Goal: Task Accomplishment & Management: Complete application form

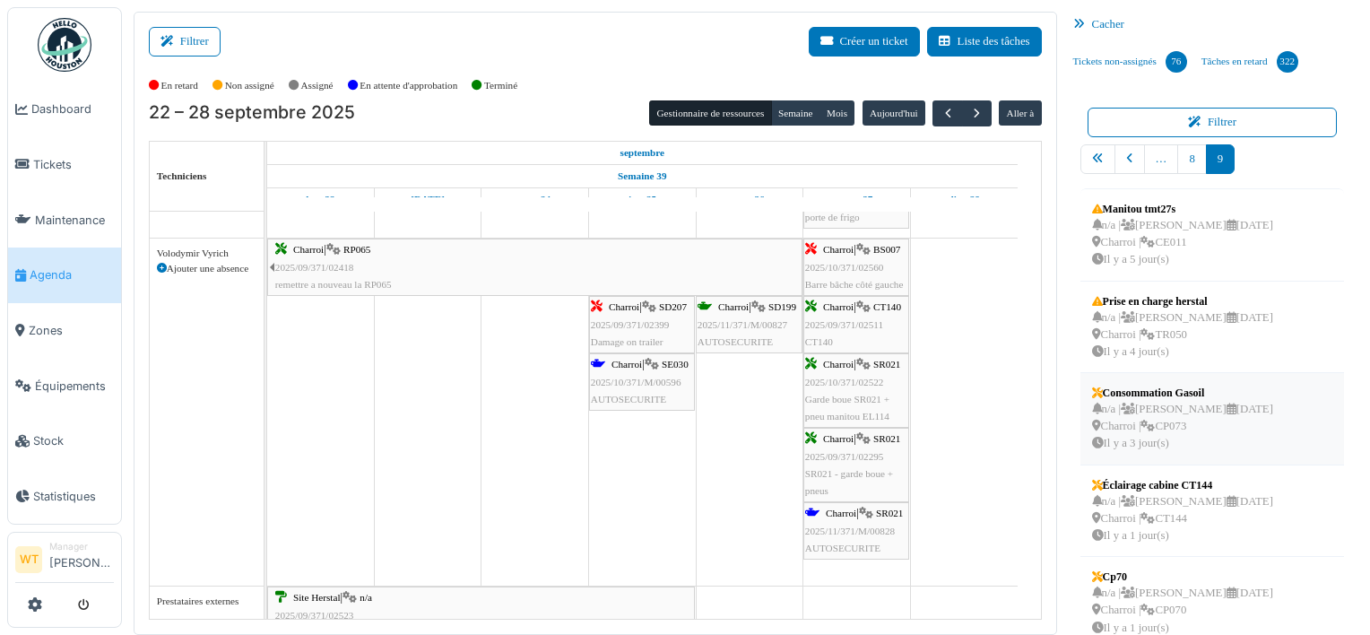
scroll to position [161, 0]
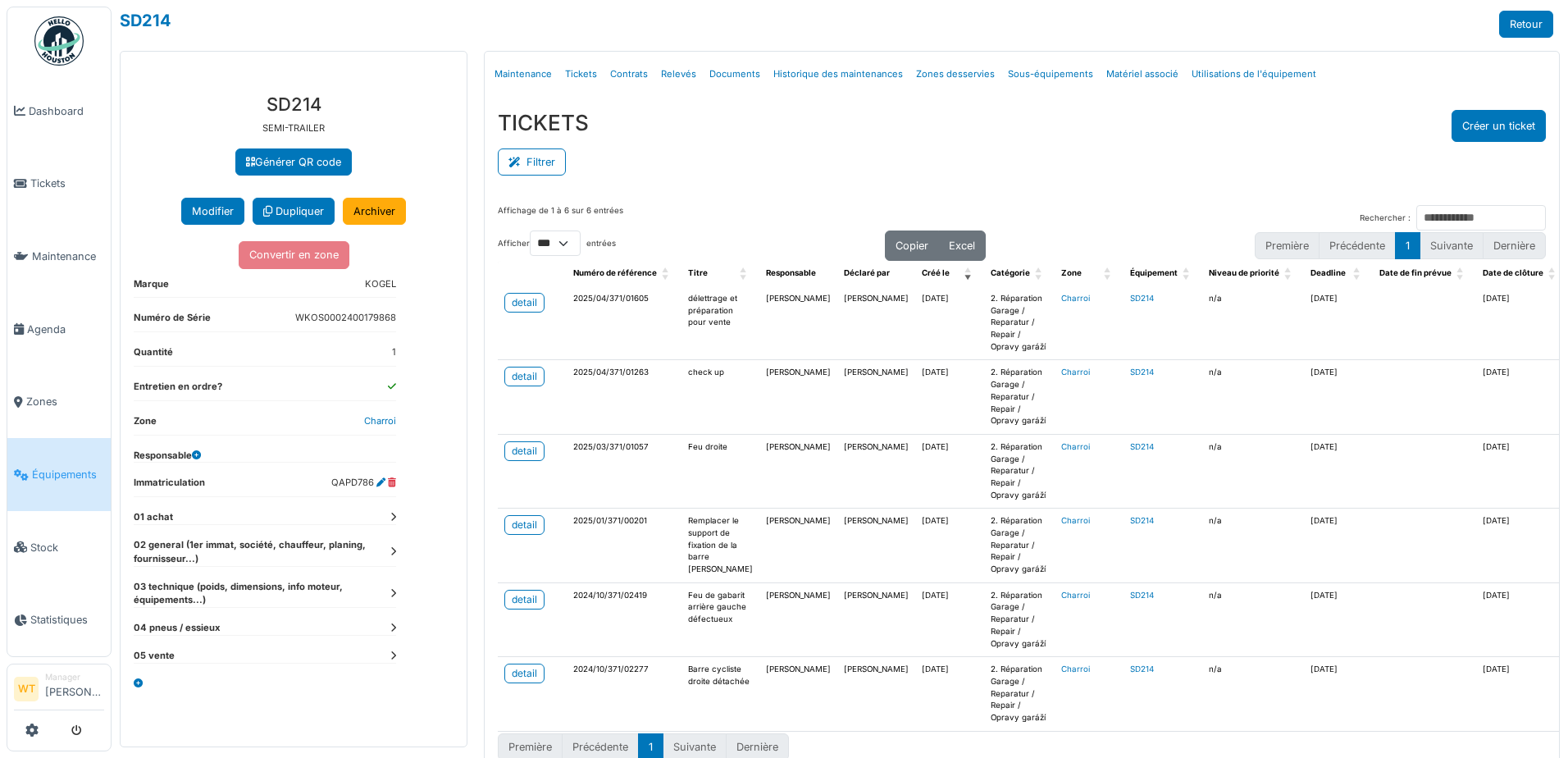
select select "***"
click at [38, 469] on span "Équipements" at bounding box center [68, 474] width 72 height 16
click at [62, 466] on span "Équipements" at bounding box center [68, 474] width 72 height 16
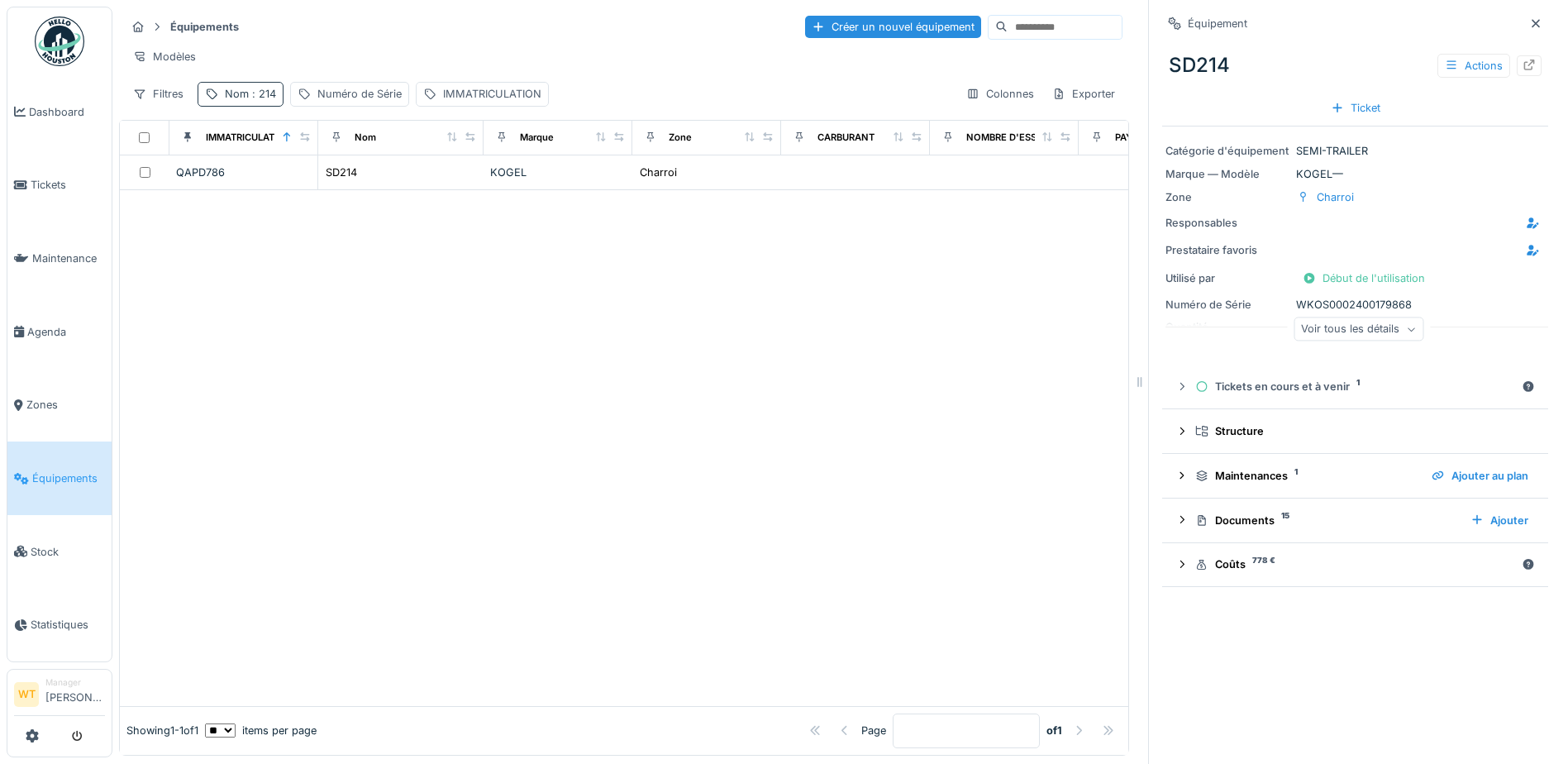
click at [212, 106] on div "Nom : 214" at bounding box center [240, 94] width 86 height 24
click at [354, 183] on icon at bounding box center [349, 185] width 8 height 8
click at [339, 183] on input "Nom" at bounding box center [287, 186] width 164 height 35
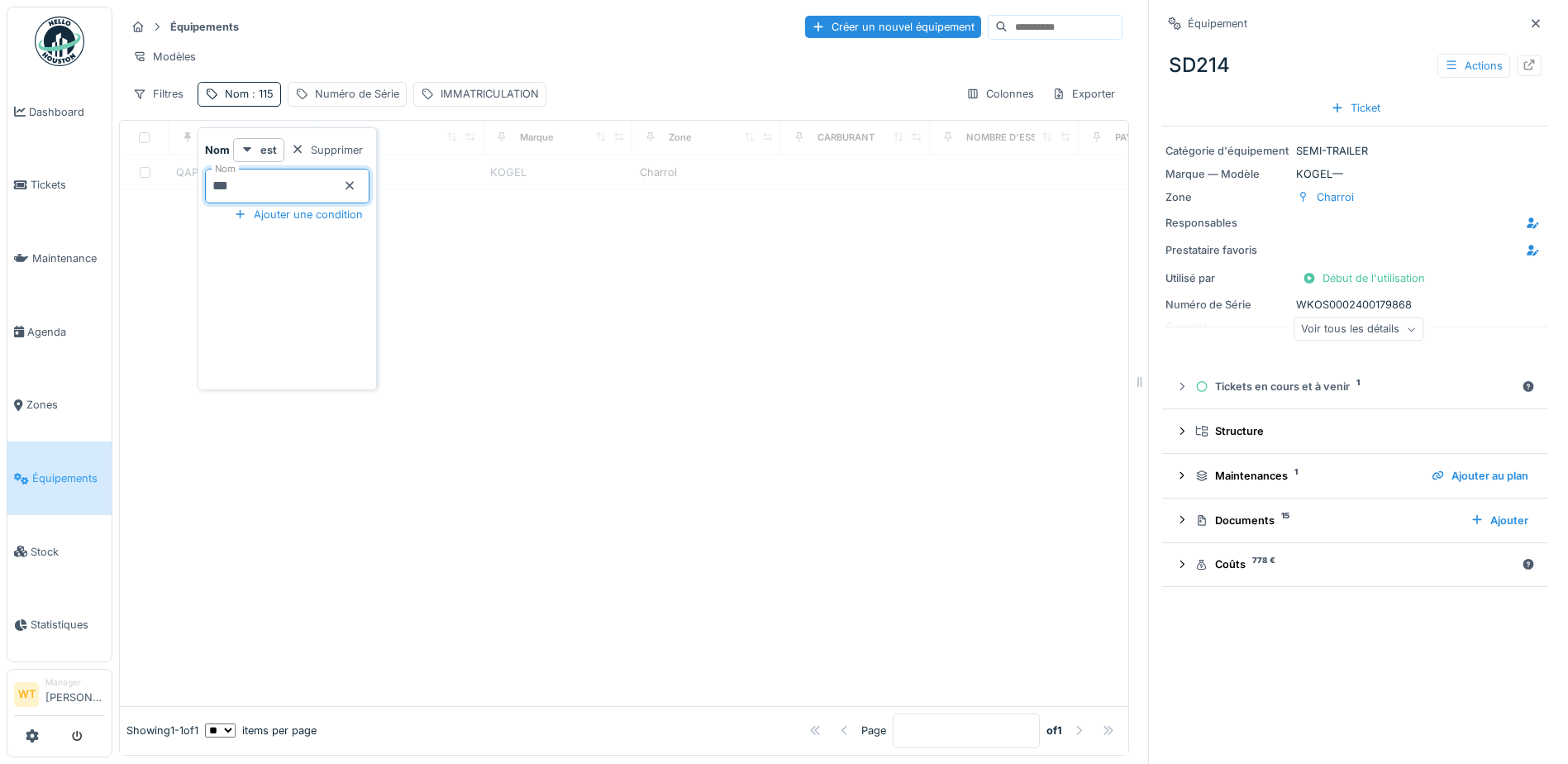
type input "***"
click at [379, 64] on div "Modèles" at bounding box center [624, 56] width 997 height 24
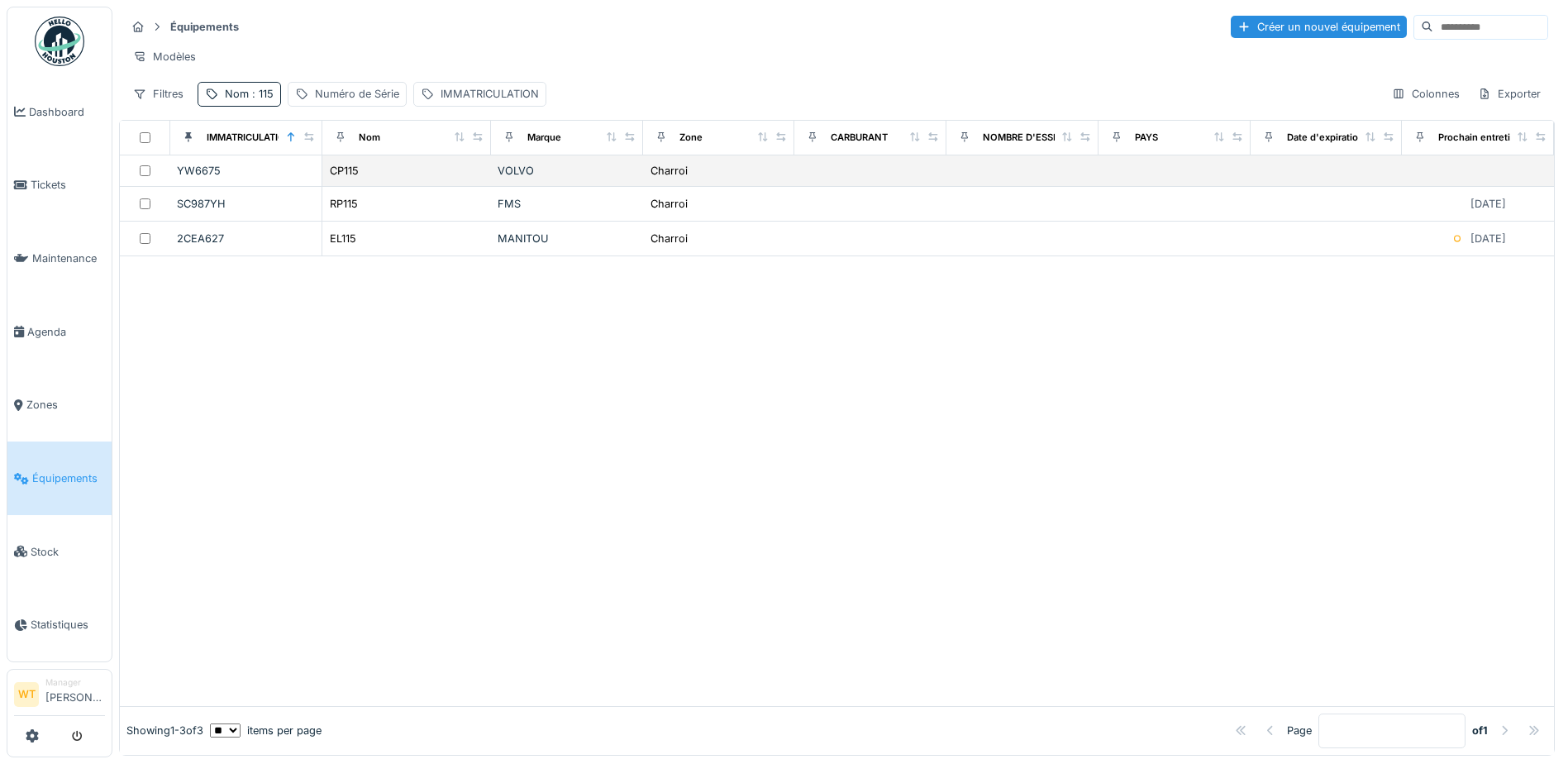
click at [369, 180] on div "CP115" at bounding box center [407, 170] width 156 height 18
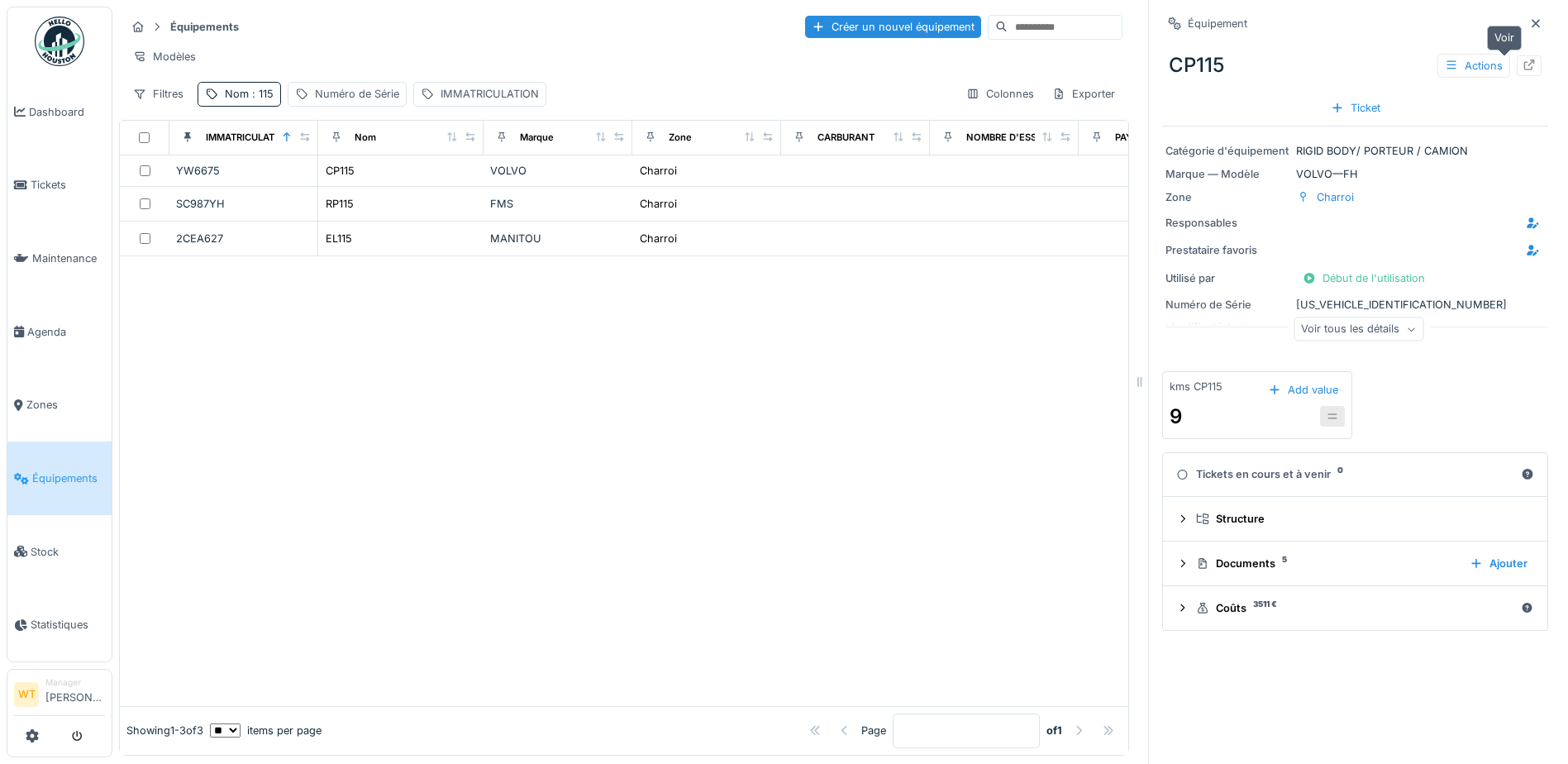
click at [1525, 63] on icon at bounding box center [1530, 65] width 11 height 11
click at [239, 179] on div "YW6675" at bounding box center [243, 170] width 135 height 16
click at [1523, 65] on icon at bounding box center [1529, 65] width 13 height 11
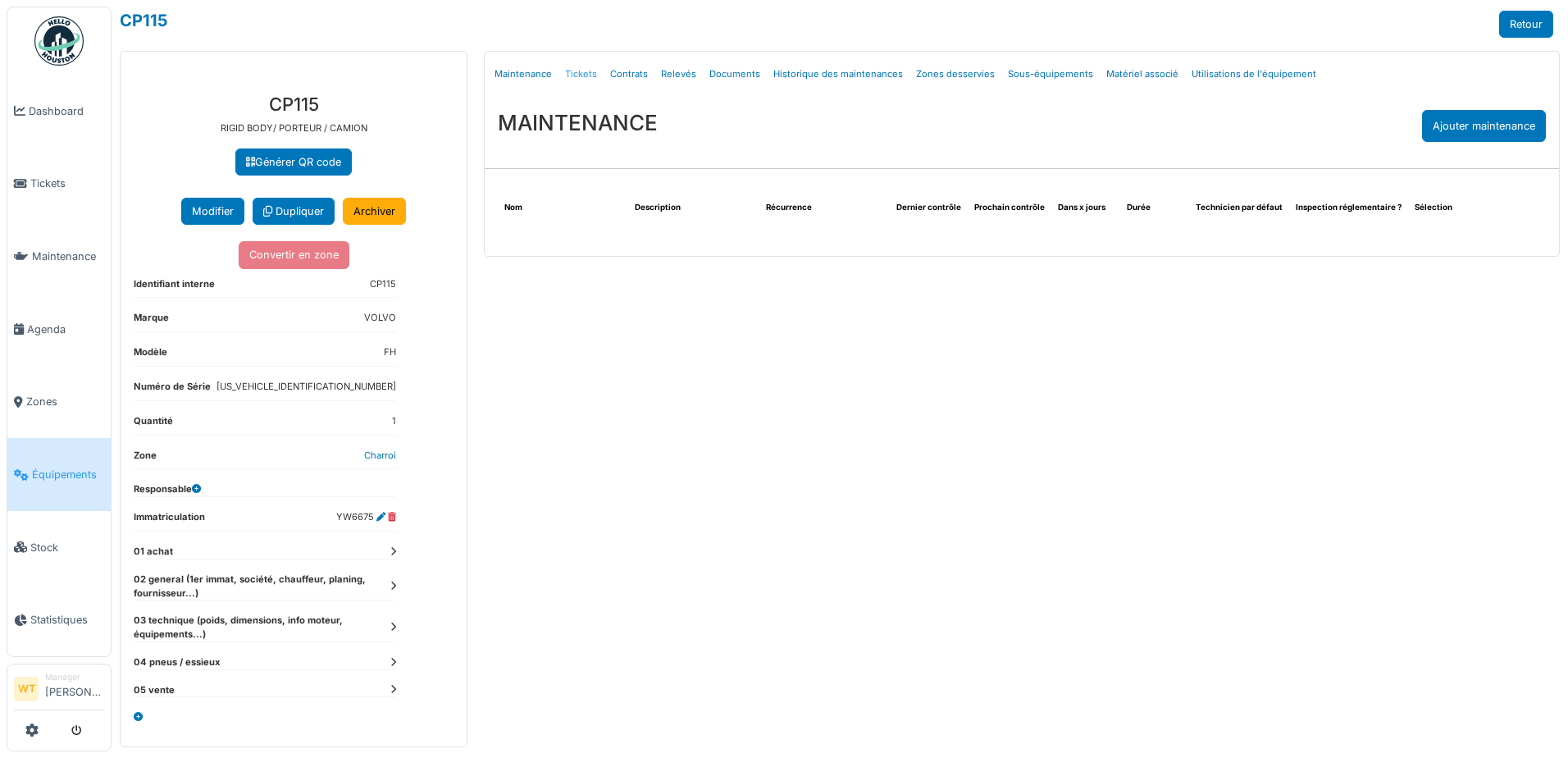
click at [585, 74] on link "Tickets" at bounding box center [581, 74] width 45 height 38
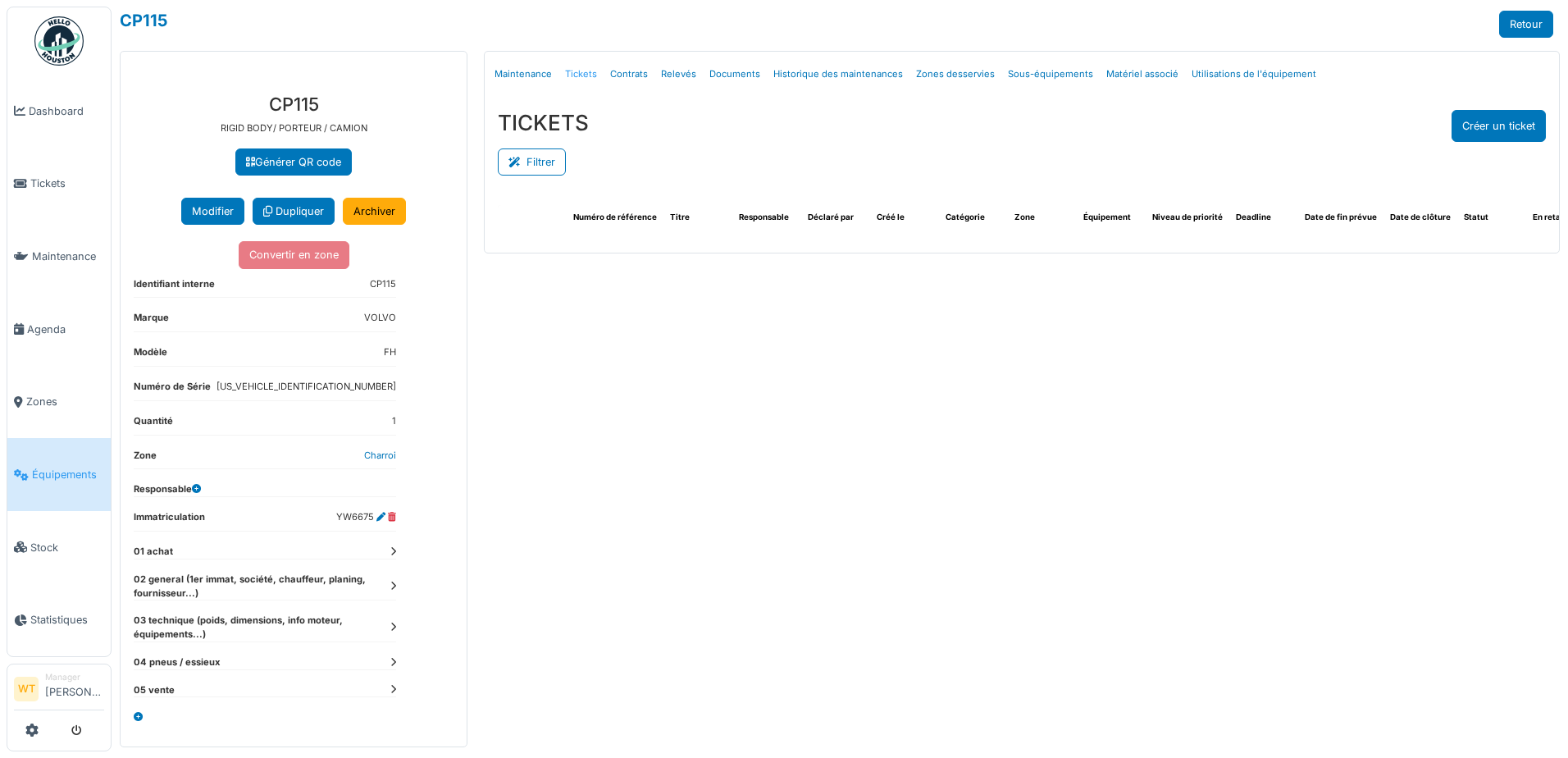
select select "***"
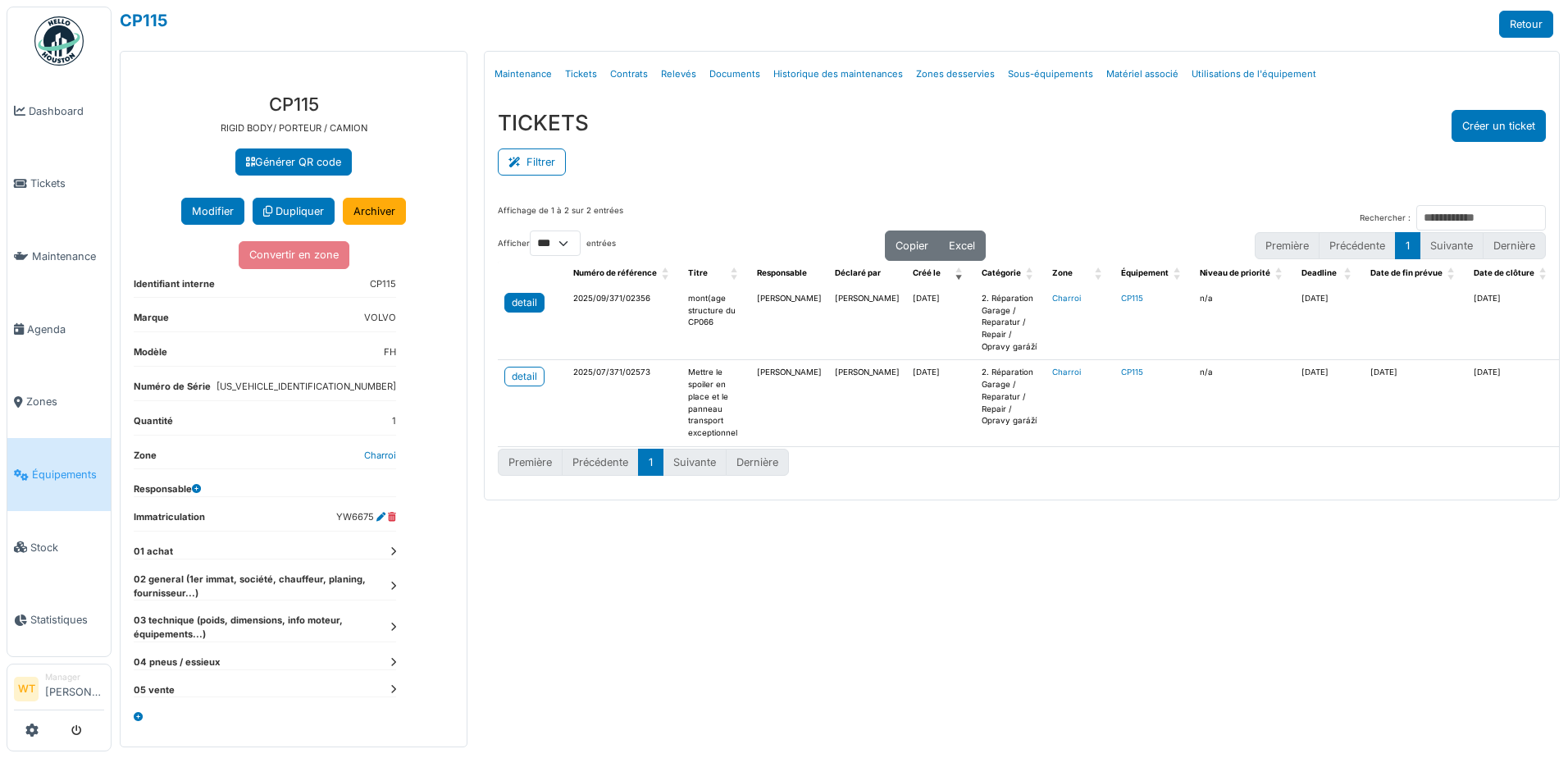
click at [528, 302] on div "detail" at bounding box center [525, 303] width 26 height 15
click at [48, 185] on span "Tickets" at bounding box center [67, 183] width 74 height 16
click at [69, 179] on span "Tickets" at bounding box center [67, 183] width 74 height 16
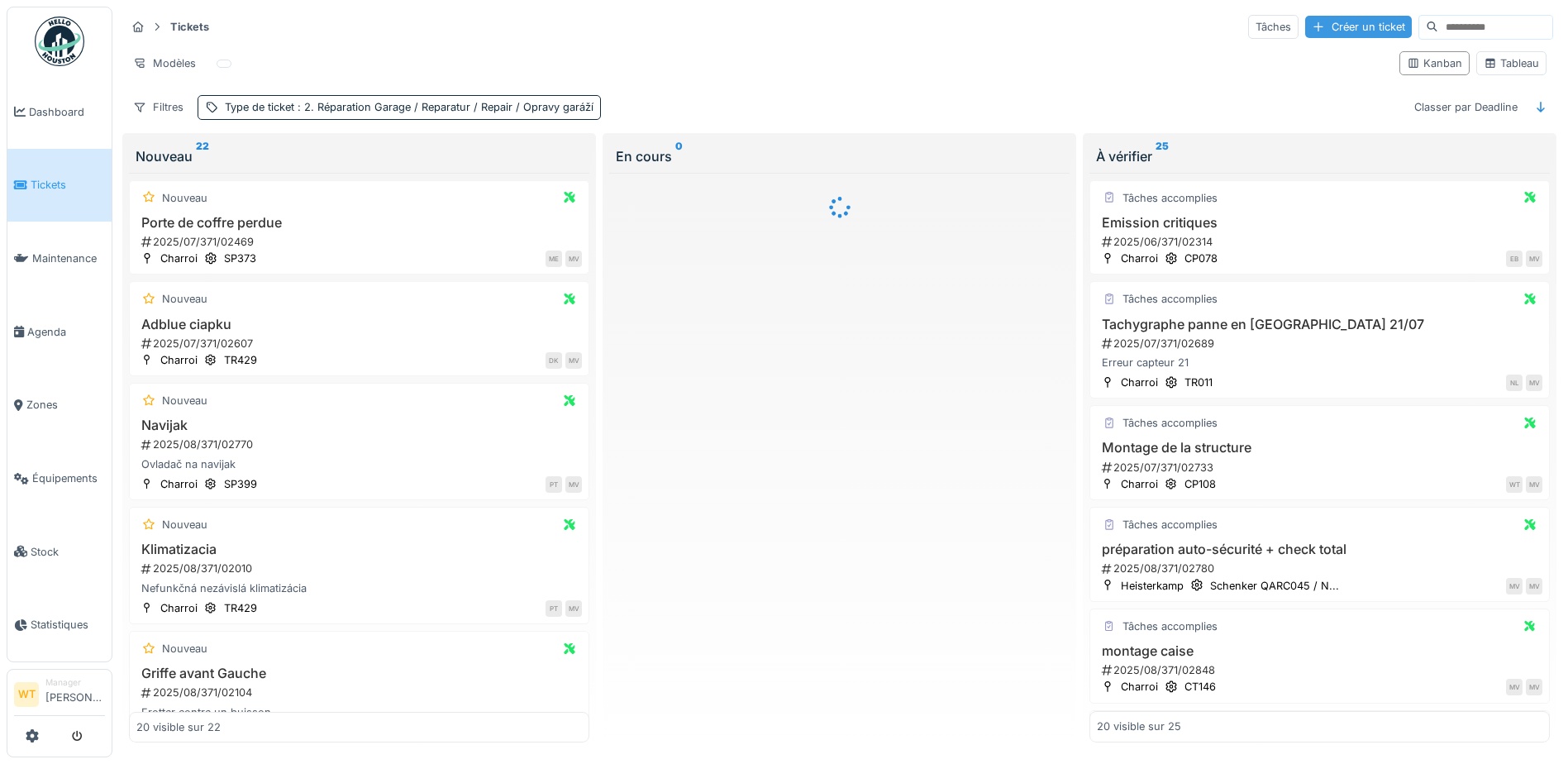
click at [1305, 38] on div "Créer un ticket" at bounding box center [1359, 27] width 107 height 22
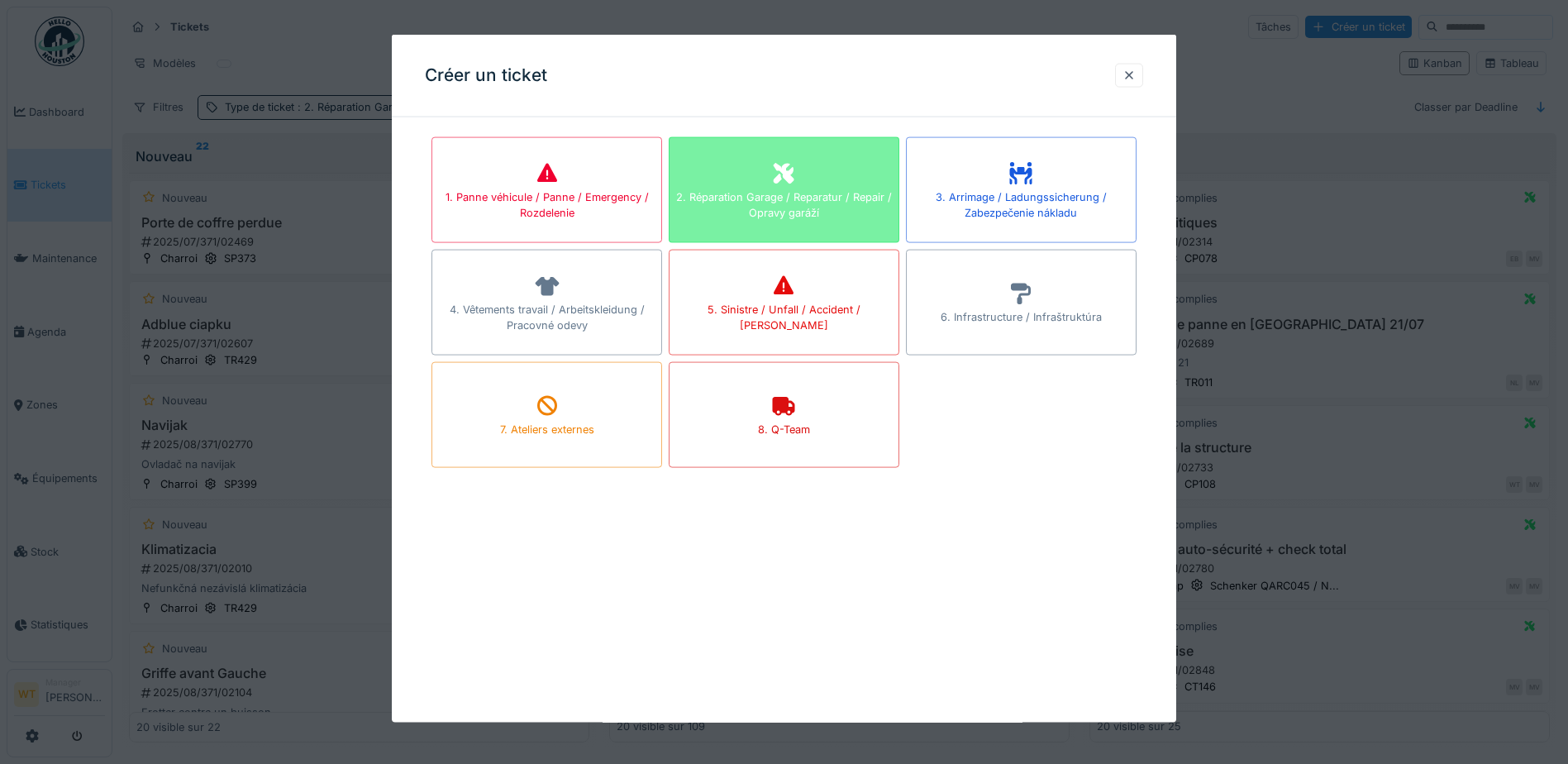
click at [842, 206] on div "2. Réparation Garage / Reparatur / Repair / Opravy garáží" at bounding box center [784, 204] width 229 height 31
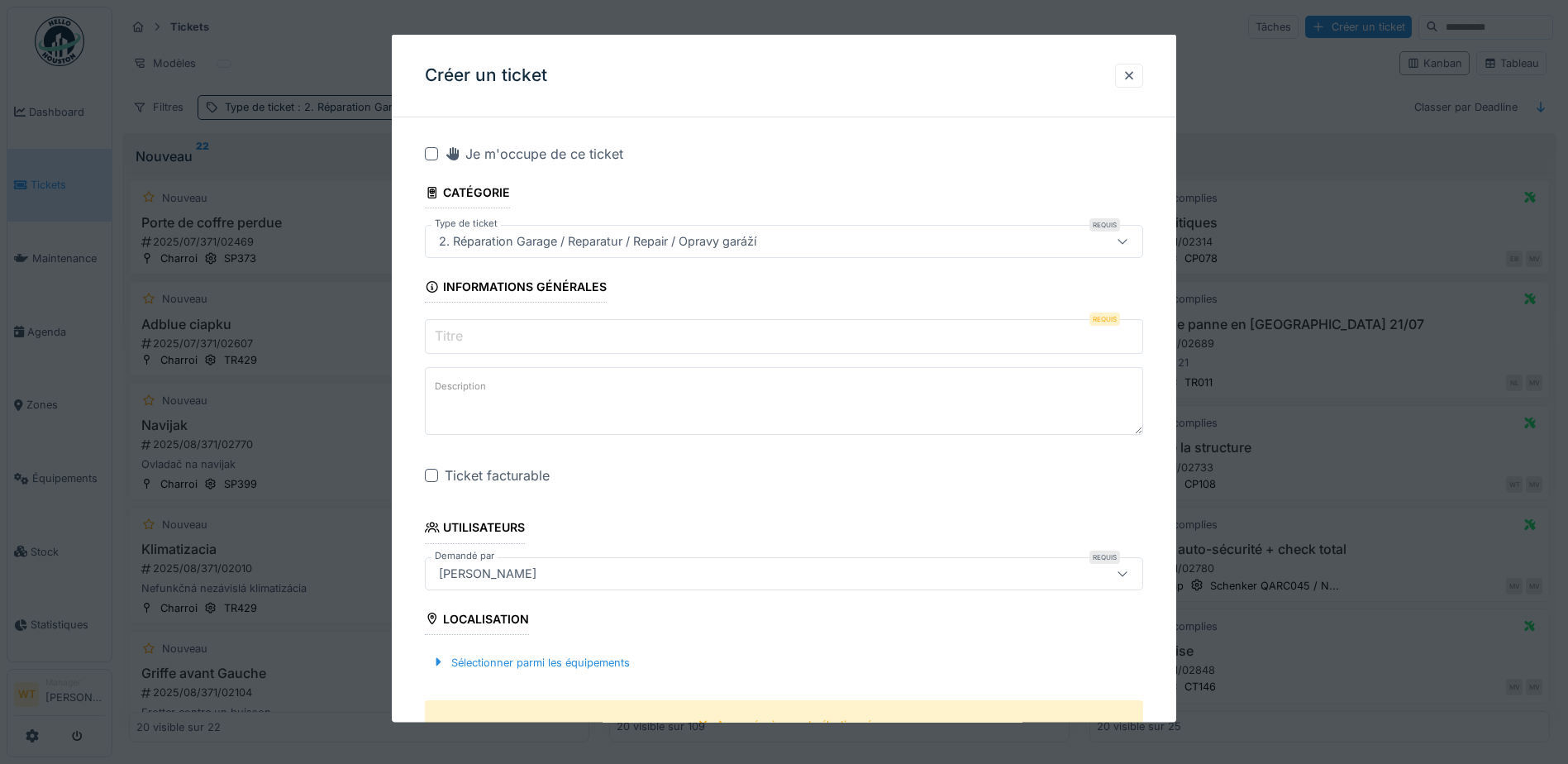
click at [594, 326] on input "Titre" at bounding box center [784, 336] width 718 height 35
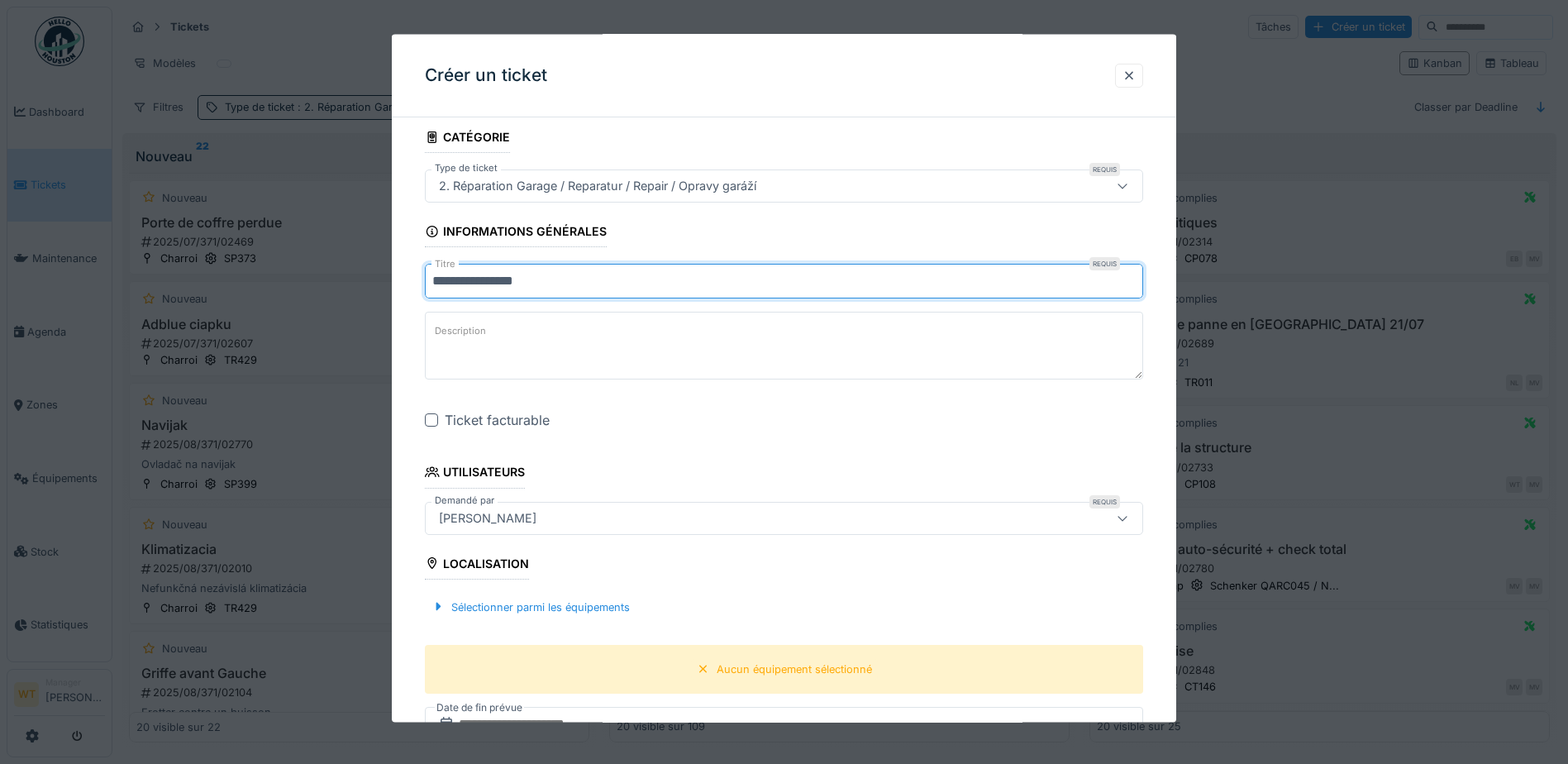
scroll to position [83, 0]
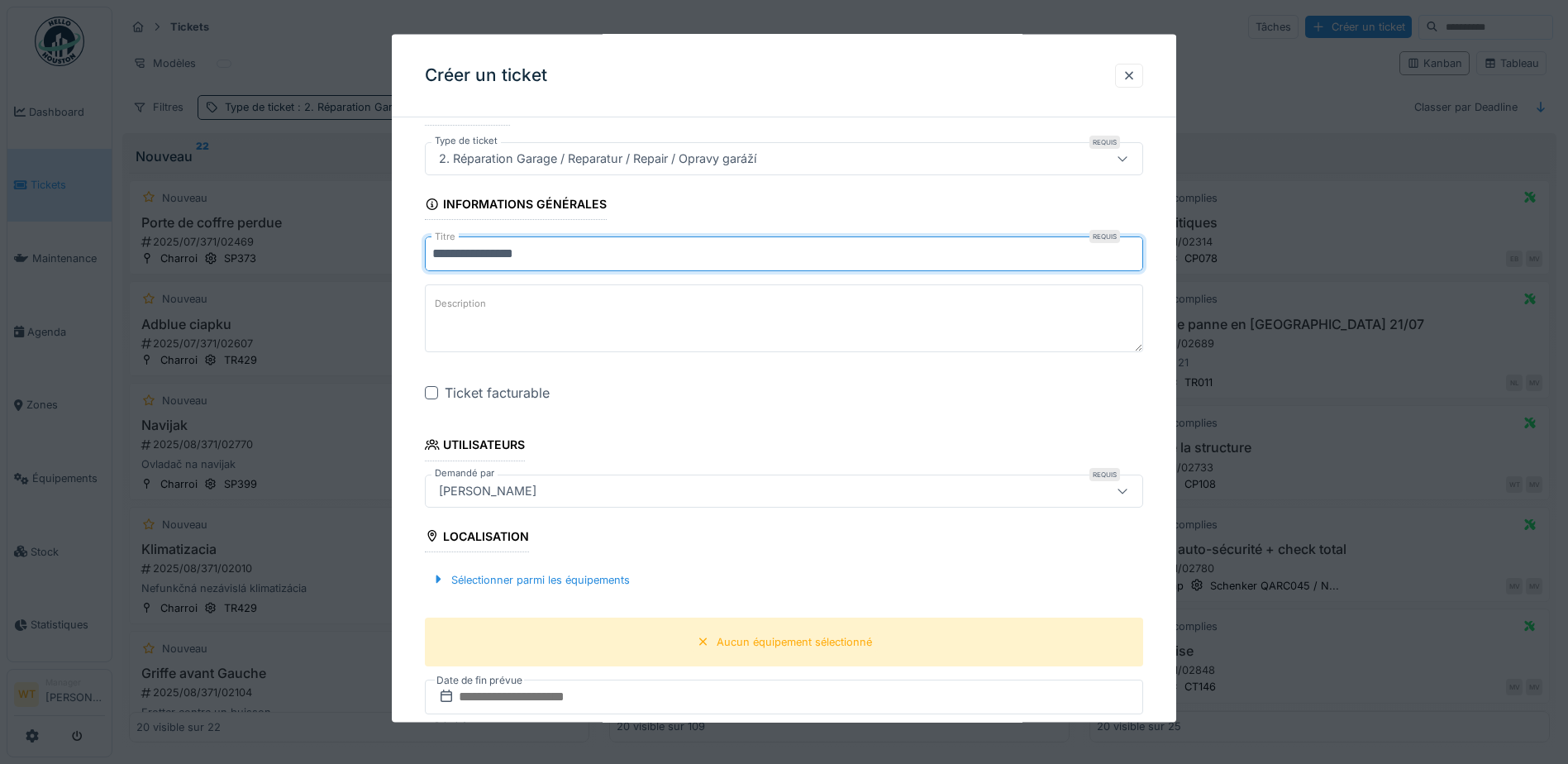
type input "**********"
click at [430, 395] on div at bounding box center [431, 393] width 13 height 13
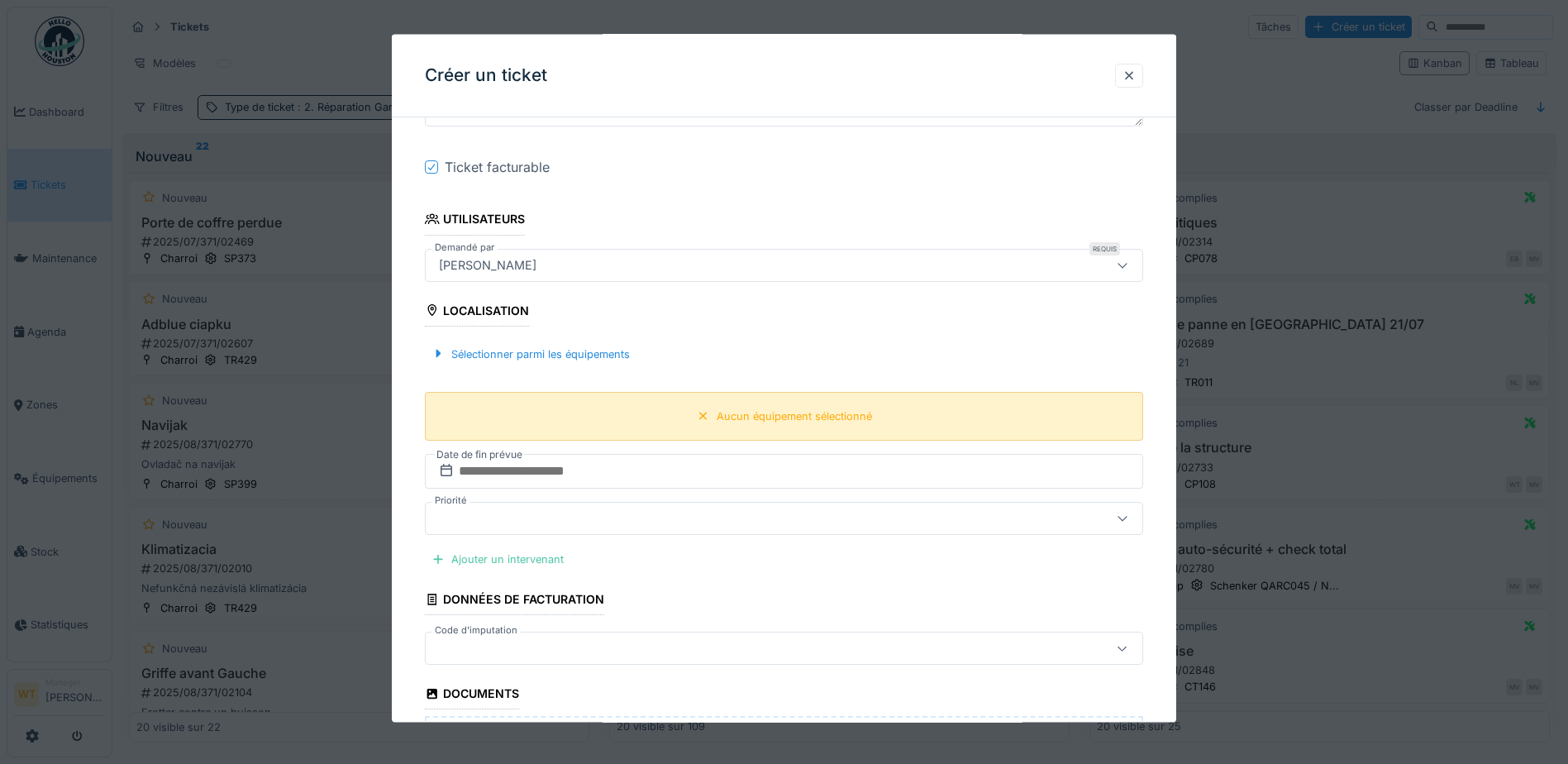
scroll to position [331, 0]
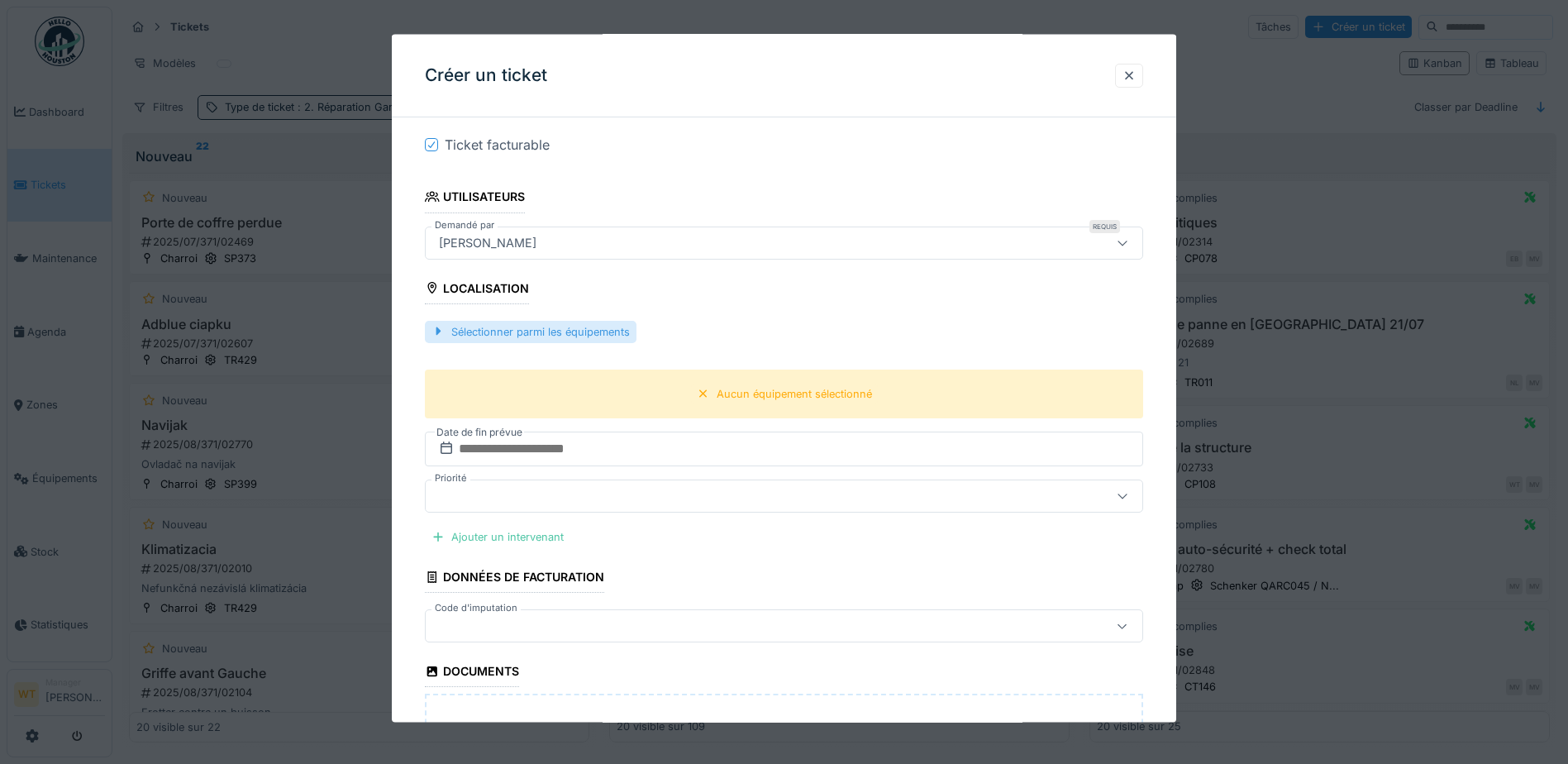
click at [557, 335] on div "Sélectionner parmi les équipements" at bounding box center [531, 331] width 212 height 22
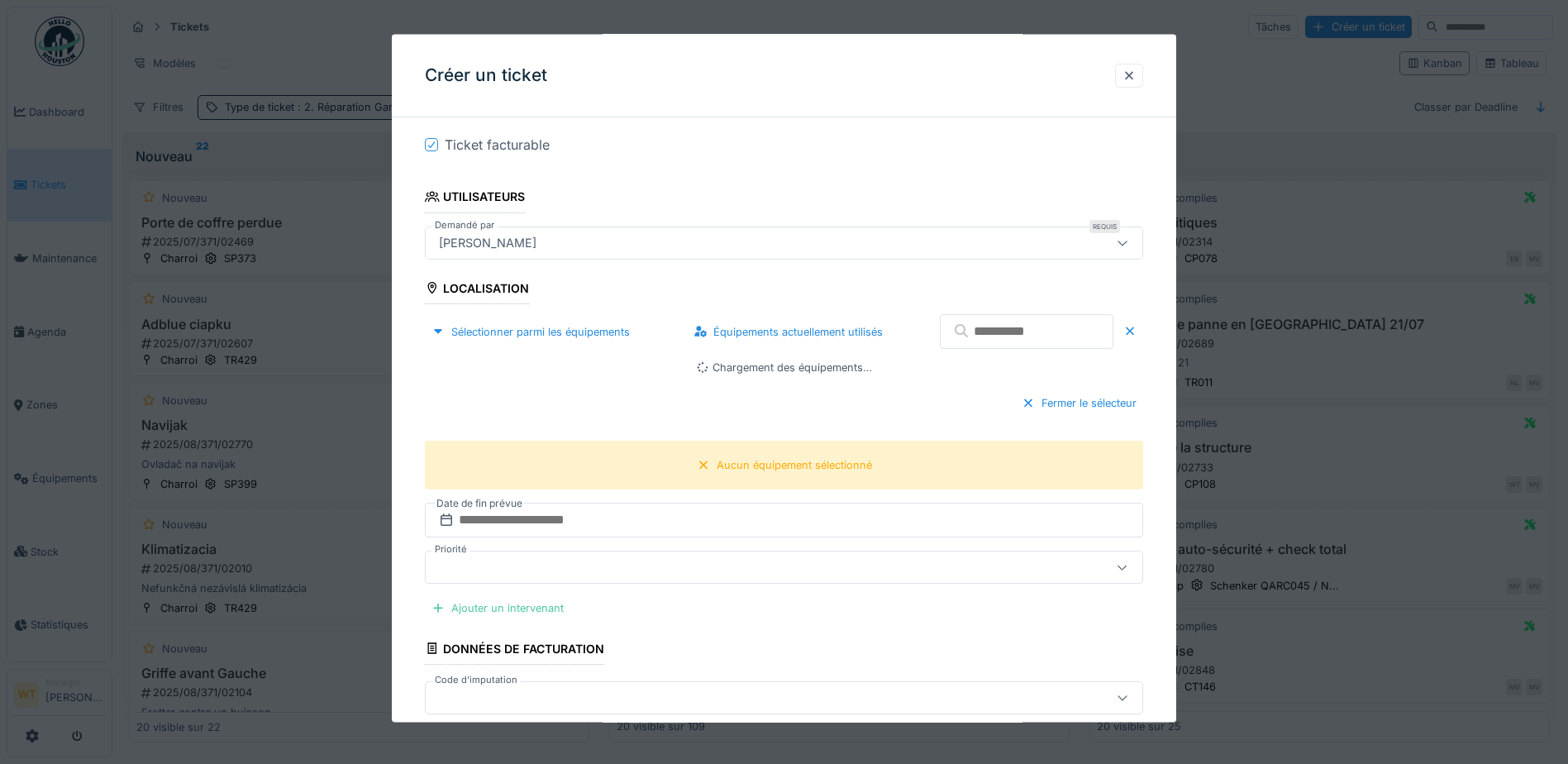
click at [968, 337] on input "text" at bounding box center [1027, 332] width 173 height 35
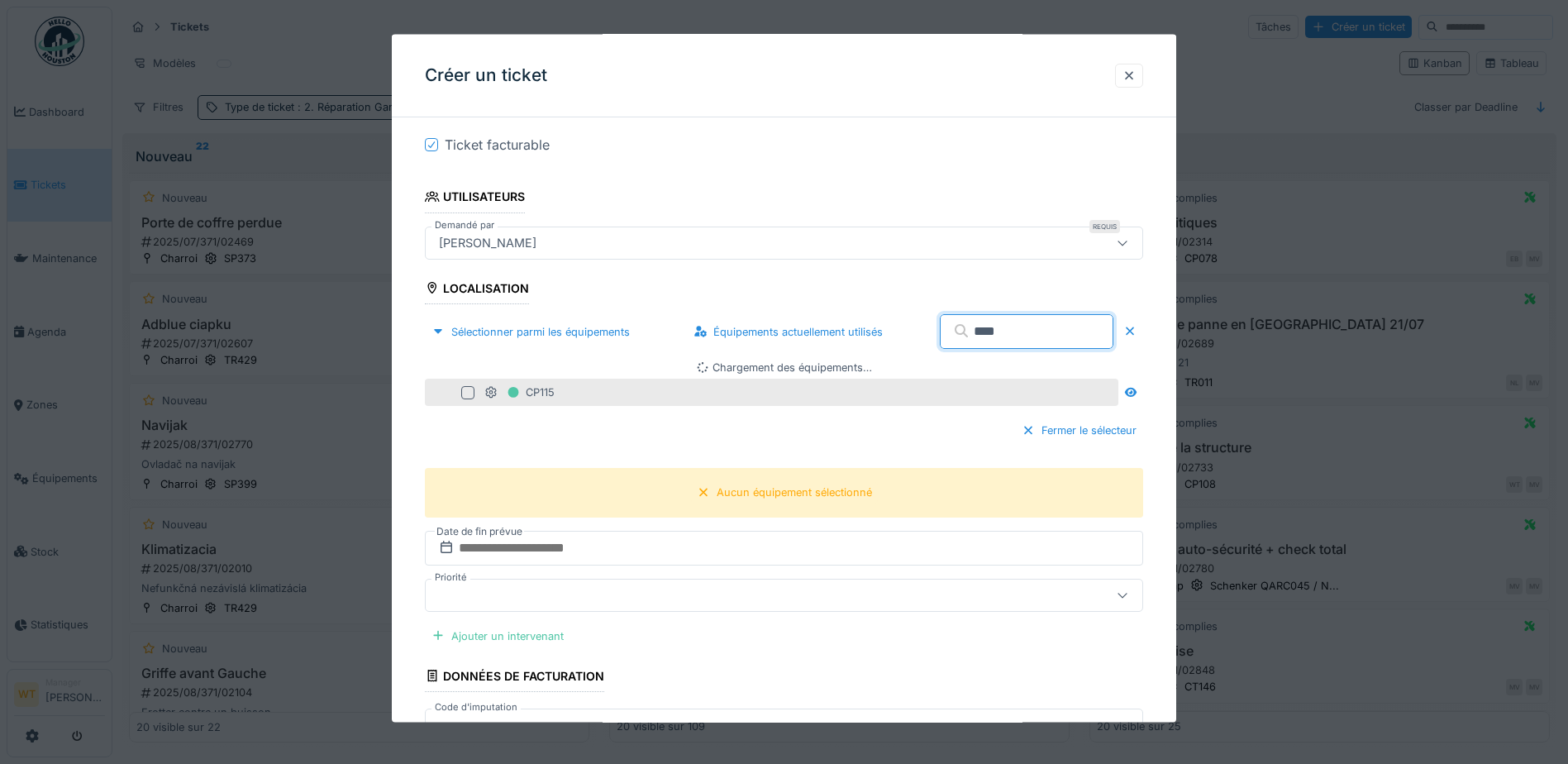
type input "****"
click at [630, 405] on fieldset "**********" at bounding box center [784, 457] width 718 height 1315
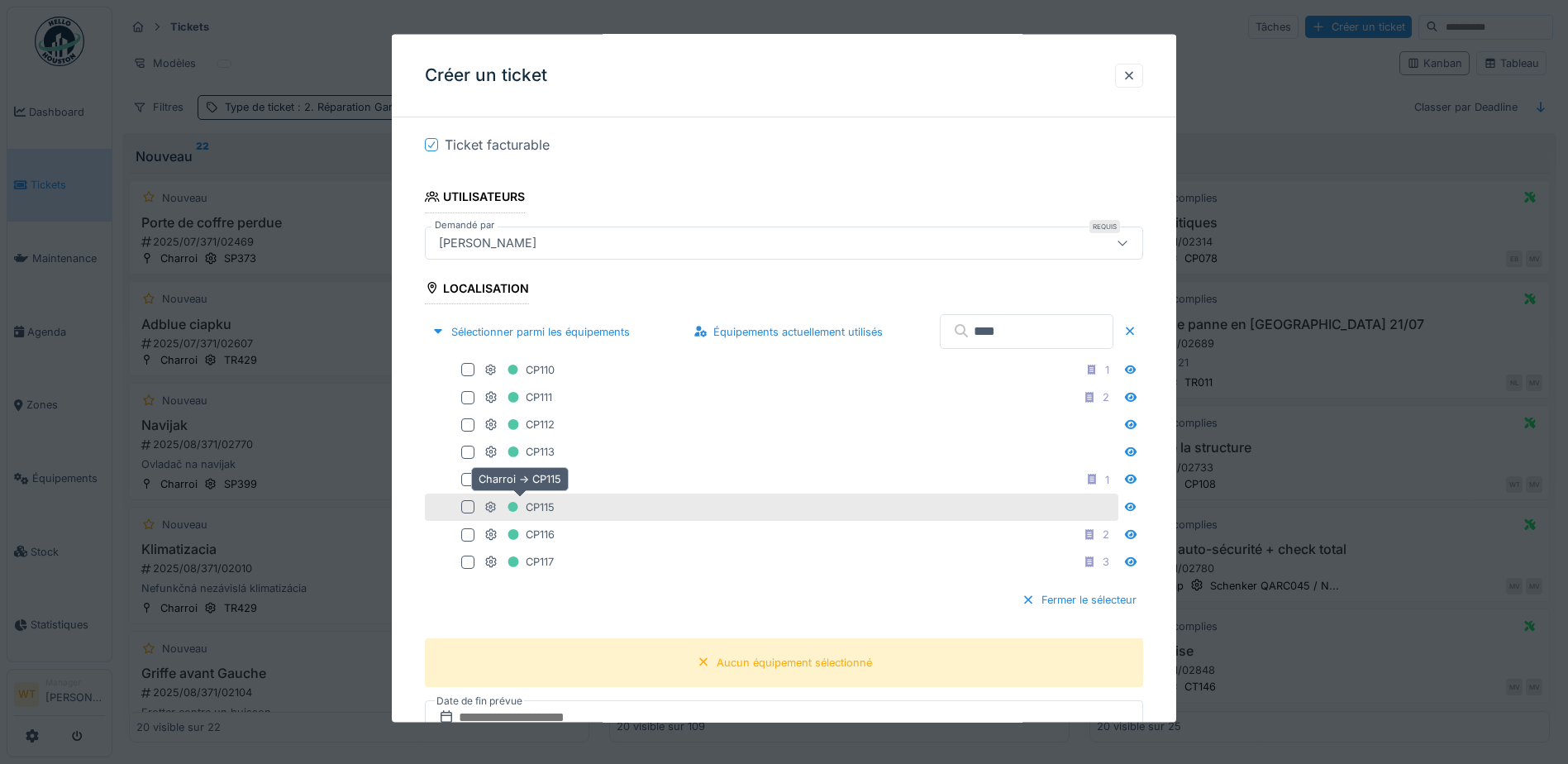
click at [500, 509] on div "CP115" at bounding box center [520, 506] width 70 height 20
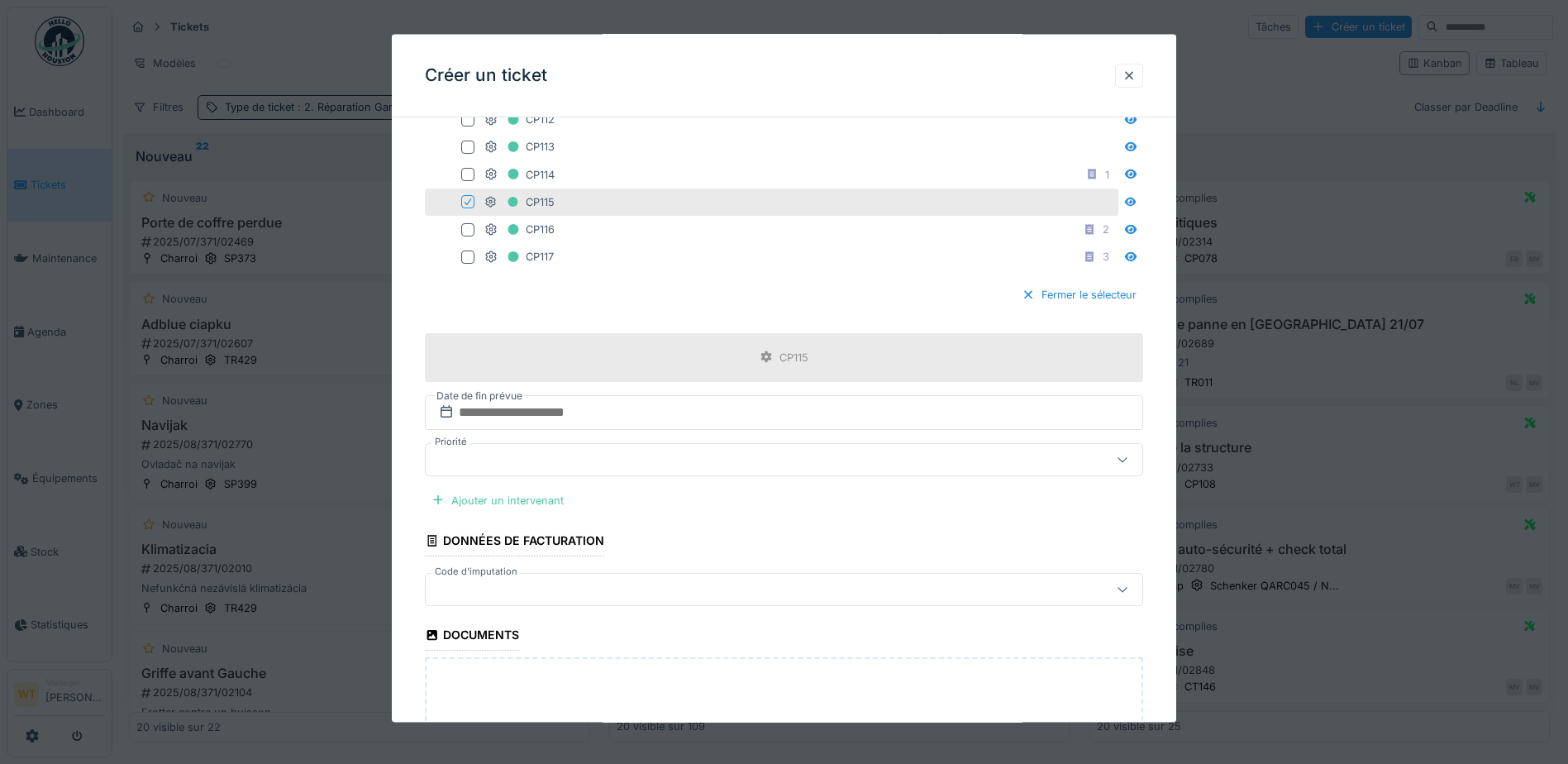
scroll to position [662, 0]
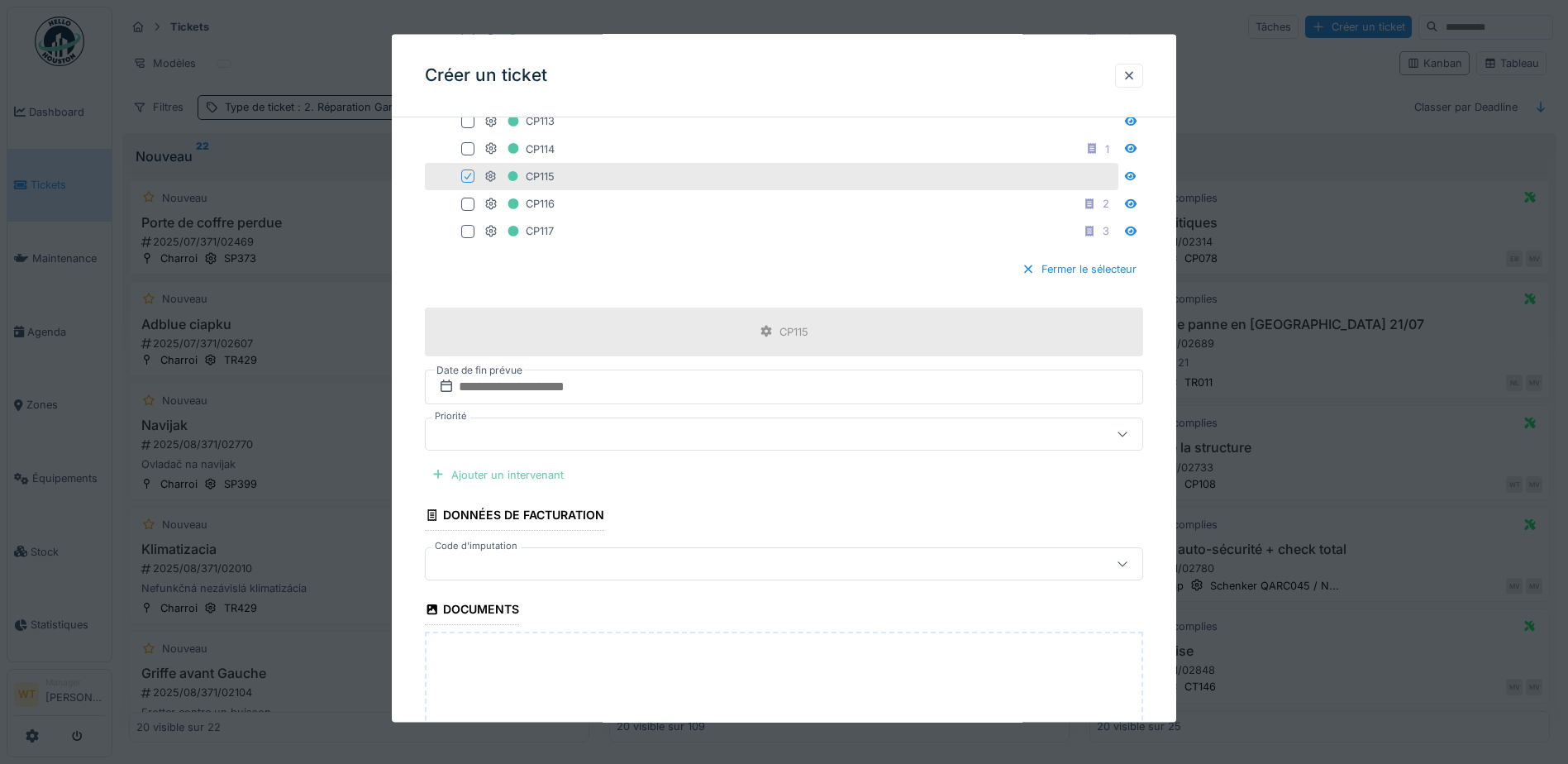
click at [529, 476] on div "Ajouter un intervenant" at bounding box center [498, 474] width 146 height 22
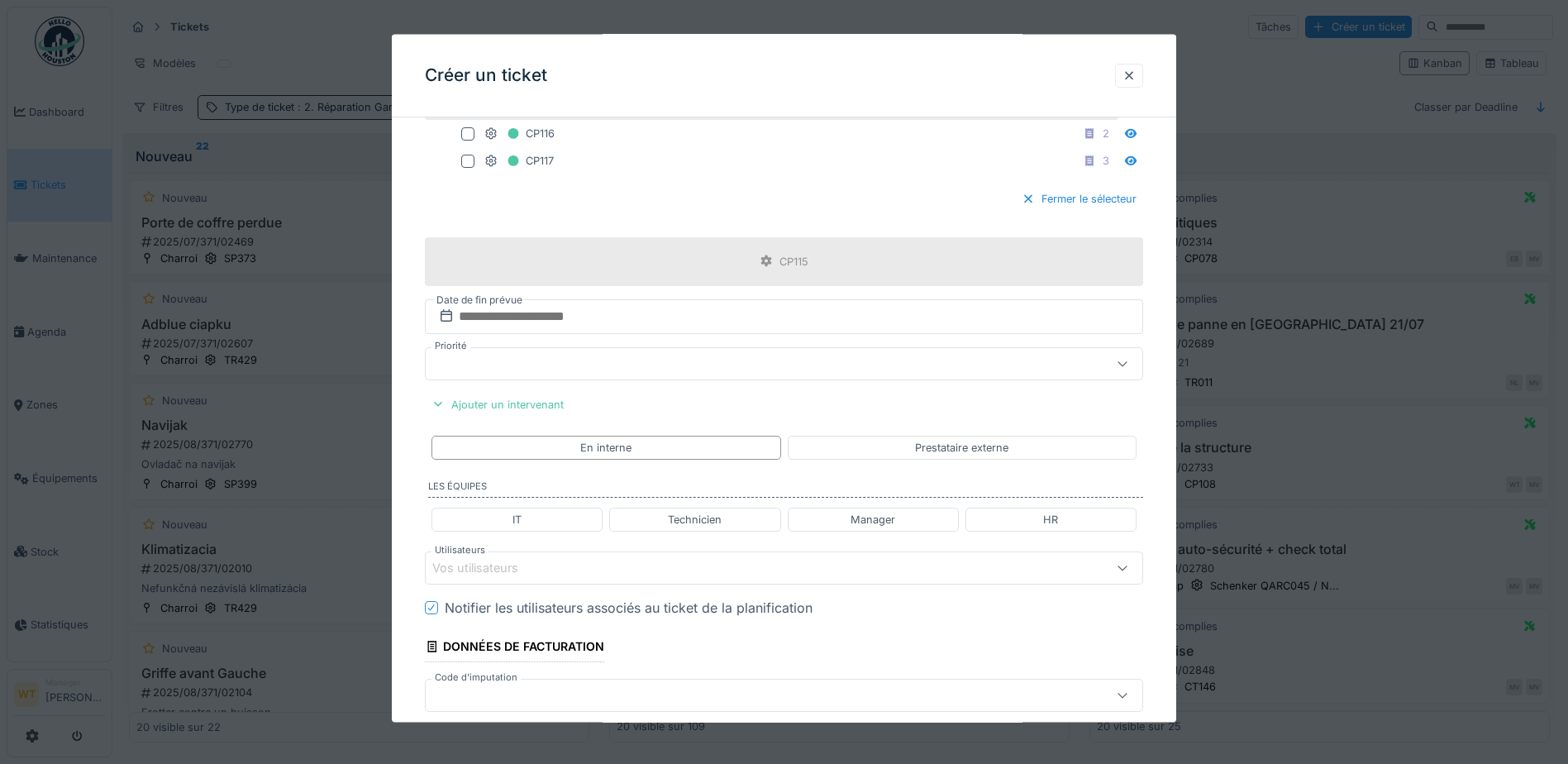
scroll to position [910, 0]
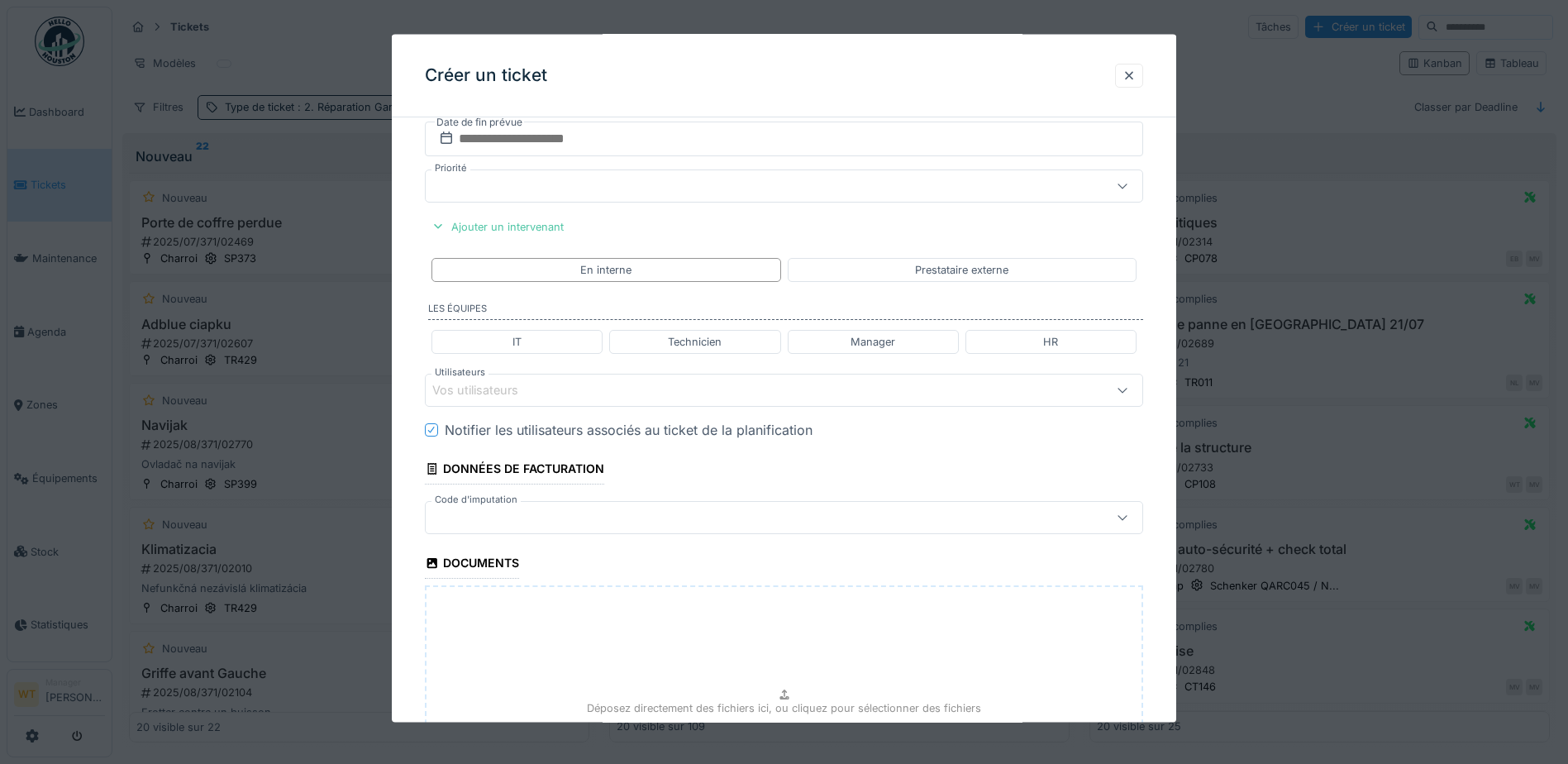
click at [530, 400] on div "Vos utilisateurs" at bounding box center [784, 390] width 718 height 33
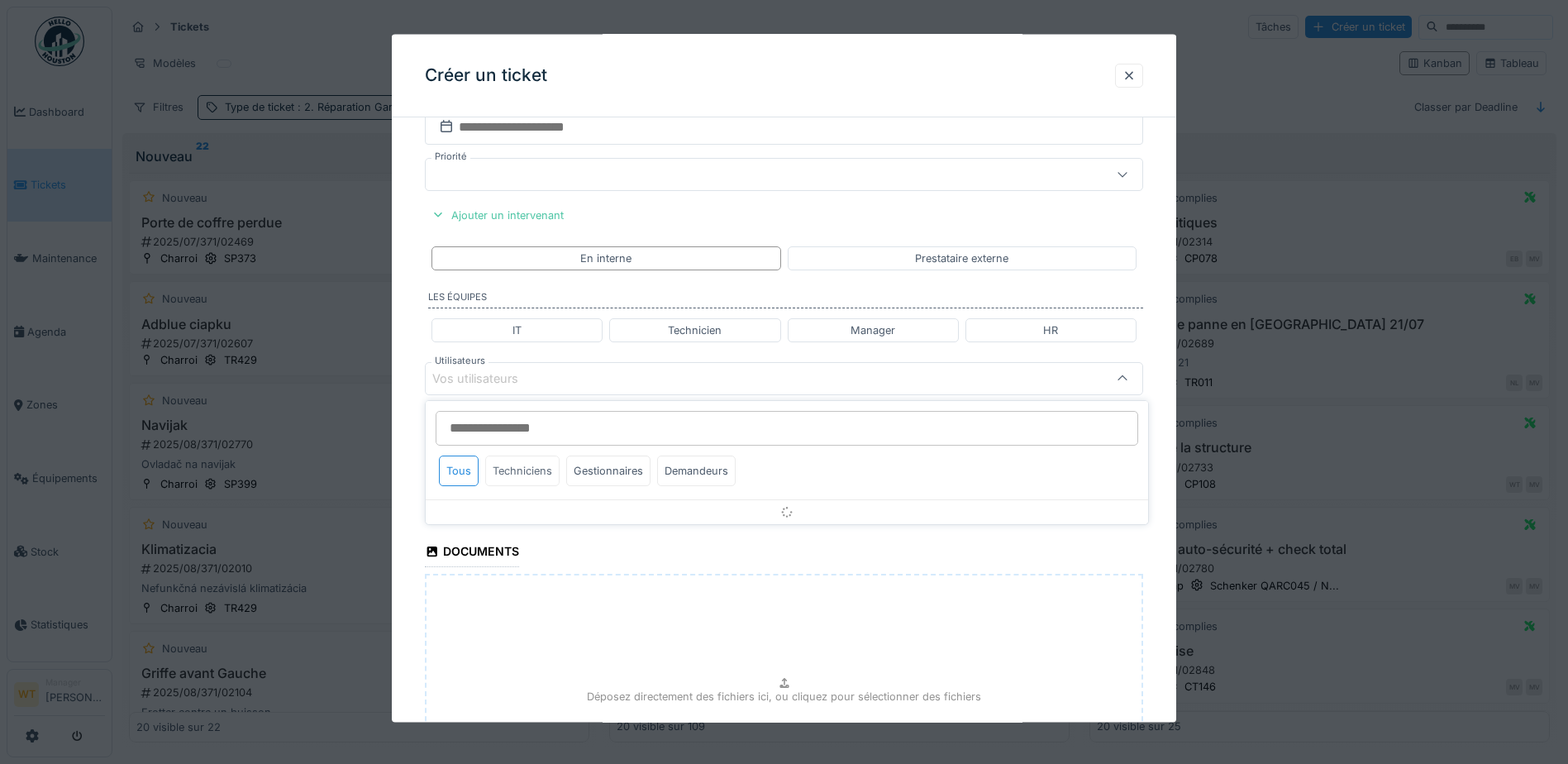
click at [518, 475] on div "Techniciens" at bounding box center [522, 470] width 75 height 30
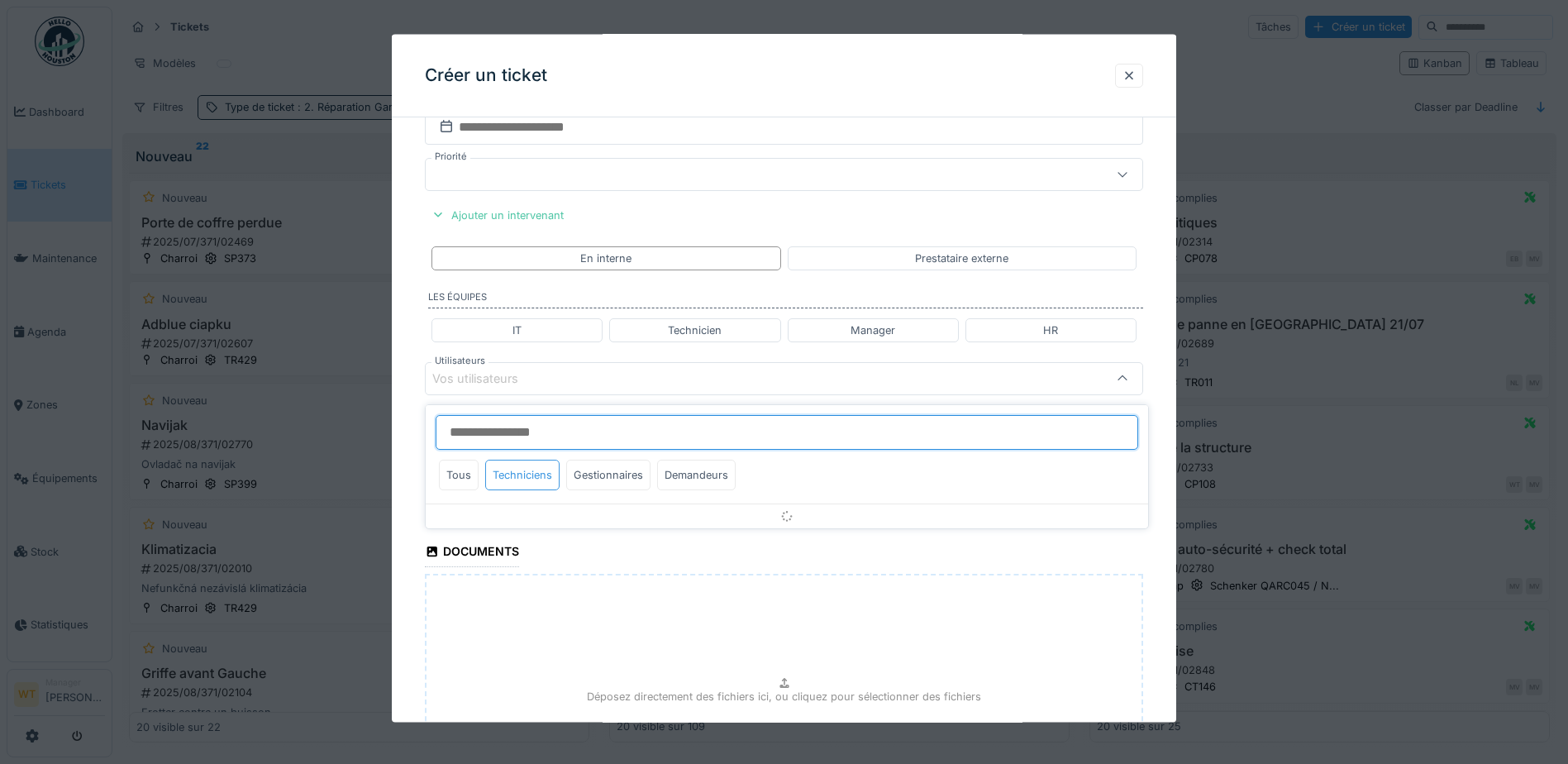
scroll to position [11, 0]
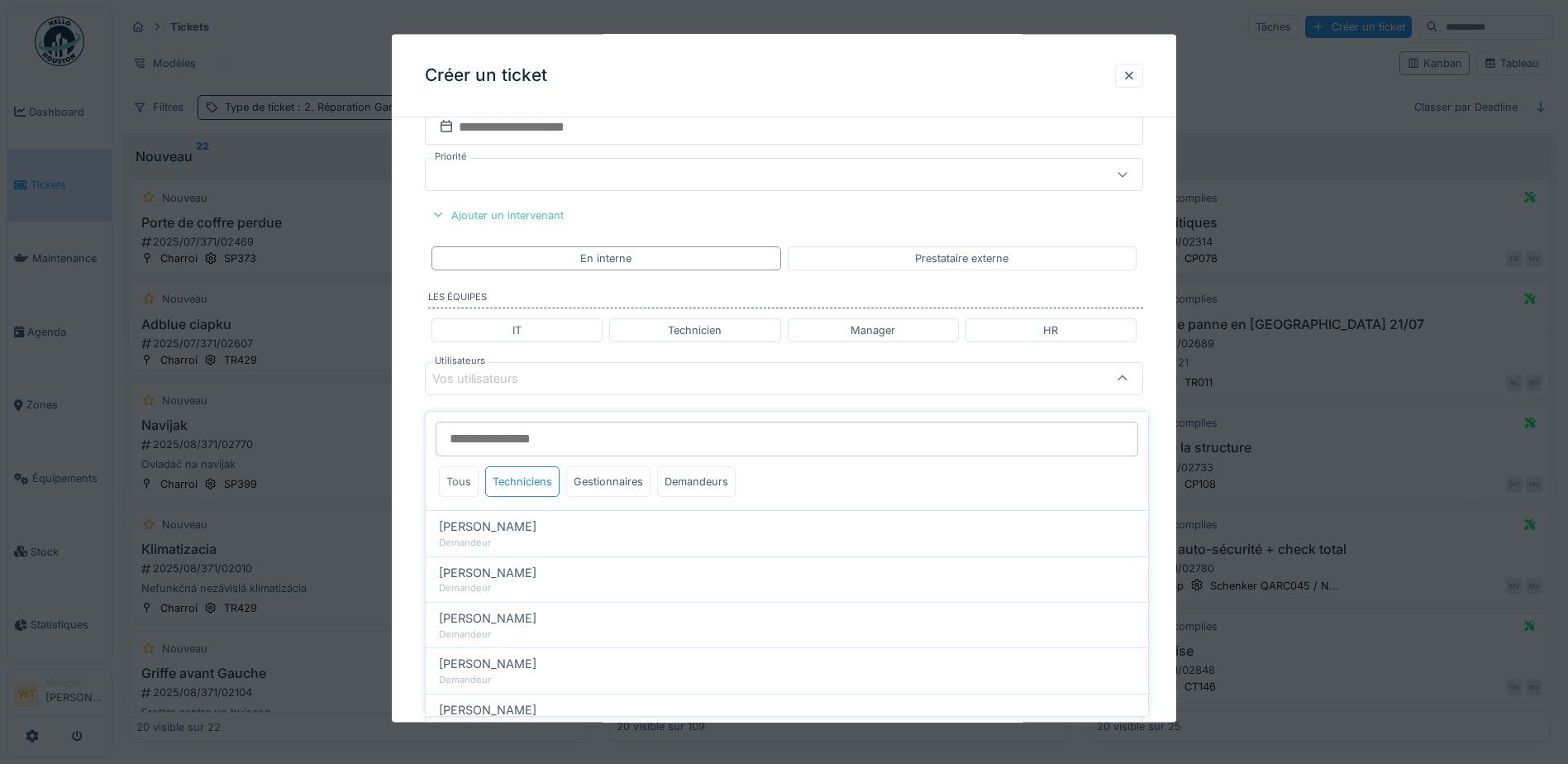
click at [469, 472] on div "Tous" at bounding box center [458, 481] width 40 height 30
click at [509, 471] on div "Techniciens" at bounding box center [522, 481] width 75 height 30
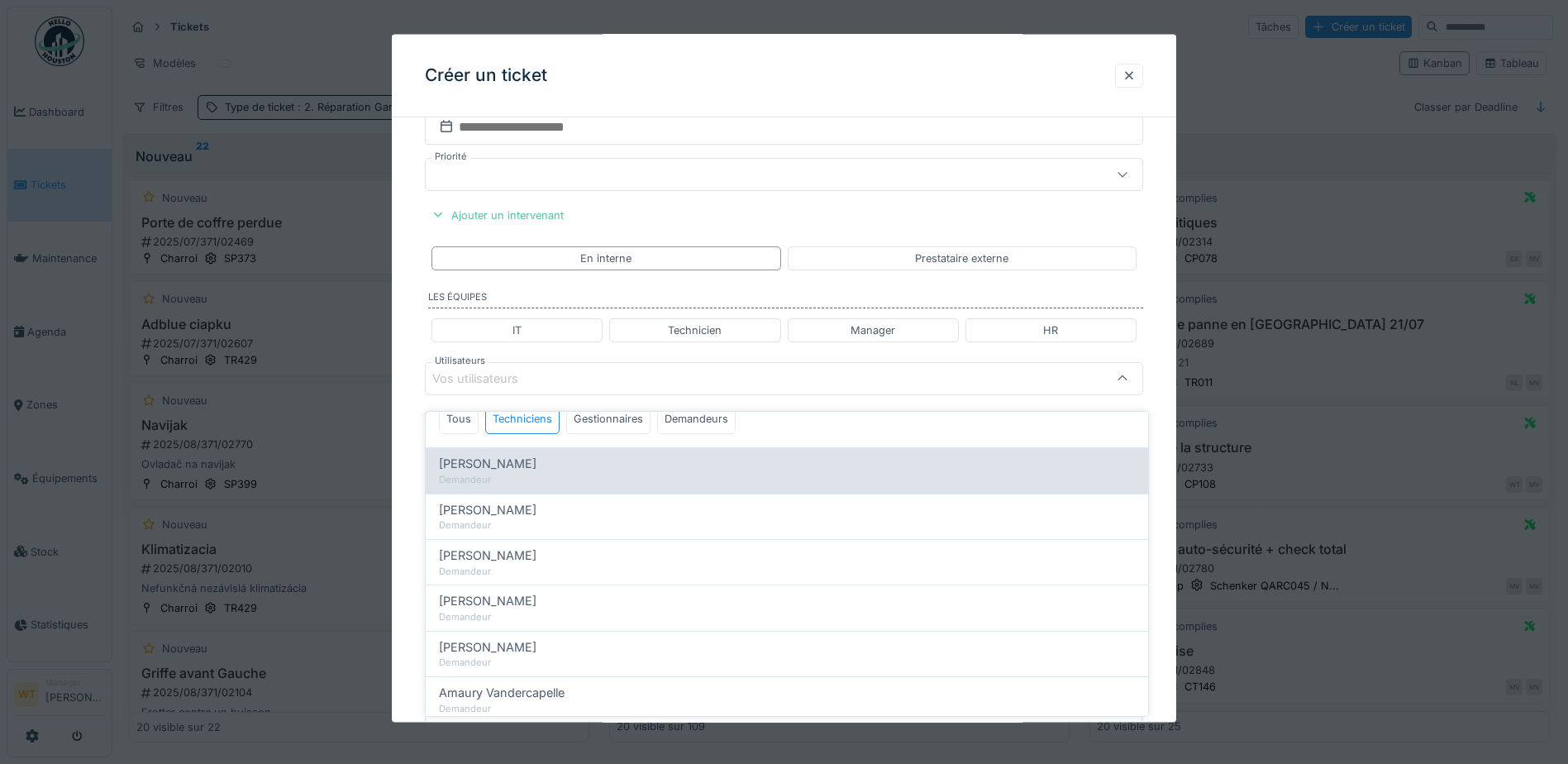
scroll to position [0, 0]
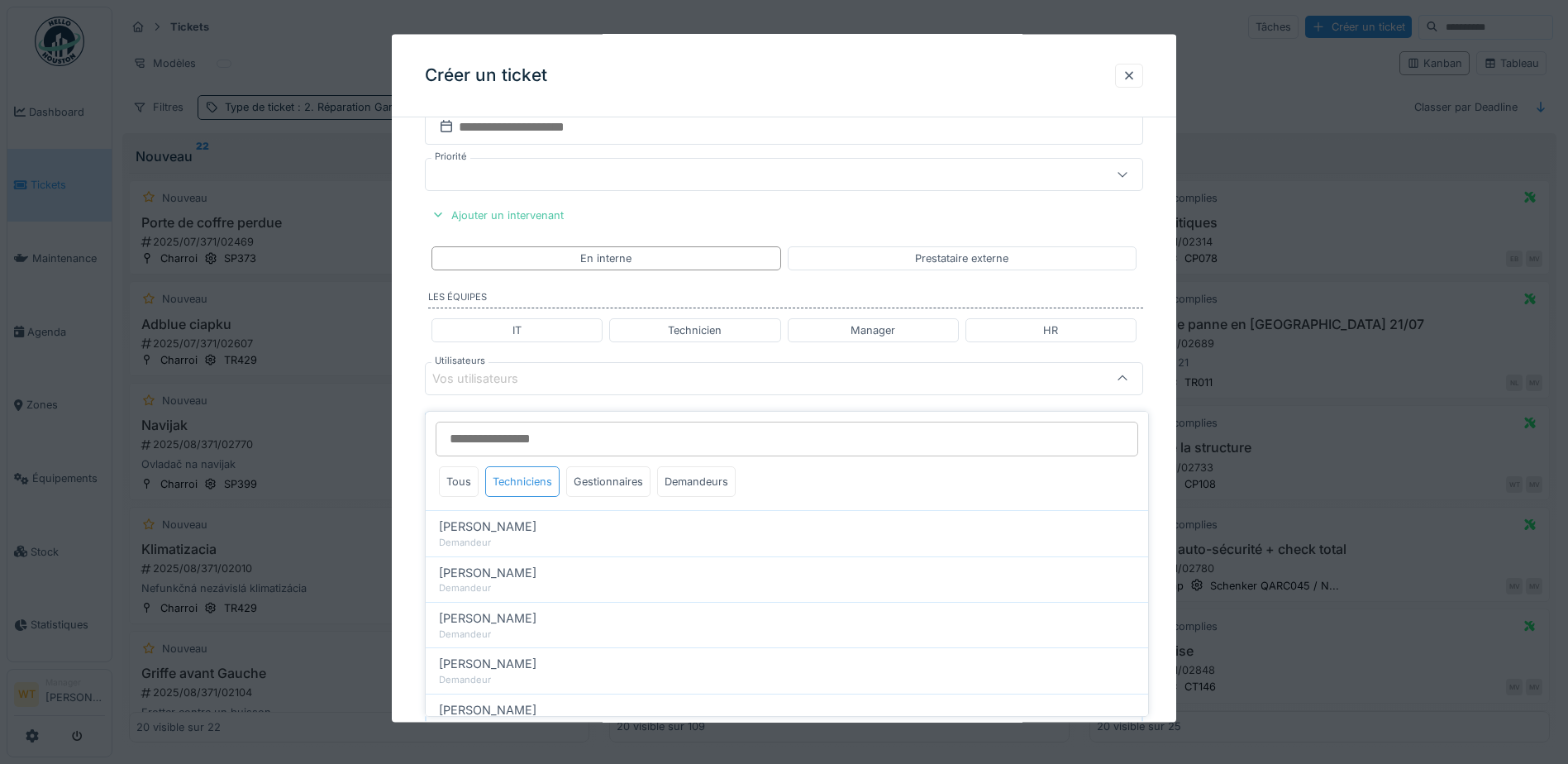
click at [521, 470] on div "Techniciens" at bounding box center [522, 481] width 75 height 30
click at [468, 476] on div "Tous" at bounding box center [458, 481] width 40 height 30
click at [508, 473] on div "Techniciens" at bounding box center [522, 481] width 75 height 30
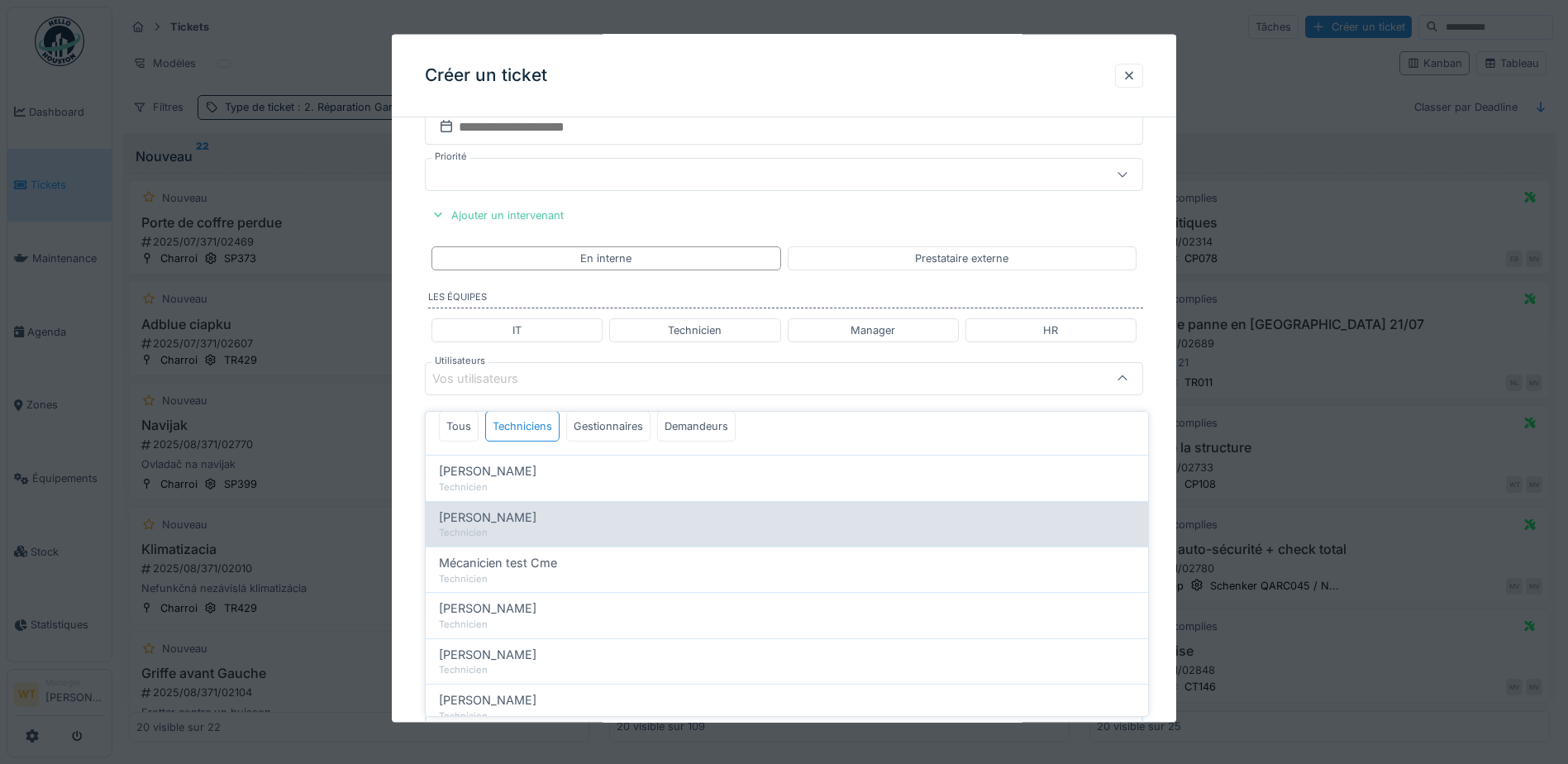
scroll to position [248, 0]
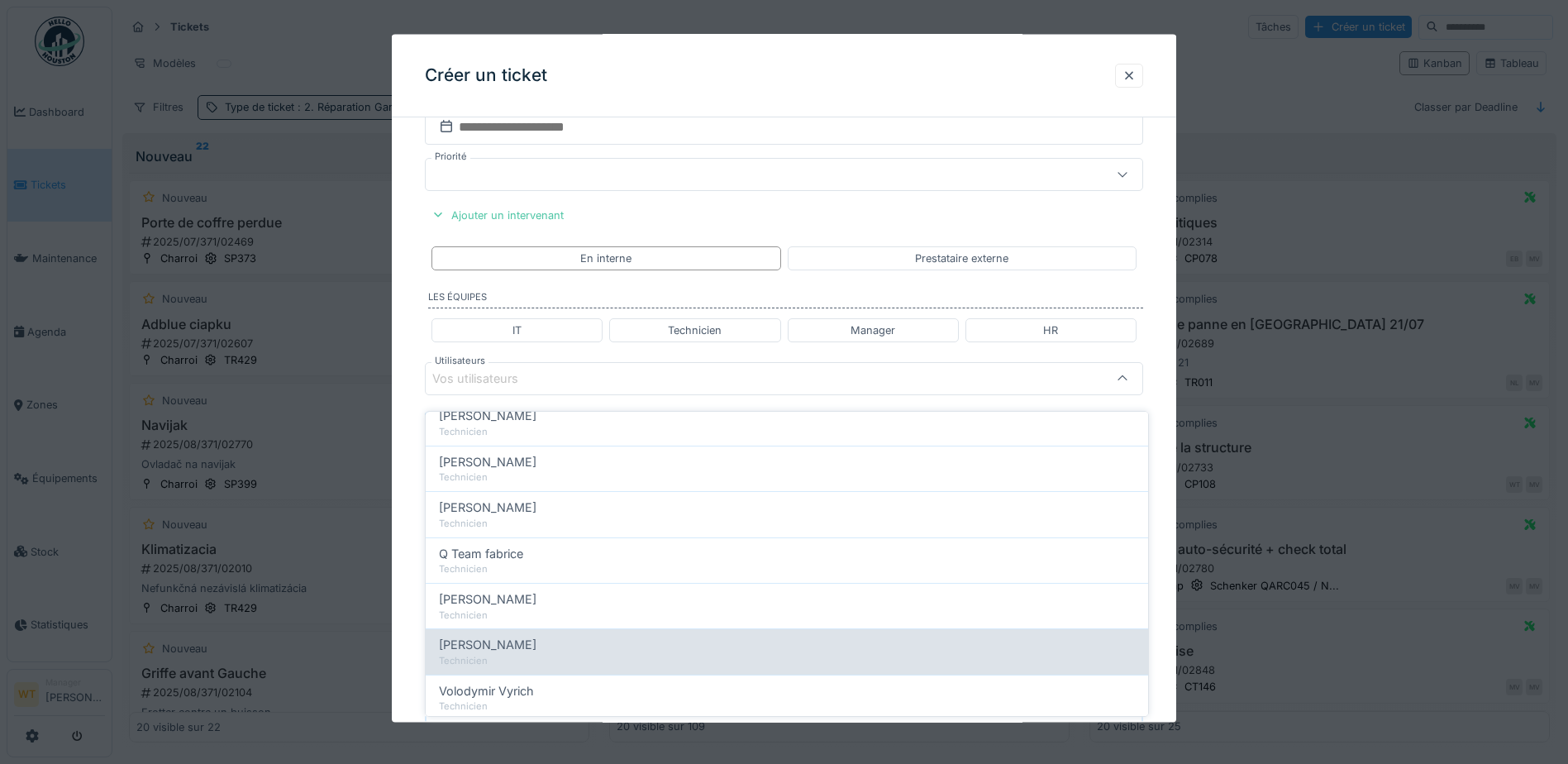
click at [533, 637] on span "[PERSON_NAME]" at bounding box center [488, 645] width 98 height 18
type input "****"
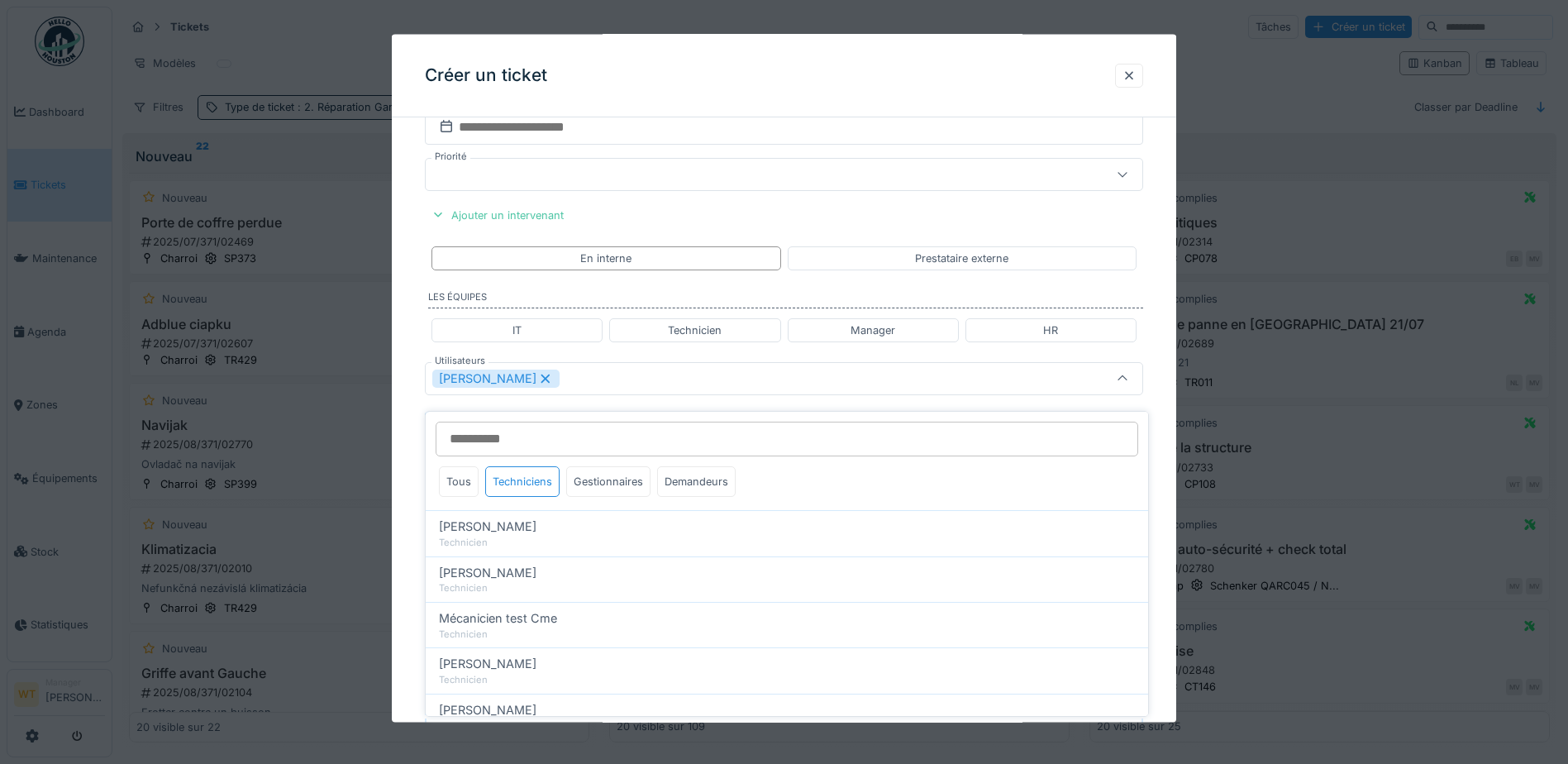
click at [613, 389] on div "Vladimir Nahalka" at bounding box center [784, 379] width 718 height 33
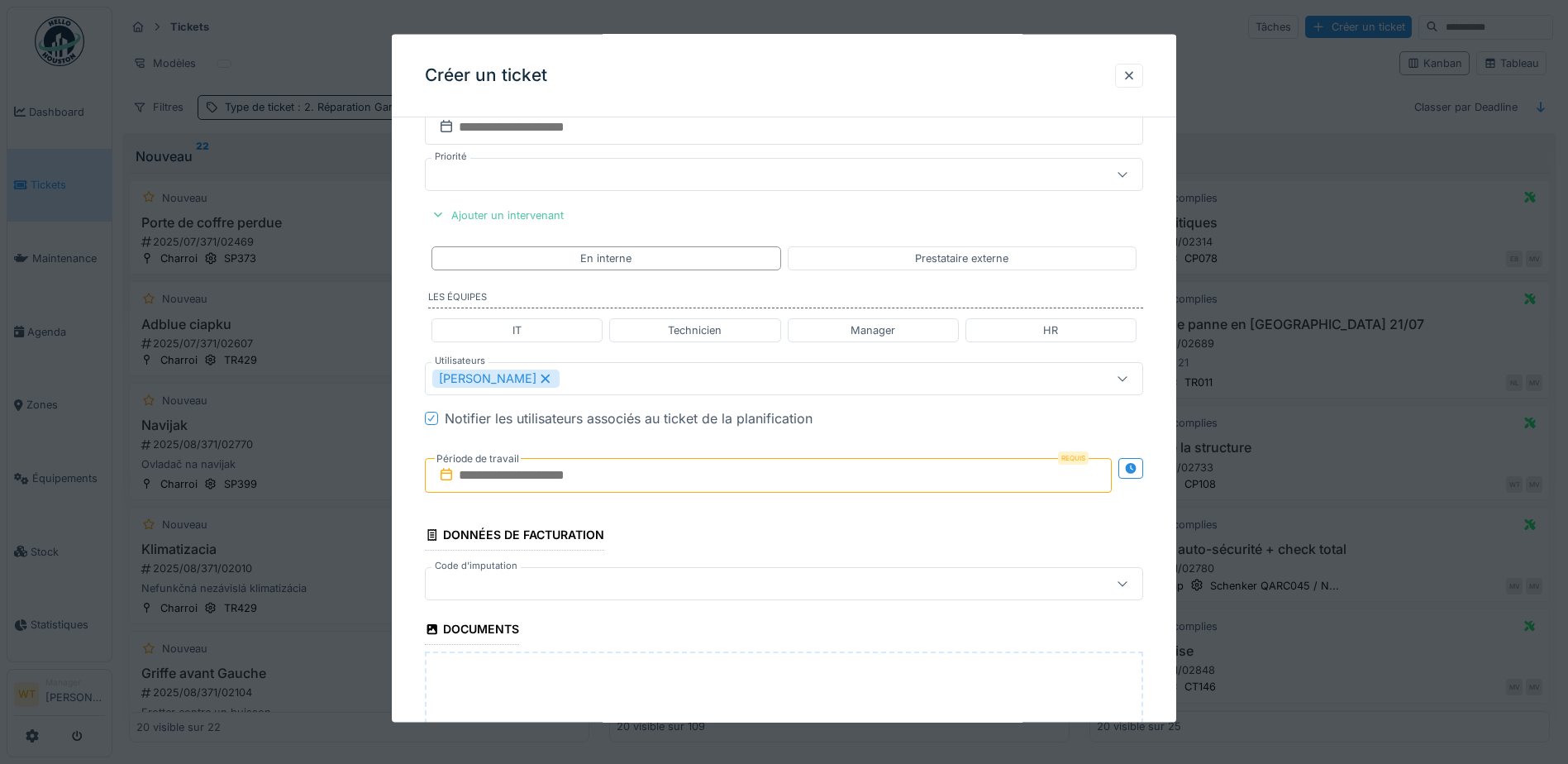
click at [558, 477] on input "text" at bounding box center [768, 476] width 687 height 35
click at [796, 582] on div "5" at bounding box center [798, 582] width 22 height 22
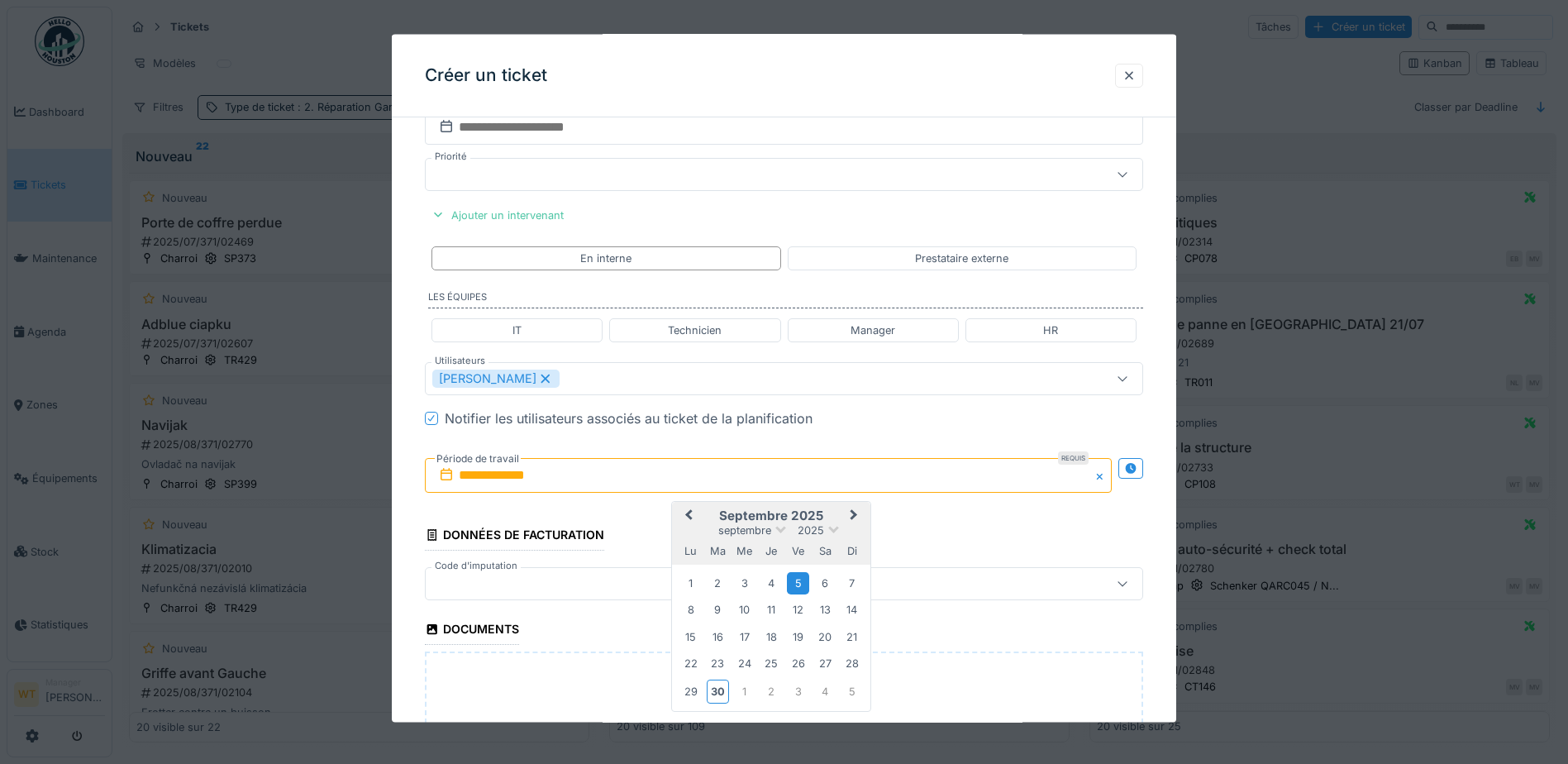
click at [802, 582] on div "5" at bounding box center [798, 582] width 22 height 22
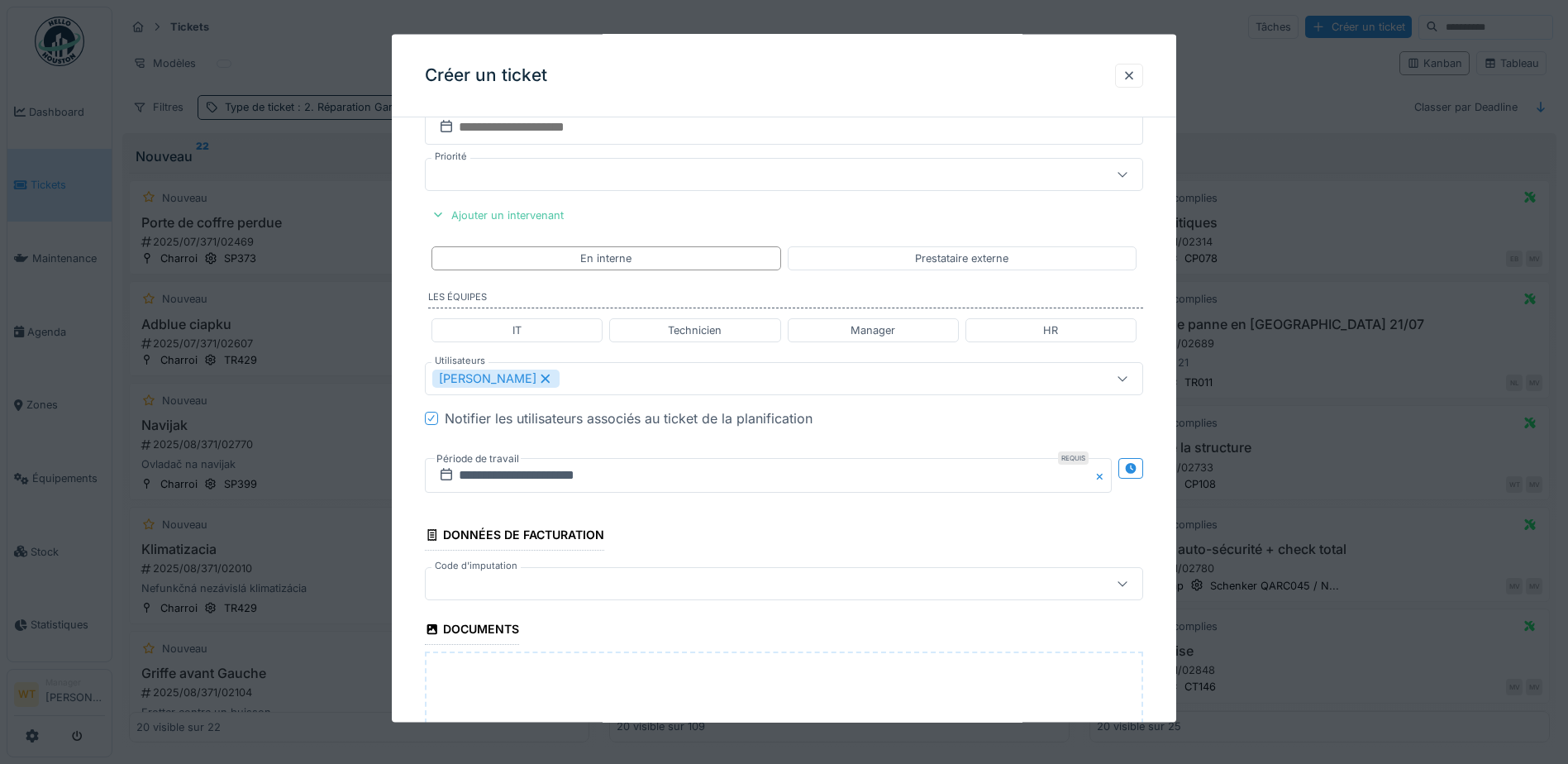
click at [573, 582] on div at bounding box center [742, 583] width 619 height 18
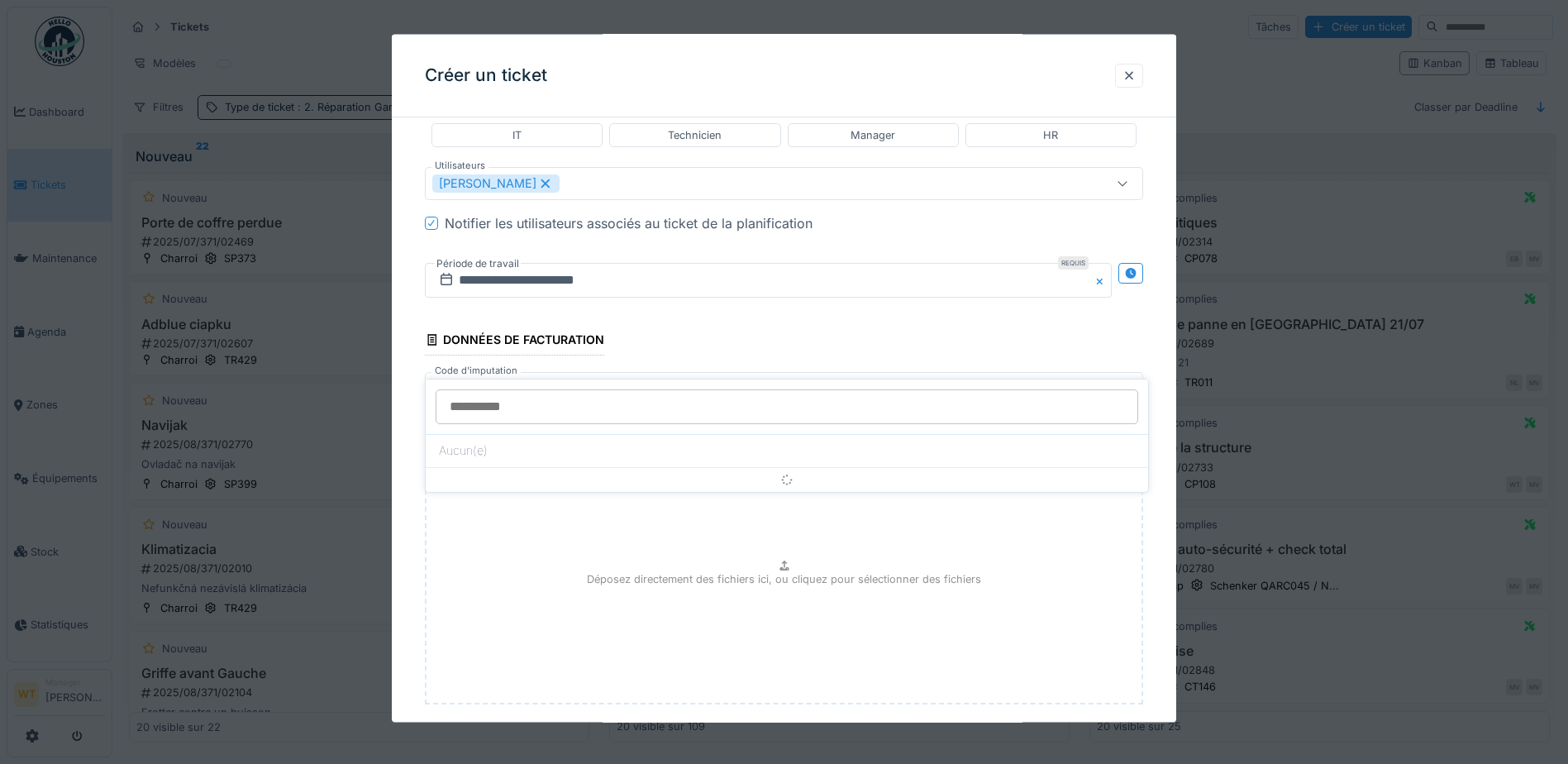
scroll to position [1205, 0]
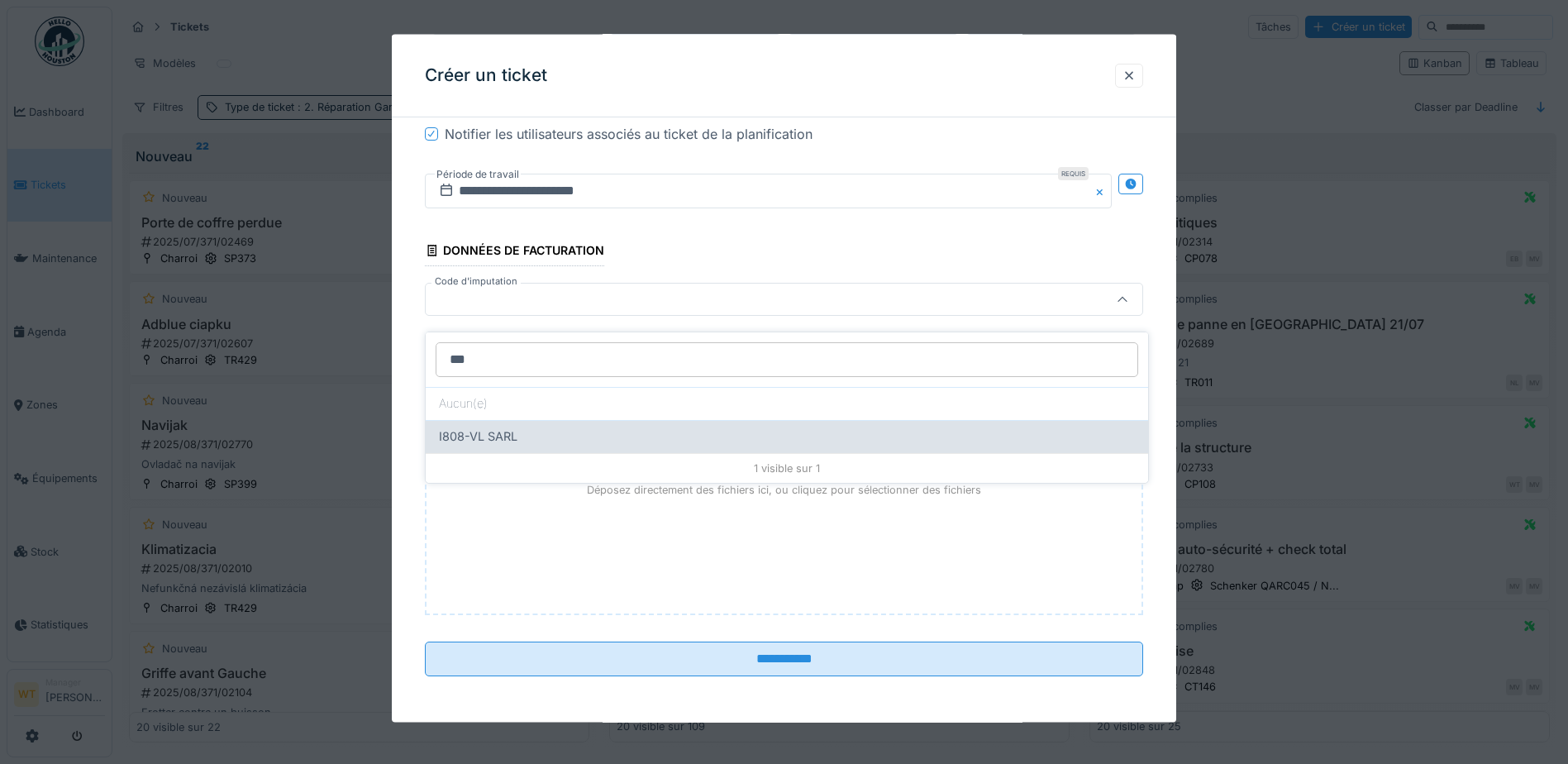
type input "***"
click at [576, 428] on div "I808-VL SARL" at bounding box center [786, 437] width 696 height 18
type input "***"
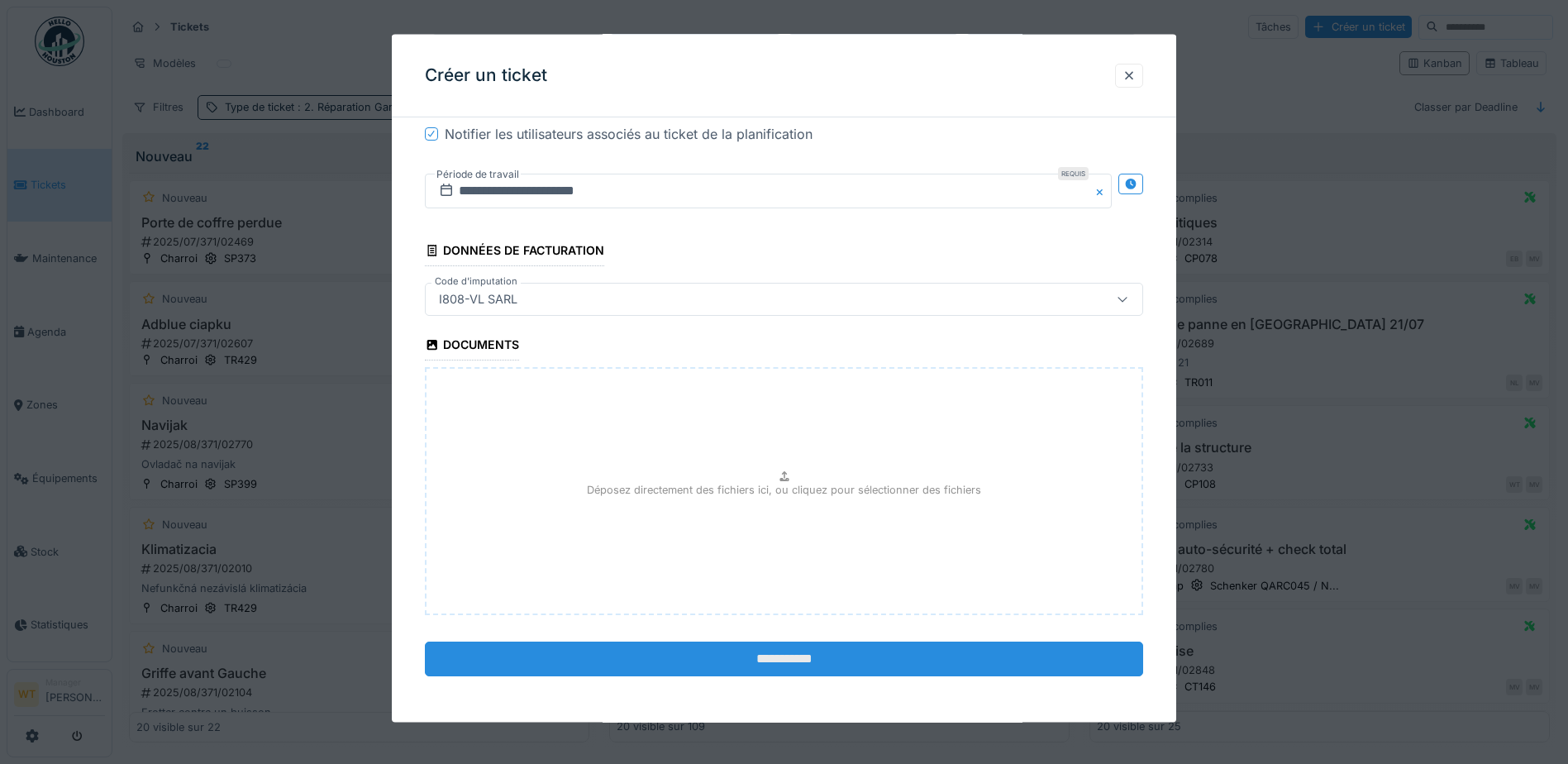
click at [709, 652] on input "**********" at bounding box center [784, 659] width 718 height 35
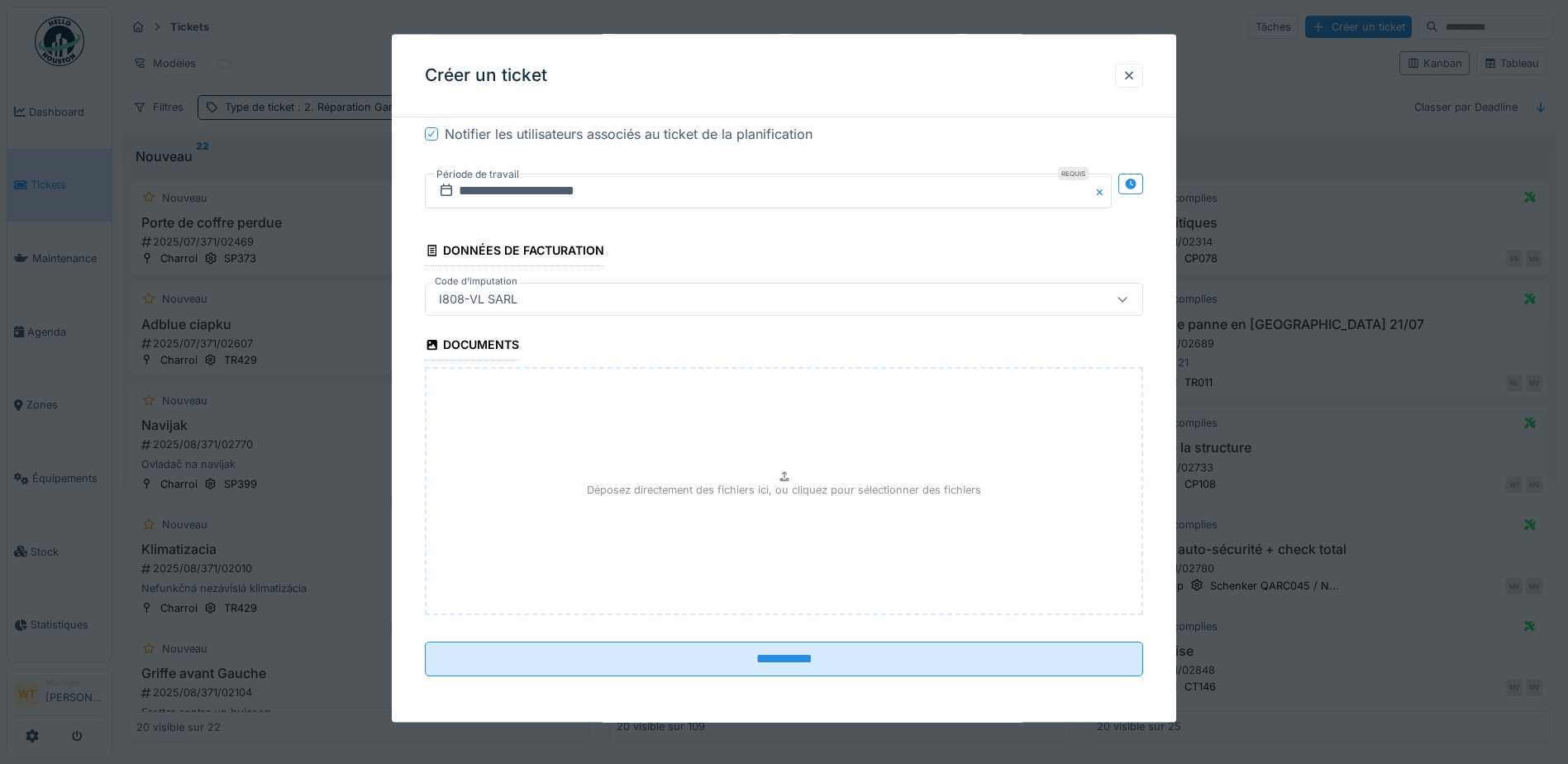
scroll to position [1094, 0]
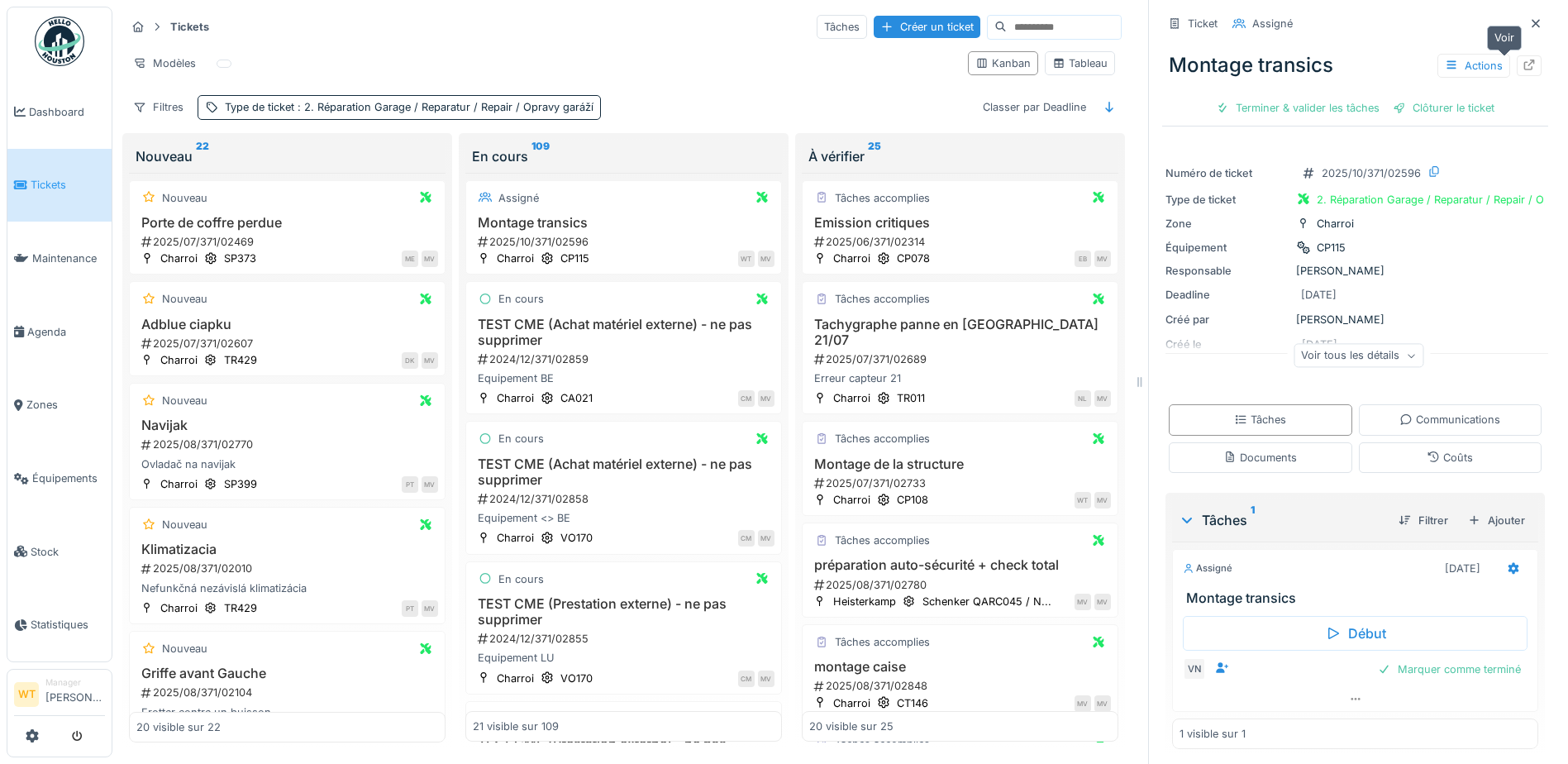
click at [1523, 60] on icon at bounding box center [1529, 65] width 13 height 11
click at [880, 19] on div at bounding box center [887, 27] width 13 height 16
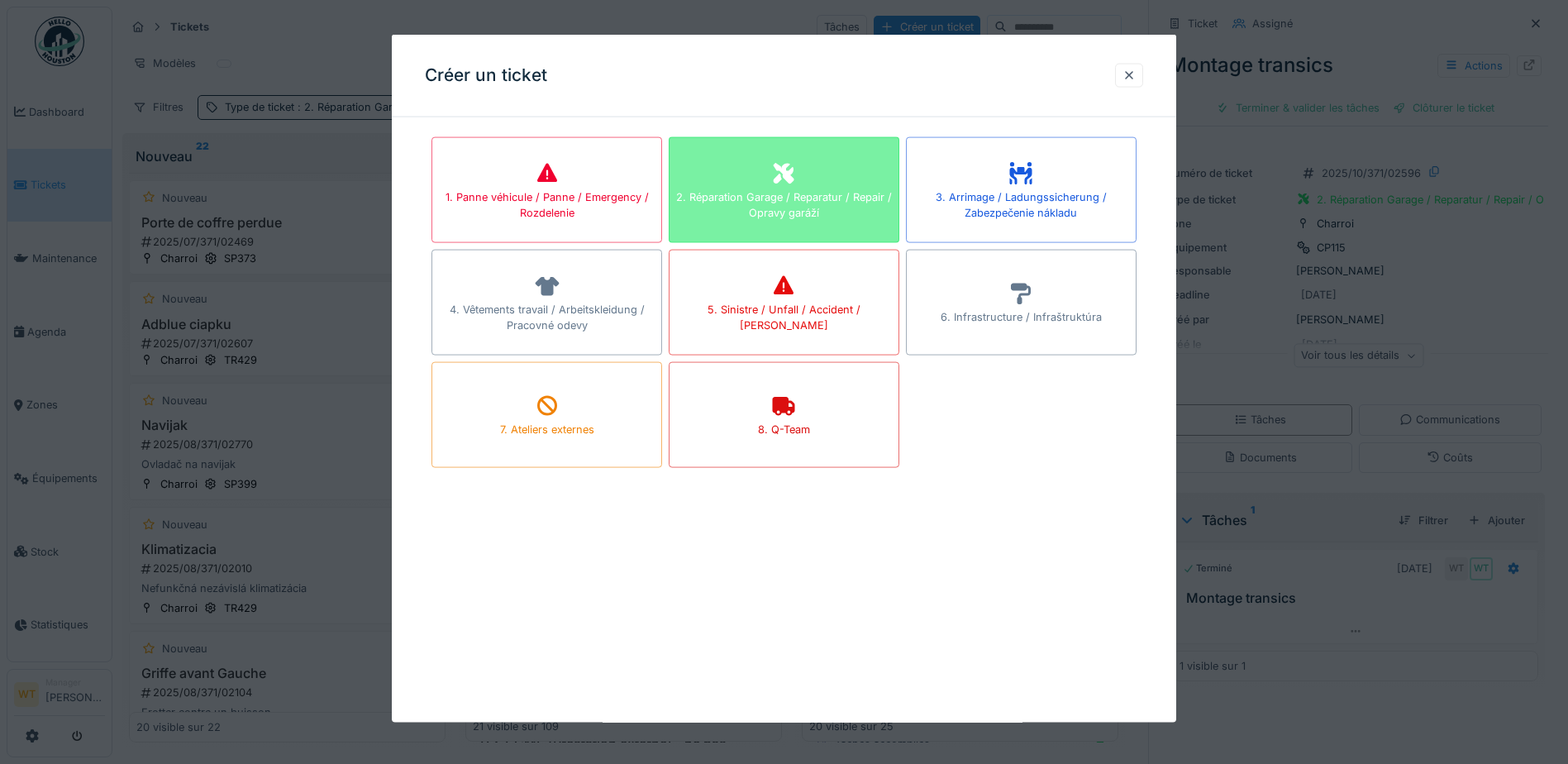
click at [728, 184] on div "2. Réparation Garage / Reparatur / Repair / Opravy garáží" at bounding box center [784, 190] width 230 height 106
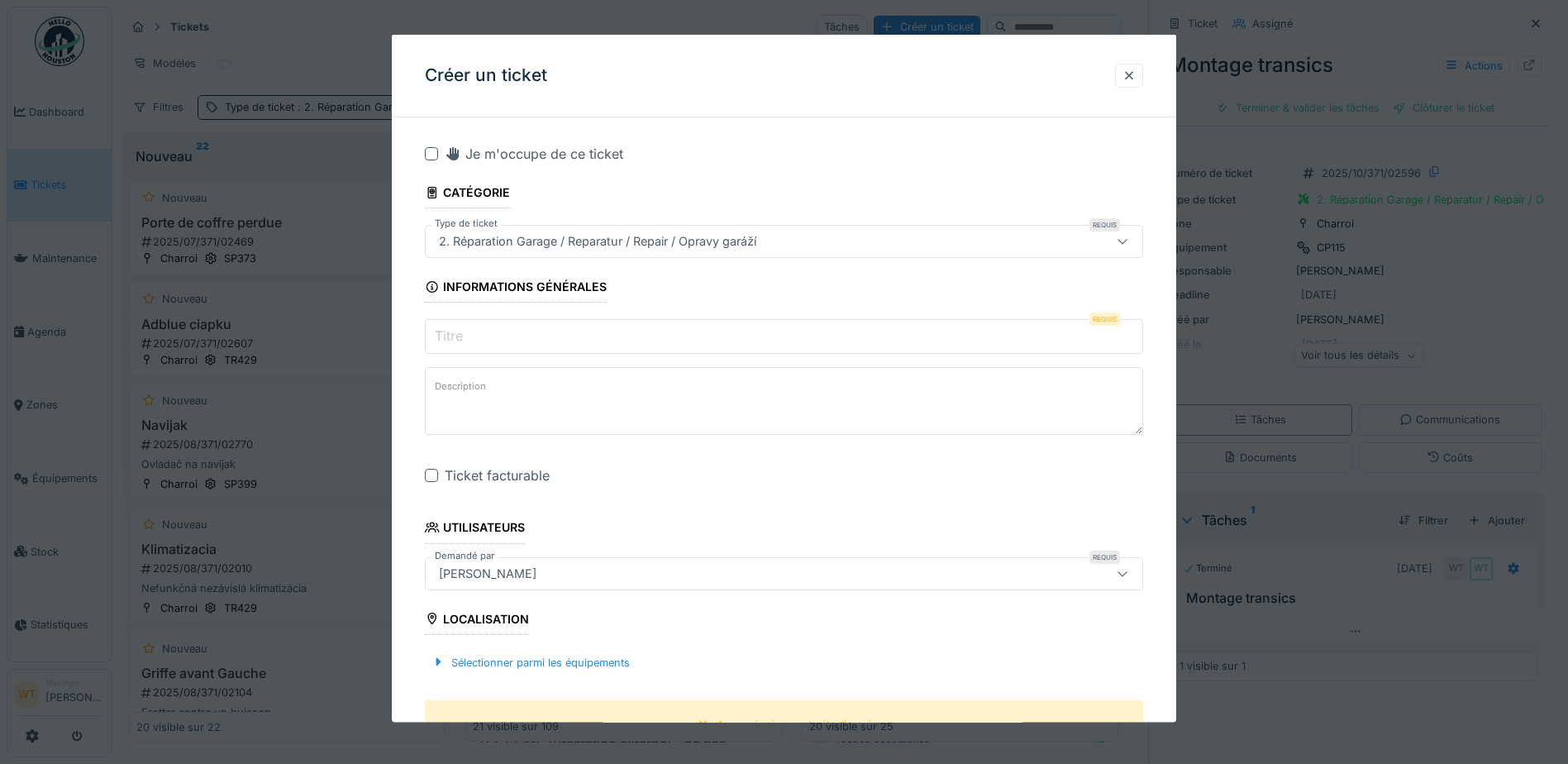
click at [491, 346] on input "Titre" at bounding box center [784, 336] width 718 height 35
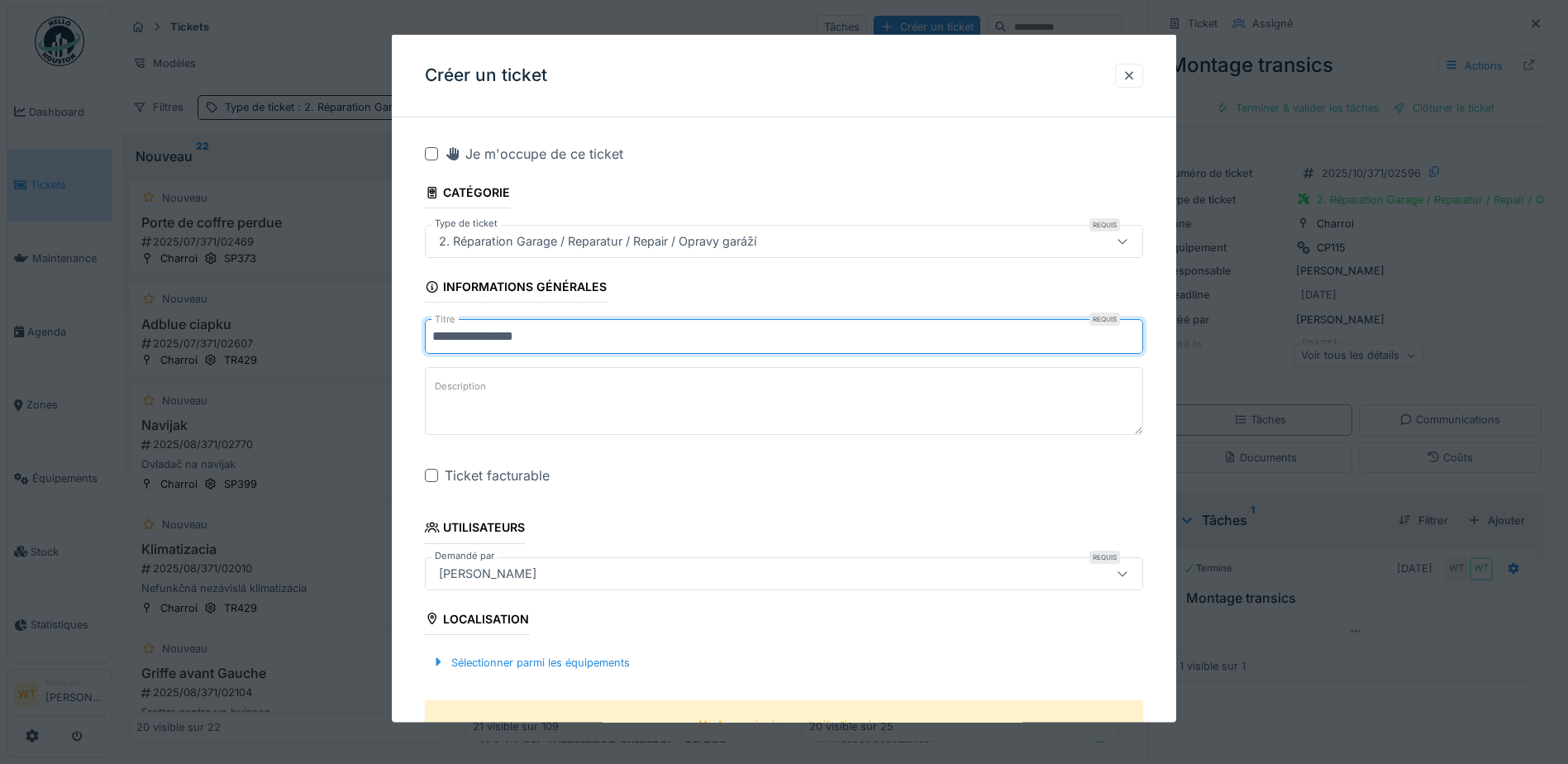
type input "**********"
click at [437, 475] on div at bounding box center [431, 476] width 13 height 13
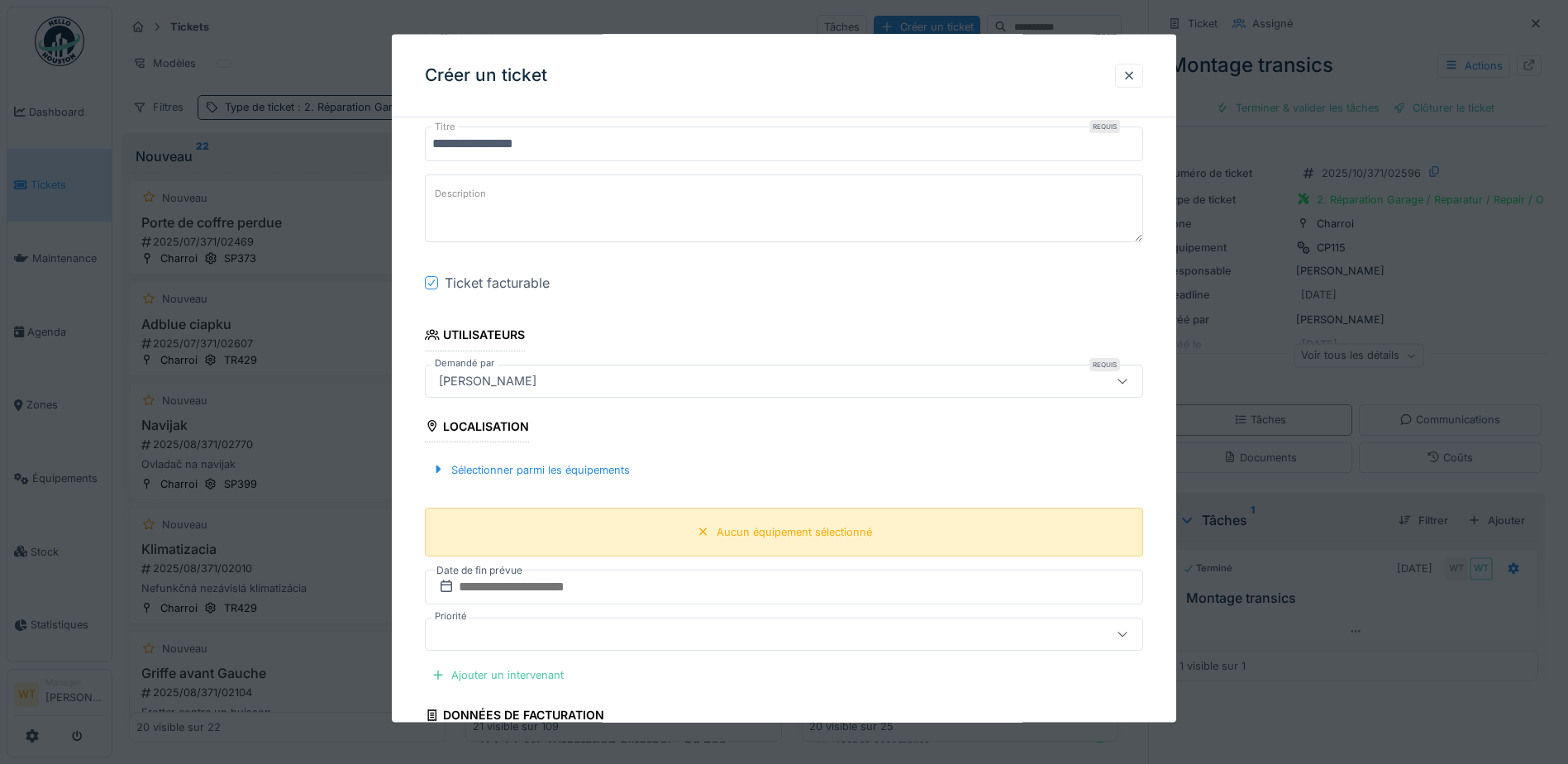
scroll to position [248, 0]
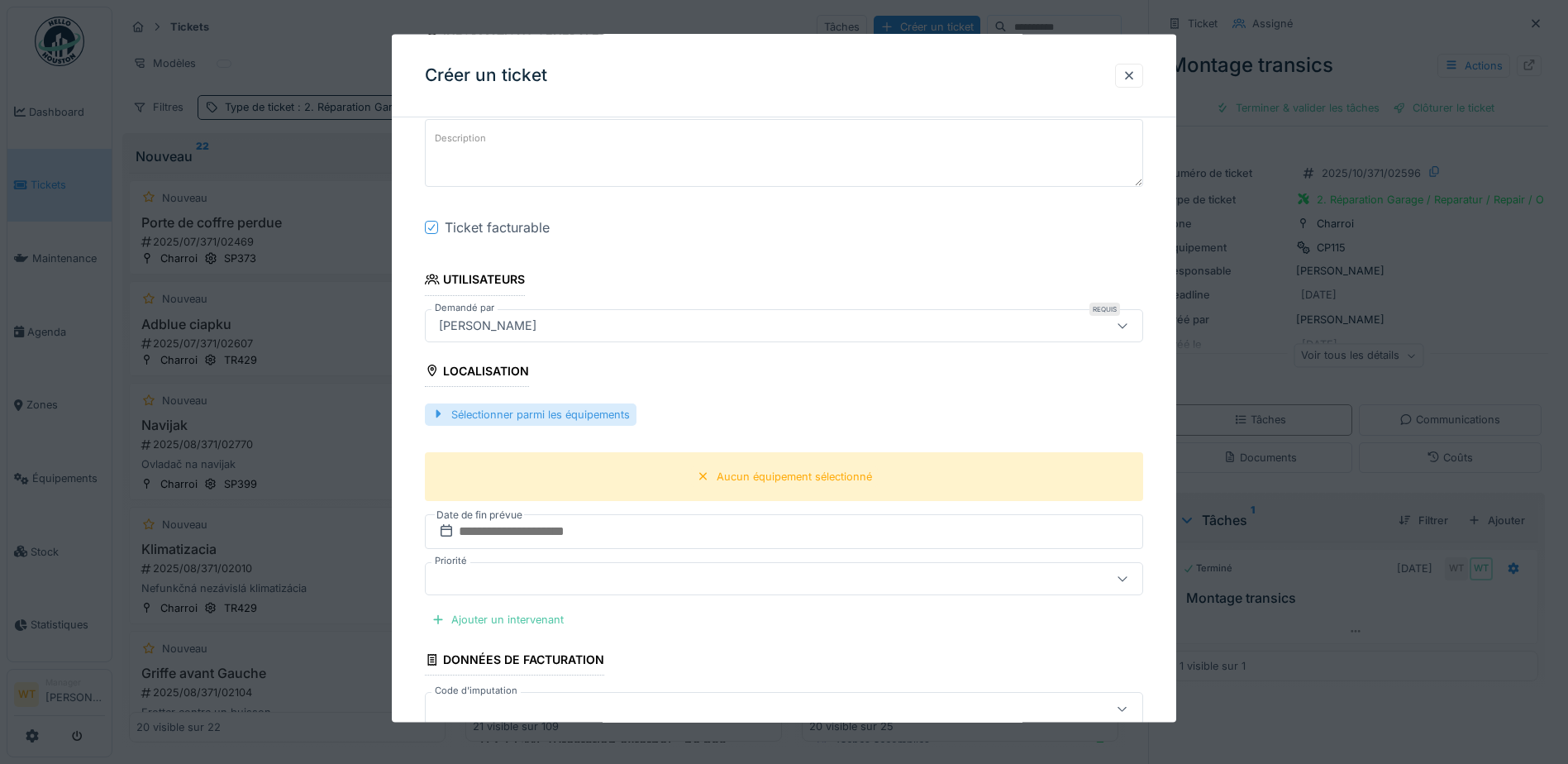
click at [583, 415] on div "Sélectionner parmi les équipements" at bounding box center [531, 414] width 212 height 22
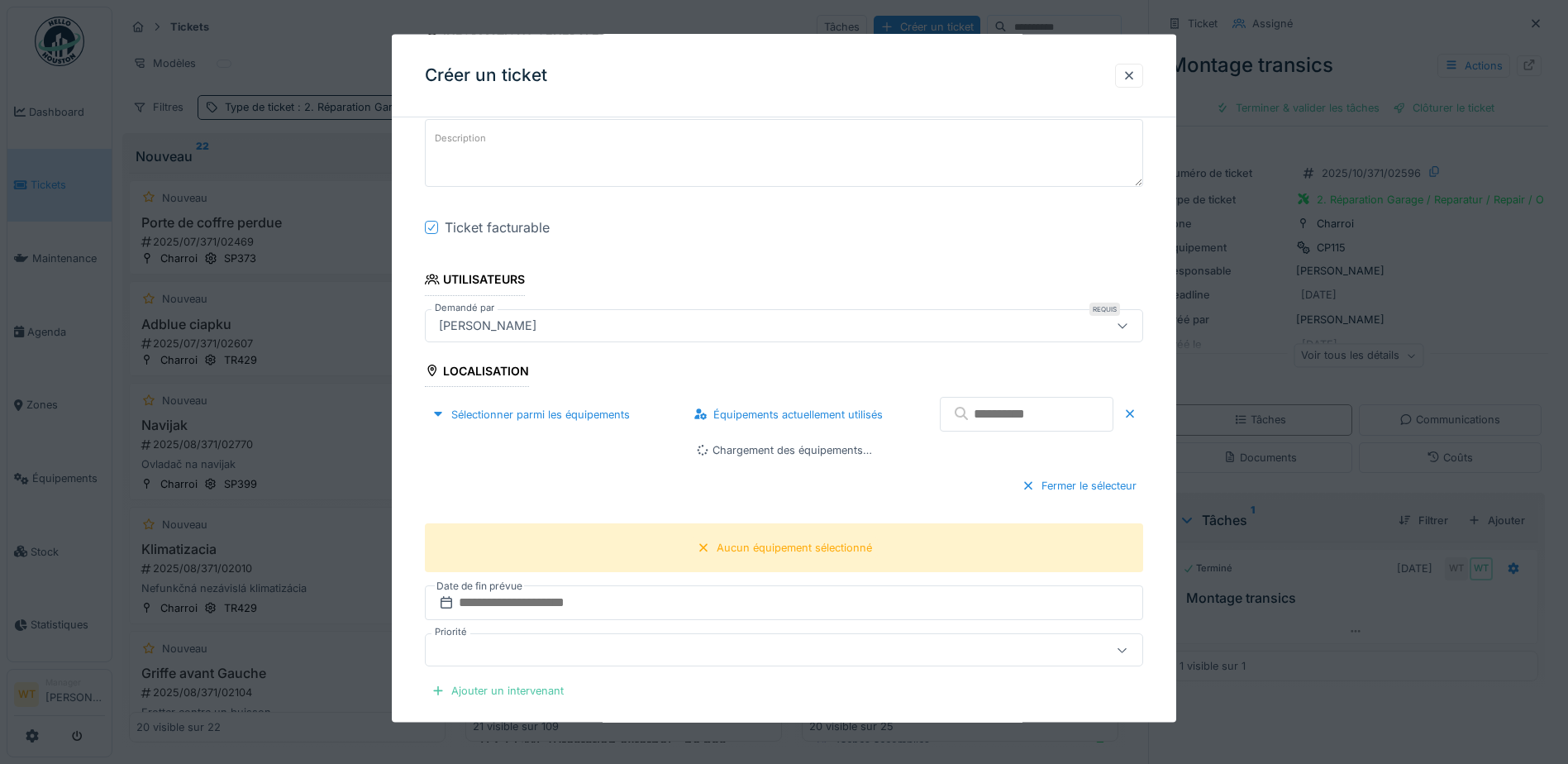
click at [968, 419] on input "text" at bounding box center [1027, 415] width 173 height 35
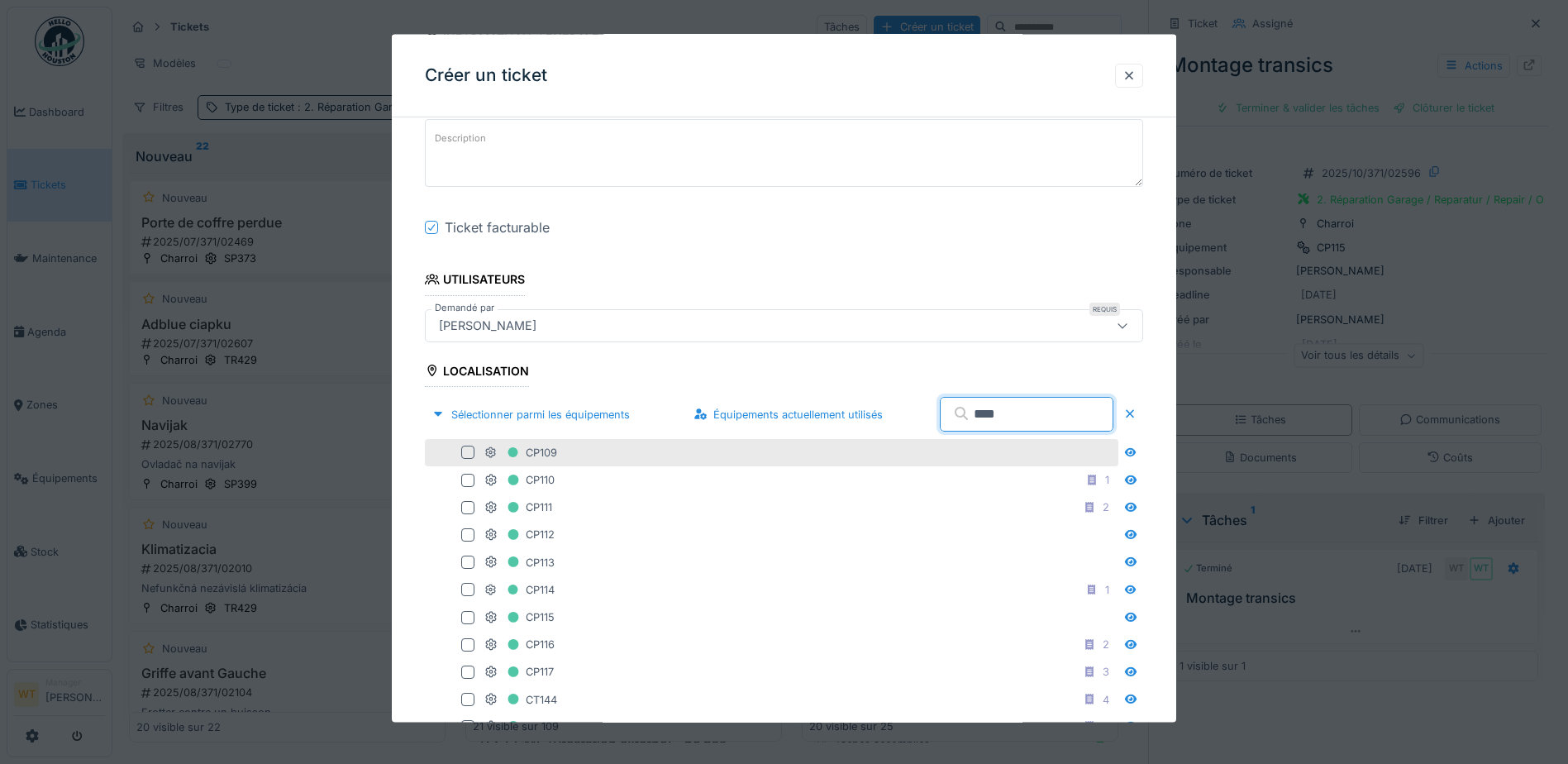
type input "****"
click at [595, 456] on div "CP109" at bounding box center [800, 452] width 631 height 20
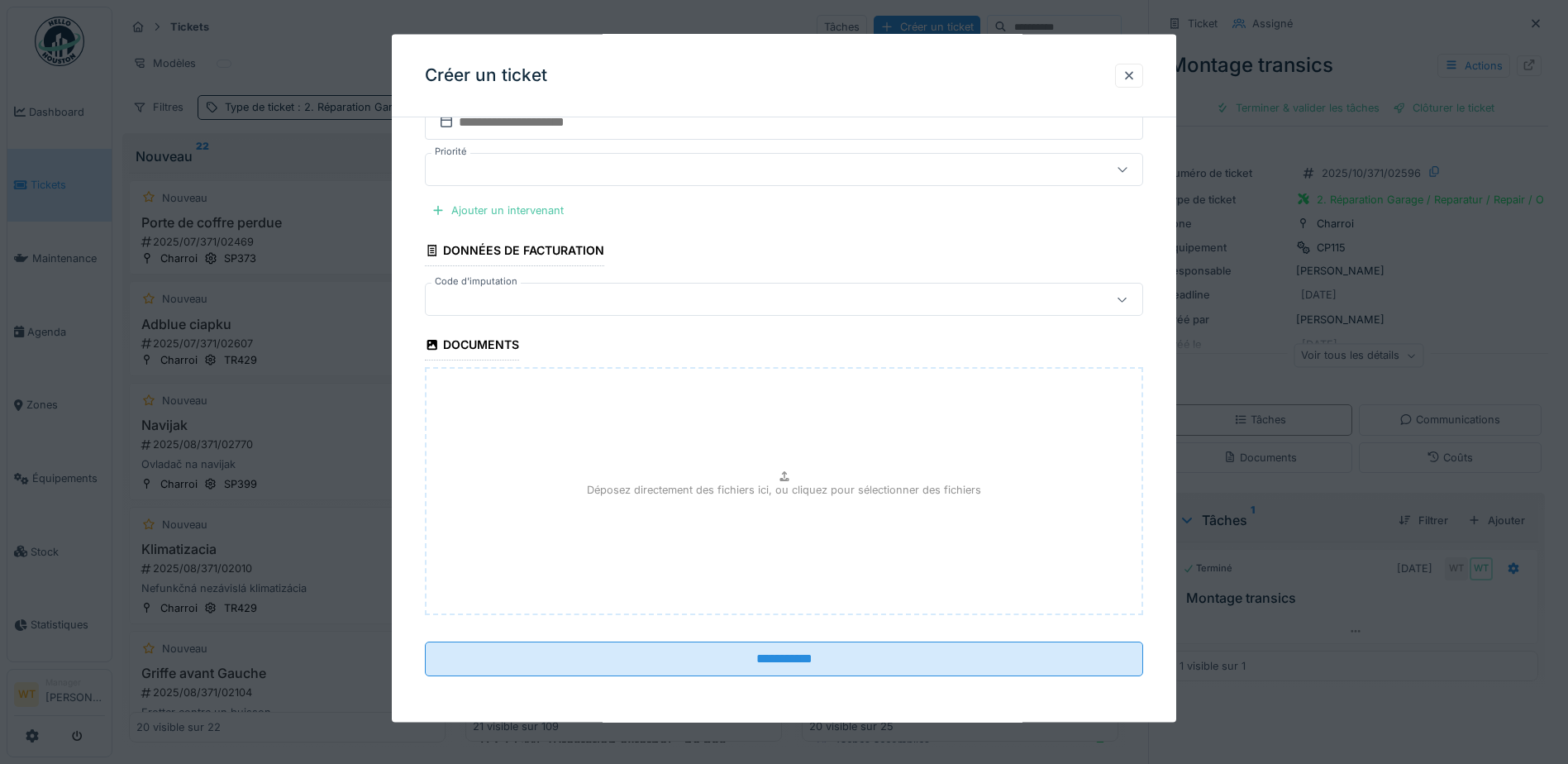
scroll to position [898, 0]
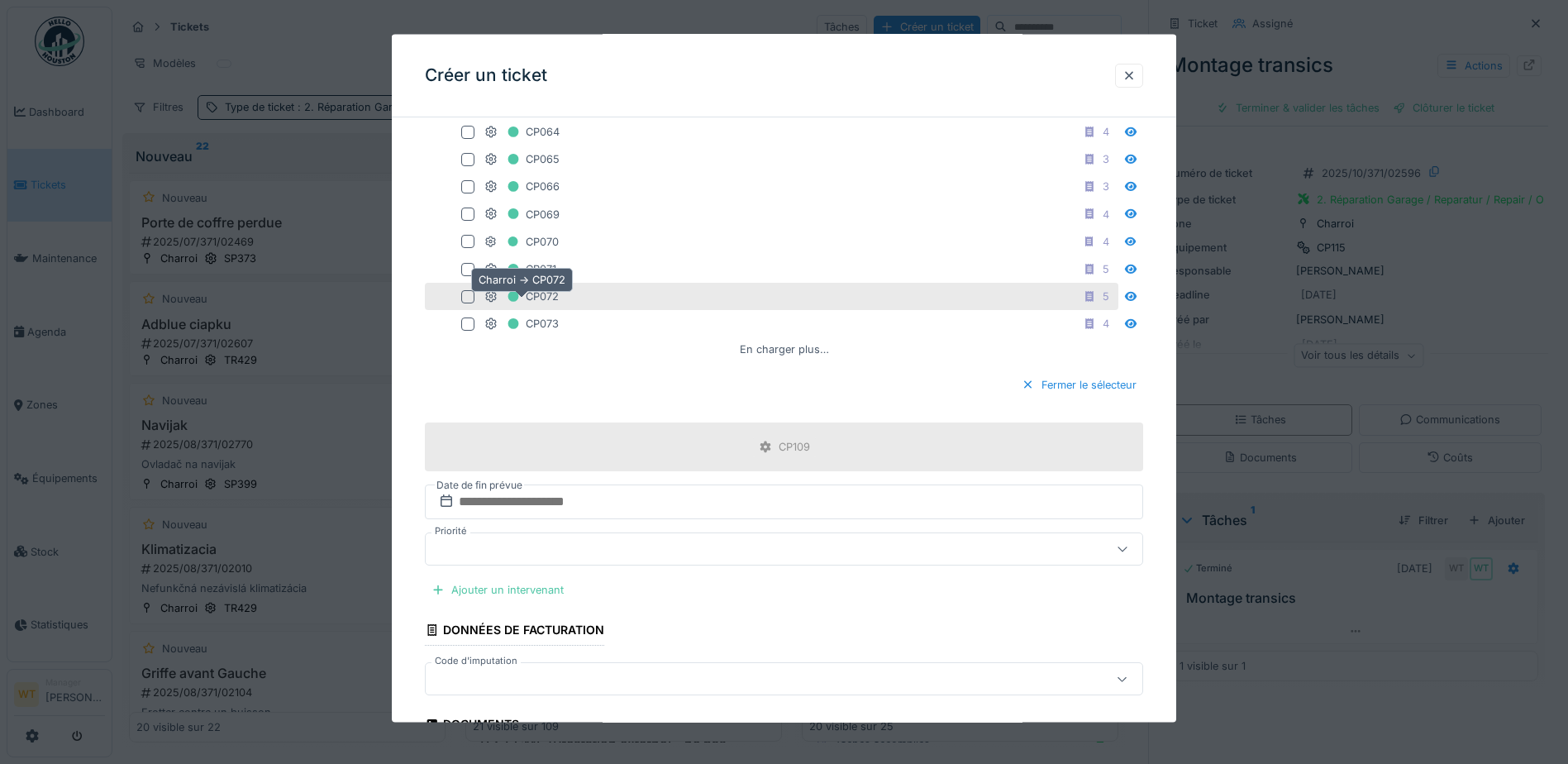
click at [530, 292] on div "CP072" at bounding box center [522, 296] width 75 height 20
click at [530, 297] on div "CP072" at bounding box center [522, 296] width 75 height 20
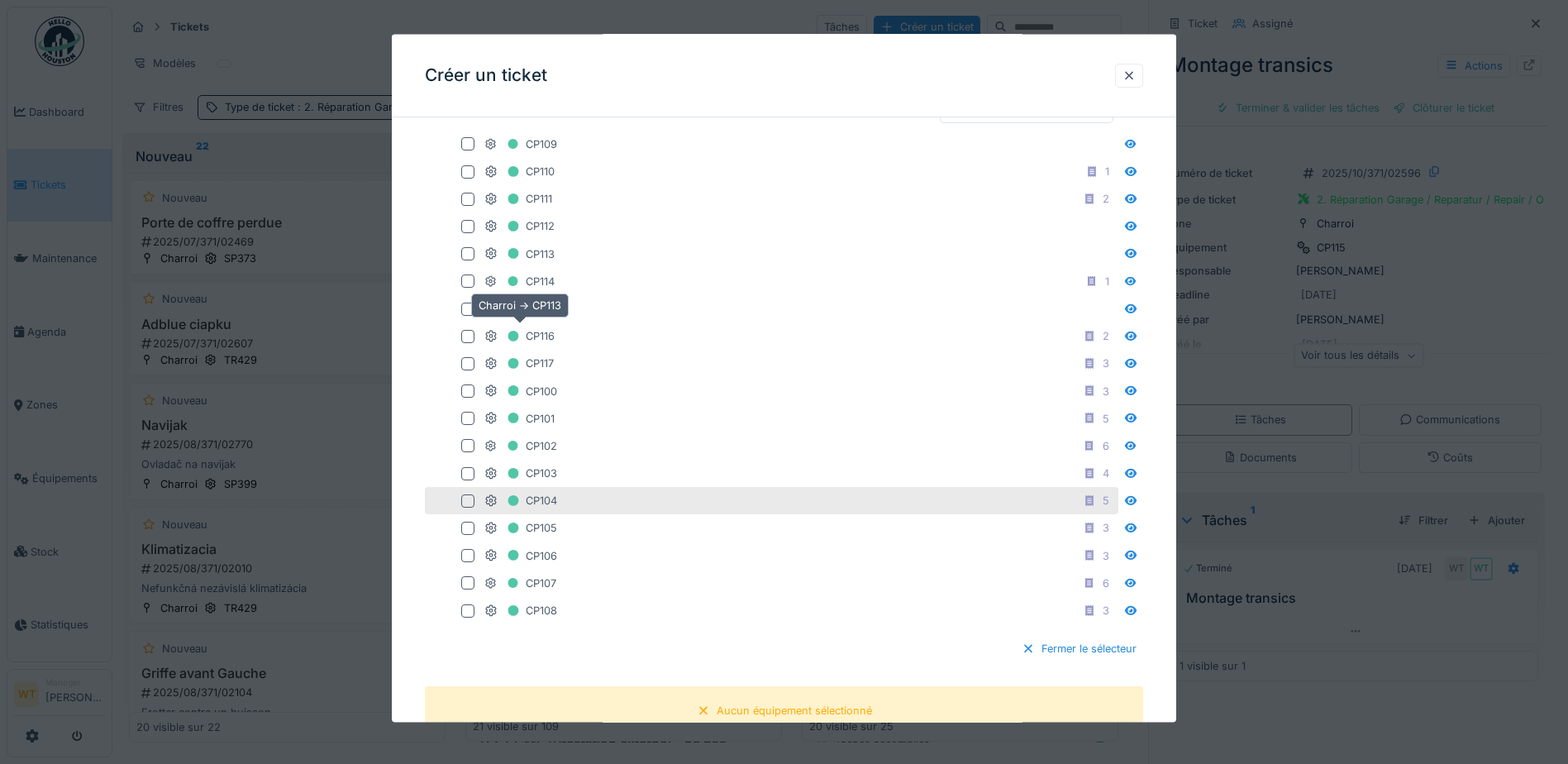
scroll to position [485, 0]
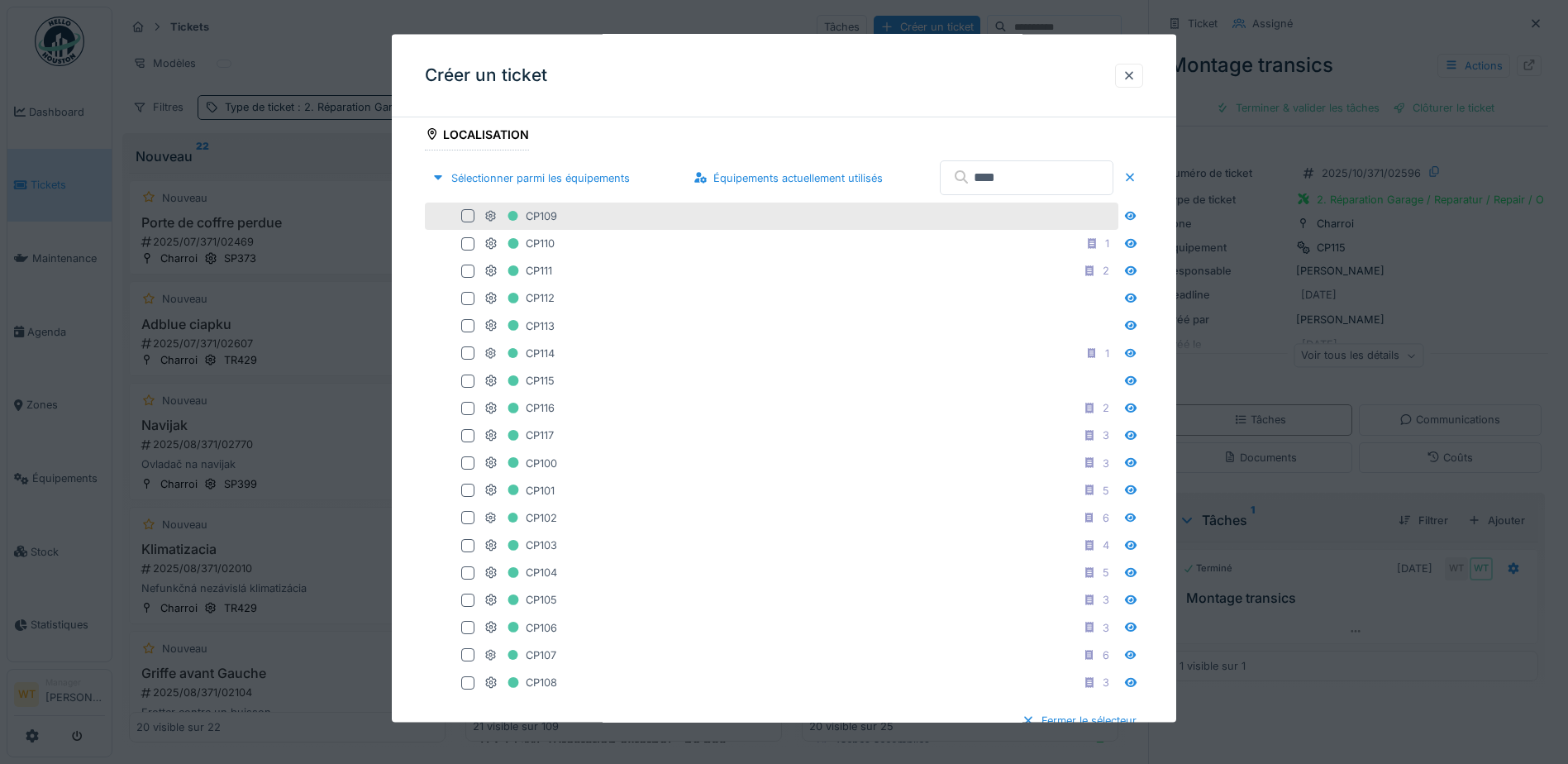
click at [466, 216] on div at bounding box center [467, 216] width 13 height 13
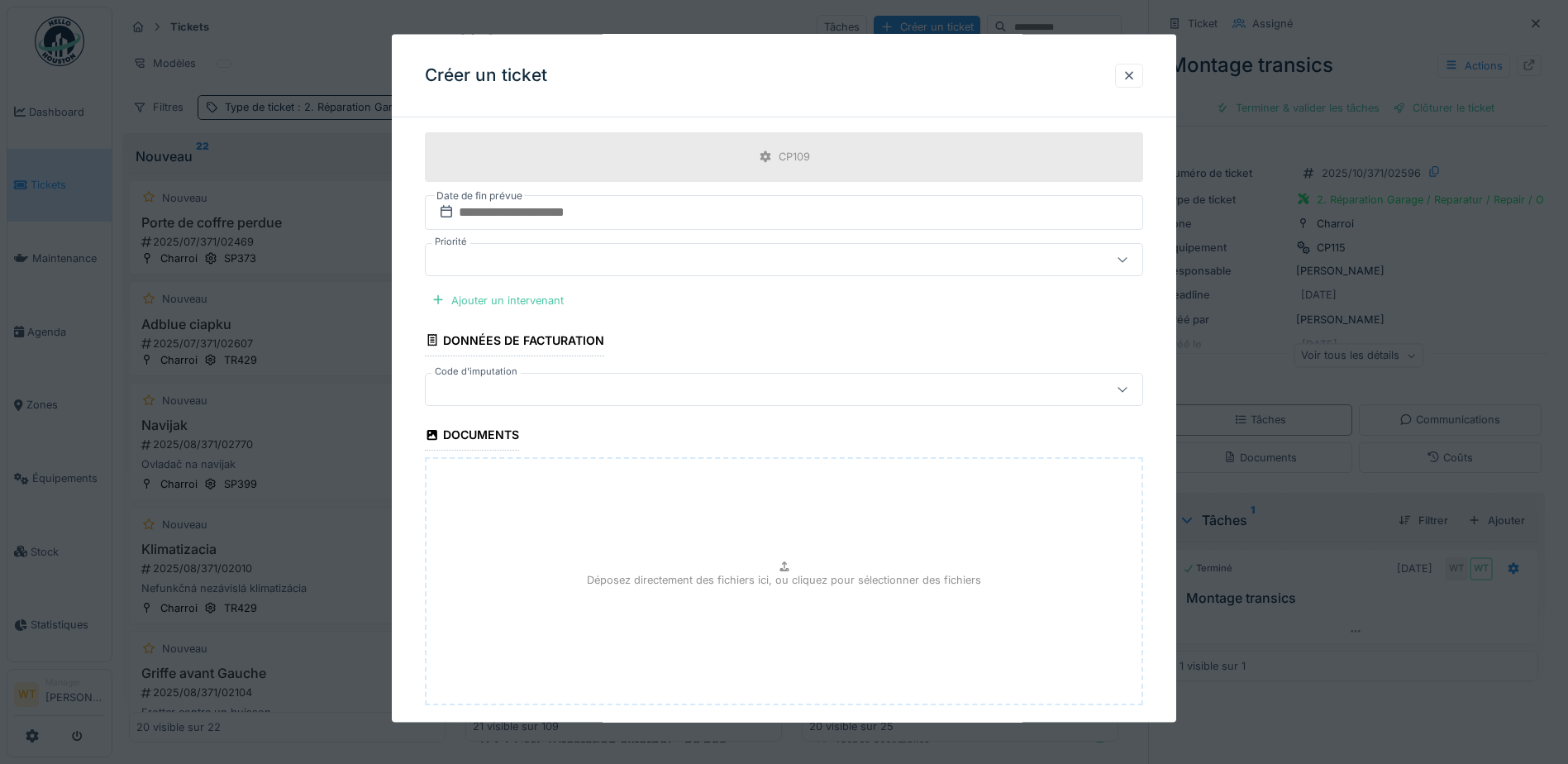
scroll to position [1146, 0]
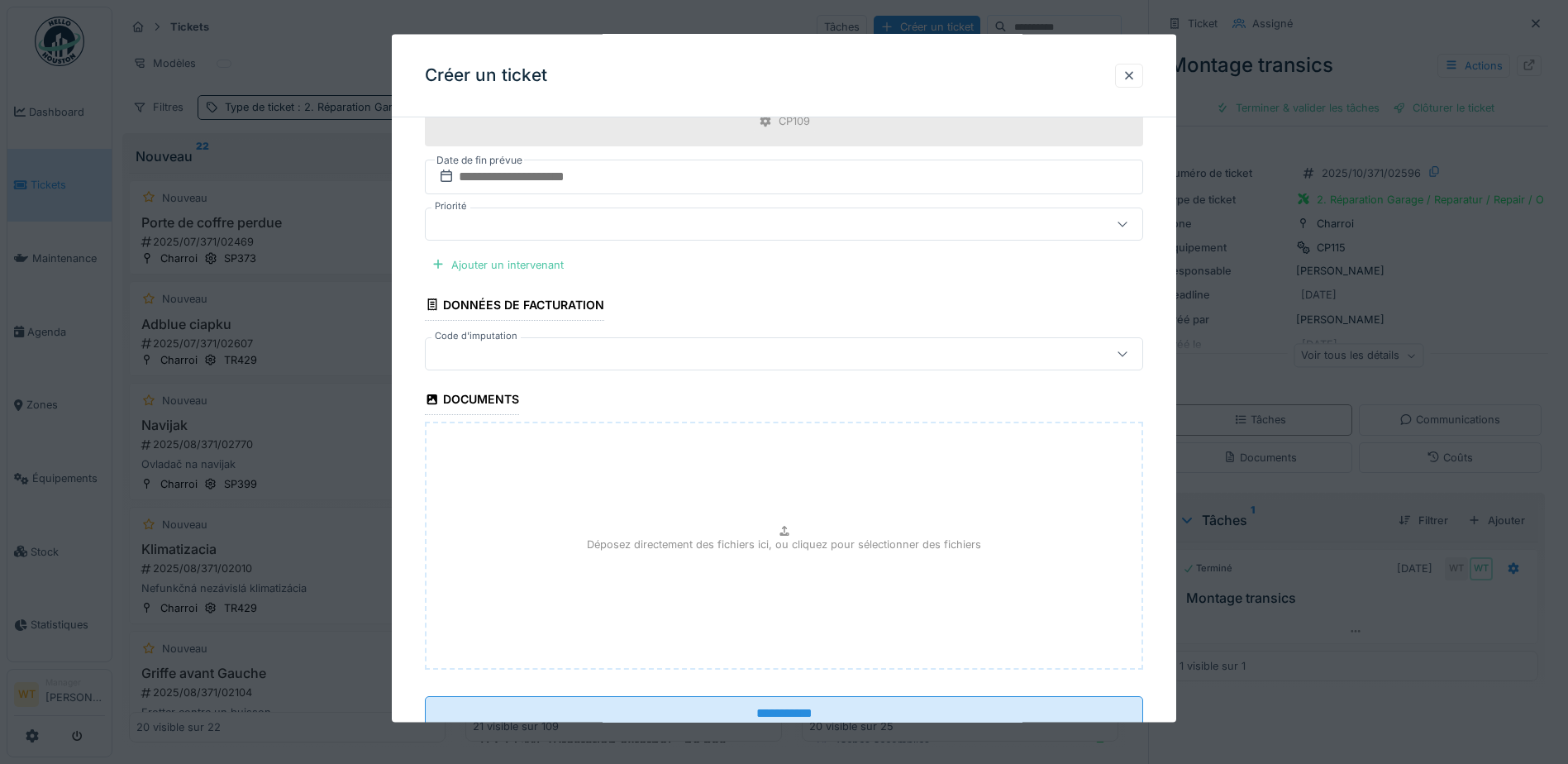
click at [604, 359] on div at bounding box center [742, 353] width 619 height 18
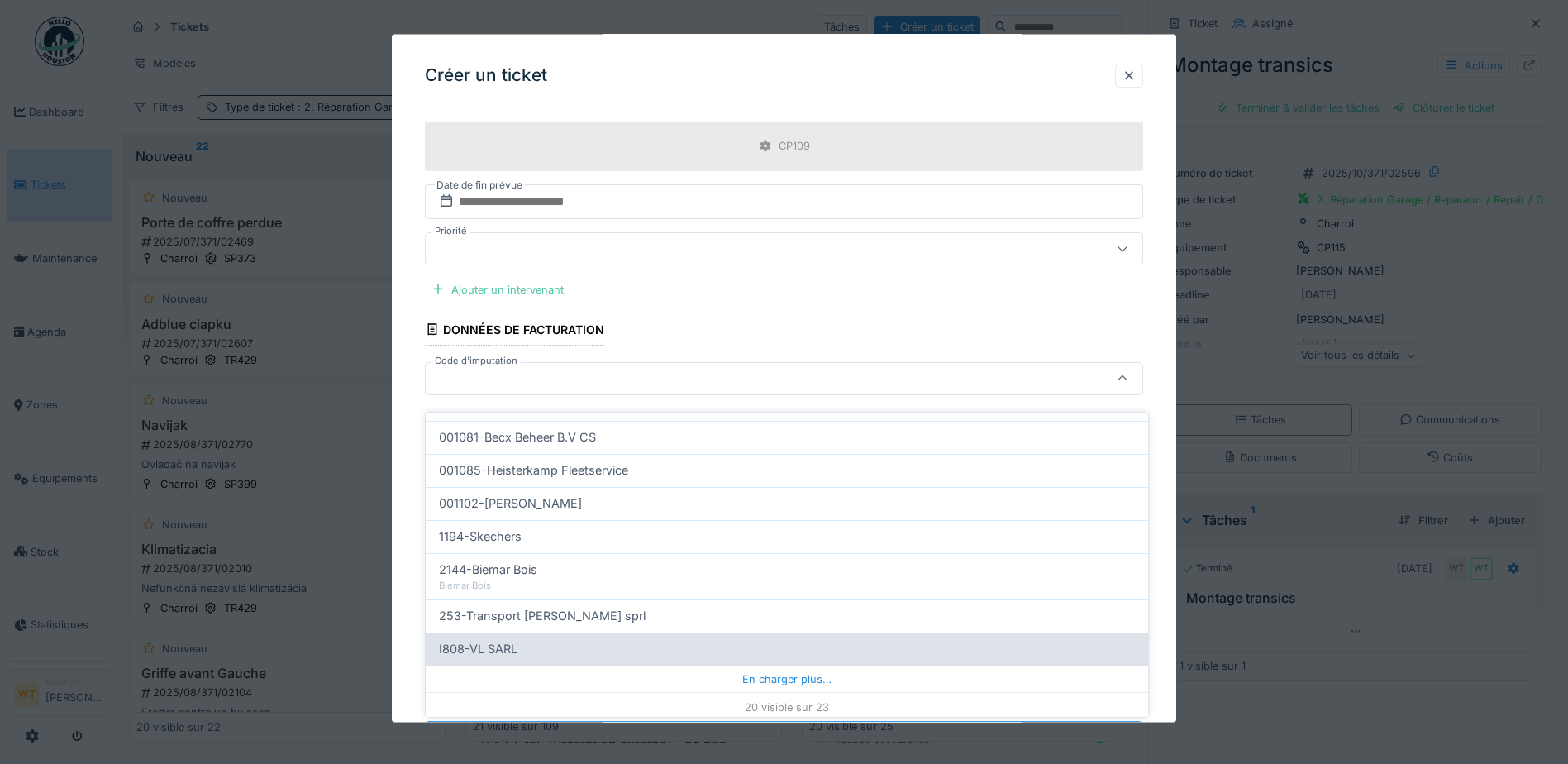
scroll to position [526, 0]
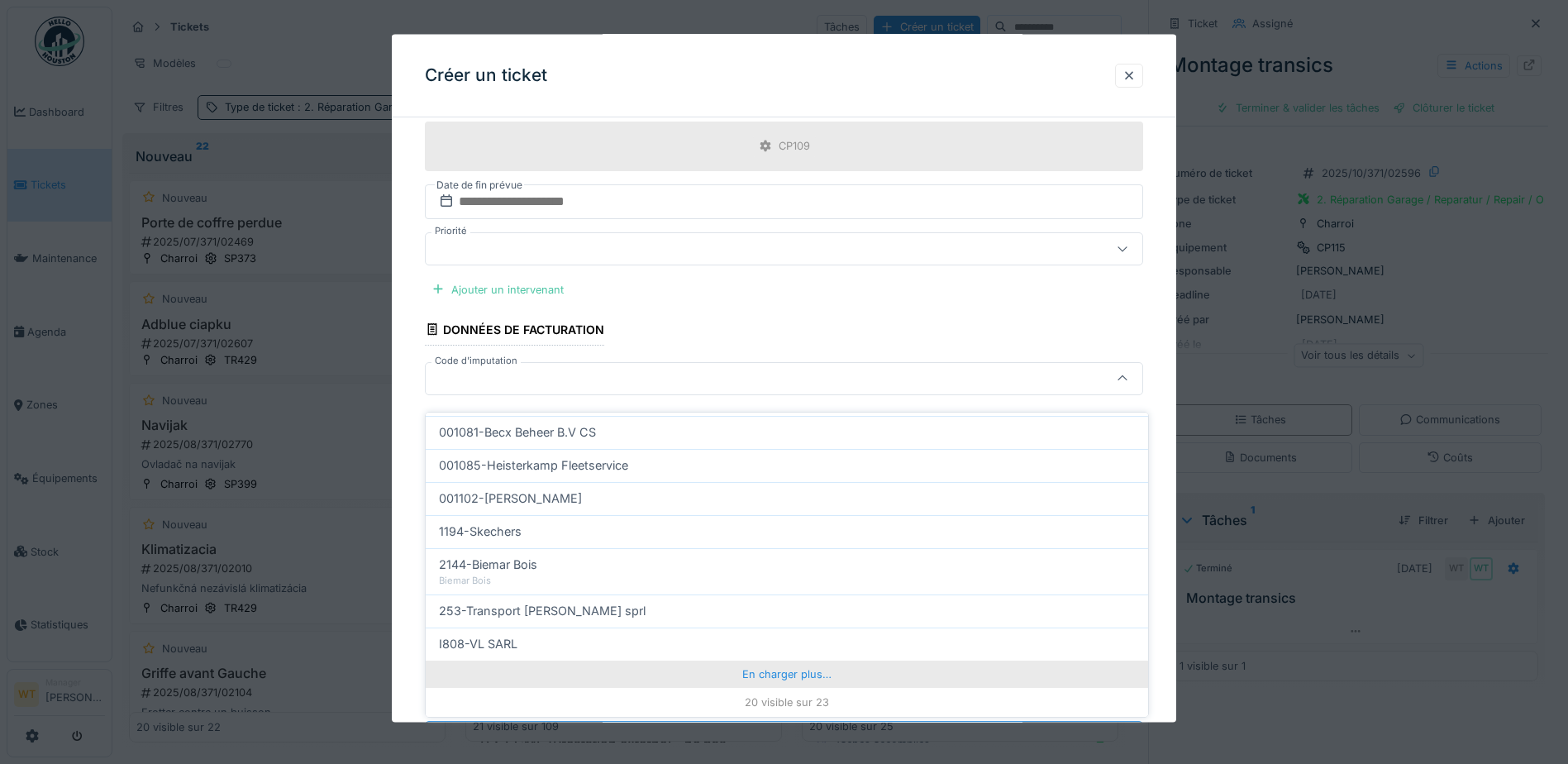
click at [746, 662] on div "En charger plus…" at bounding box center [787, 674] width 723 height 27
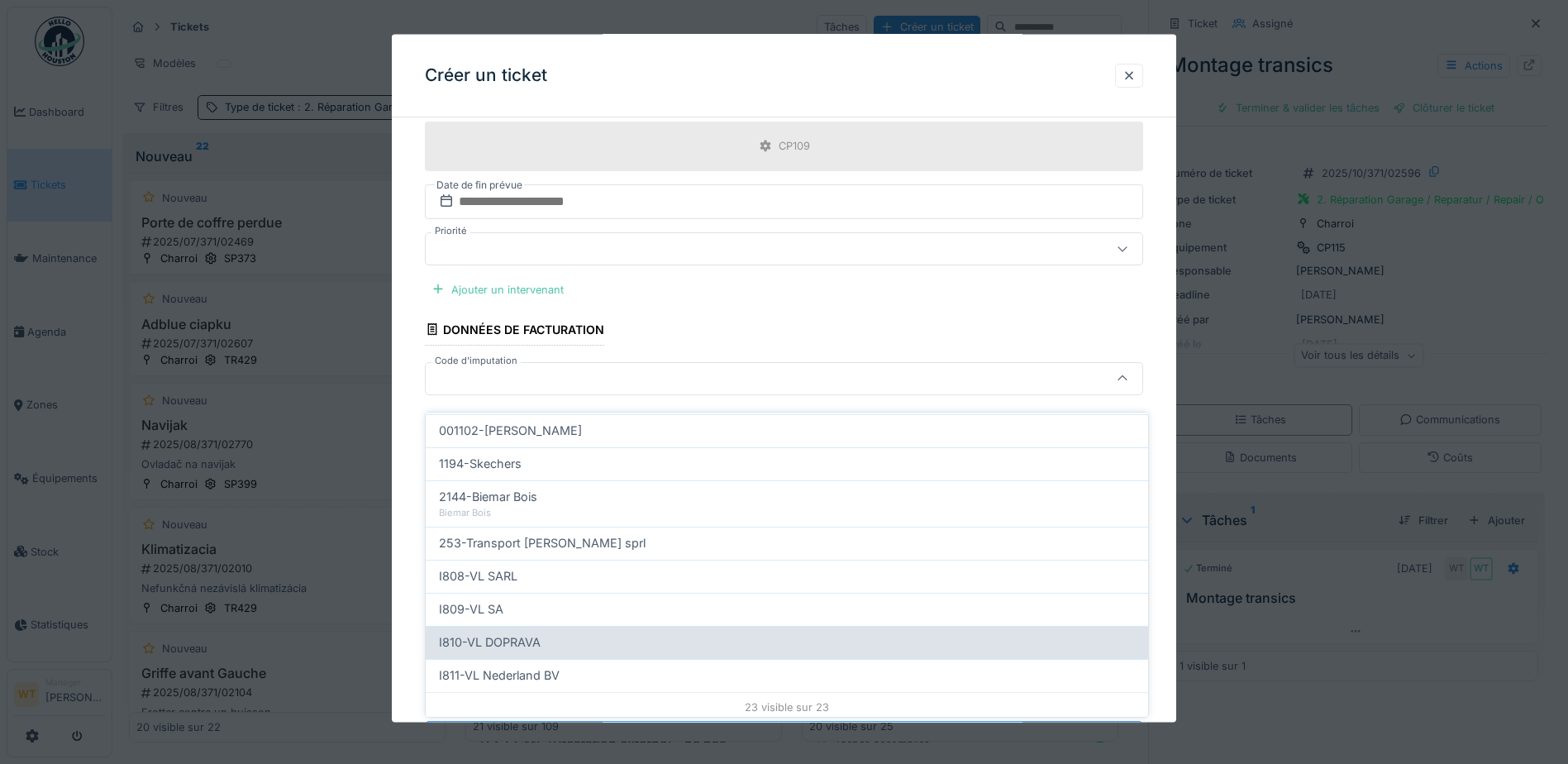
scroll to position [599, 0]
click at [571, 634] on div "I810-VL DOPRAVA" at bounding box center [787, 638] width 723 height 33
type input "***"
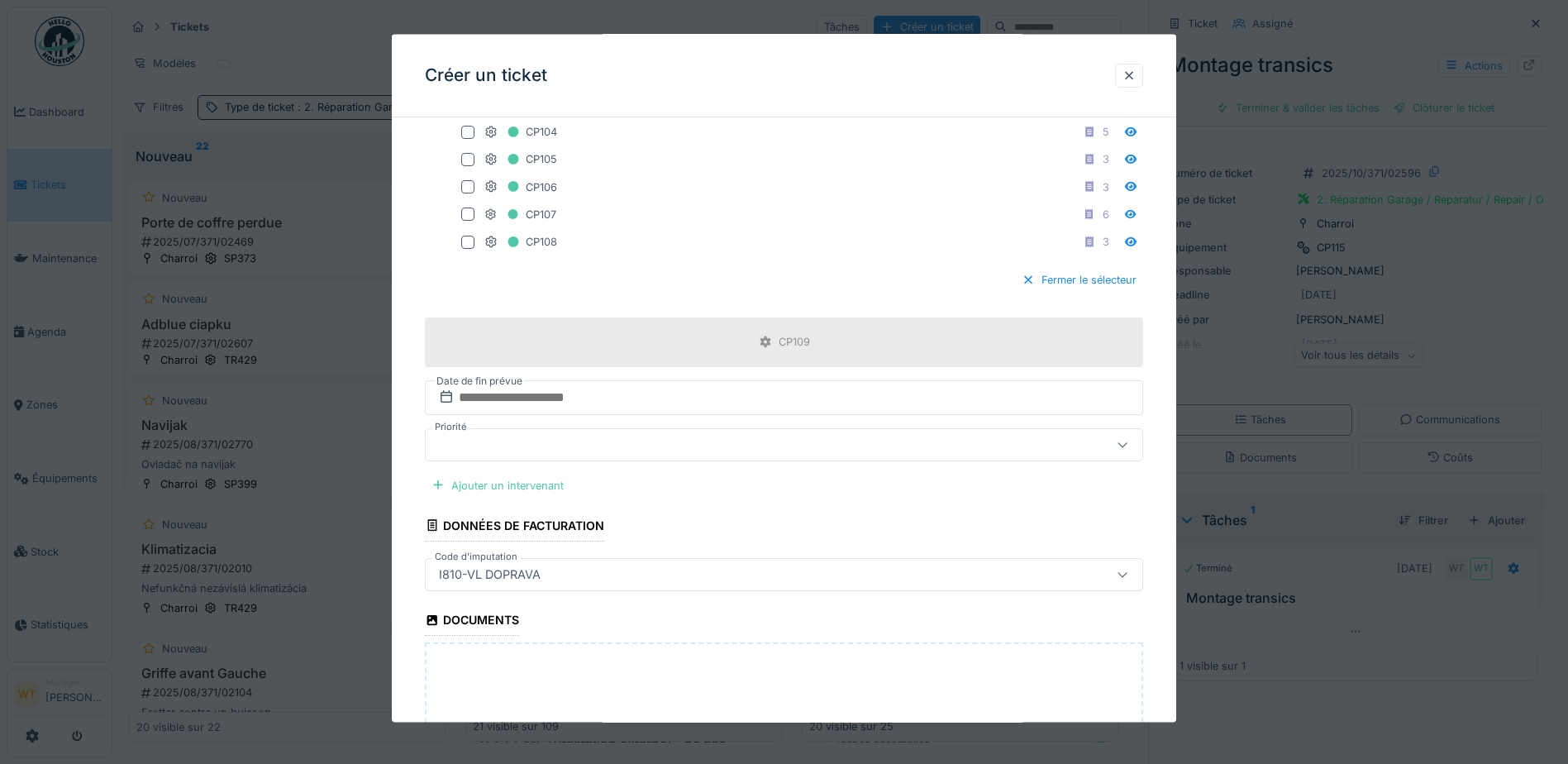
scroll to position [992, 0]
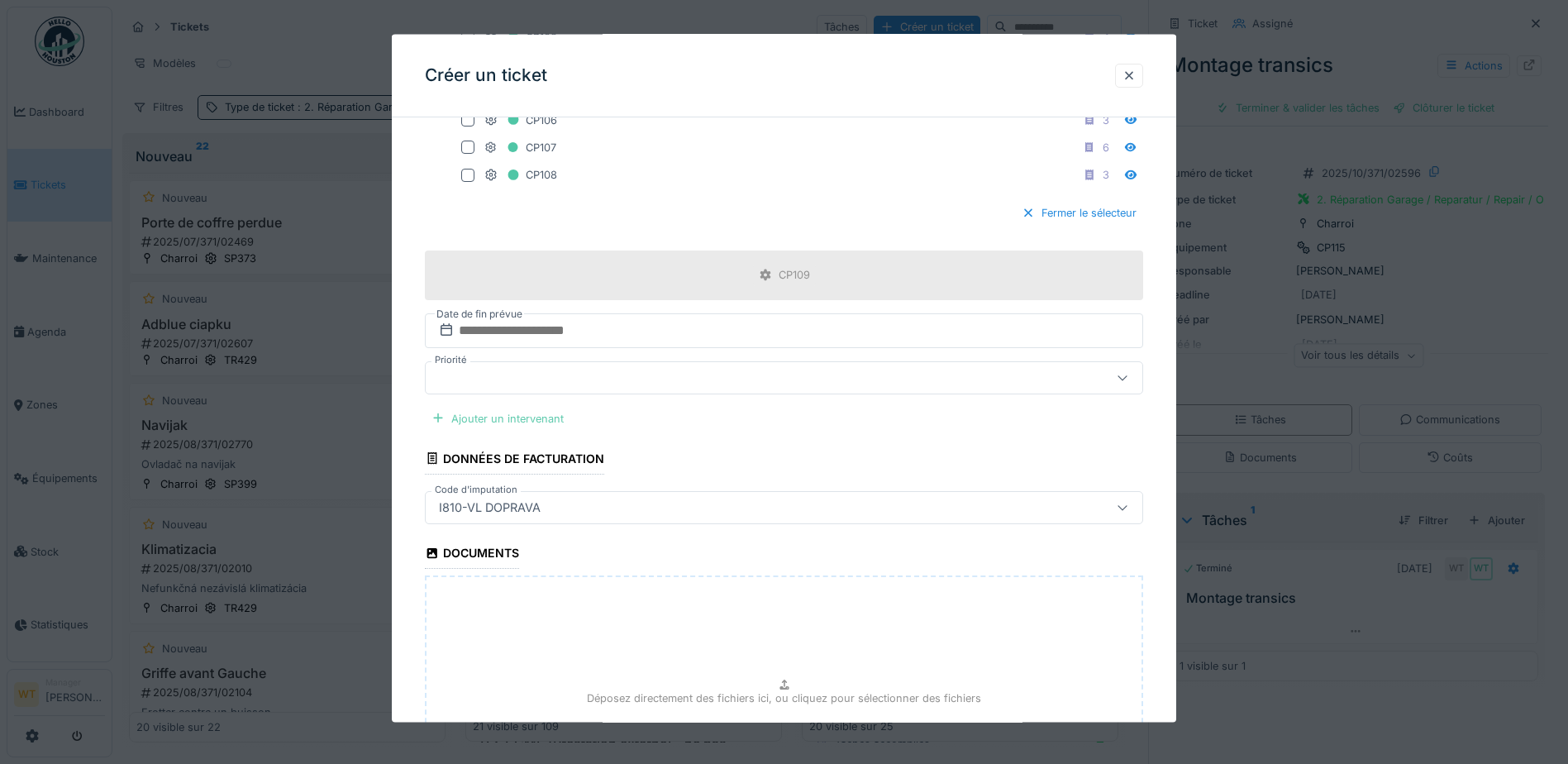
click at [532, 412] on div "Ajouter un intervenant" at bounding box center [498, 417] width 146 height 22
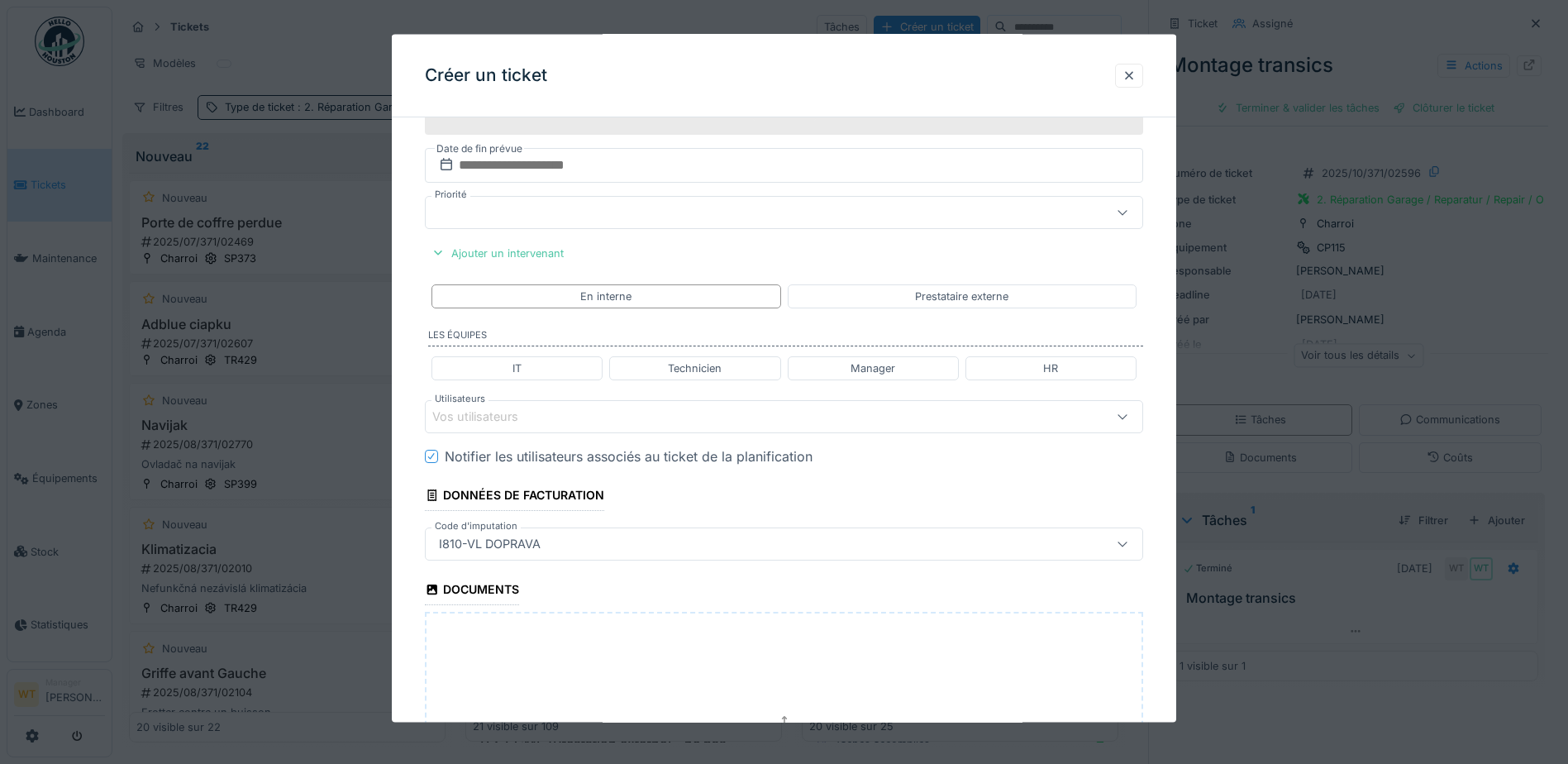
scroll to position [1154, 0]
click at [538, 264] on div "Ajouter un intervenant" at bounding box center [498, 255] width 146 height 22
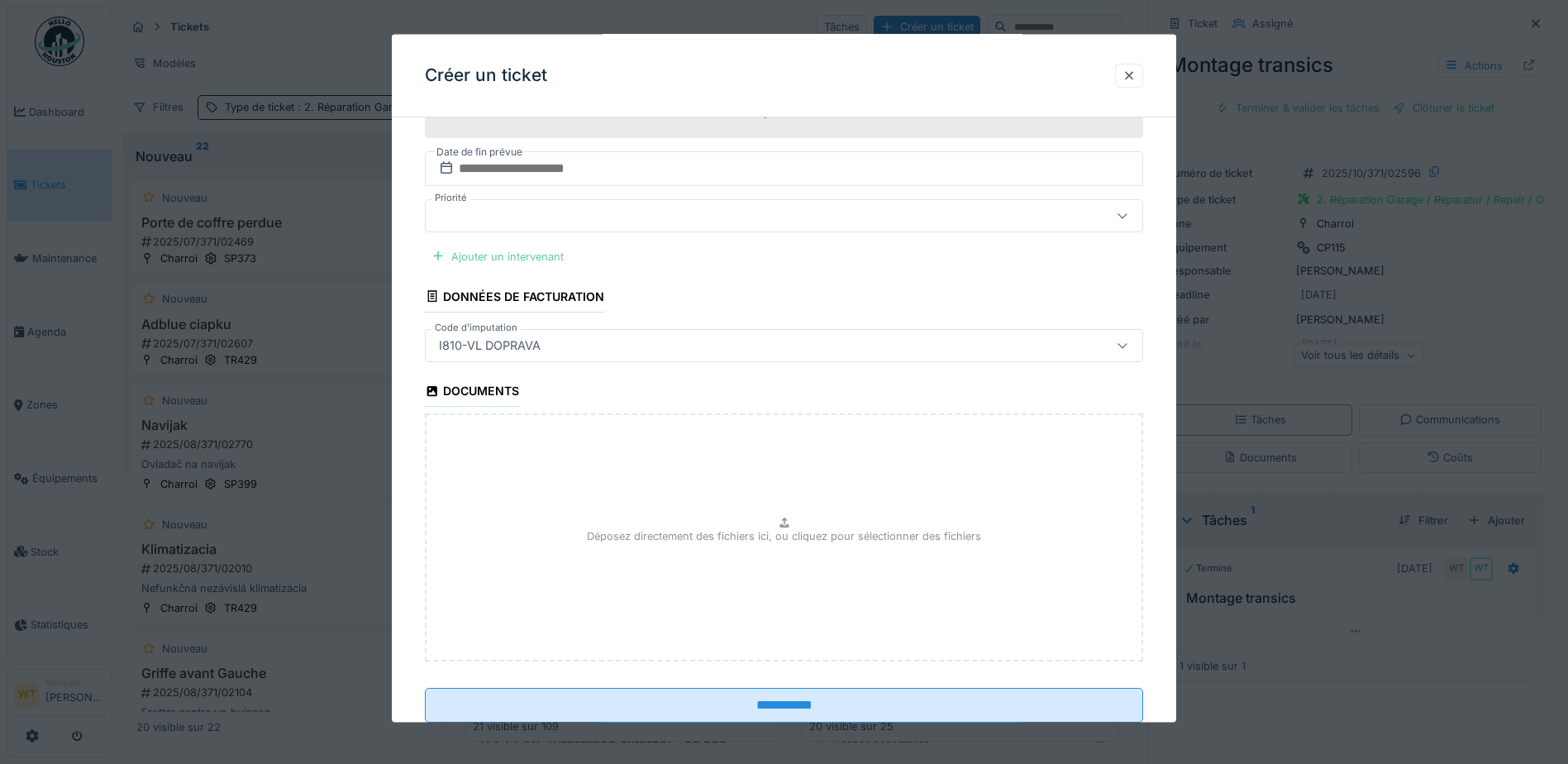
click at [510, 252] on div "Ajouter un intervenant" at bounding box center [498, 255] width 146 height 22
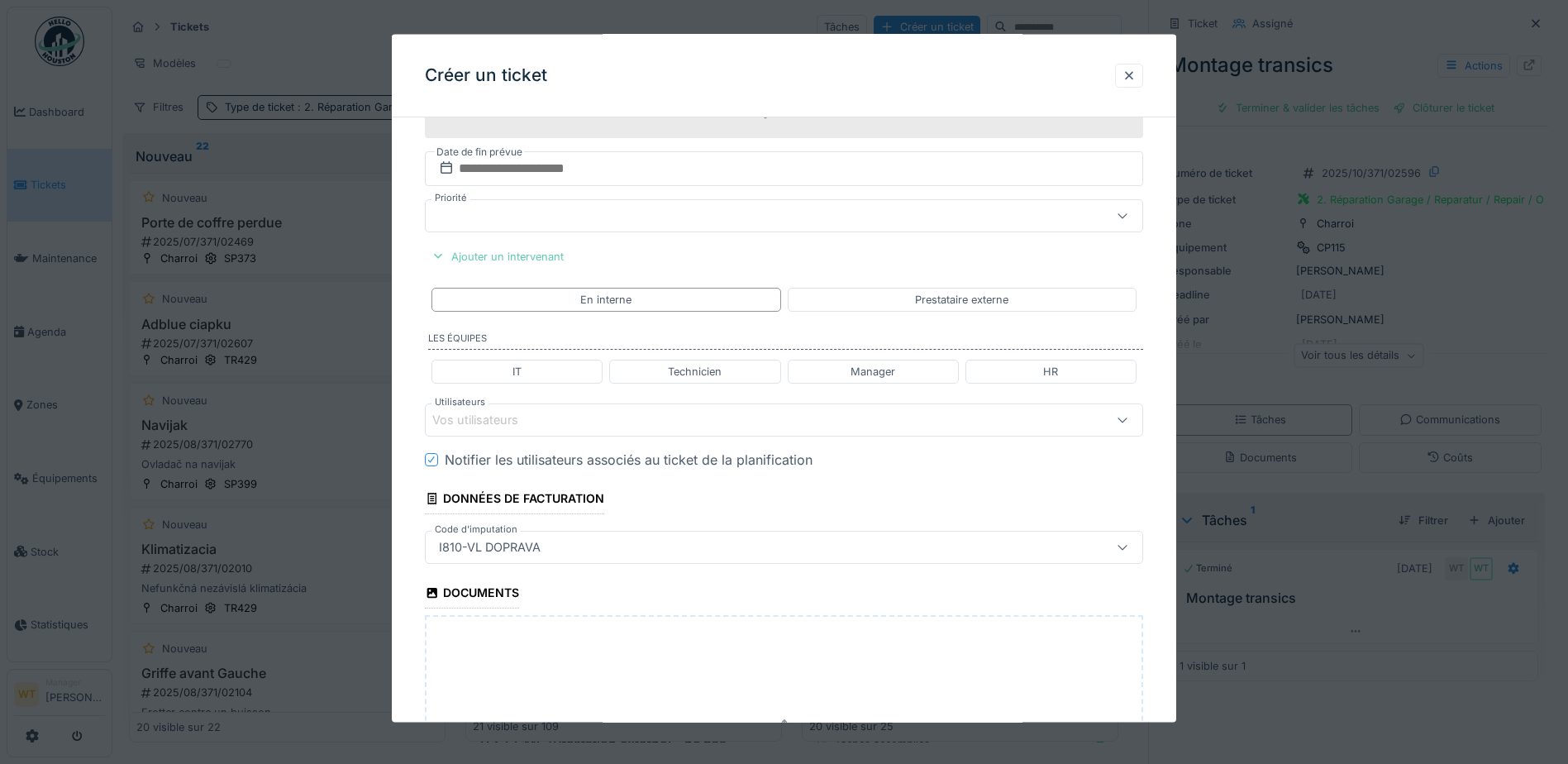
click at [497, 259] on div "Ajouter un intervenant" at bounding box center [498, 255] width 146 height 22
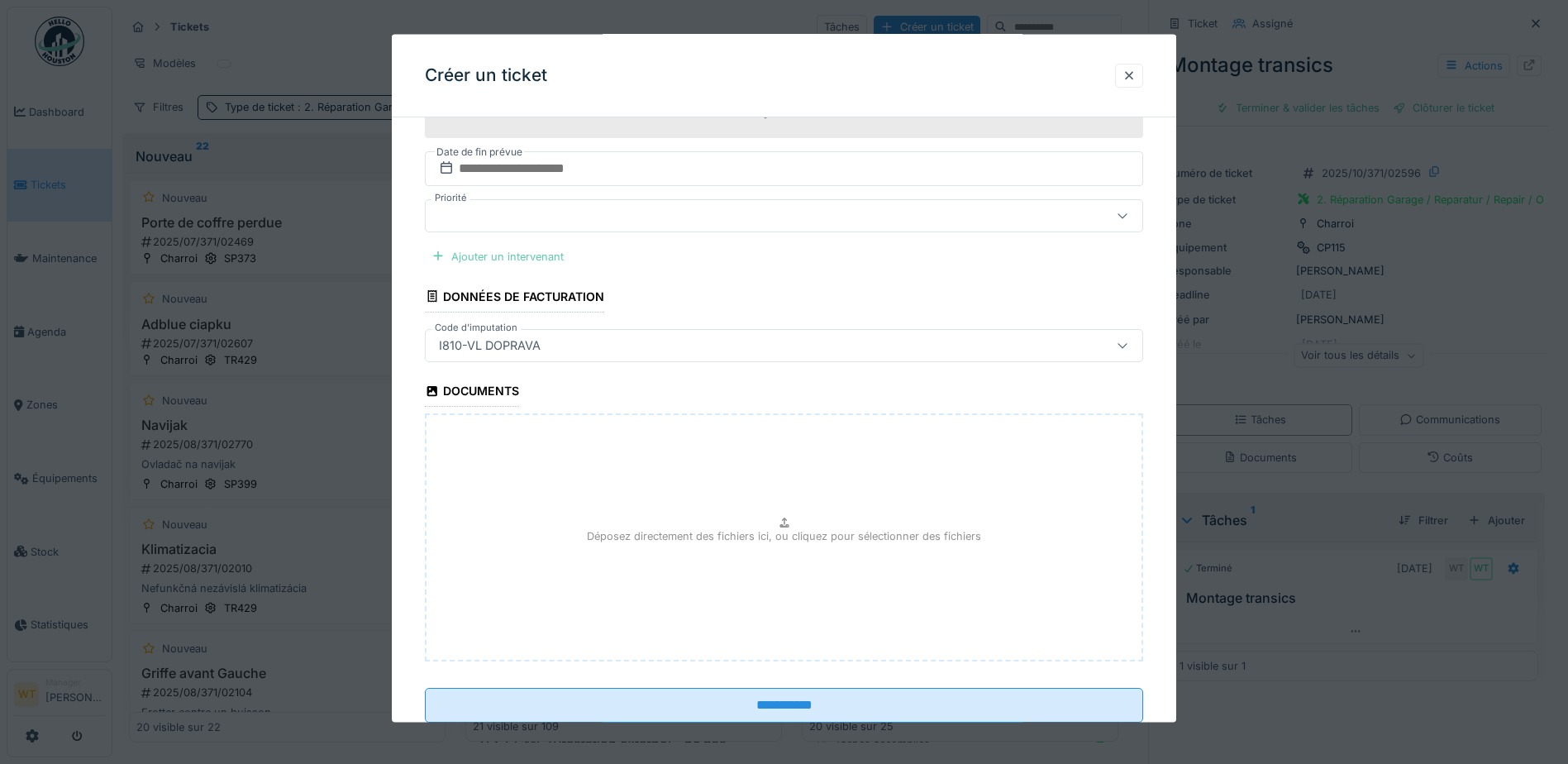
click at [497, 259] on div "Ajouter un intervenant" at bounding box center [498, 255] width 146 height 22
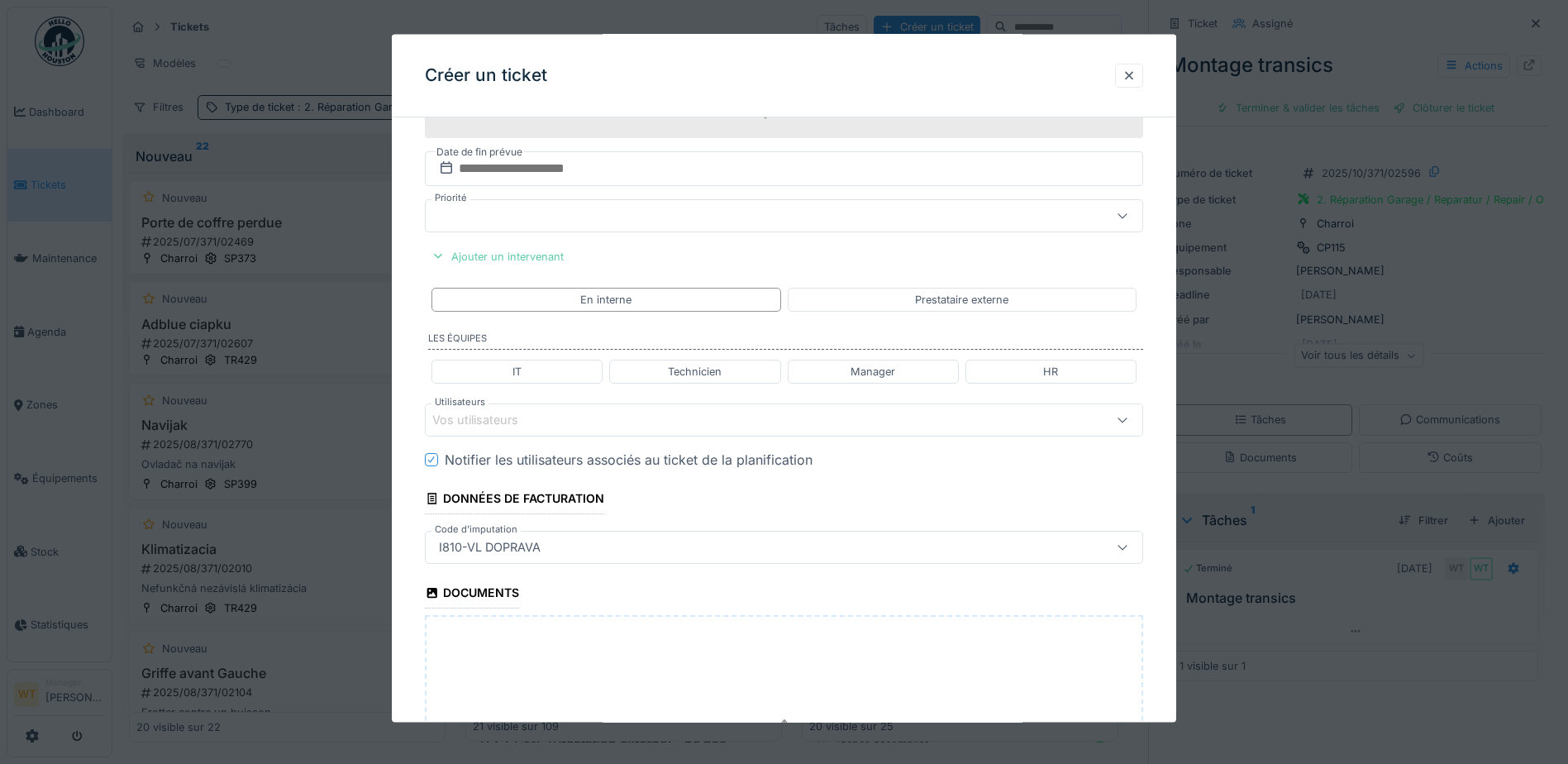
click at [506, 259] on div "Ajouter un intervenant" at bounding box center [498, 255] width 146 height 22
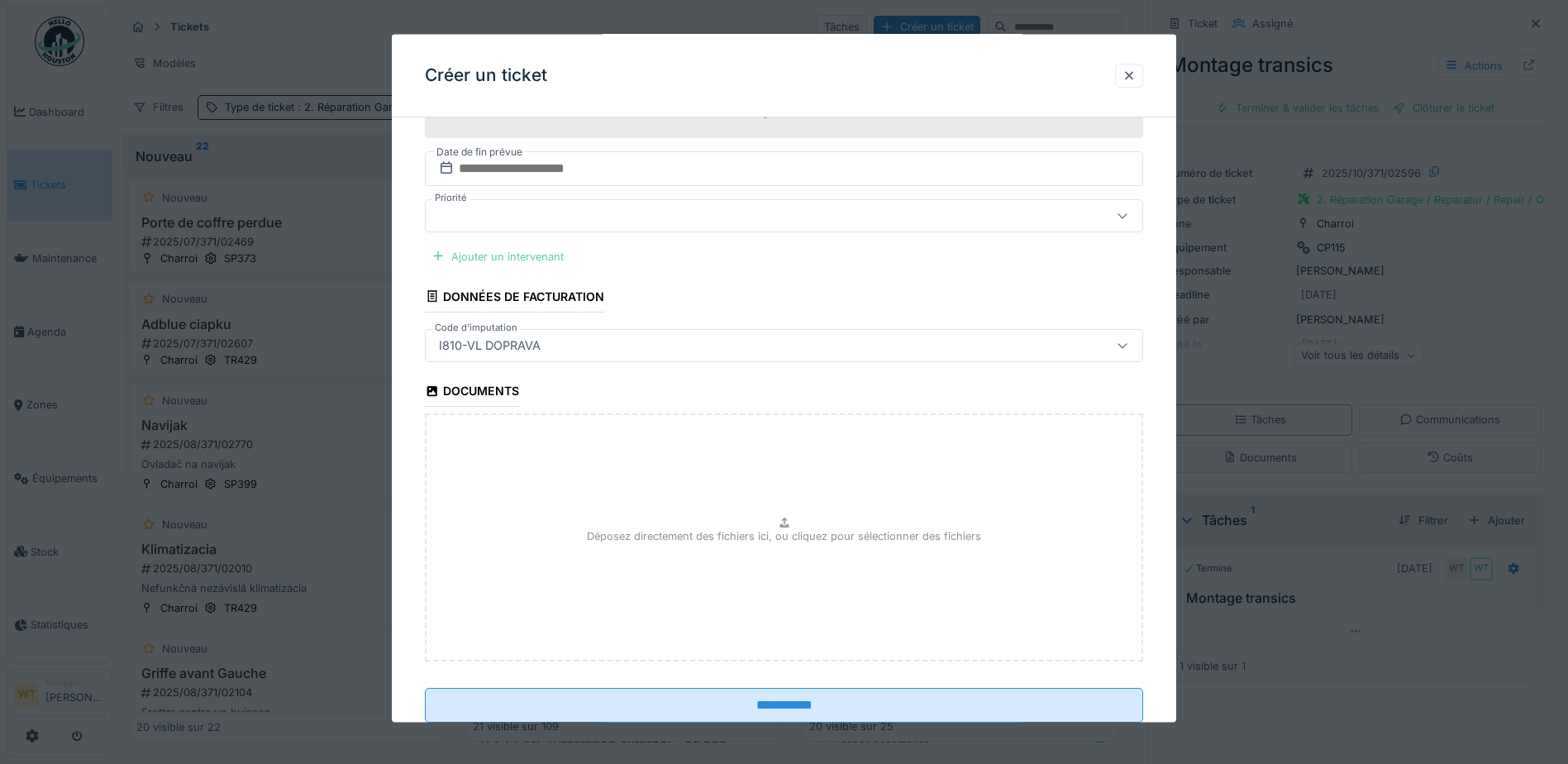
click at [510, 258] on div "Ajouter un intervenant" at bounding box center [498, 255] width 146 height 22
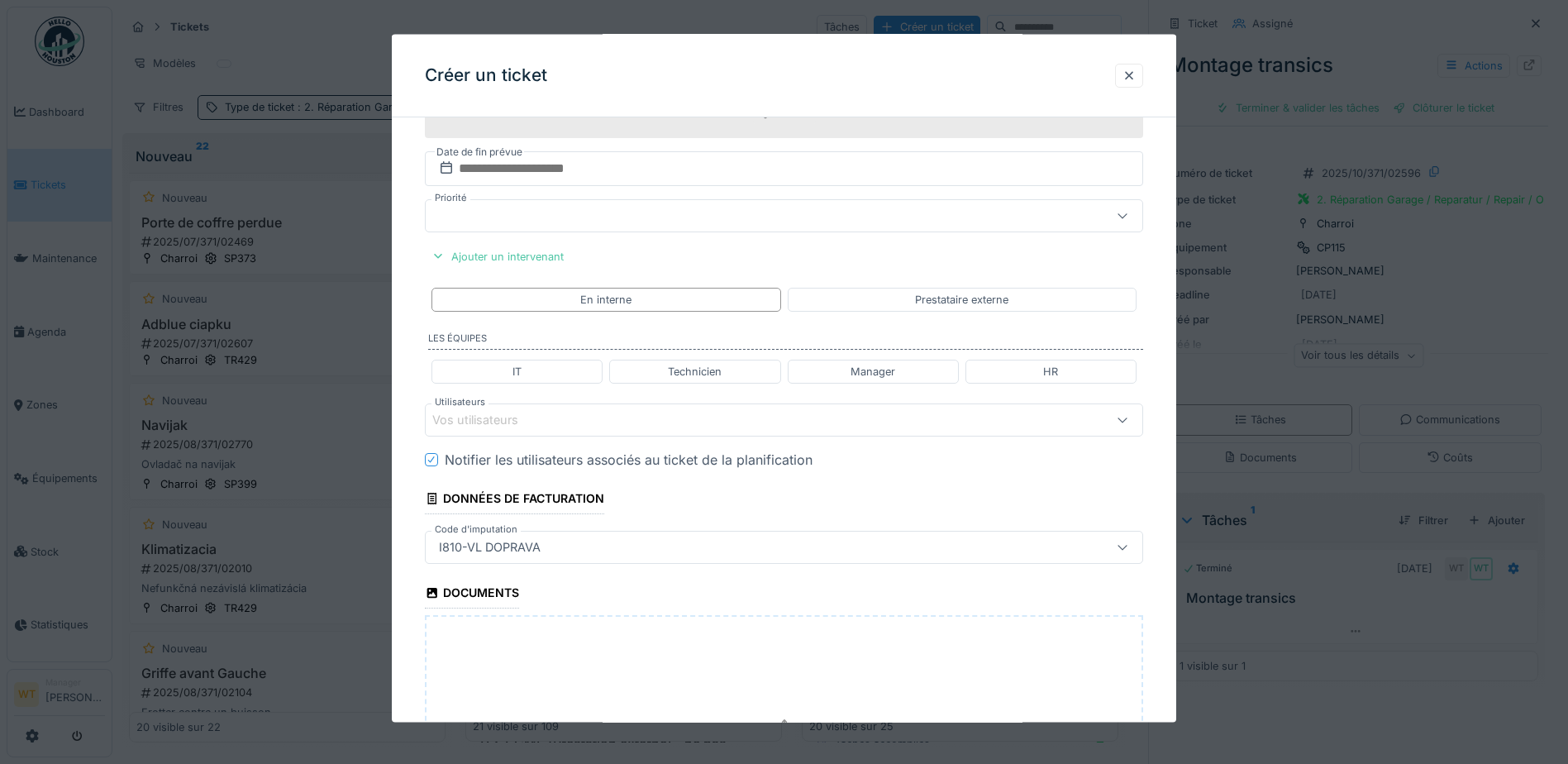
click at [583, 422] on div "Vos utilisateurs" at bounding box center [742, 420] width 619 height 18
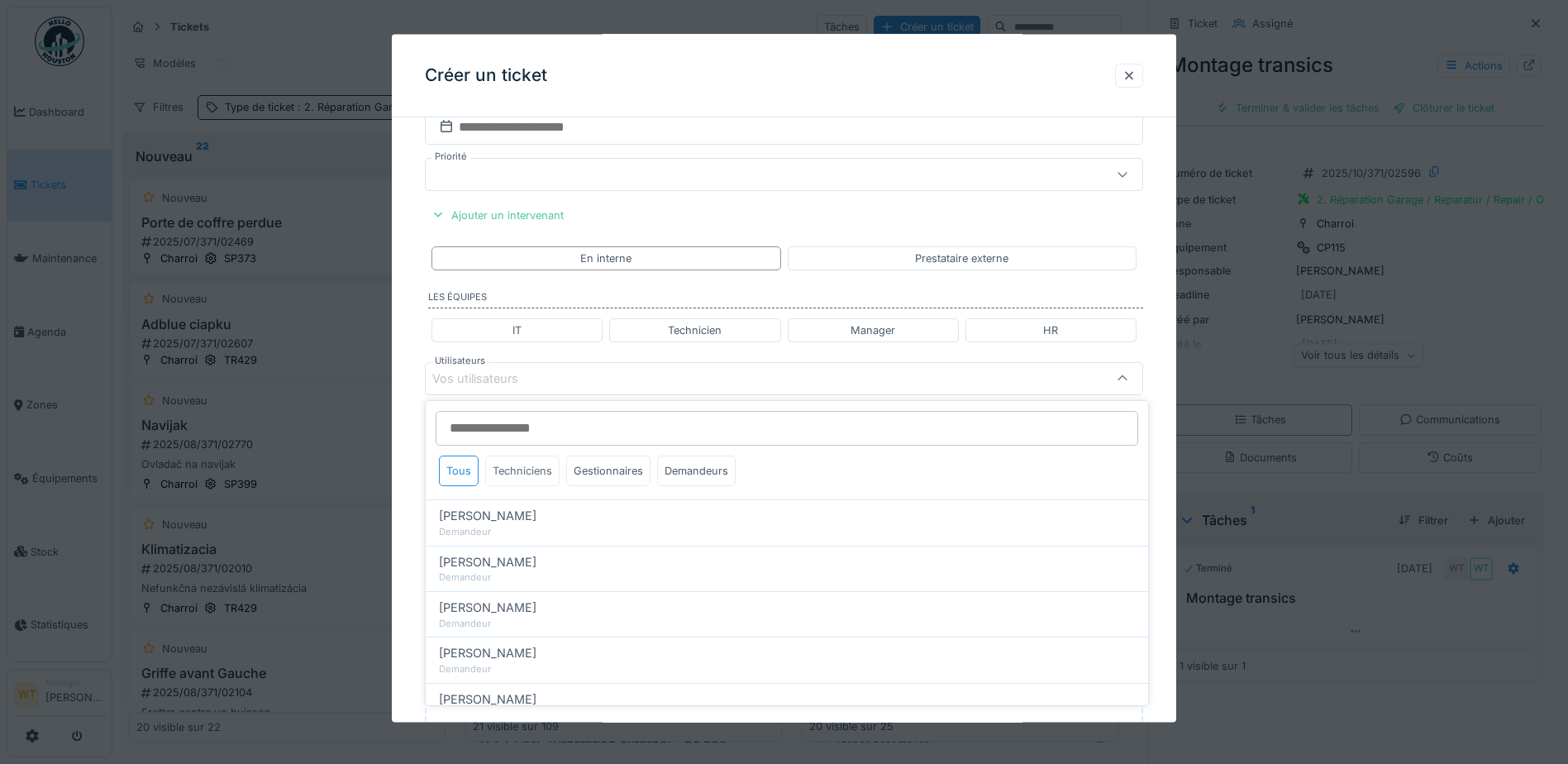
click at [525, 467] on div "Techniciens" at bounding box center [522, 470] width 75 height 30
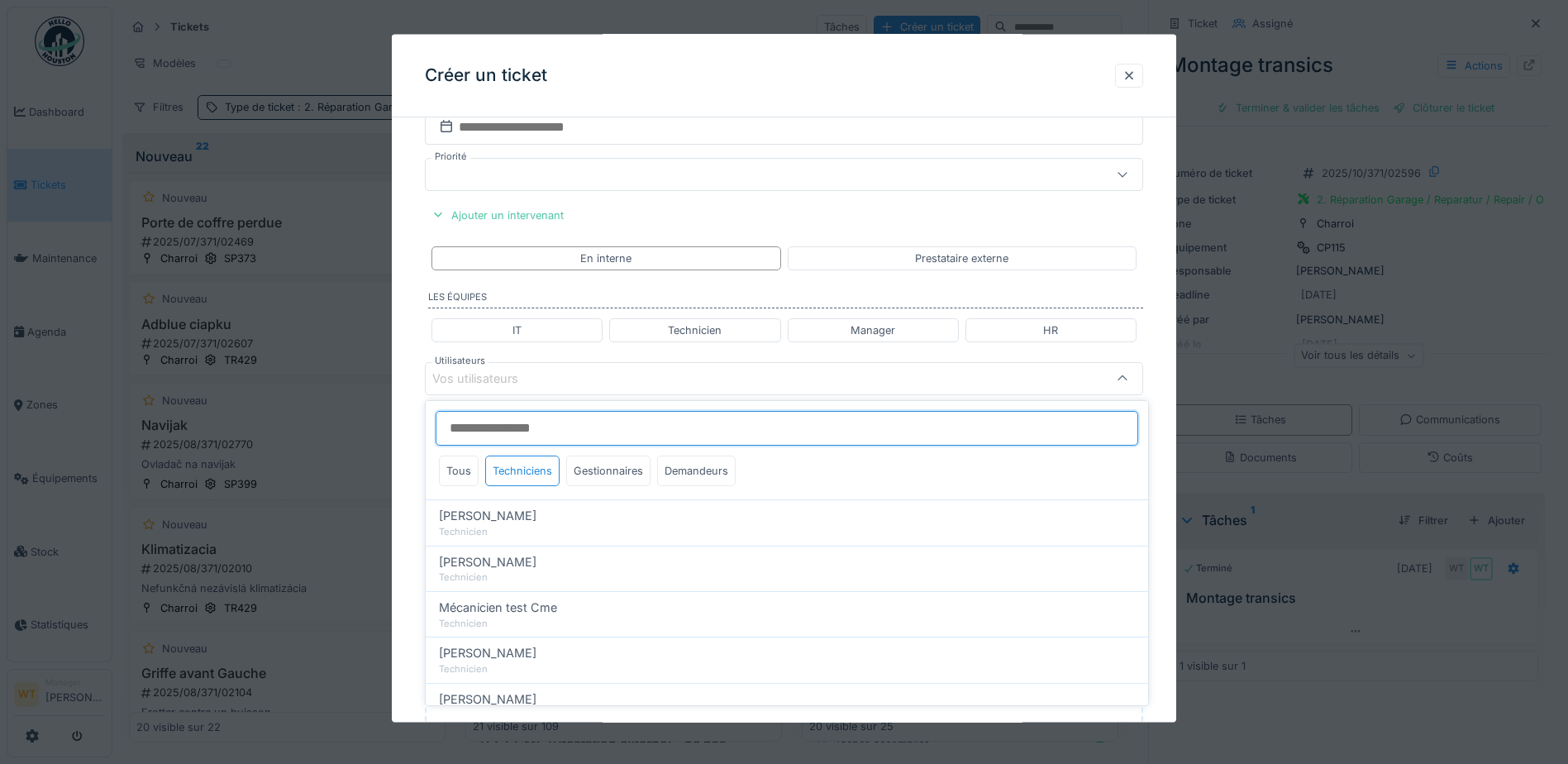
click at [533, 434] on input "Utilisateurs" at bounding box center [787, 429] width 702 height 35
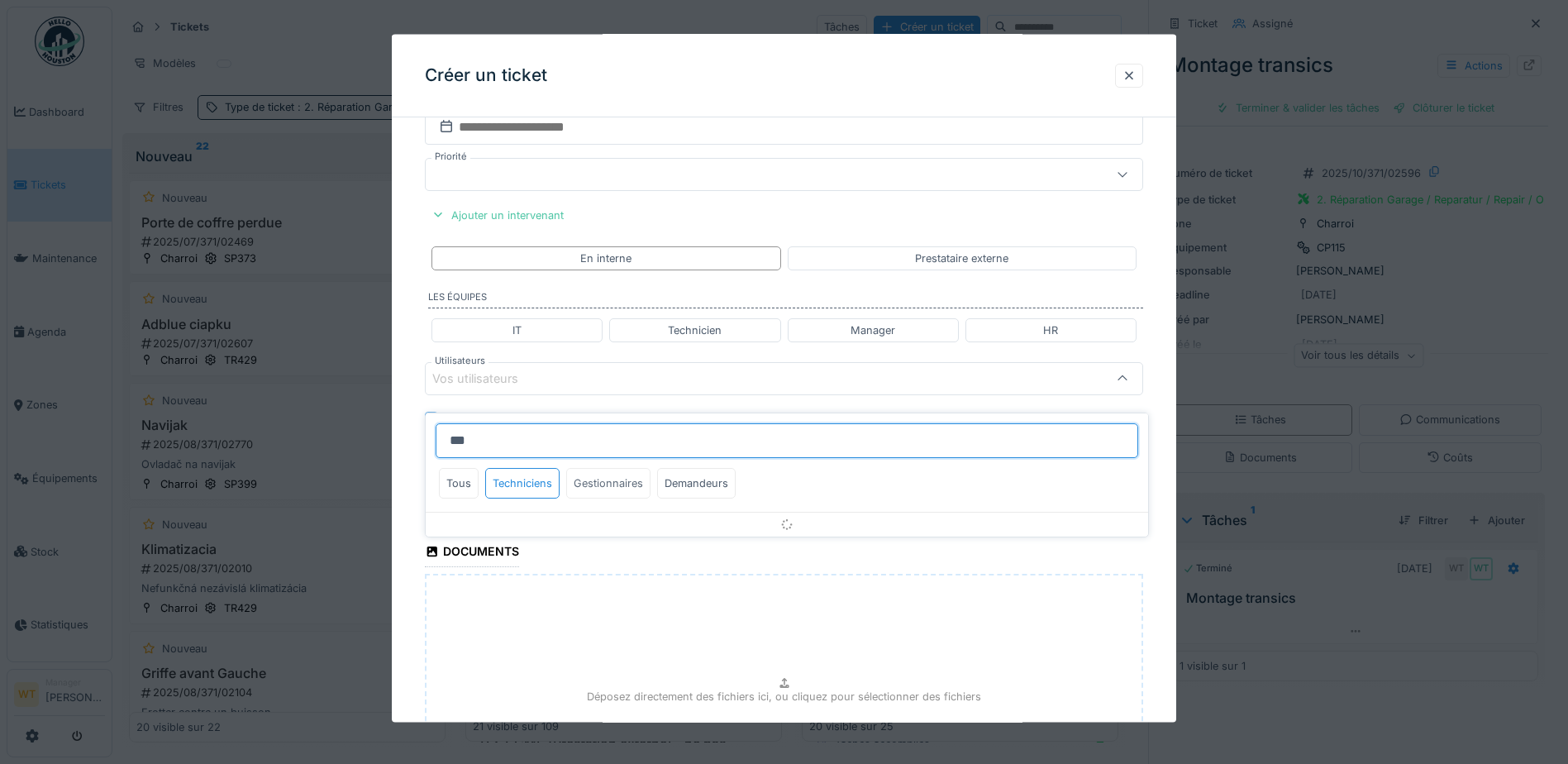
scroll to position [12, 0]
type input "*"
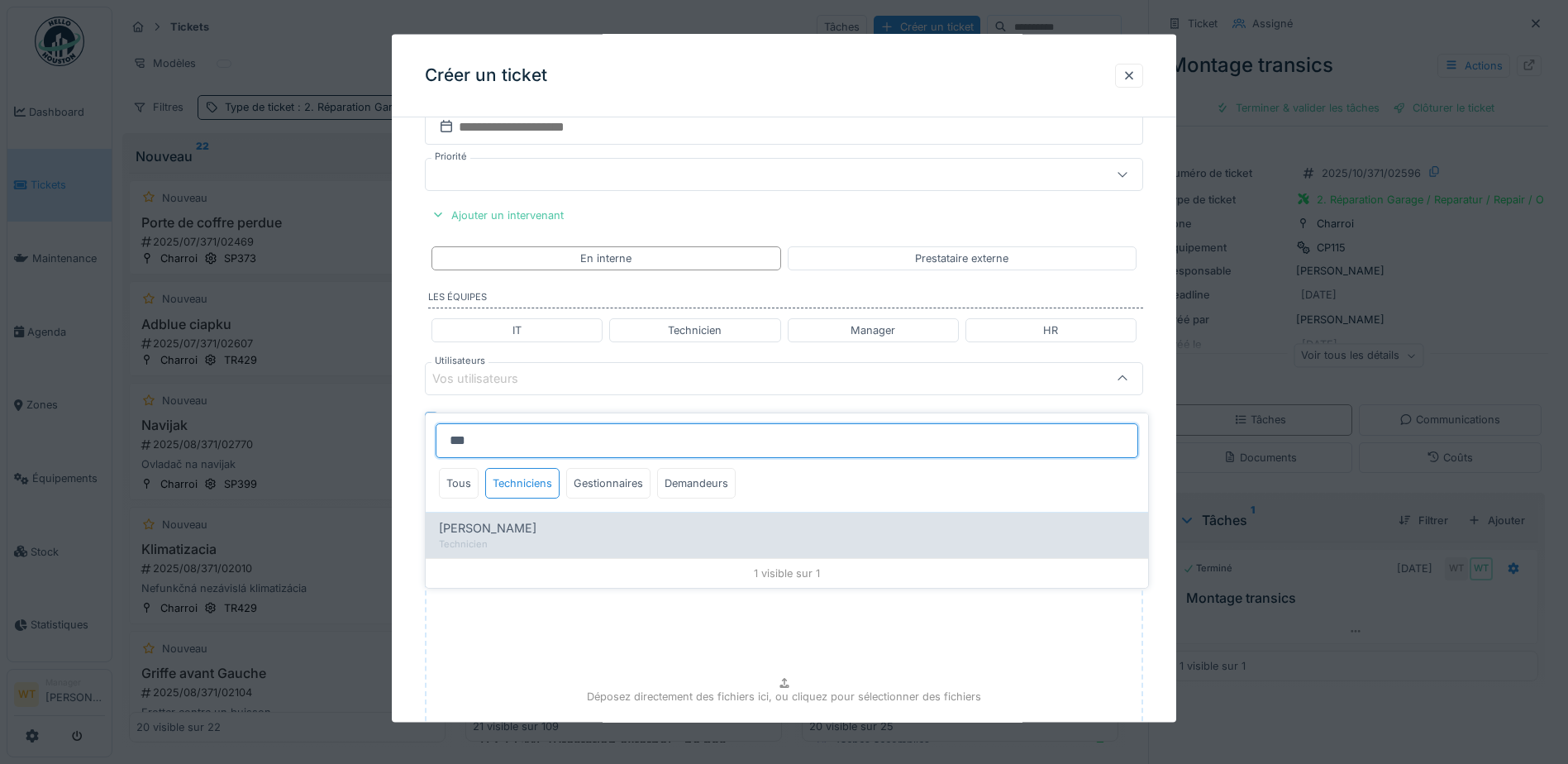
type input "***"
click at [592, 537] on div "Technicien" at bounding box center [786, 544] width 696 height 14
type input "****"
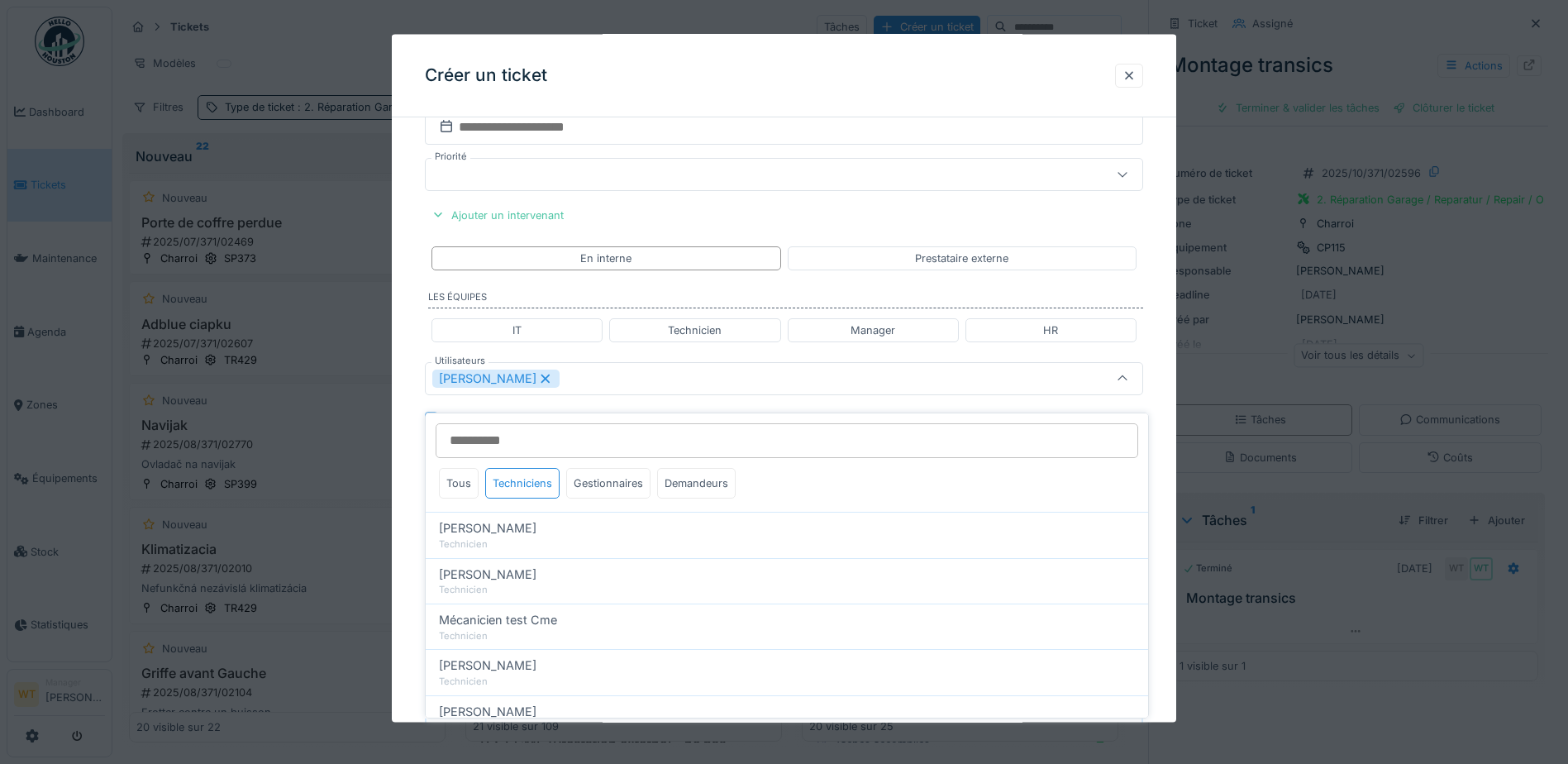
click at [667, 382] on div "Vladimir Nahalka" at bounding box center [742, 379] width 619 height 18
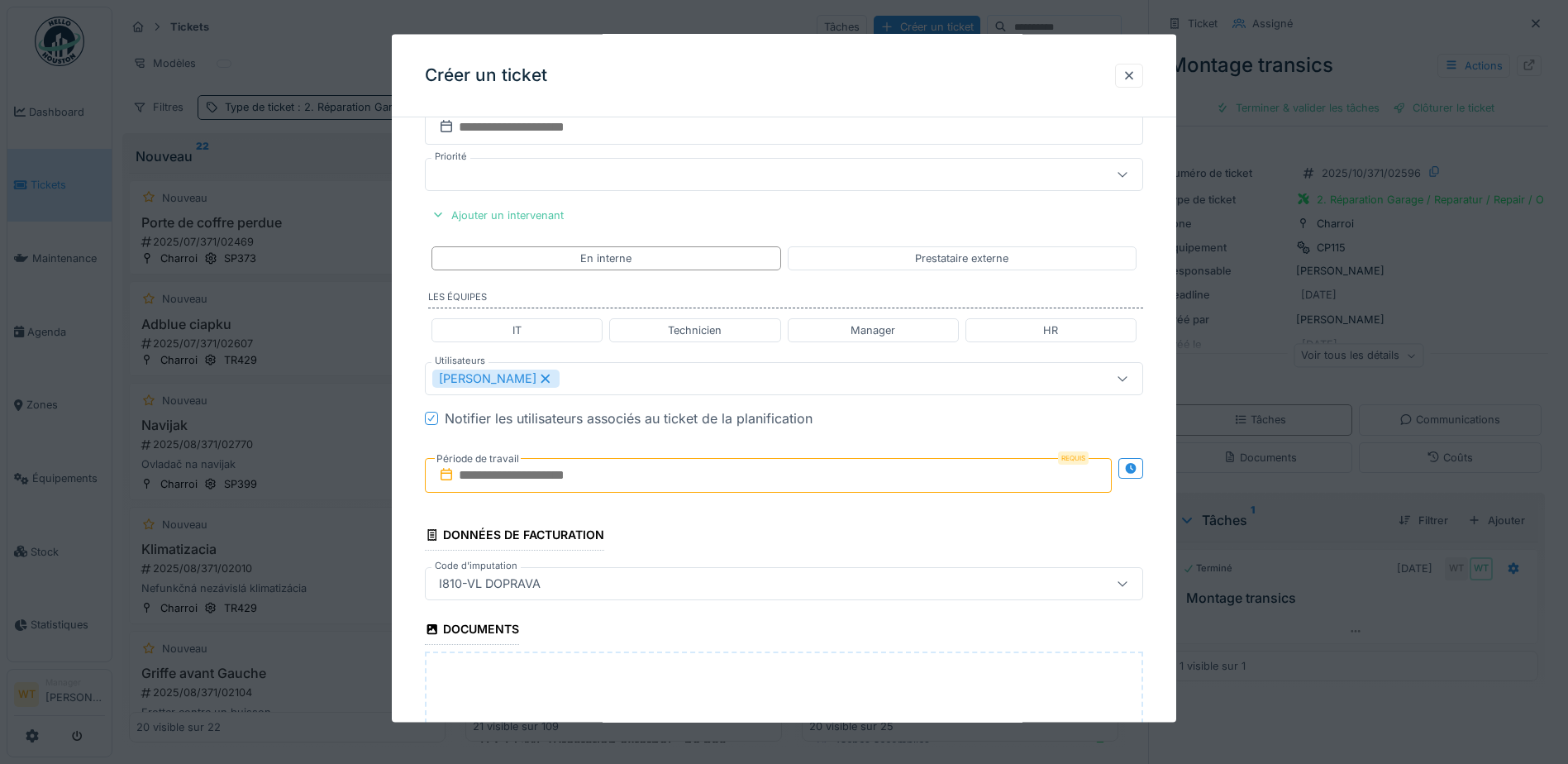
click at [635, 481] on input "text" at bounding box center [768, 476] width 687 height 35
click at [718, 691] on div "30" at bounding box center [718, 690] width 22 height 24
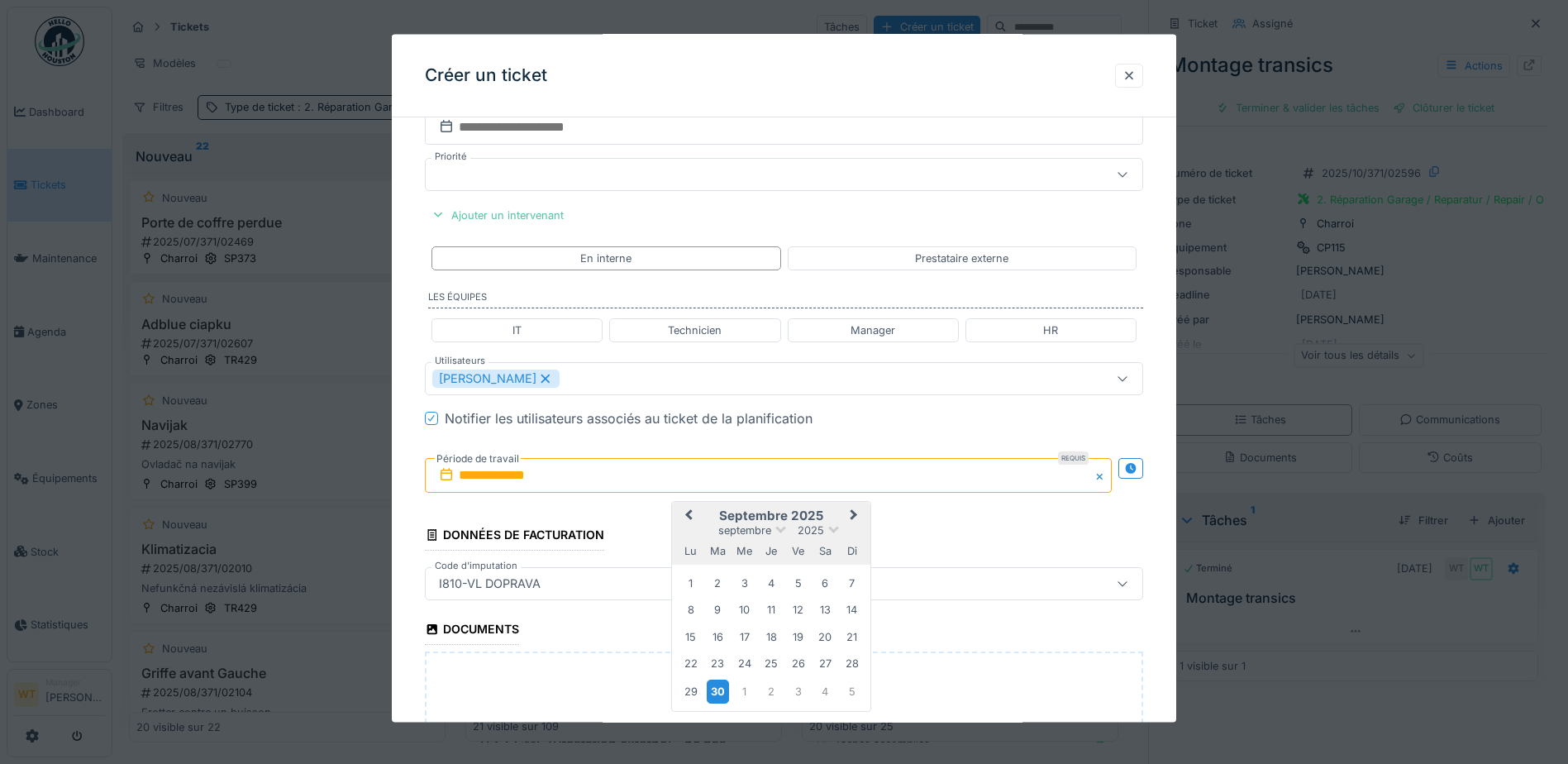
click at [718, 691] on div "30" at bounding box center [718, 690] width 22 height 24
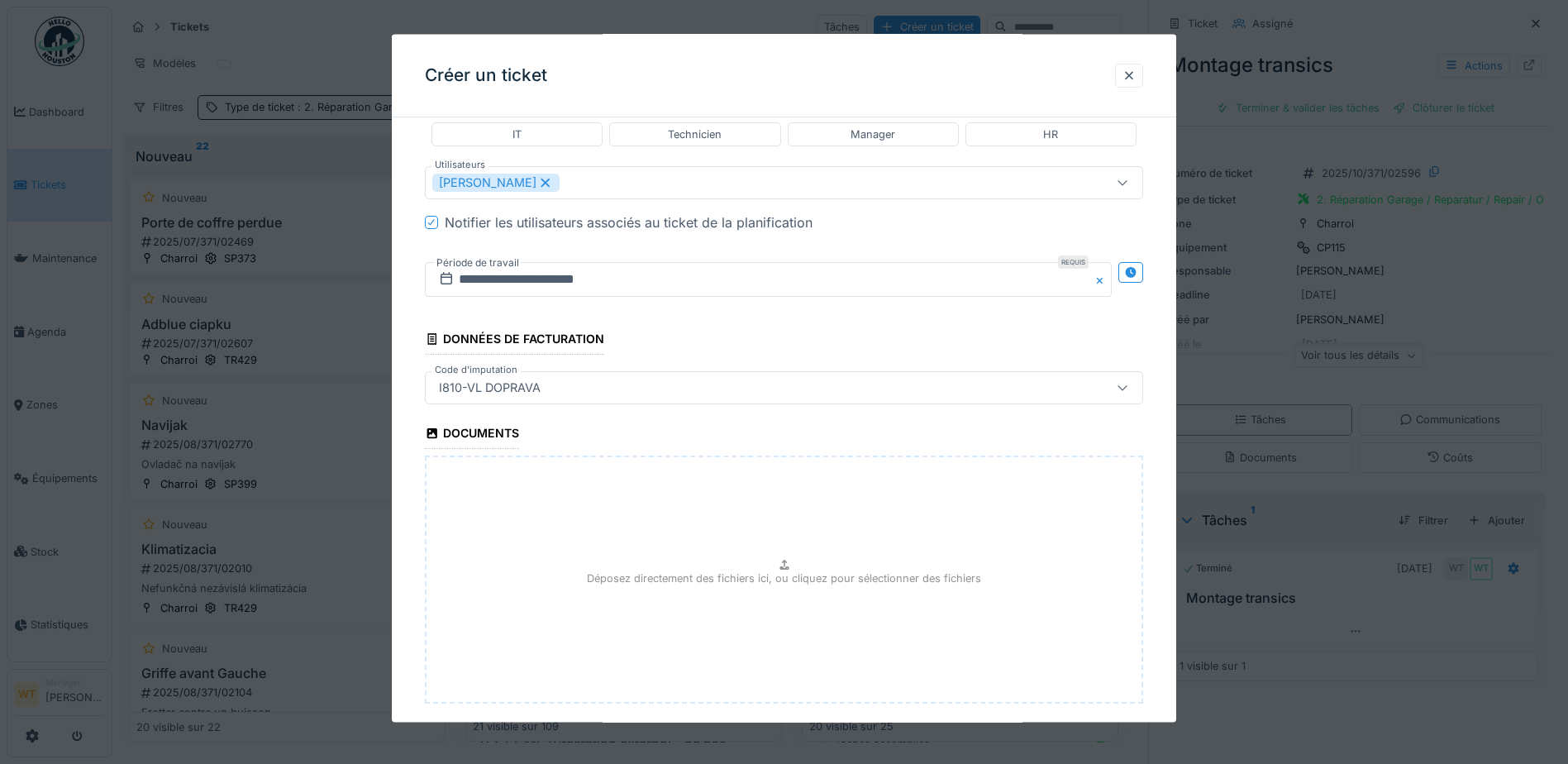
scroll to position [1479, 0]
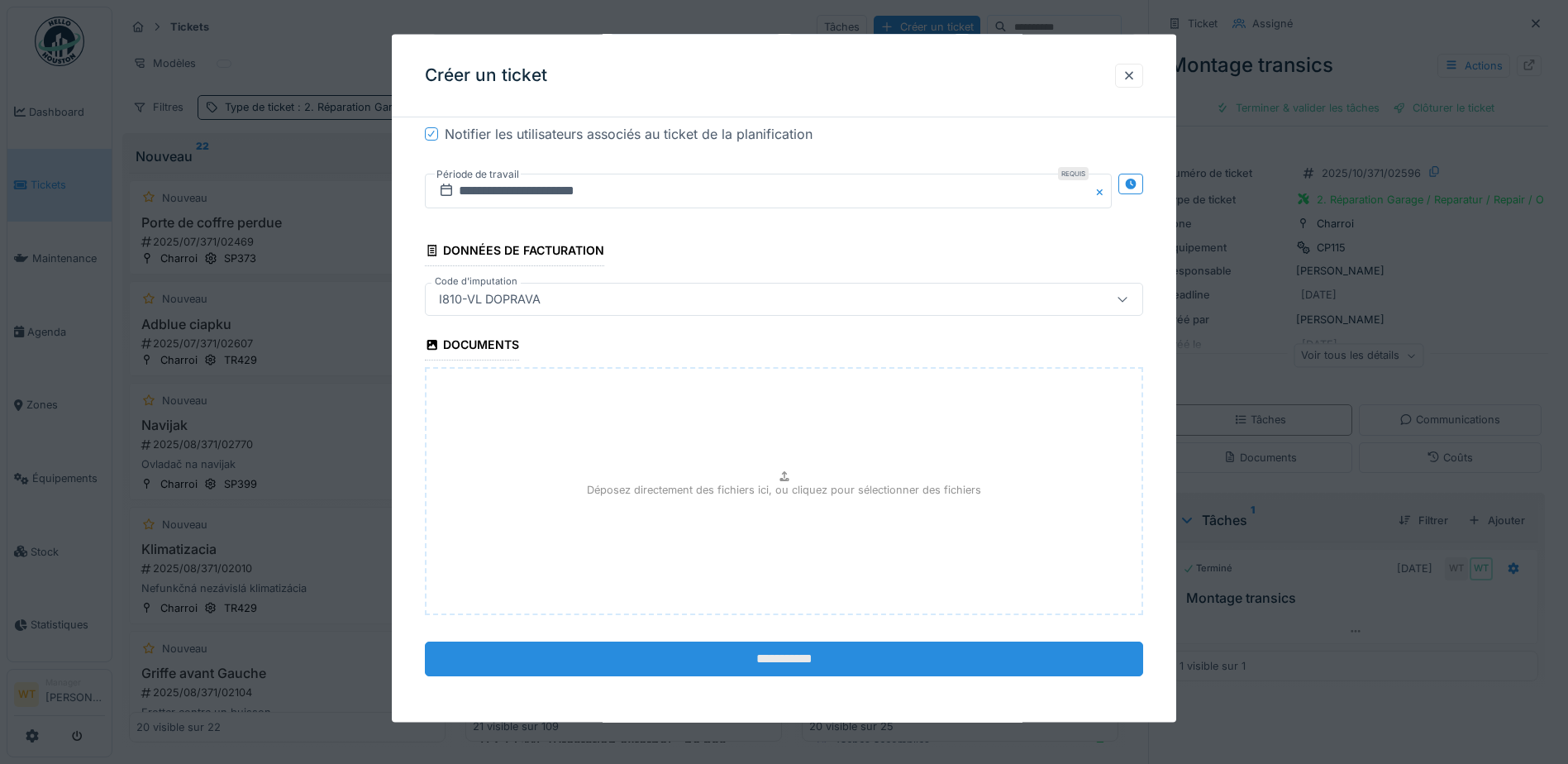
click at [686, 661] on input "**********" at bounding box center [784, 659] width 718 height 35
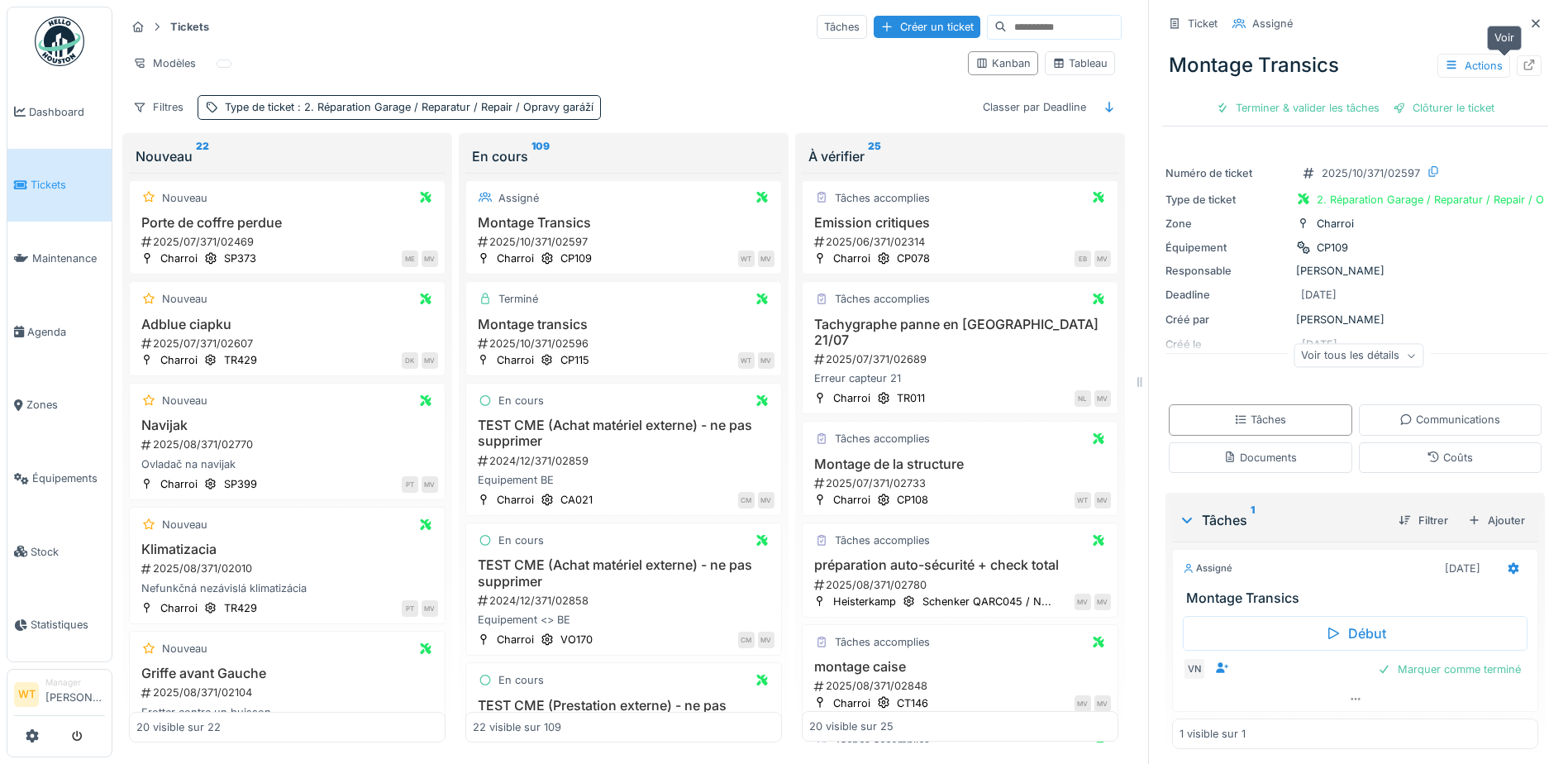
click at [1523, 58] on div at bounding box center [1529, 65] width 13 height 16
click at [65, 480] on link "Équipements" at bounding box center [59, 478] width 104 height 74
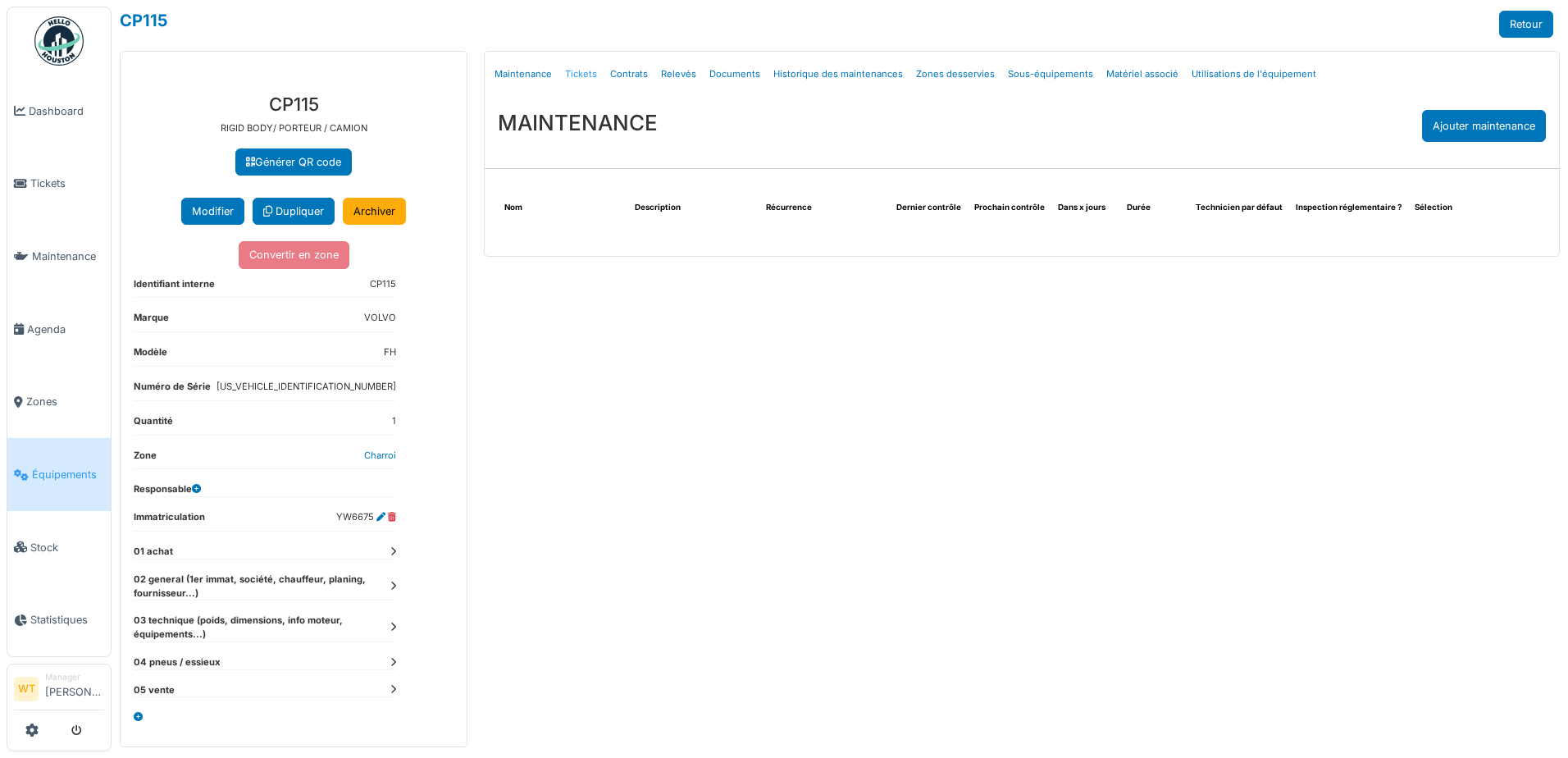
drag, startPoint x: 0, startPoint y: 0, endPoint x: 581, endPoint y: 76, distance: 585.9
click at [581, 76] on link "Tickets" at bounding box center [581, 74] width 45 height 38
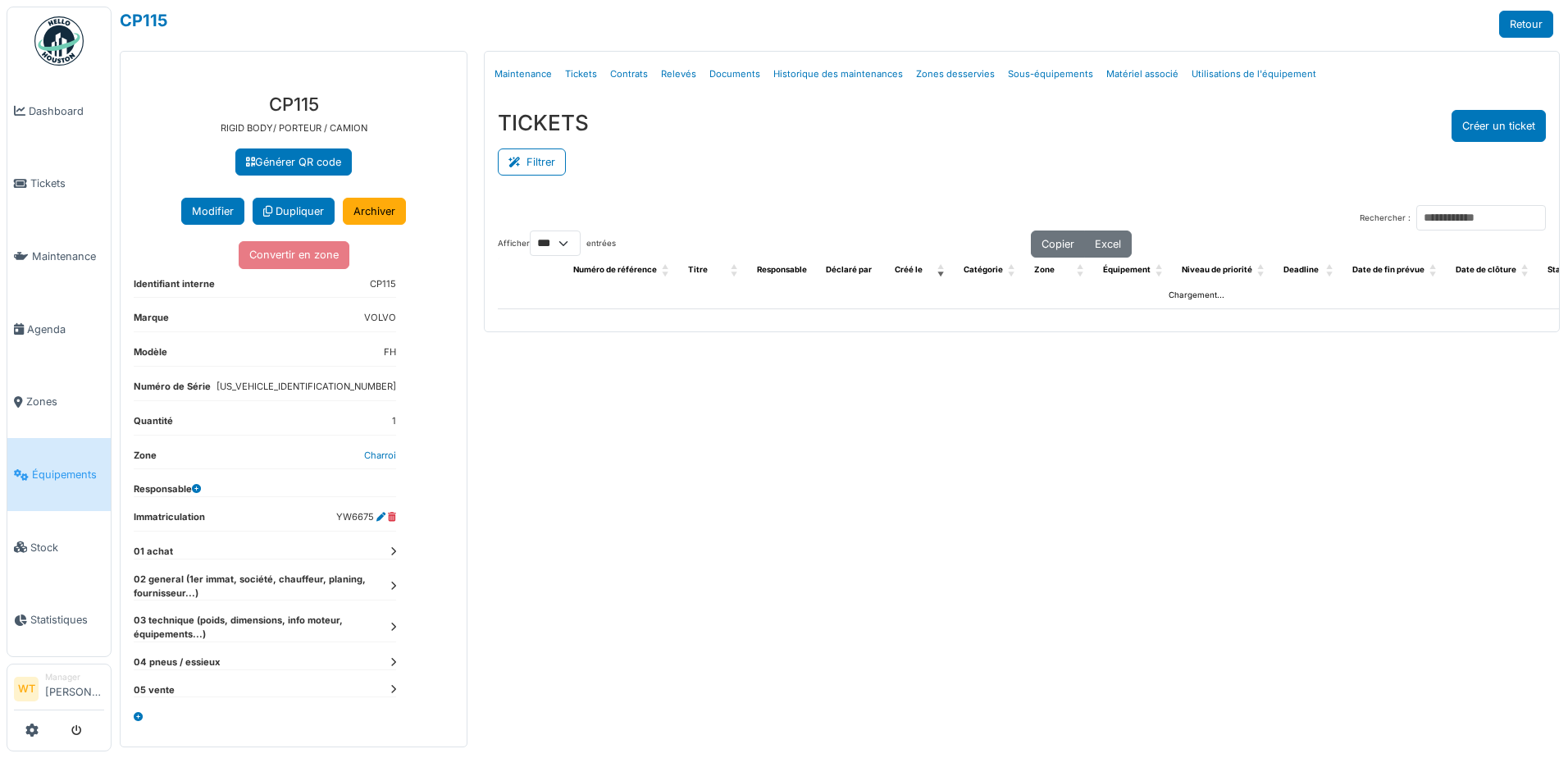
select select "***"
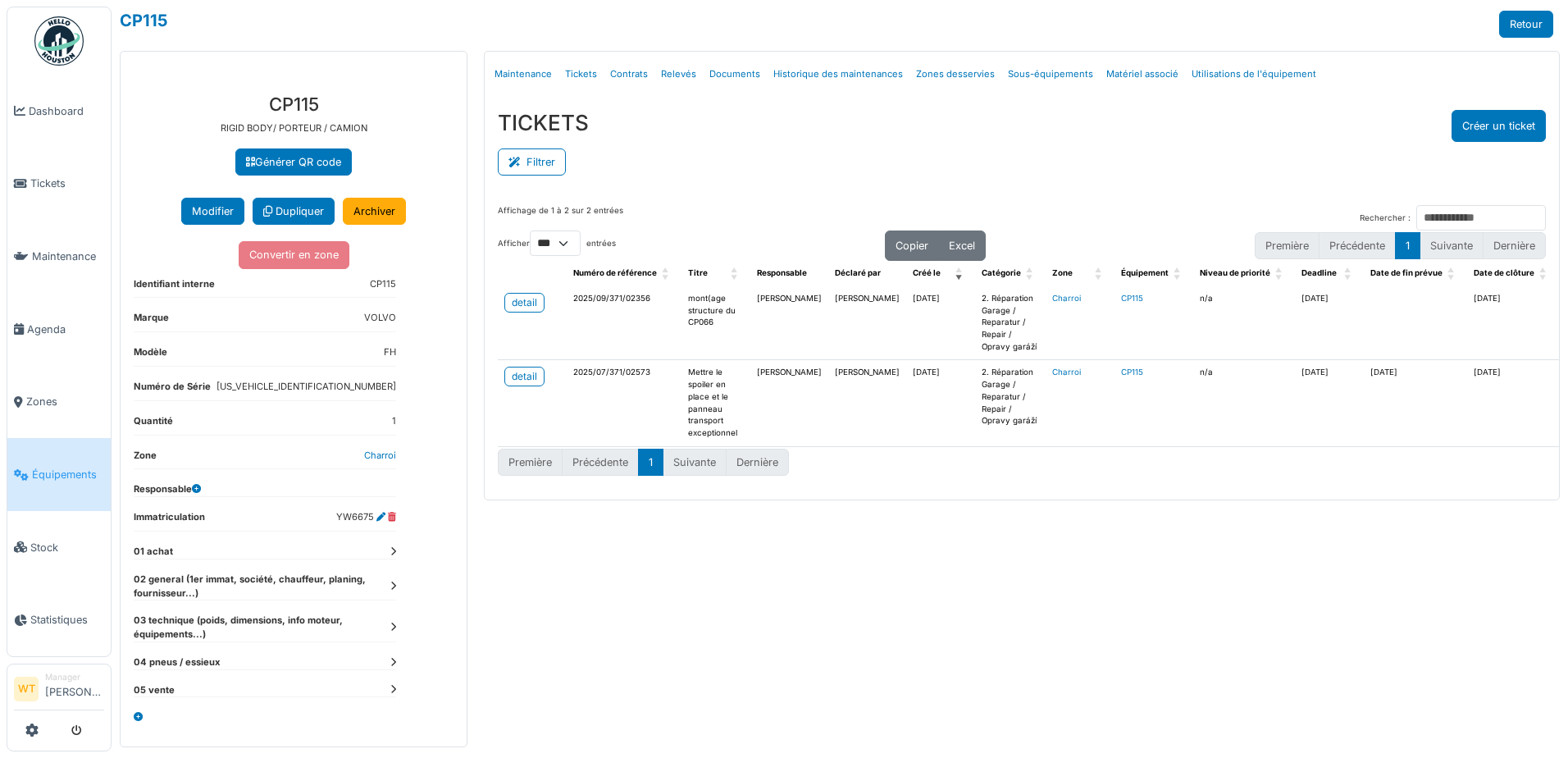
click at [61, 470] on span "Équipements" at bounding box center [68, 474] width 72 height 16
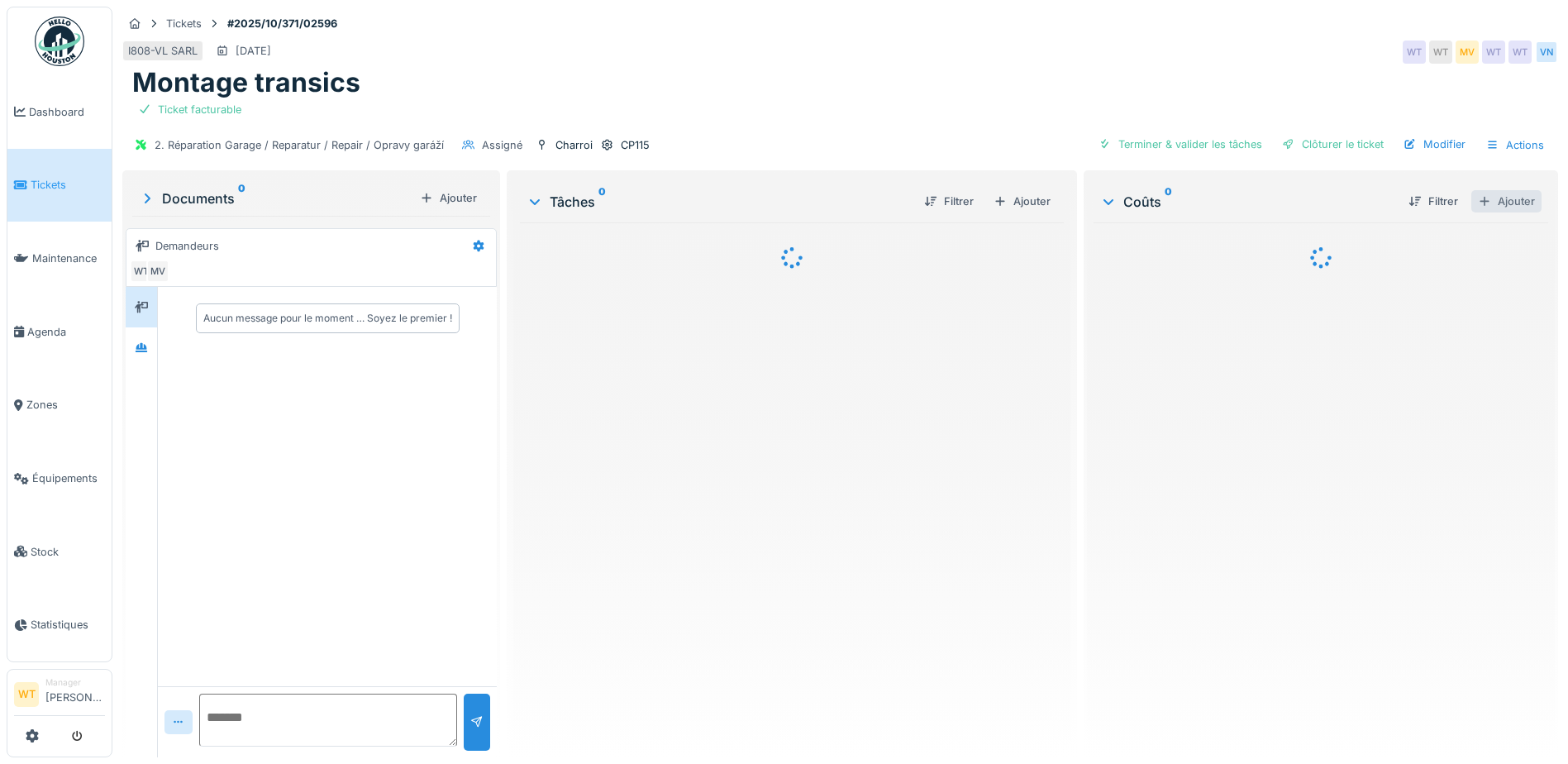
click at [1499, 205] on div "Ajouter" at bounding box center [1506, 201] width 70 height 22
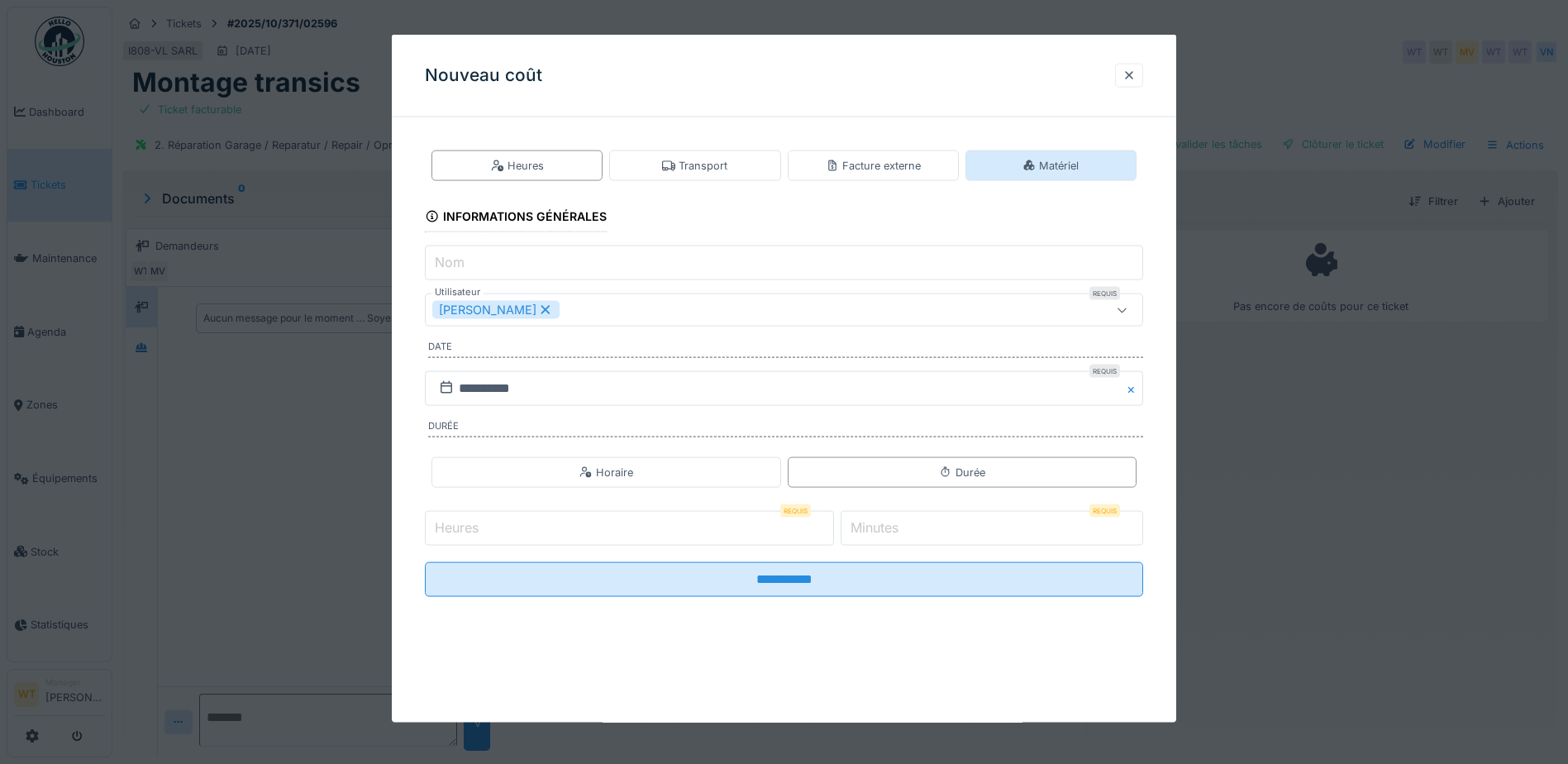
click at [1035, 163] on icon at bounding box center [1029, 165] width 13 height 11
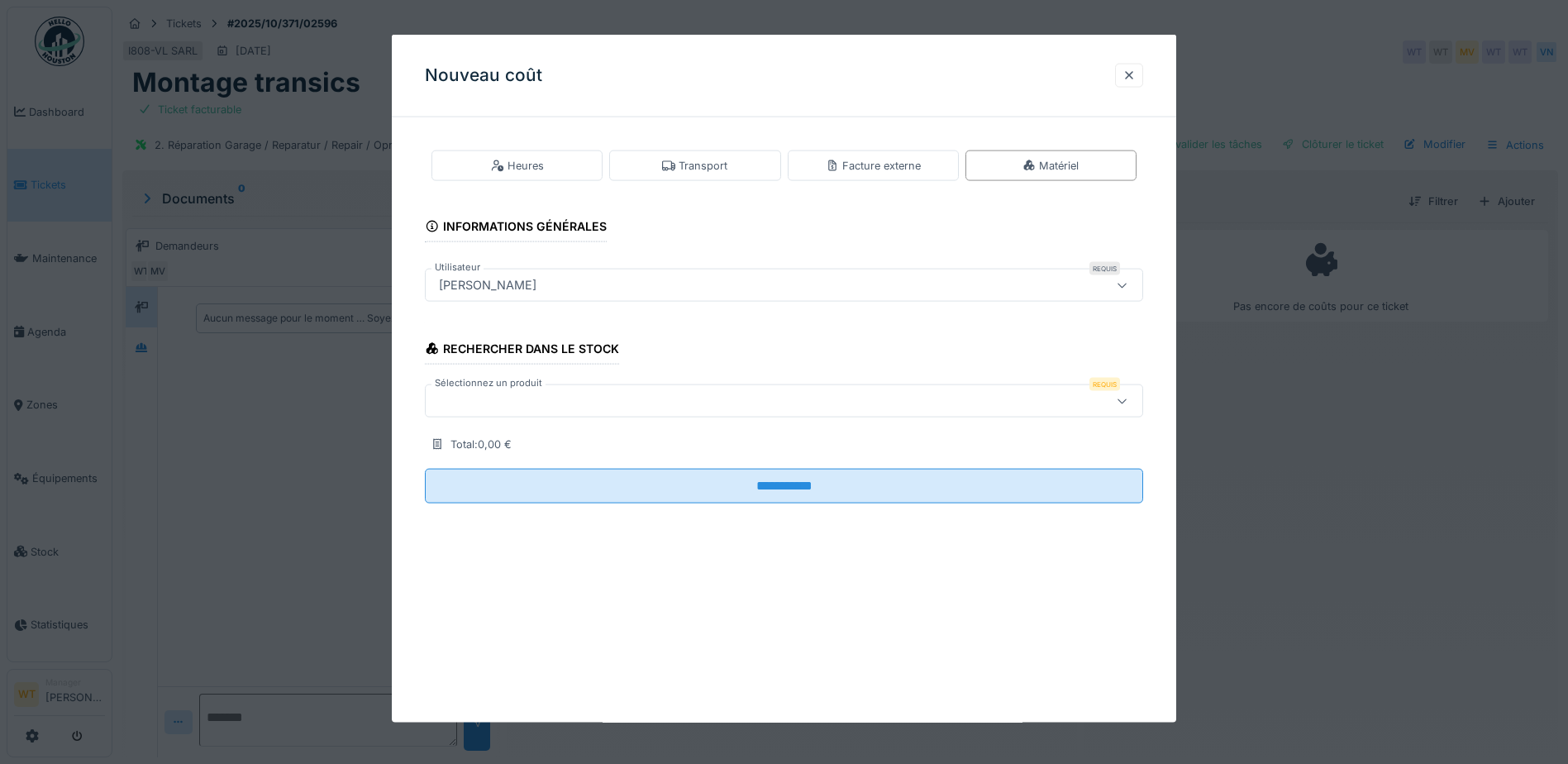
click at [602, 388] on div at bounding box center [784, 401] width 718 height 33
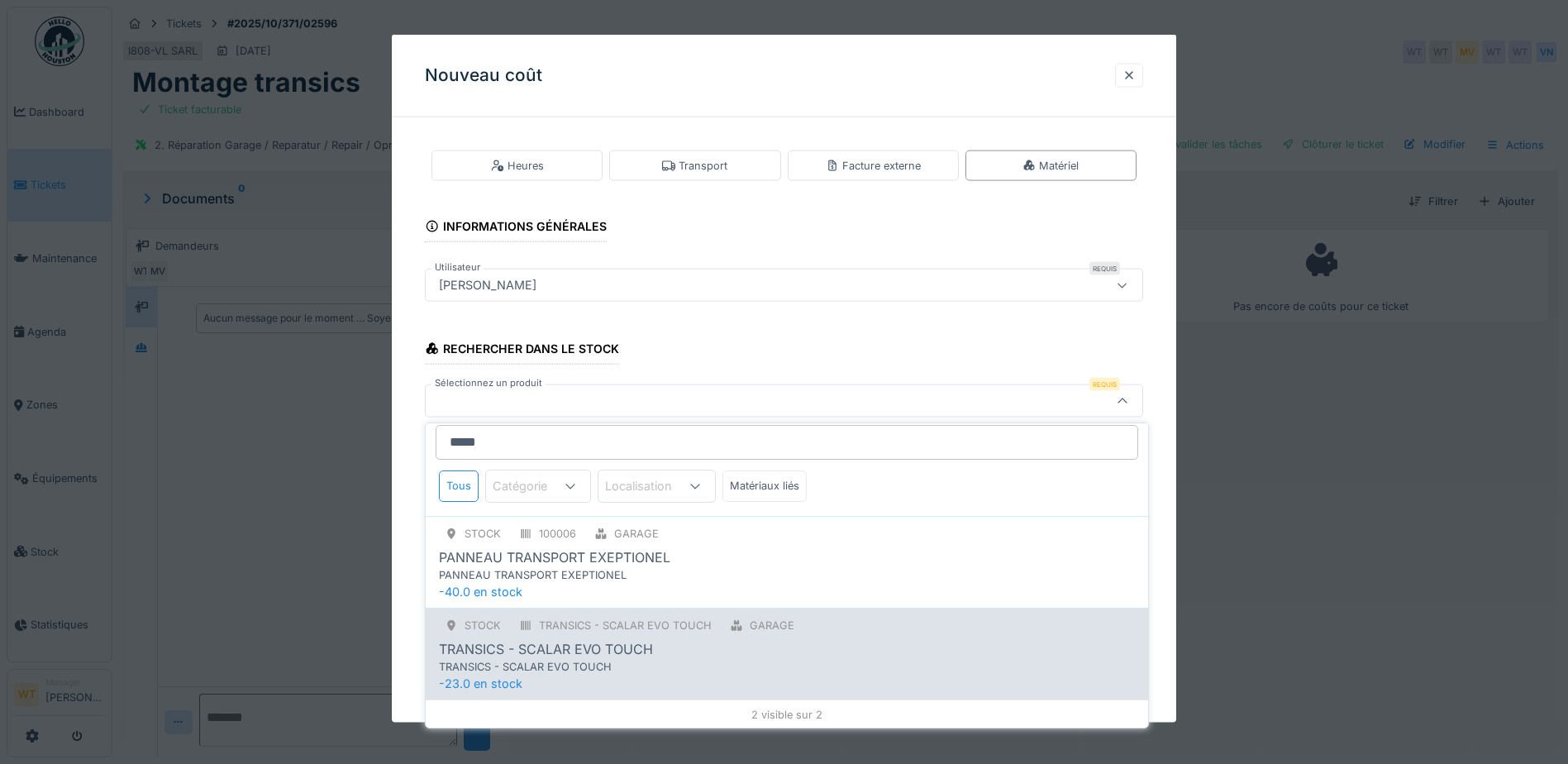
scroll to position [10, 0]
type input "*****"
click at [640, 633] on div "TRANSICS - SCALAR EVO TOUCH" at bounding box center [616, 623] width 205 height 20
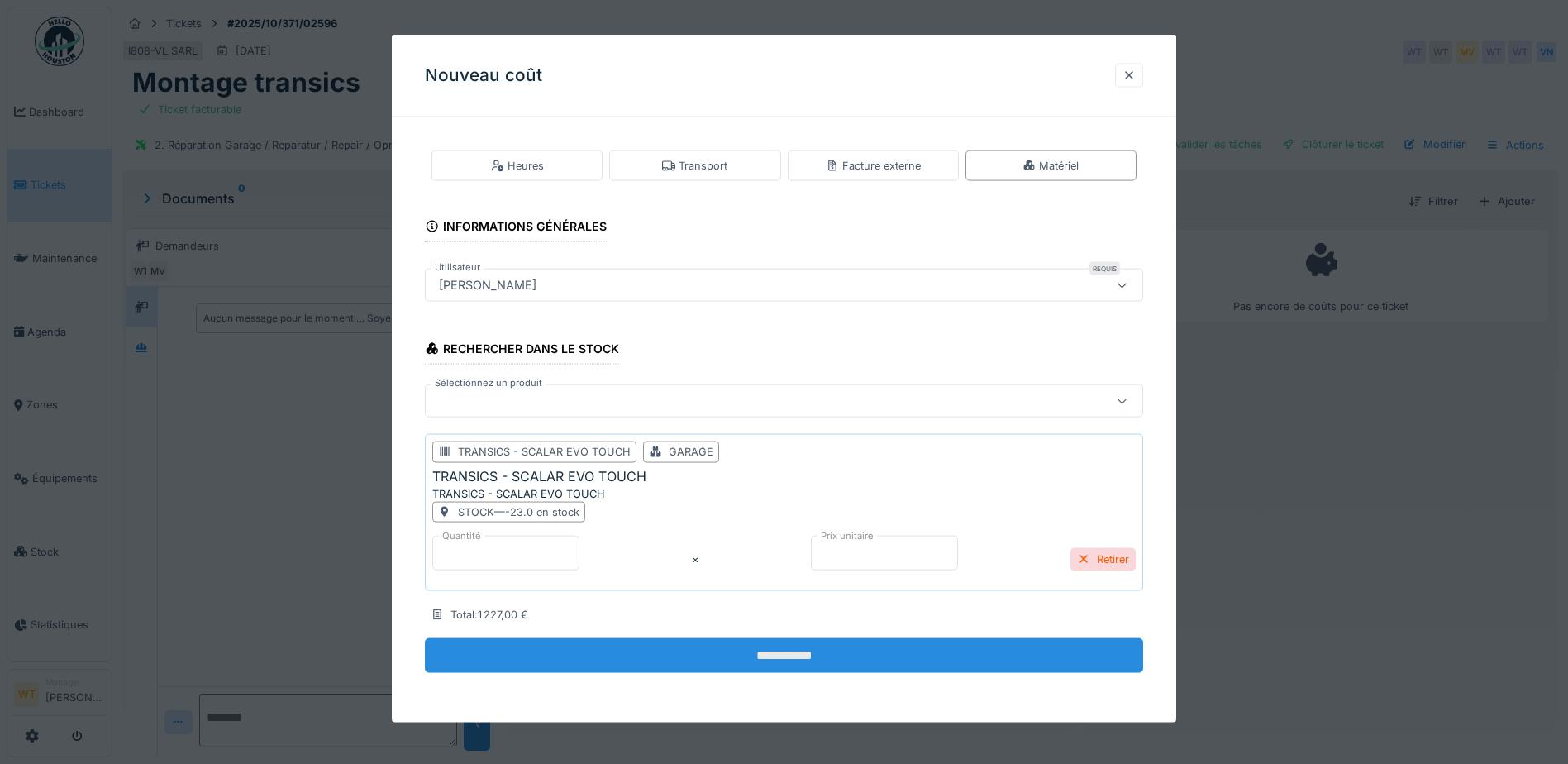
click at [686, 656] on input "**********" at bounding box center [784, 655] width 718 height 35
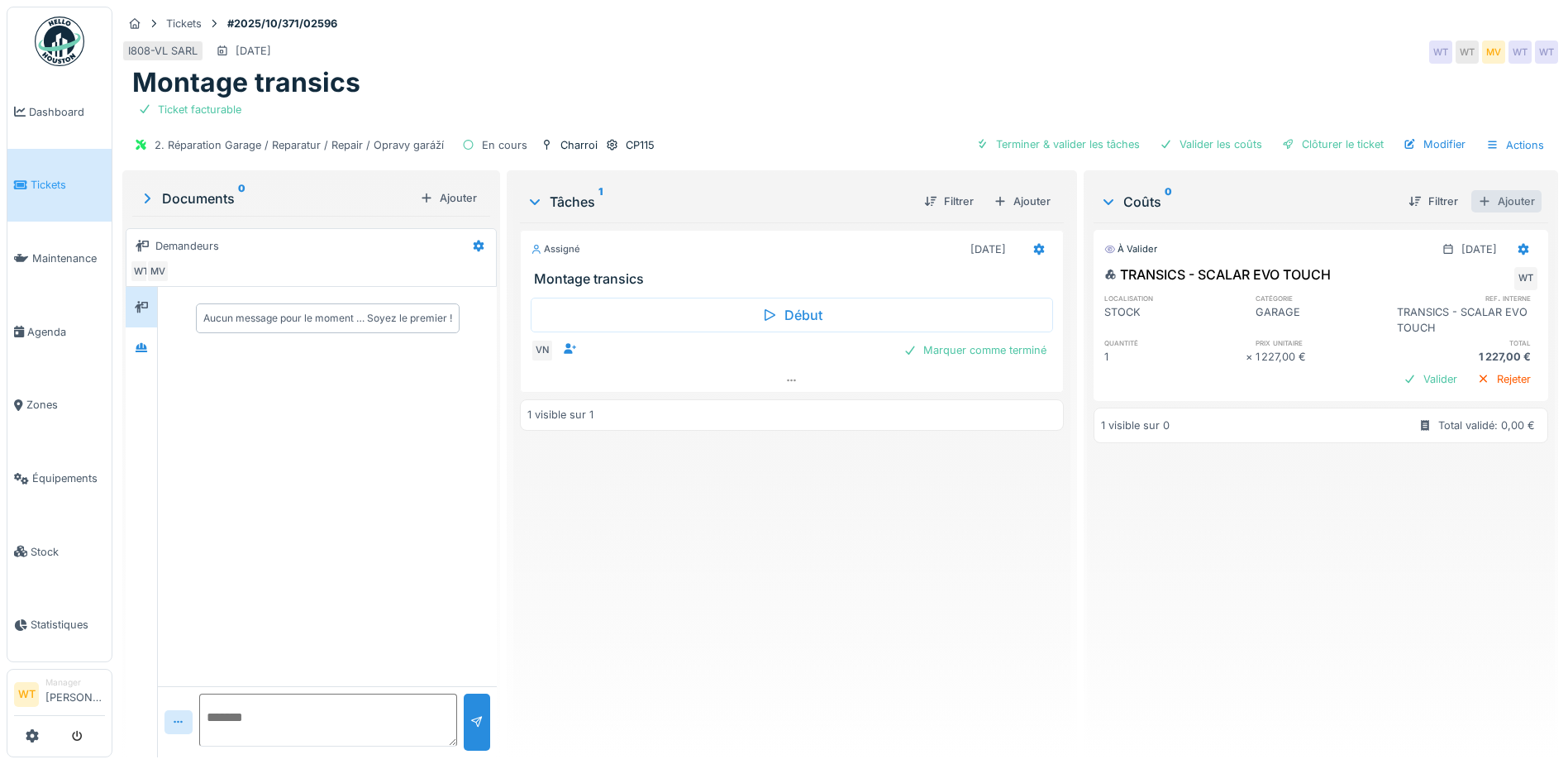
click at [1482, 198] on div "Ajouter" at bounding box center [1506, 201] width 70 height 22
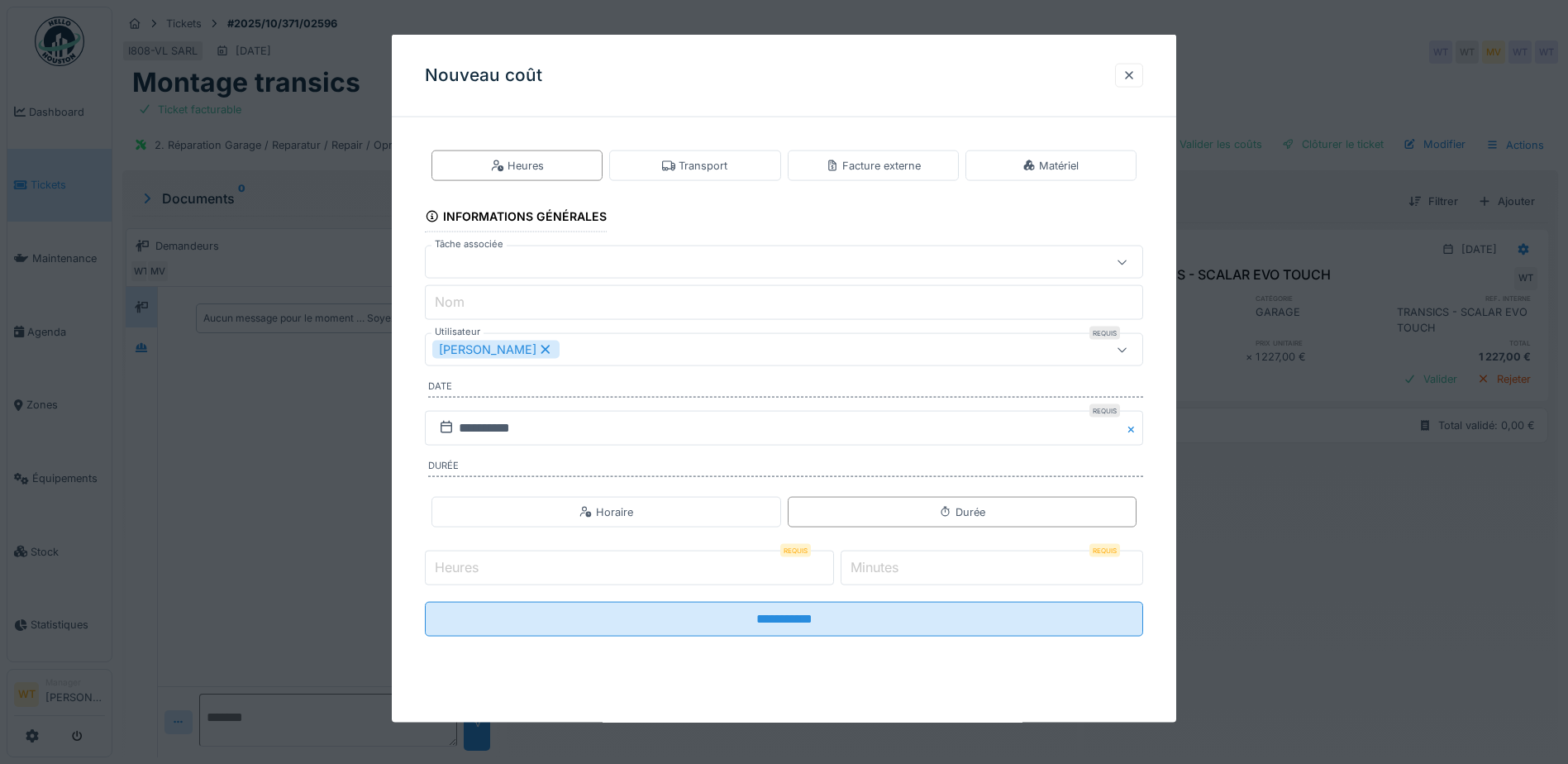
click at [541, 347] on icon at bounding box center [546, 349] width 9 height 9
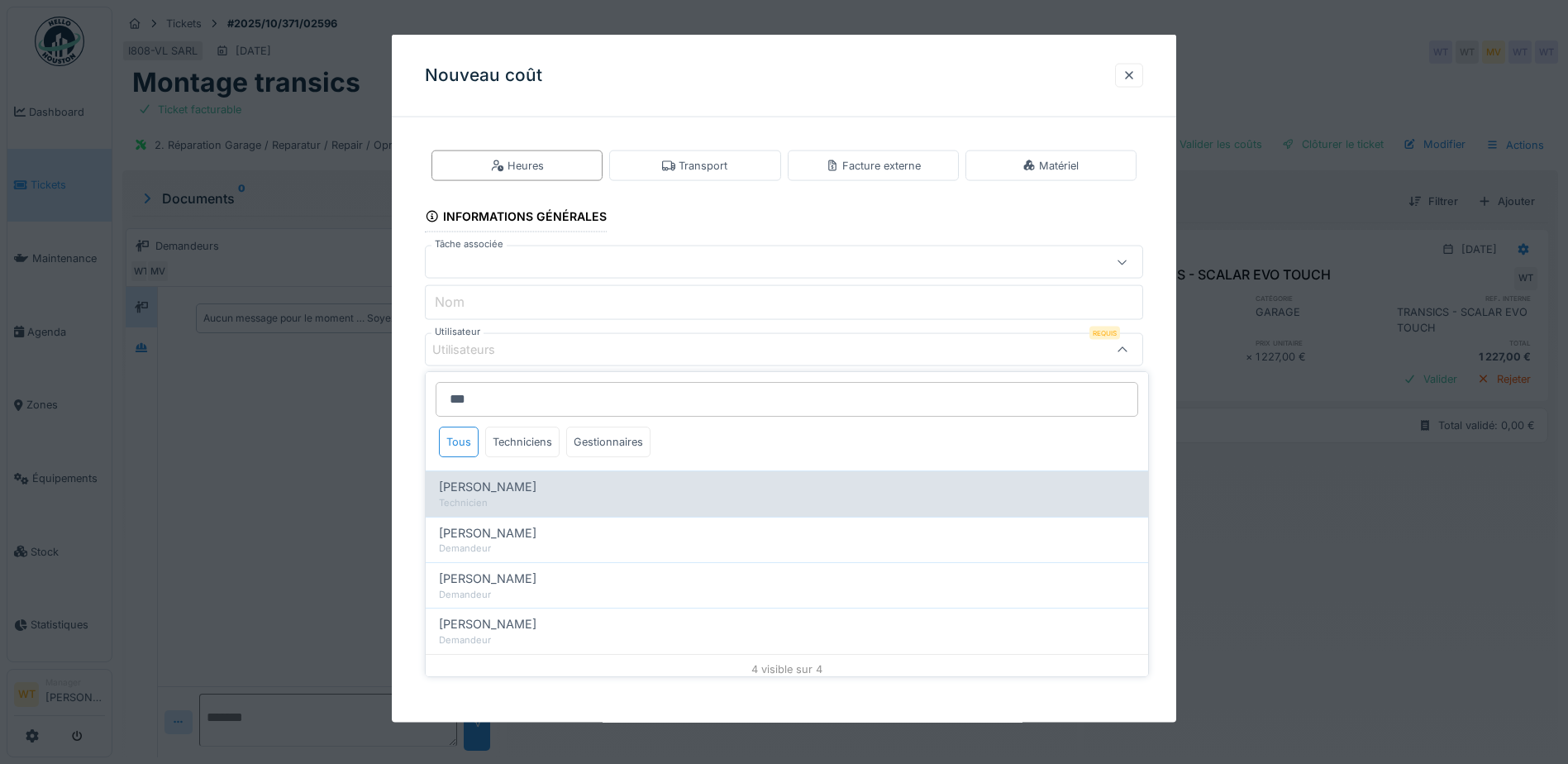
type input "***"
click at [490, 488] on span "[PERSON_NAME]" at bounding box center [488, 487] width 98 height 18
type input "****"
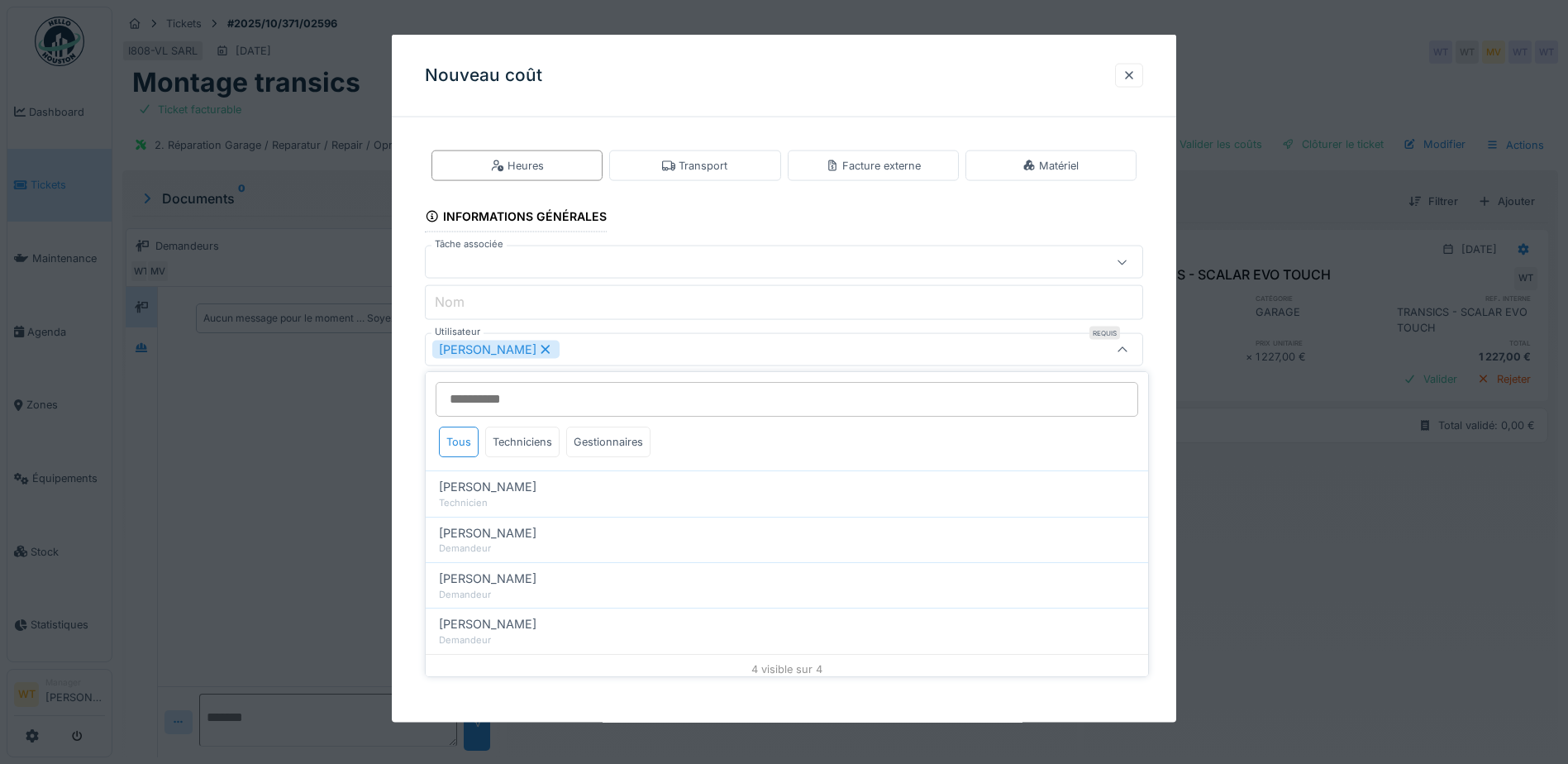
click at [667, 345] on div "[PERSON_NAME]" at bounding box center [742, 350] width 619 height 18
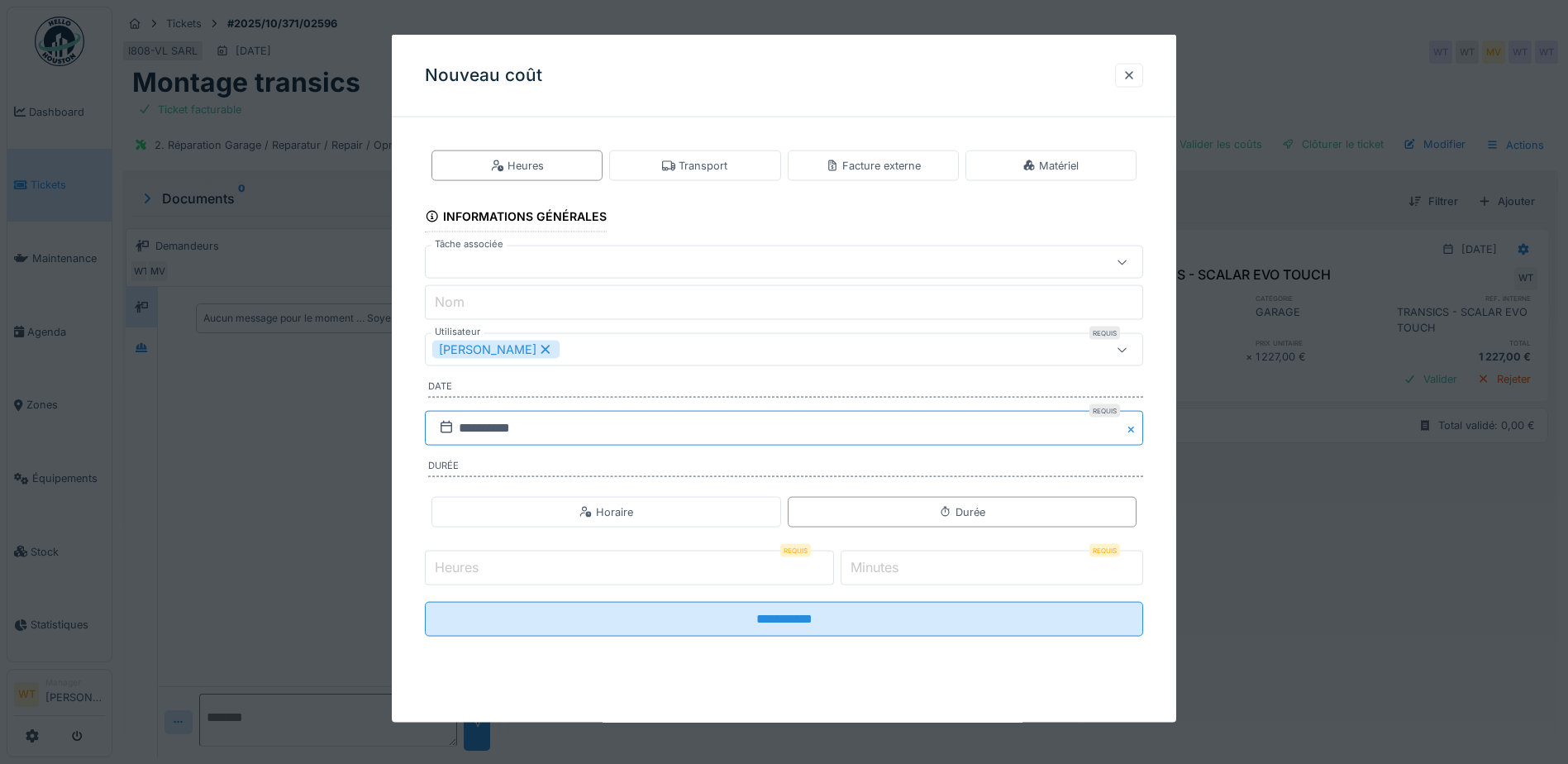
click at [572, 429] on input "**********" at bounding box center [784, 429] width 718 height 35
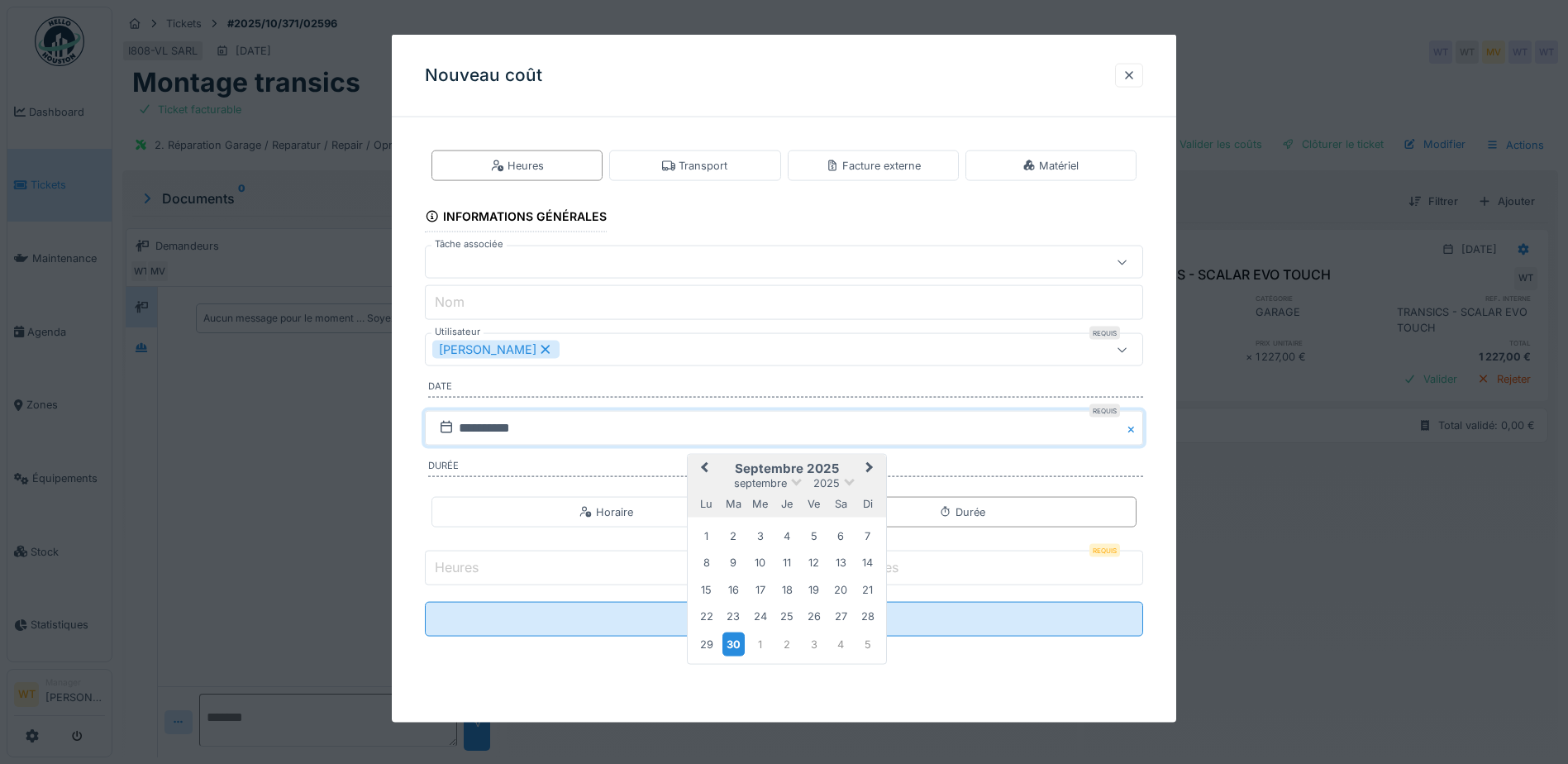
click at [729, 645] on div "30" at bounding box center [734, 643] width 22 height 24
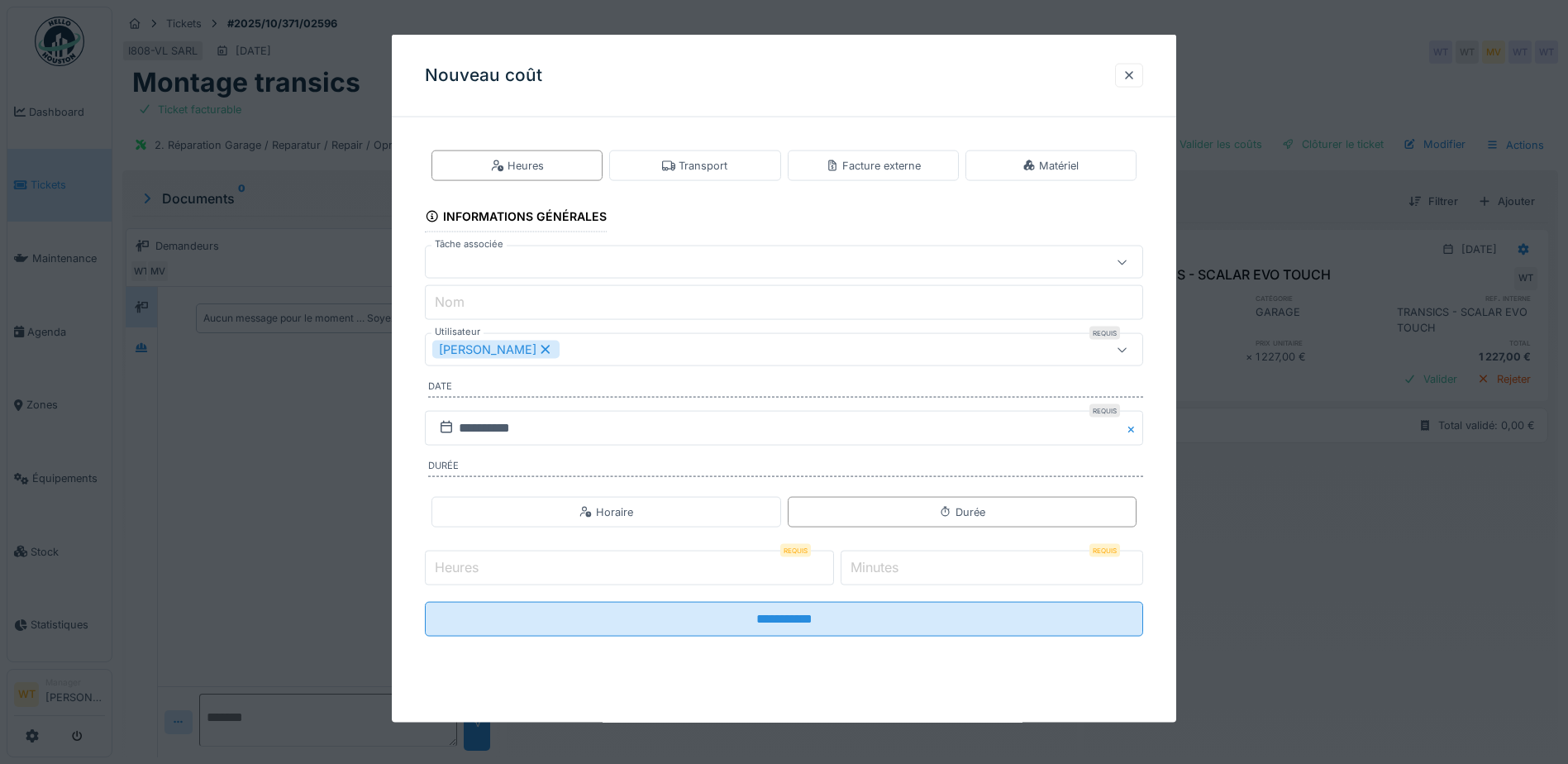
click at [615, 572] on input "Heures" at bounding box center [630, 568] width 409 height 35
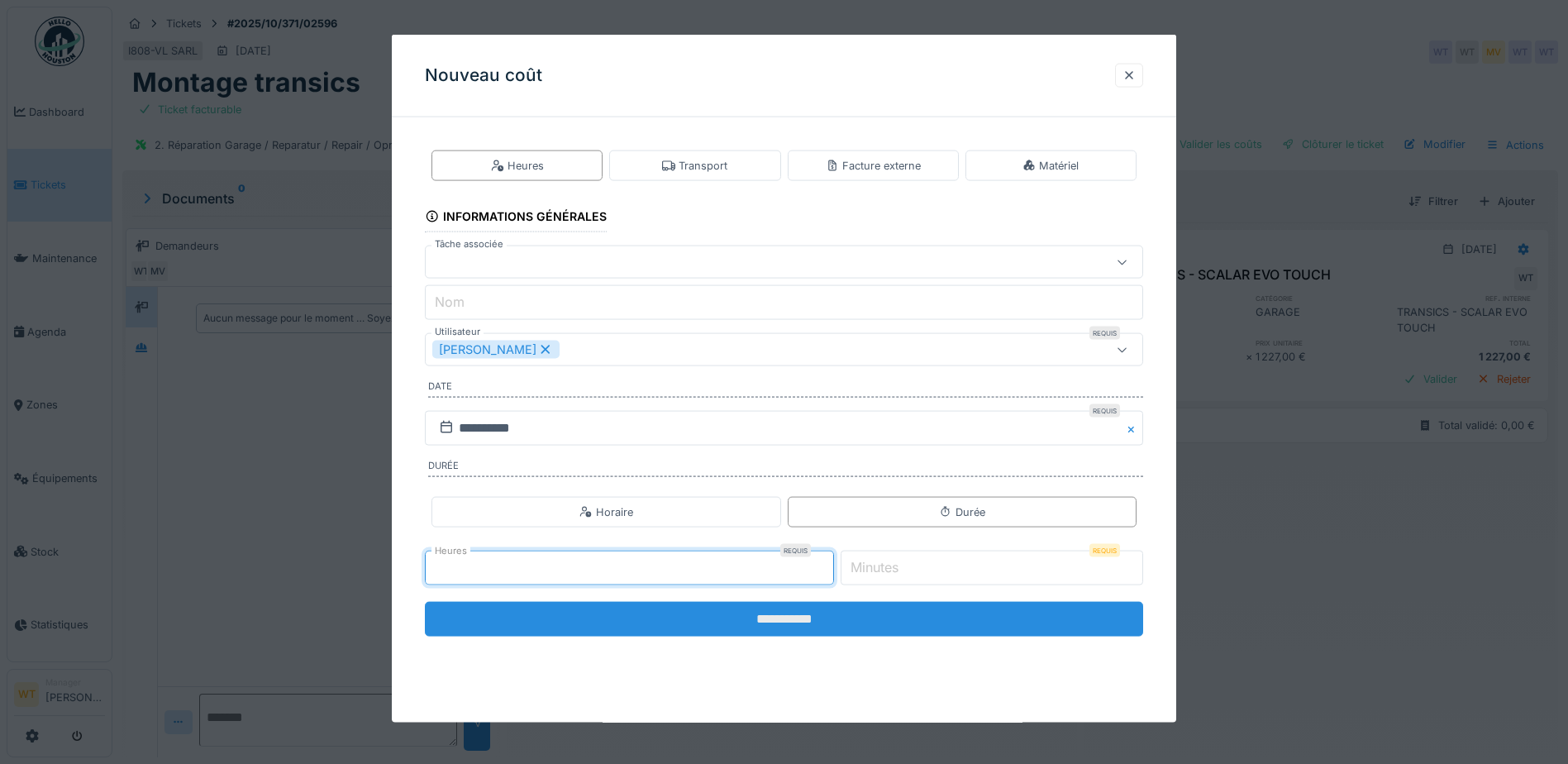
type input "*"
click at [949, 625] on input "**********" at bounding box center [784, 619] width 718 height 35
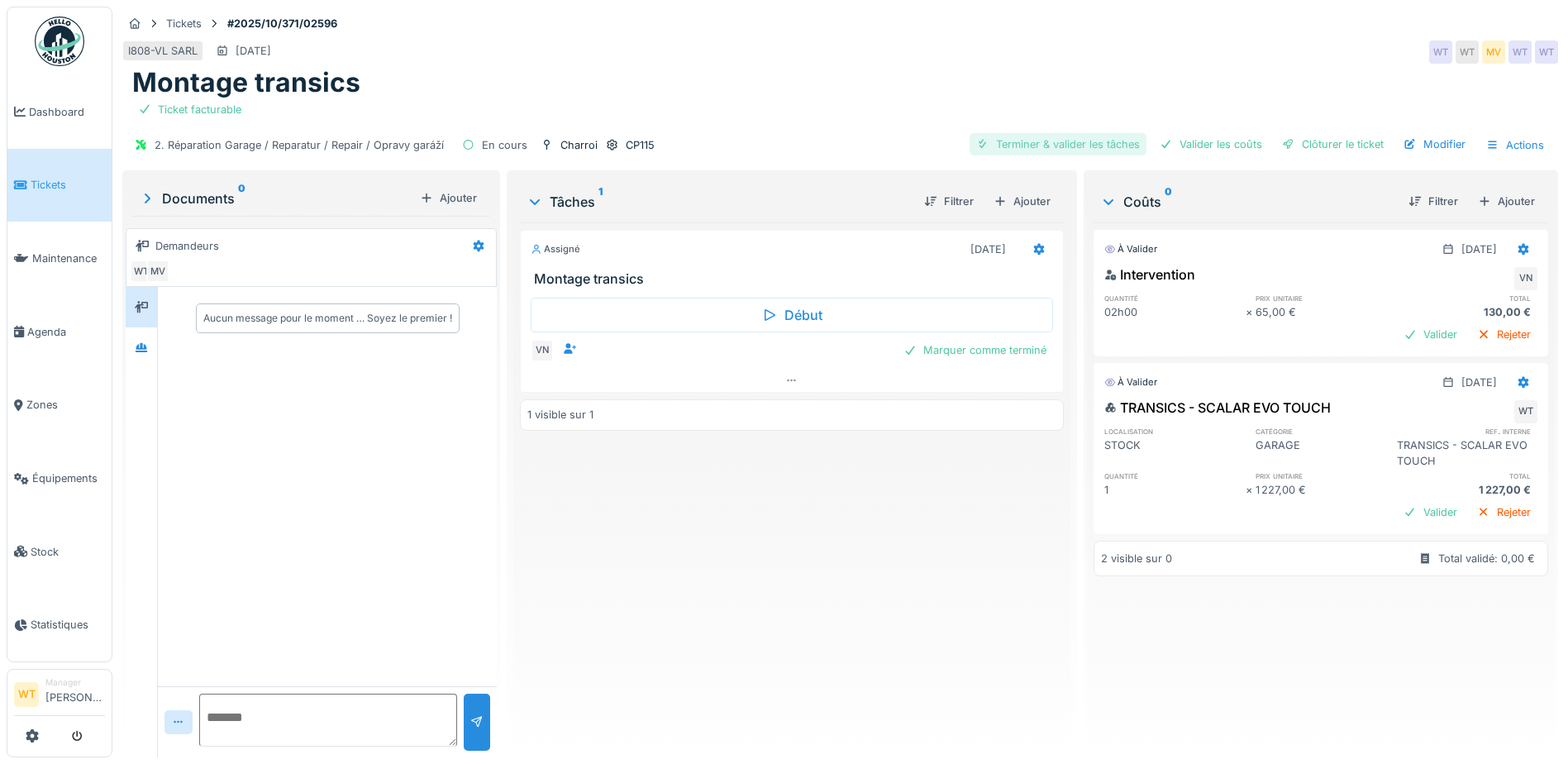
click at [1111, 141] on div "Terminer & valider les tâches" at bounding box center [1058, 144] width 177 height 22
click at [1207, 140] on div "Valider les coûts" at bounding box center [1211, 144] width 116 height 22
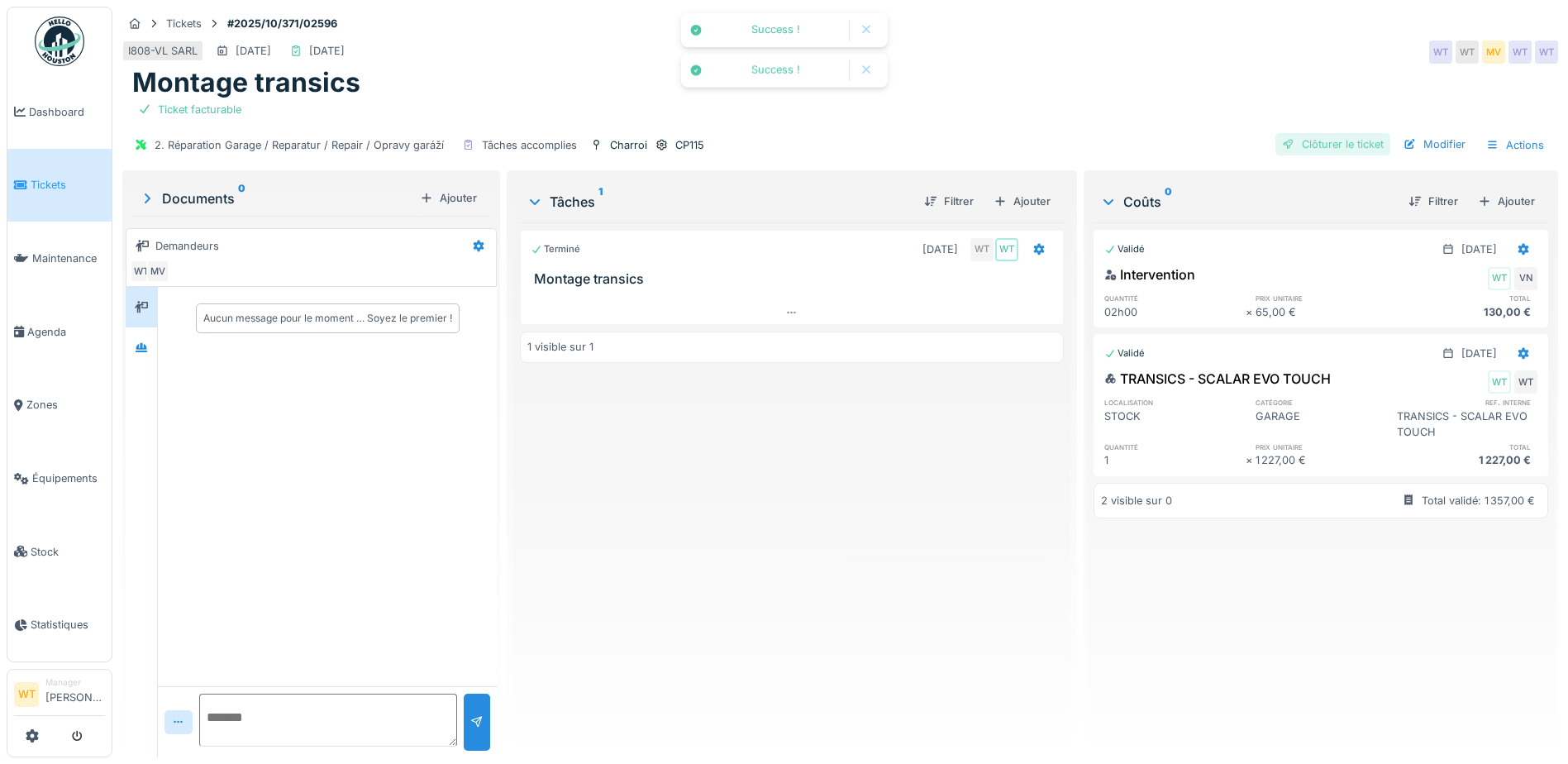
click at [1321, 145] on div "Clôturer le ticket" at bounding box center [1333, 144] width 115 height 22
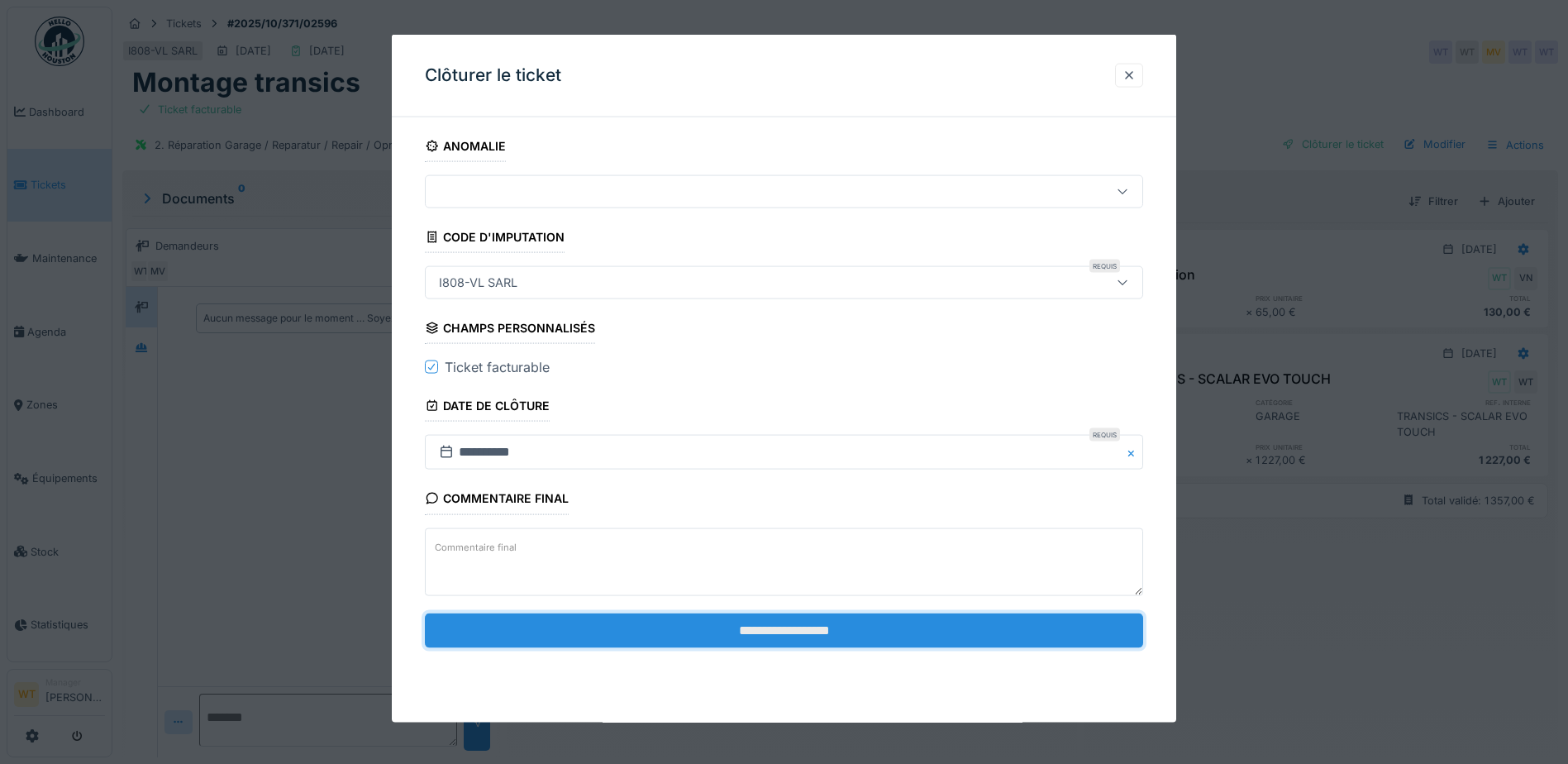
click at [607, 635] on input "**********" at bounding box center [784, 630] width 718 height 35
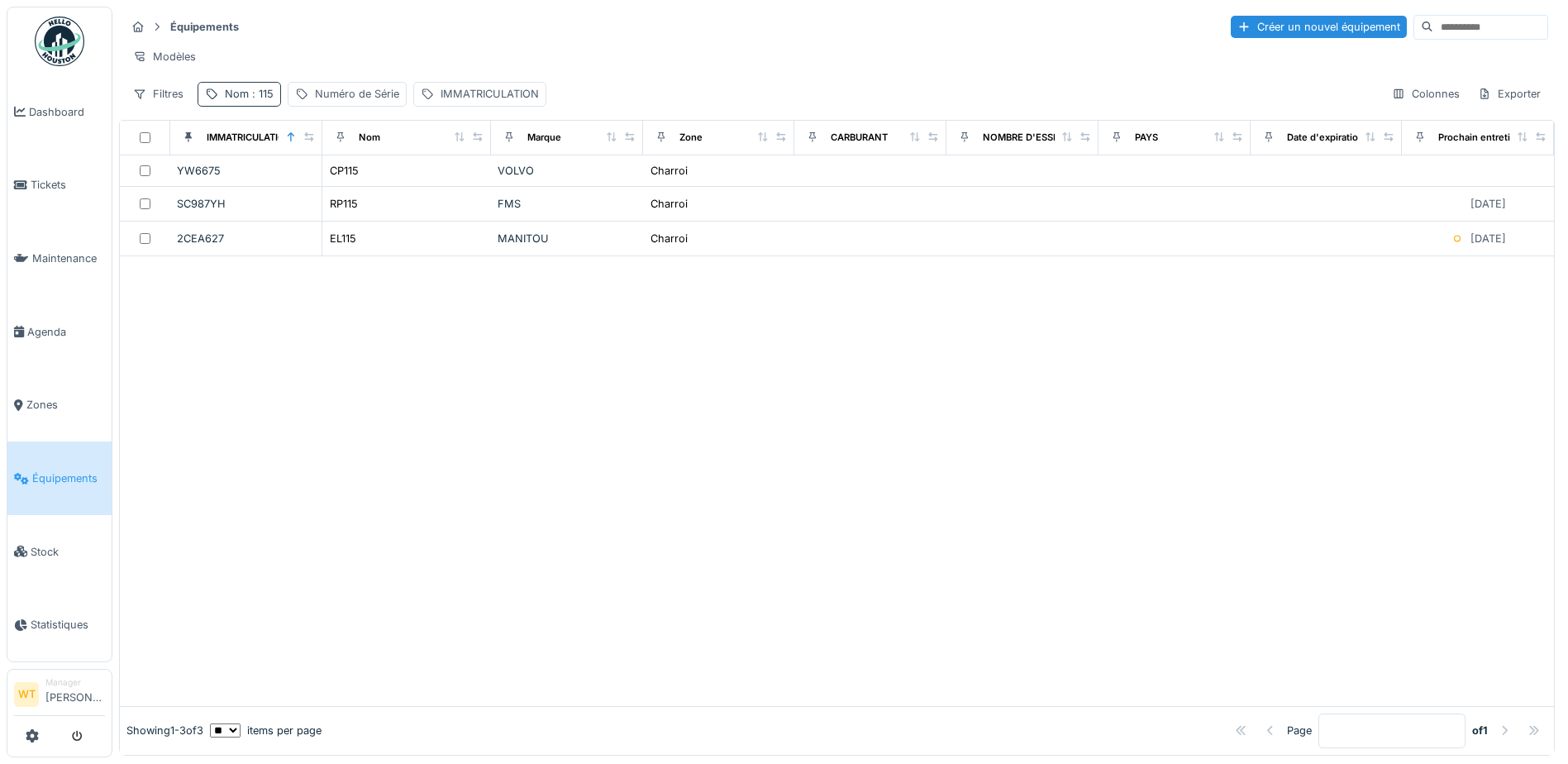
click at [261, 100] on span ": 115" at bounding box center [261, 93] width 25 height 12
click at [307, 181] on input "***" at bounding box center [287, 186] width 164 height 35
type input "*"
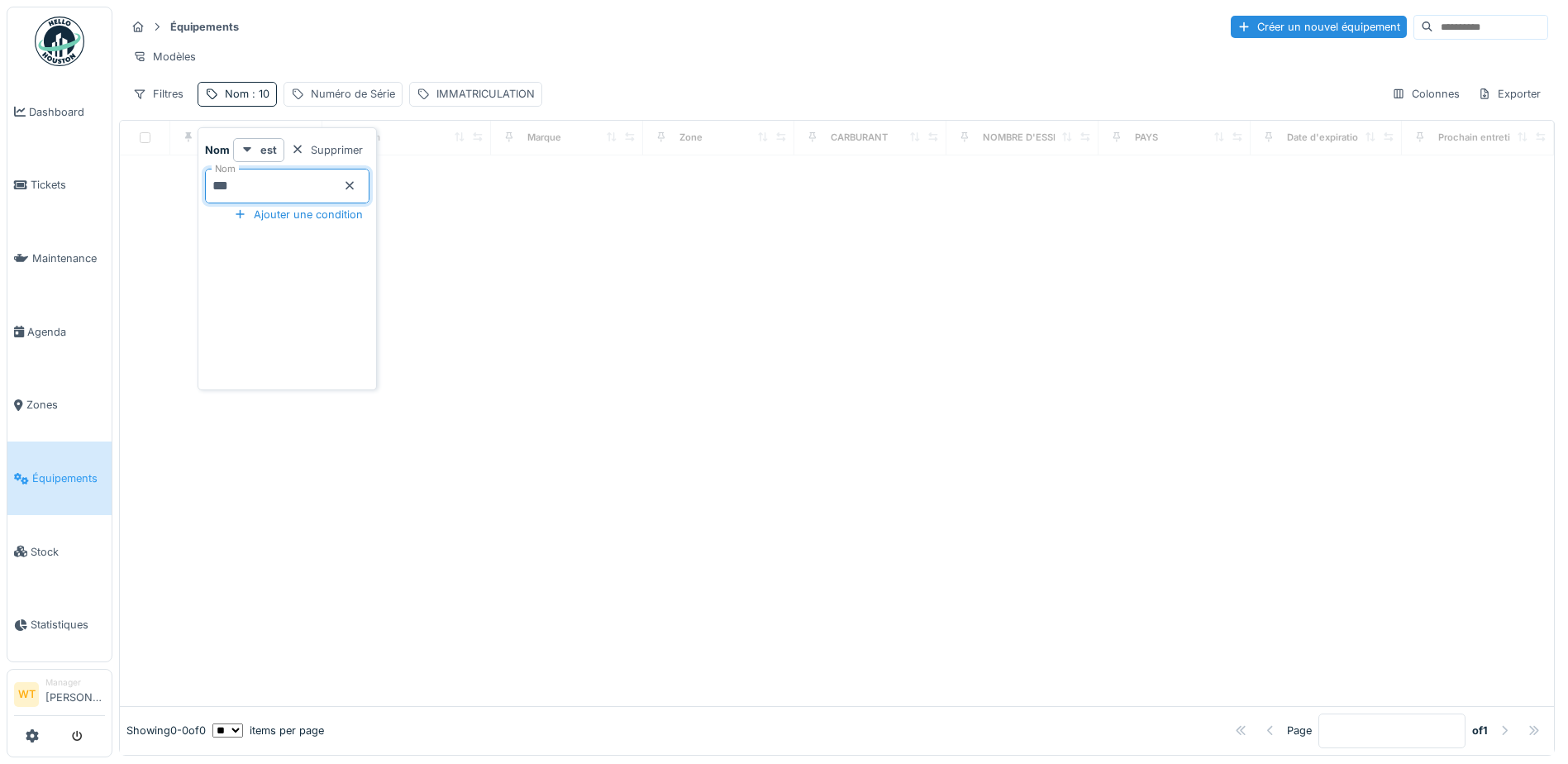
type input "***"
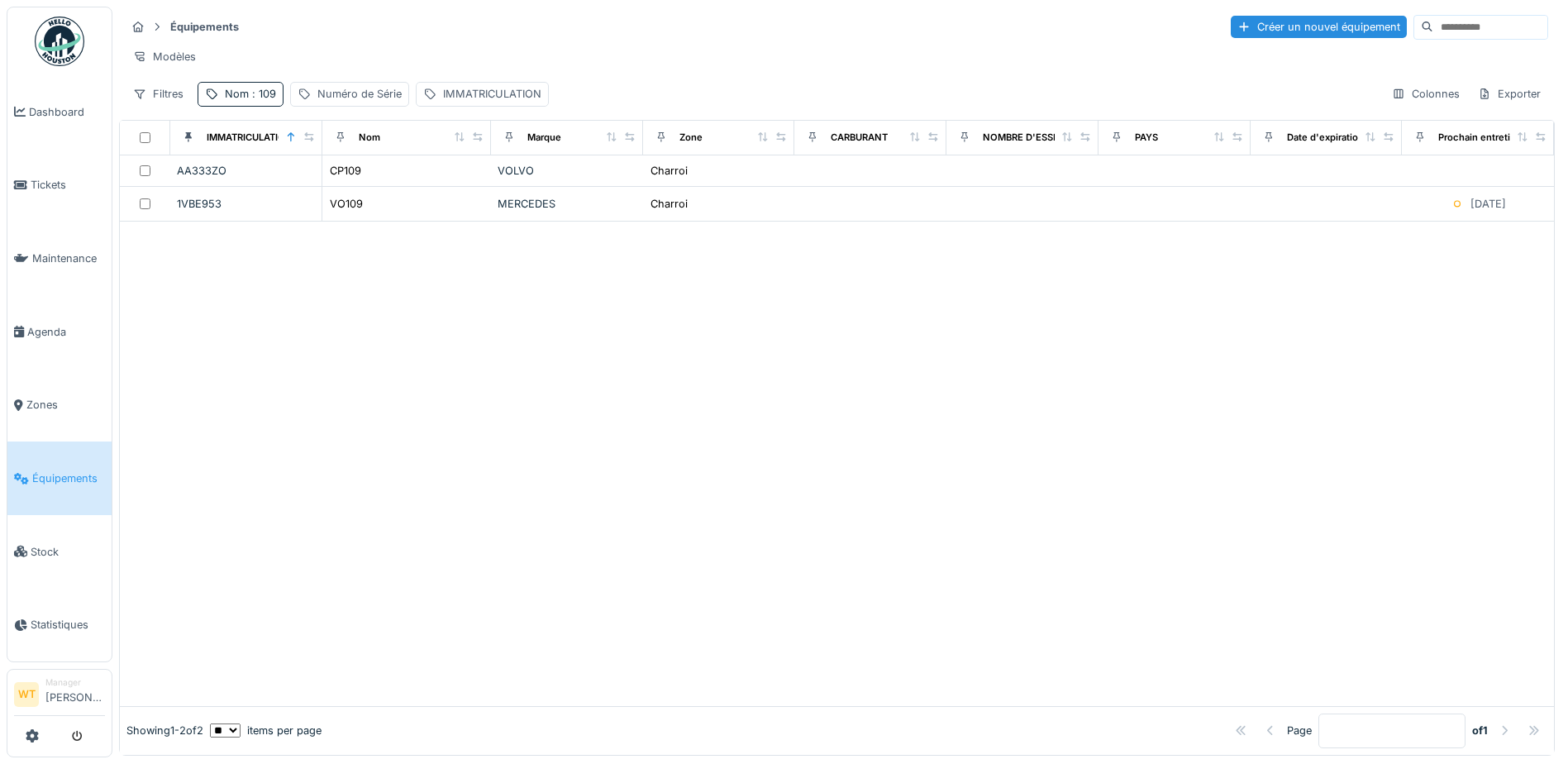
click at [514, 22] on div "Équipements Créer un nouvel équipement" at bounding box center [837, 27] width 1423 height 28
click at [263, 100] on span ": 109" at bounding box center [263, 93] width 28 height 12
click at [281, 176] on input "***" at bounding box center [287, 186] width 164 height 35
type input "*"
type input "***"
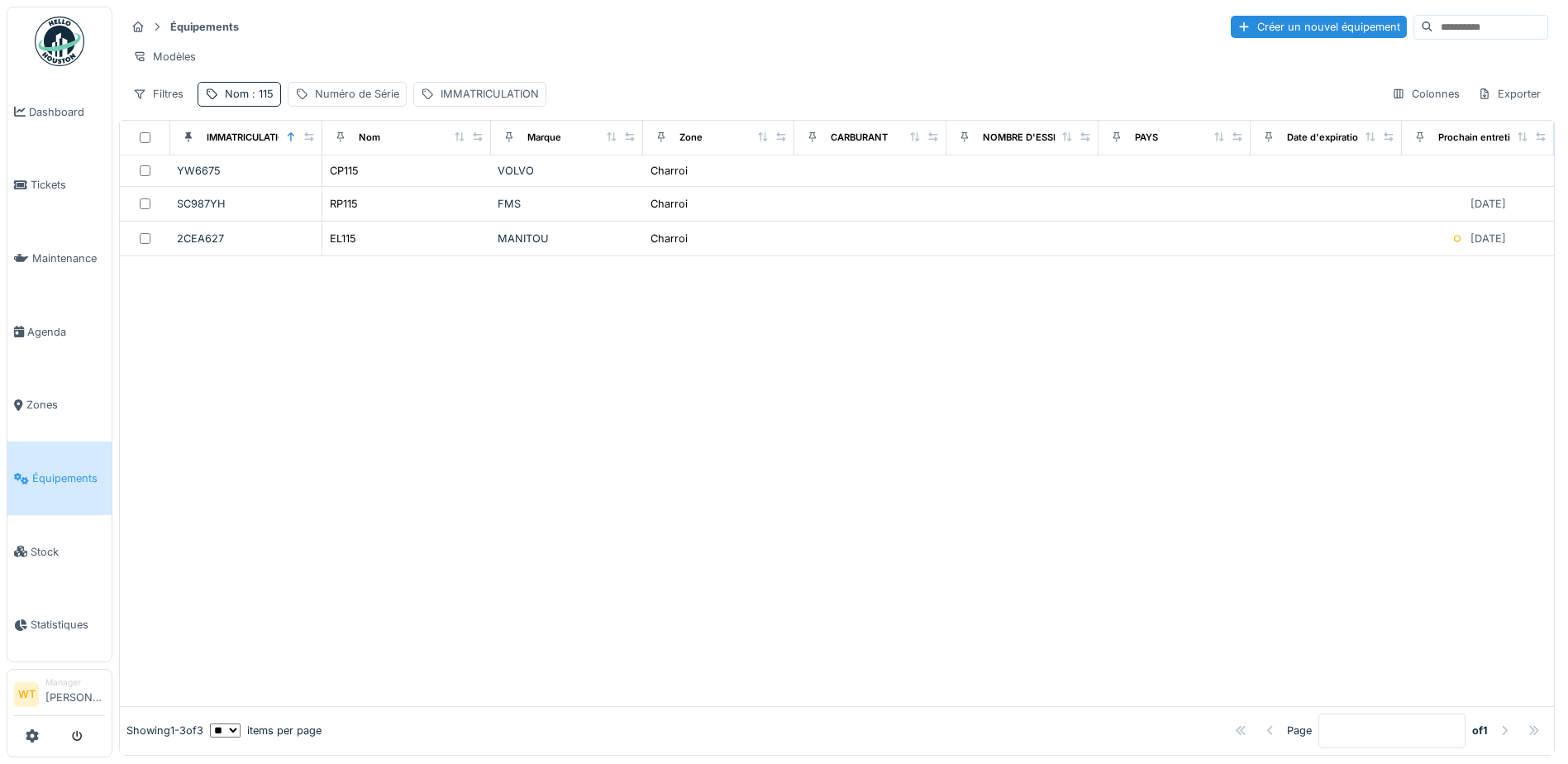
click at [468, 62] on div "Modèles" at bounding box center [837, 56] width 1423 height 24
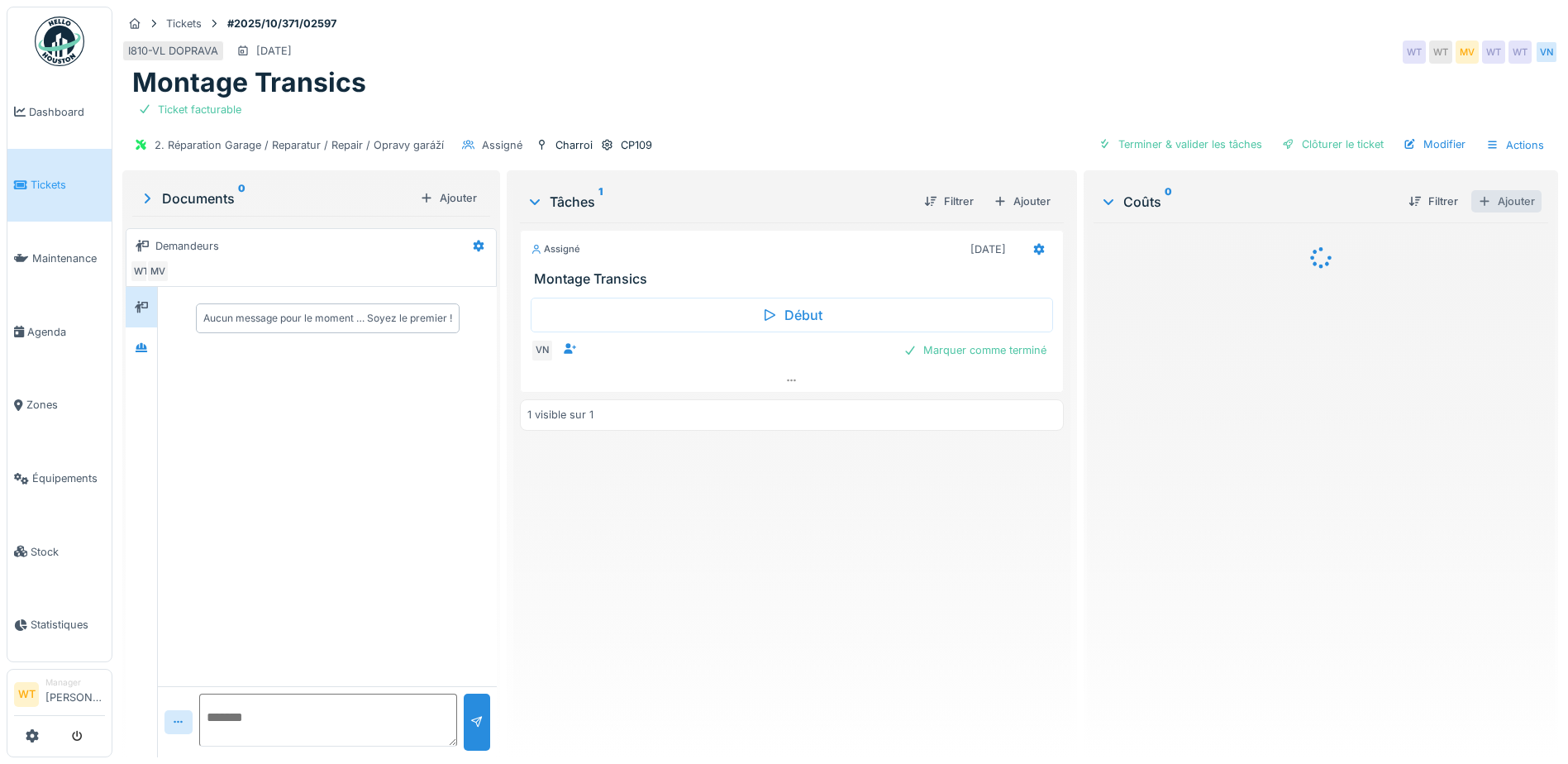
click at [1474, 205] on div "Ajouter" at bounding box center [1506, 201] width 70 height 22
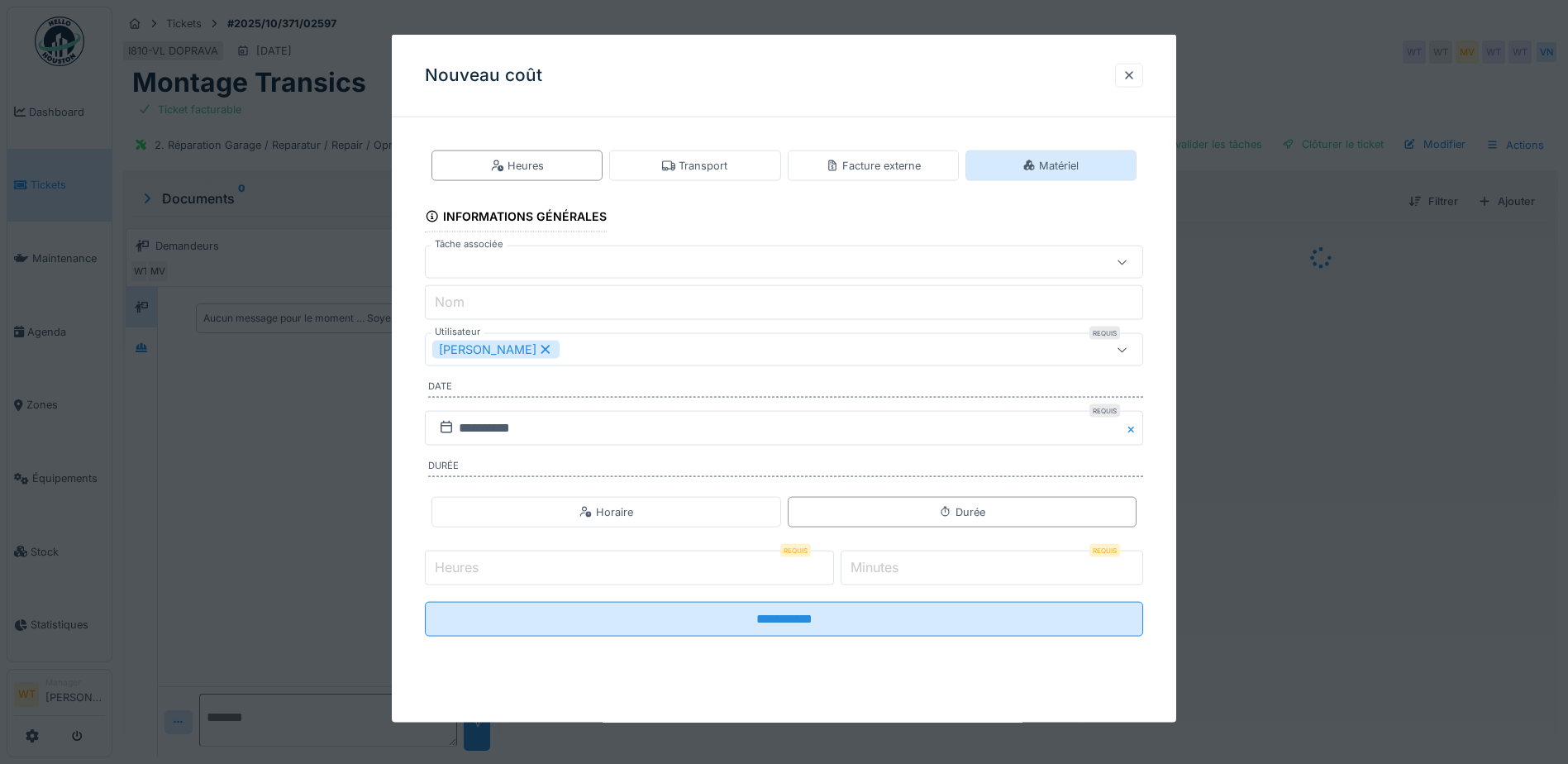
click at [1113, 172] on div "Matériel" at bounding box center [1052, 165] width 171 height 30
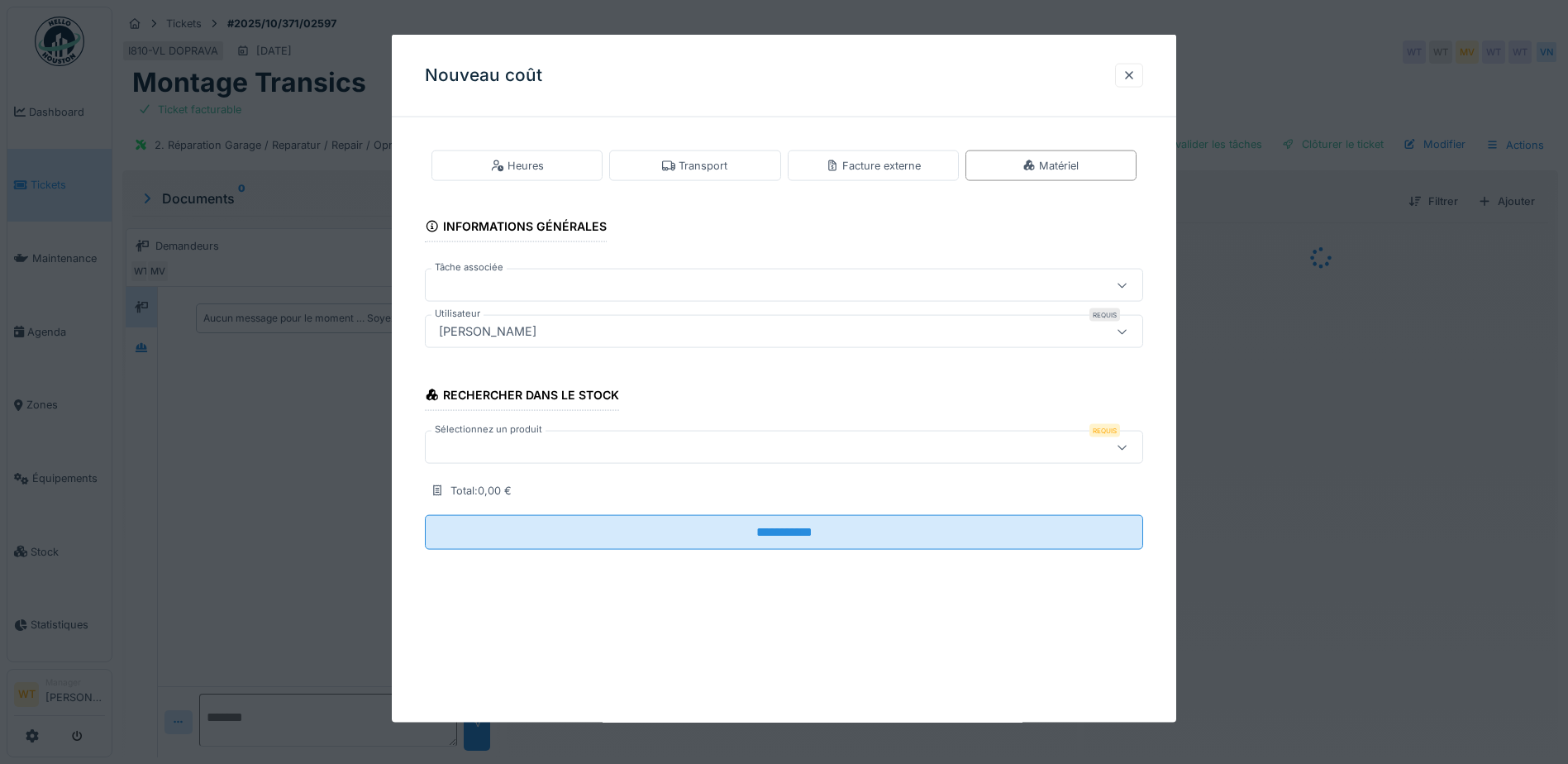
click at [531, 438] on div at bounding box center [742, 447] width 619 height 18
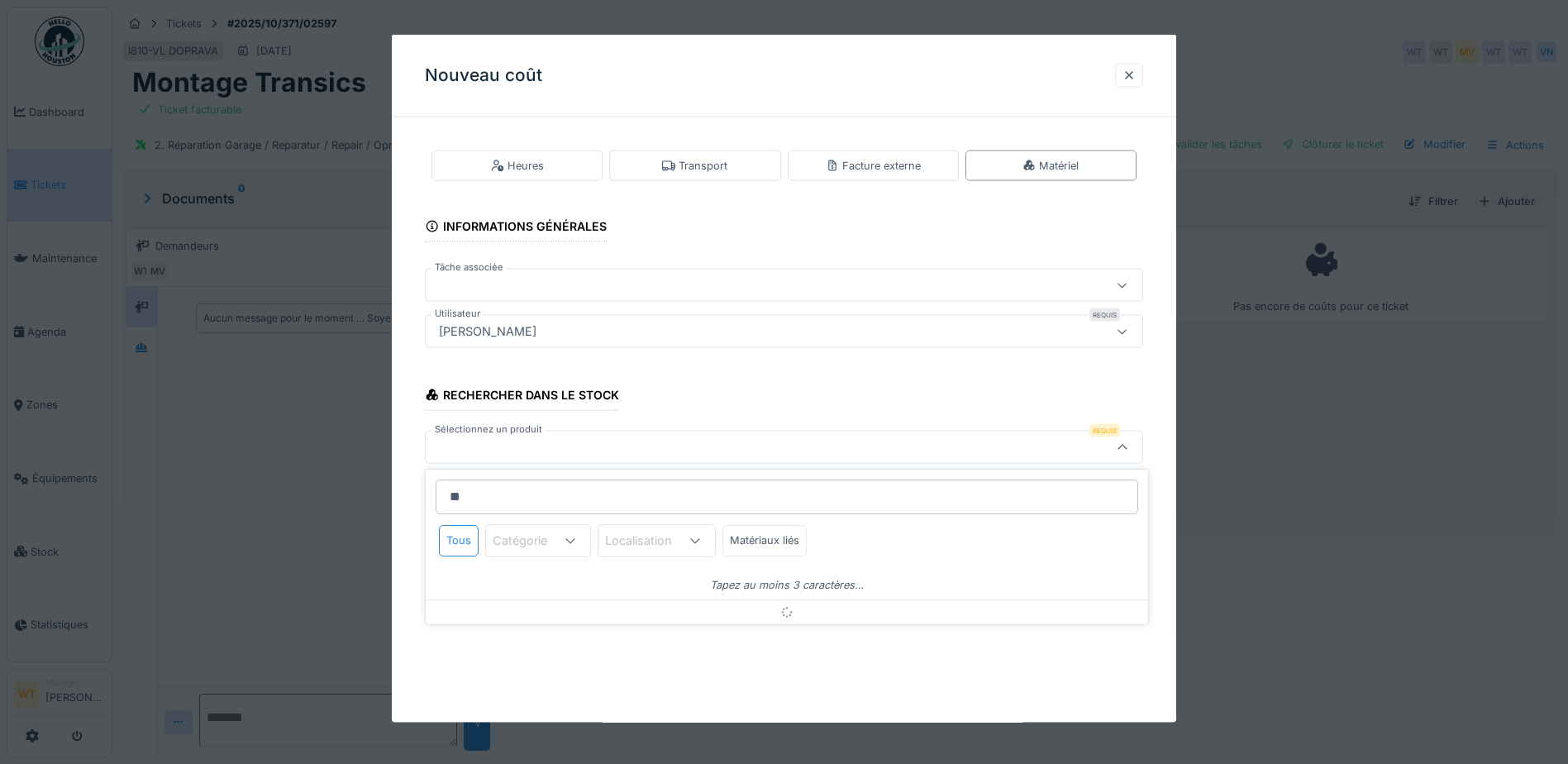
type input "*"
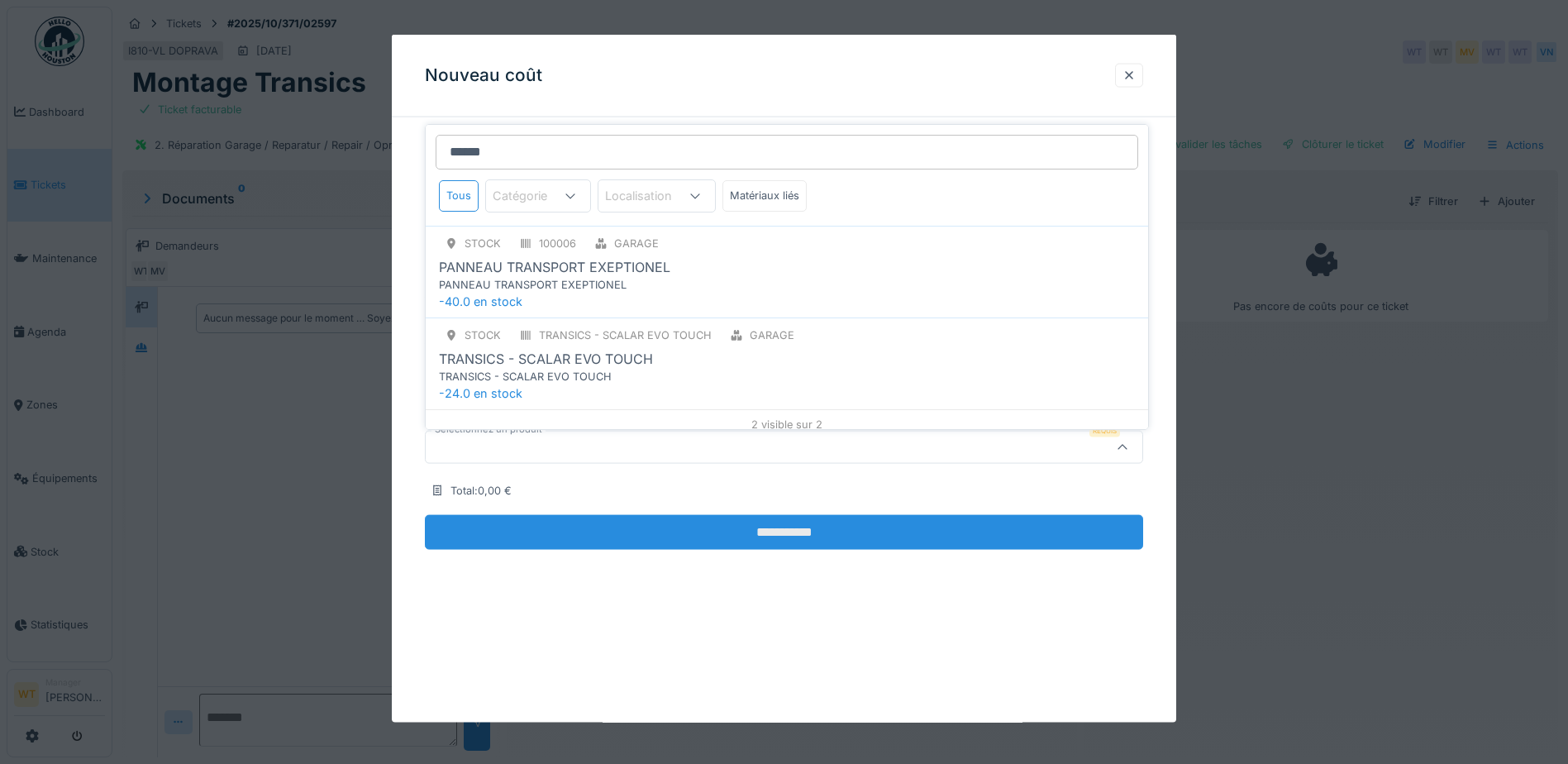
scroll to position [12, 0]
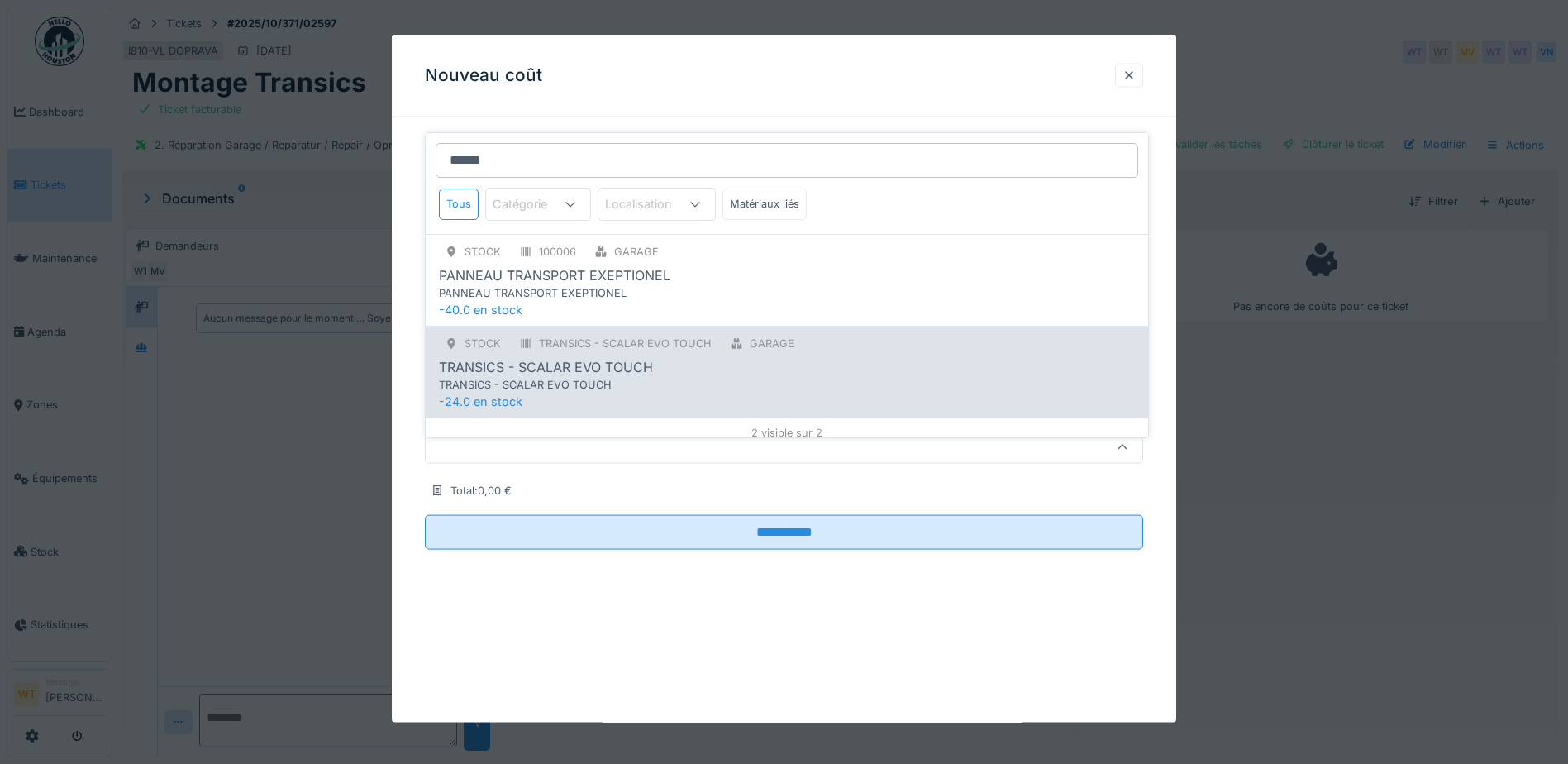
type input "******"
click at [613, 357] on div "TRANSICS - SCALAR EVO TOUCH" at bounding box center [546, 367] width 214 height 20
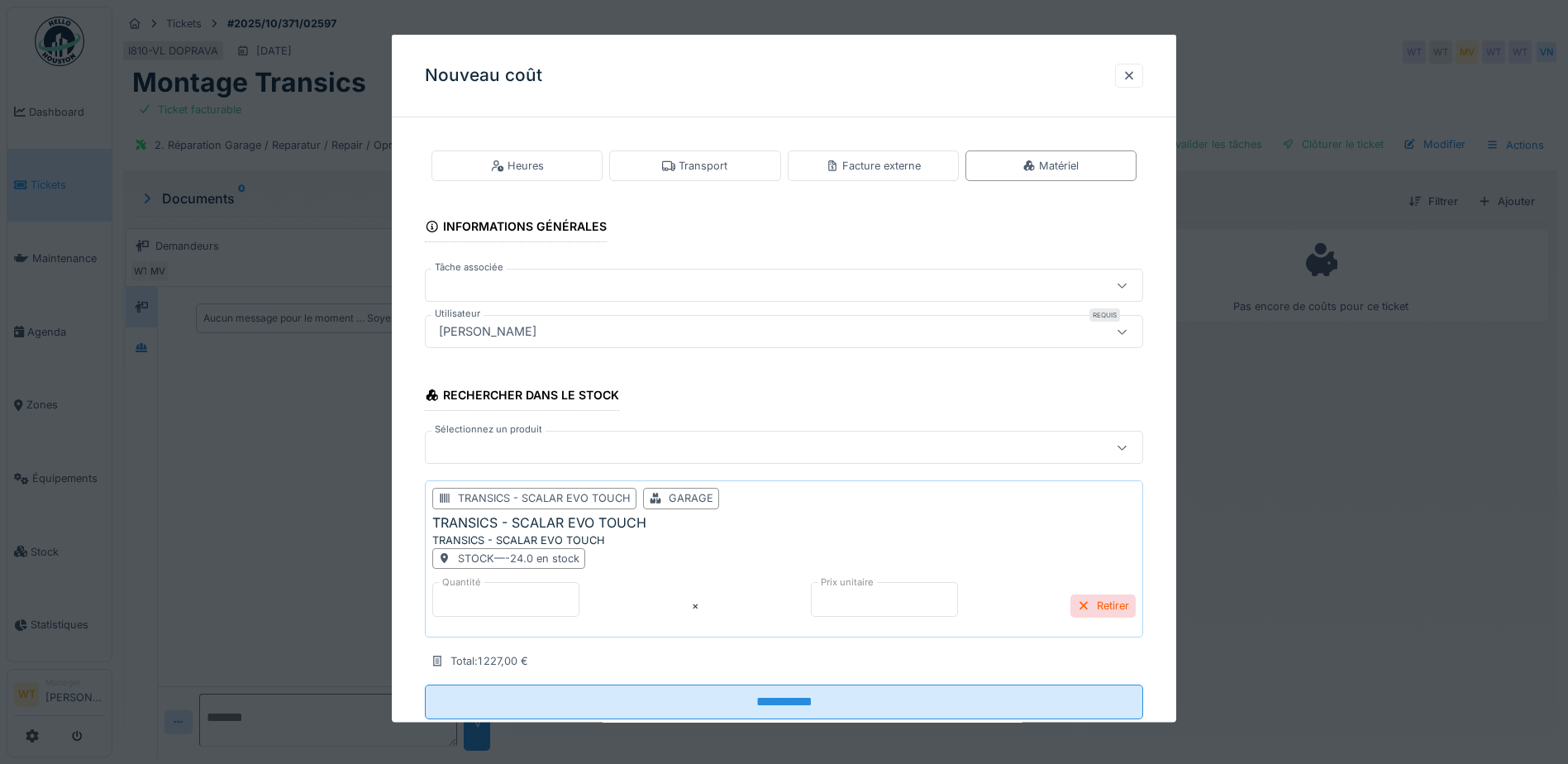
scroll to position [43, 0]
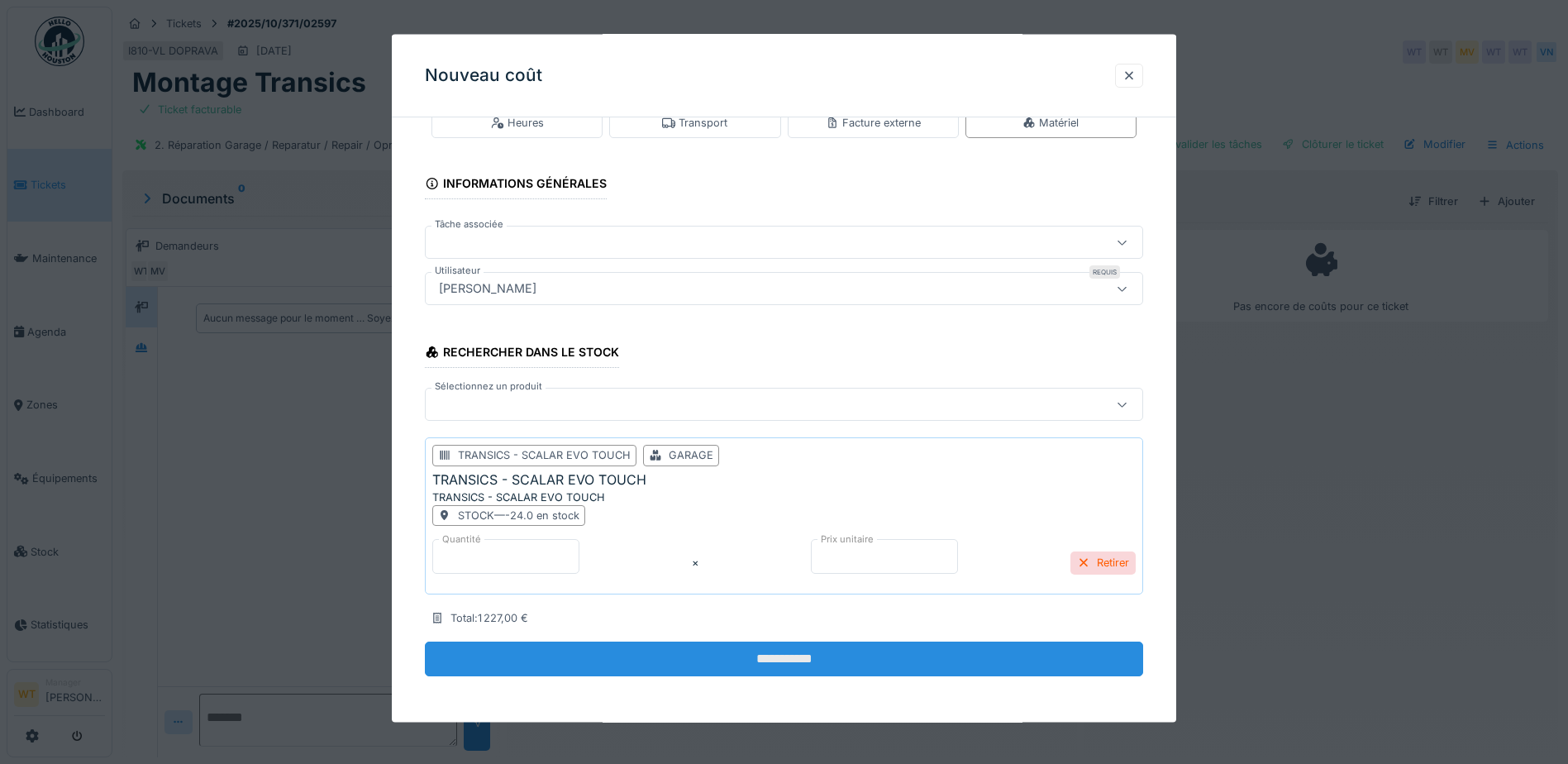
click at [737, 652] on input "**********" at bounding box center [784, 659] width 718 height 35
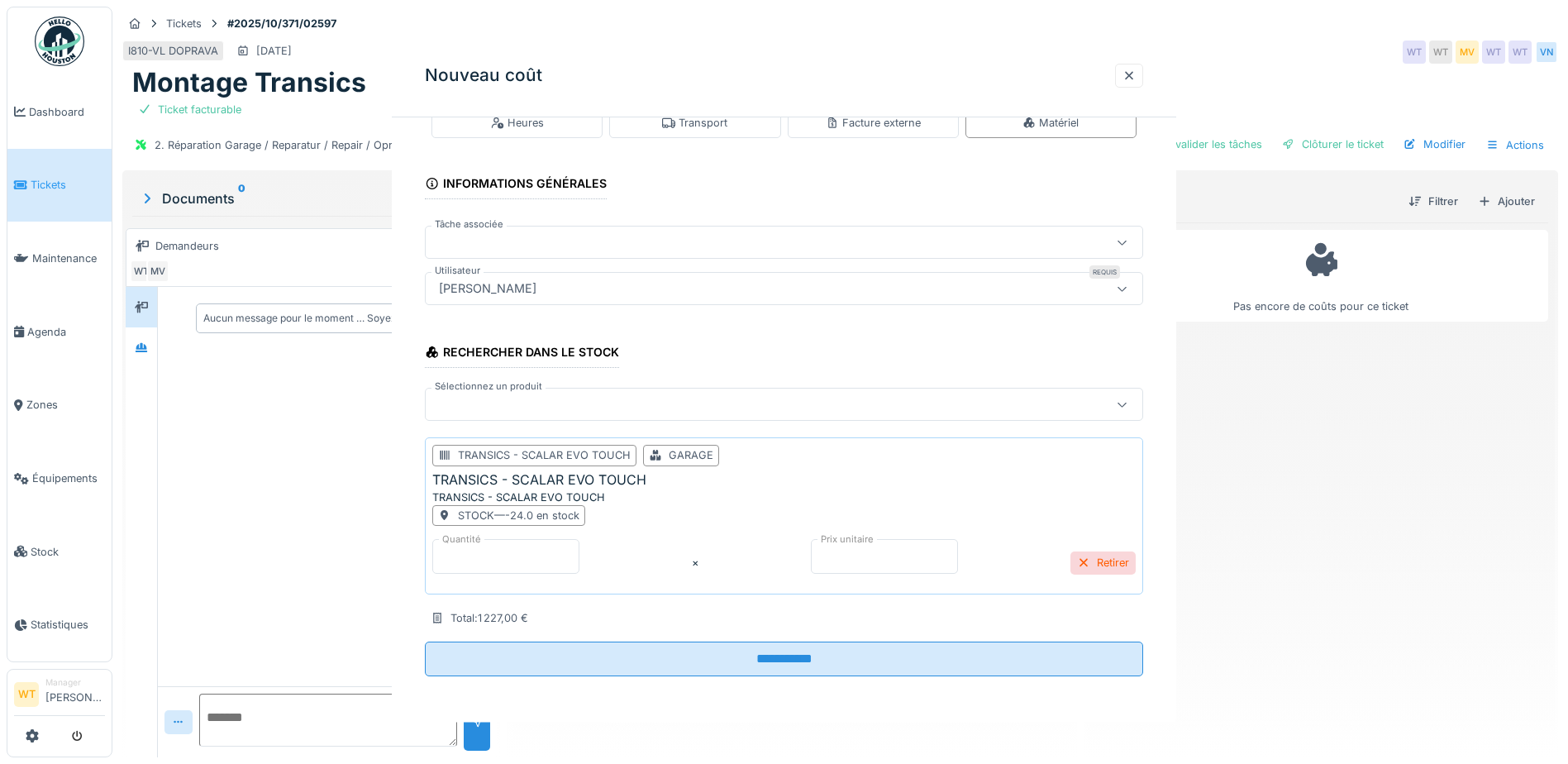
scroll to position [0, 0]
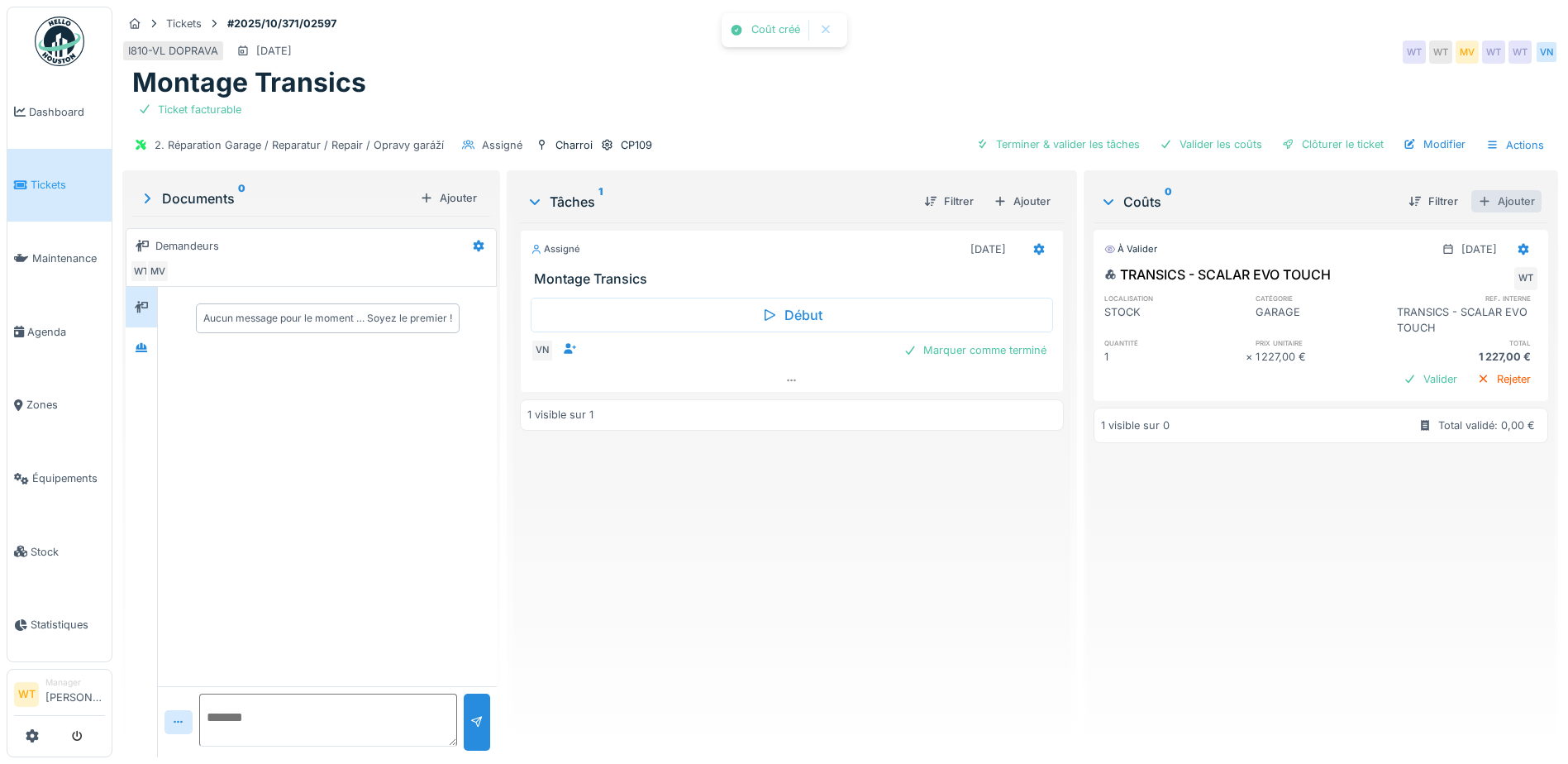
click at [1479, 194] on div at bounding box center [1485, 201] width 13 height 16
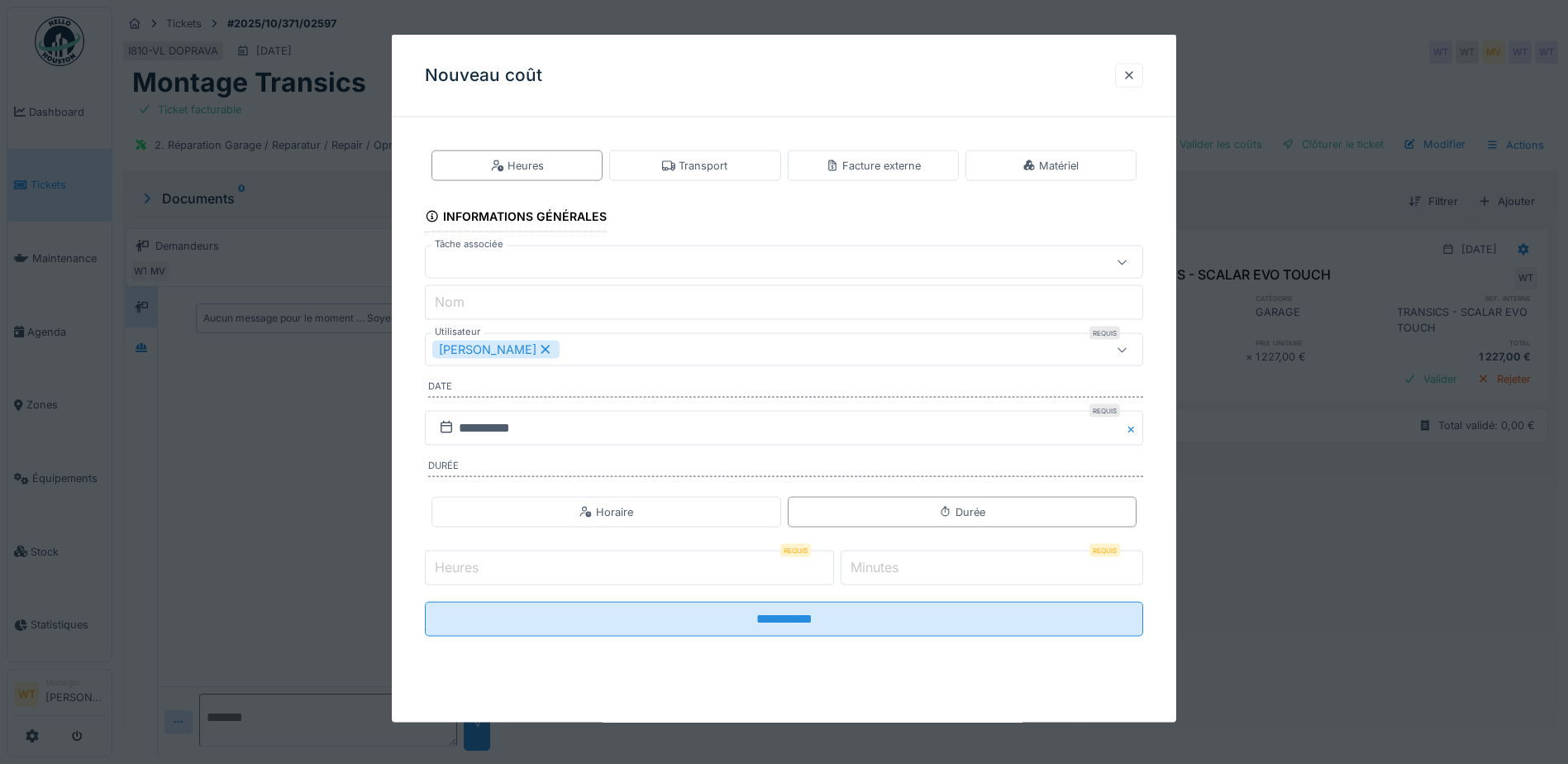
click at [538, 349] on icon at bounding box center [546, 349] width 15 height 12
click at [534, 349] on div "Utilisateurs" at bounding box center [742, 350] width 619 height 18
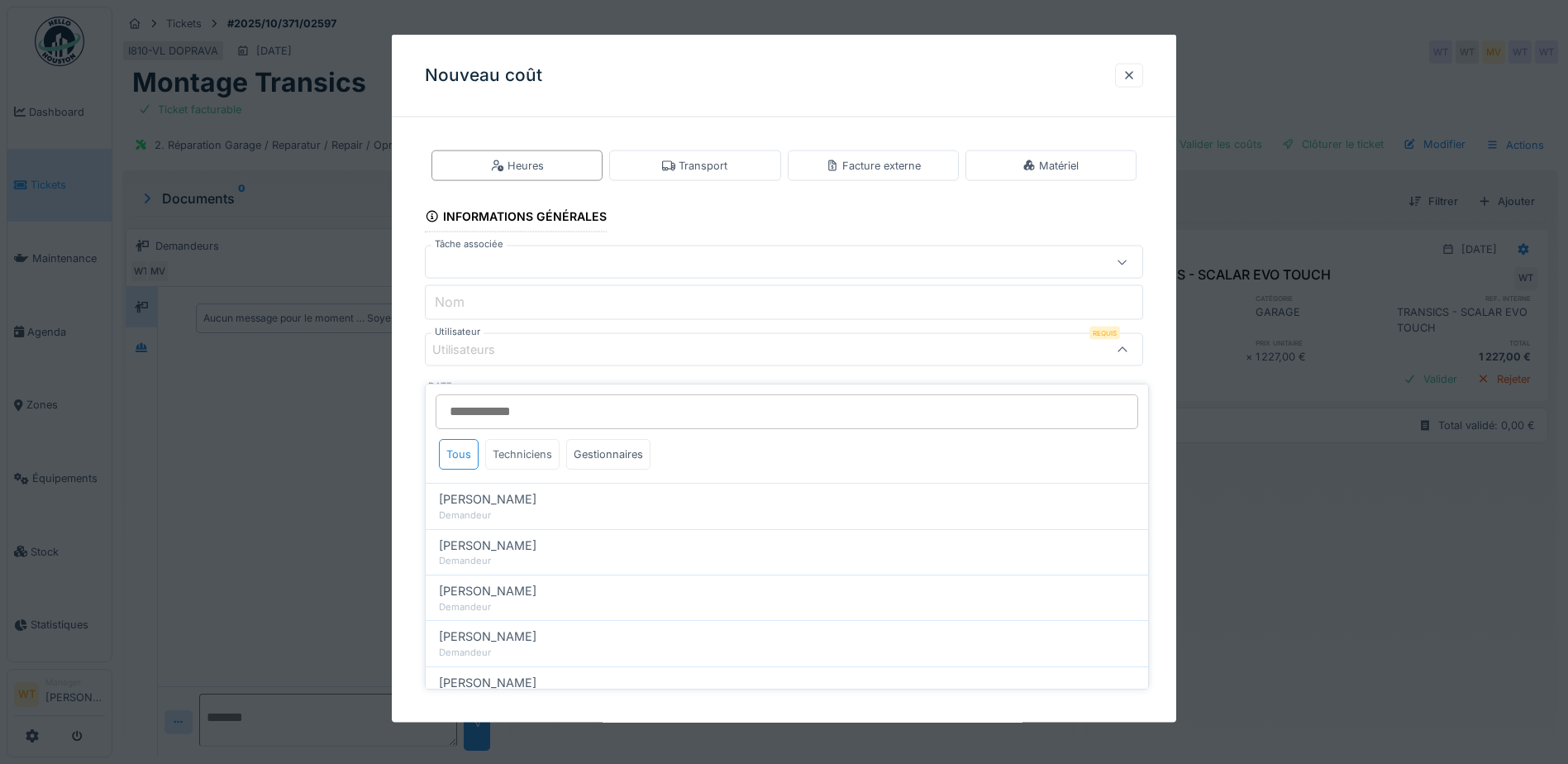
click at [528, 442] on div "Techniciens" at bounding box center [522, 453] width 75 height 30
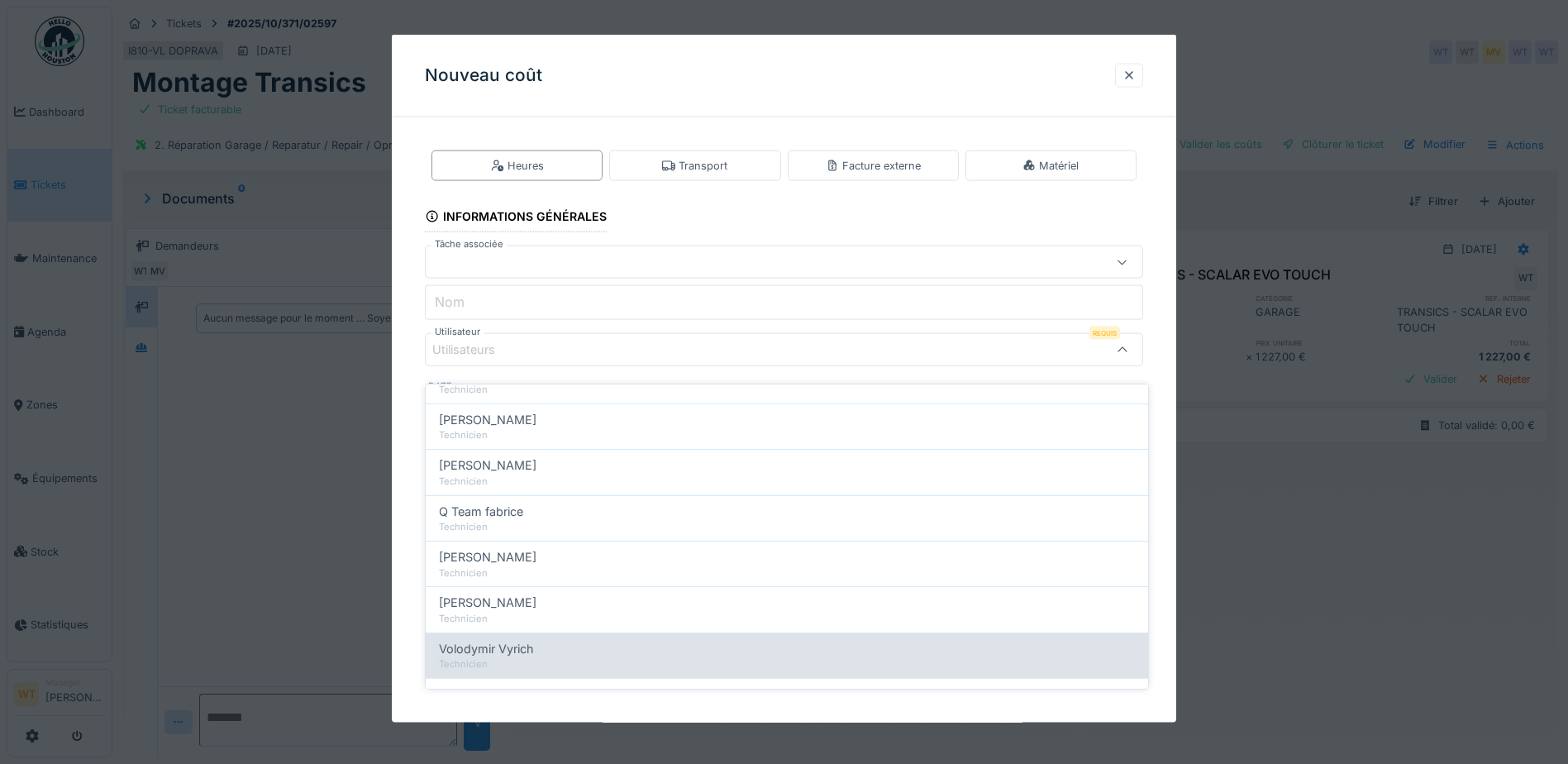
scroll to position [282, 0]
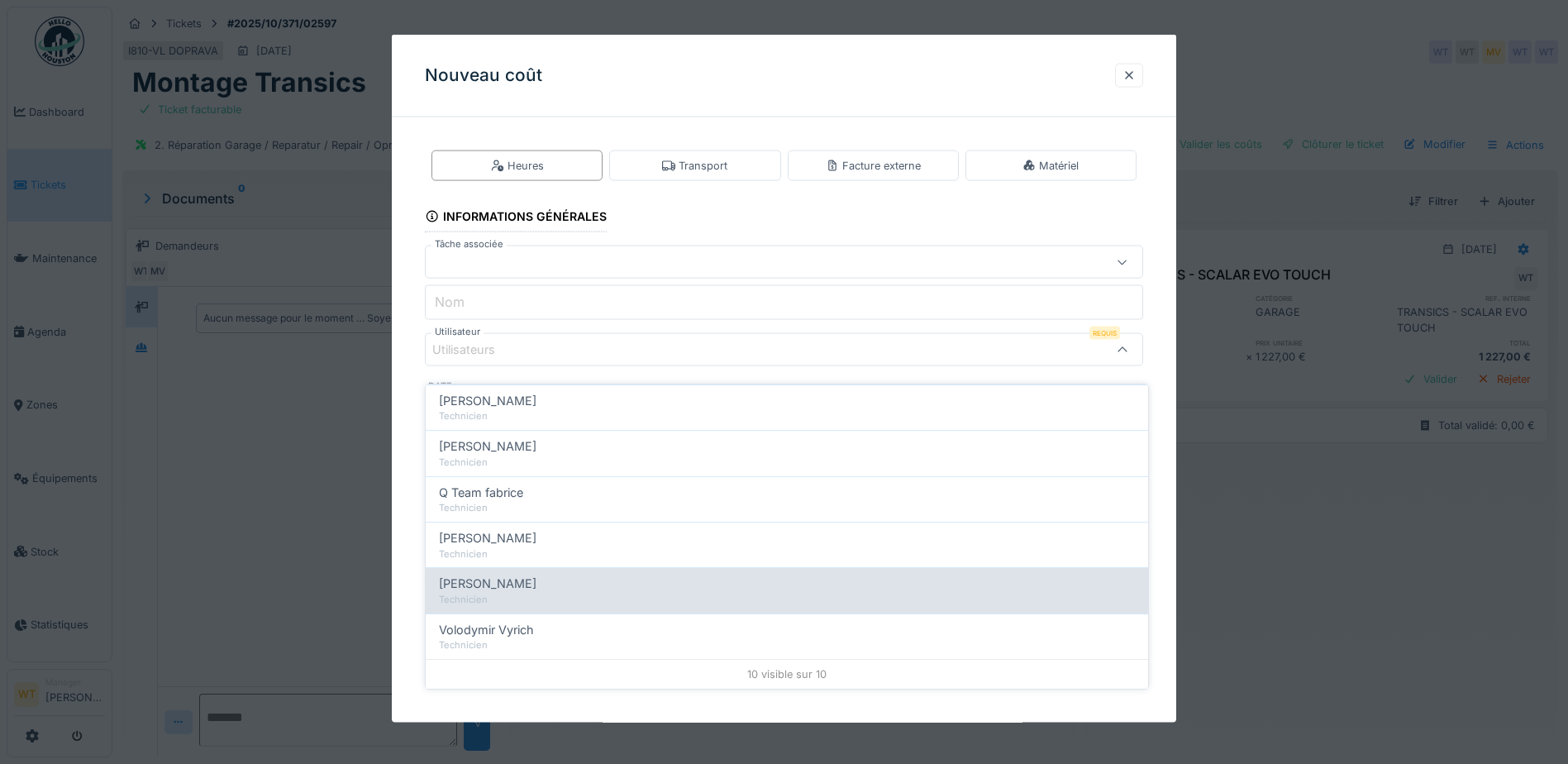
click at [528, 574] on span "Vladimir Nahalka" at bounding box center [488, 583] width 98 height 18
type input "****"
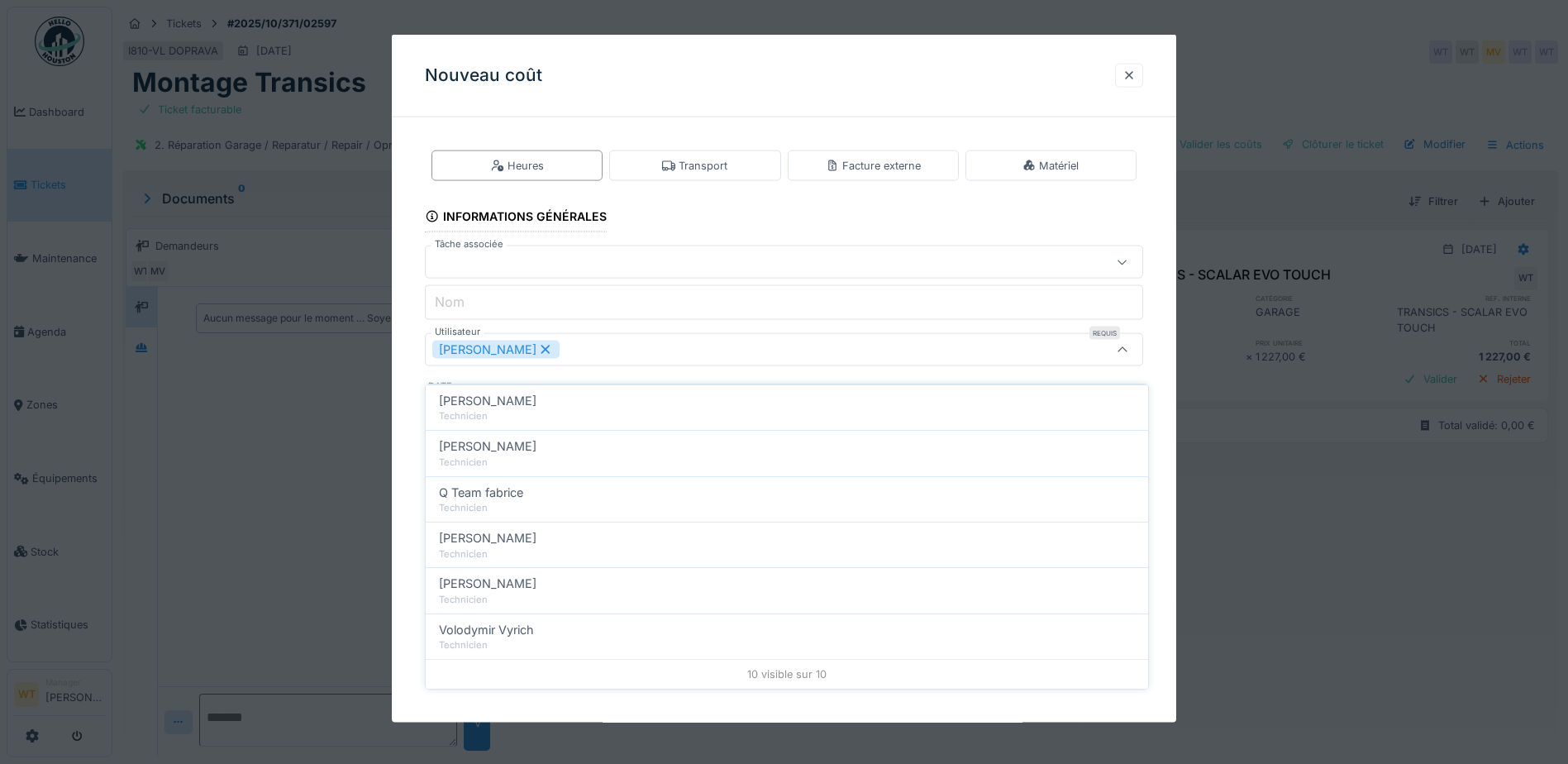
click at [614, 334] on div "Vladimir Nahalka" at bounding box center [784, 349] width 718 height 33
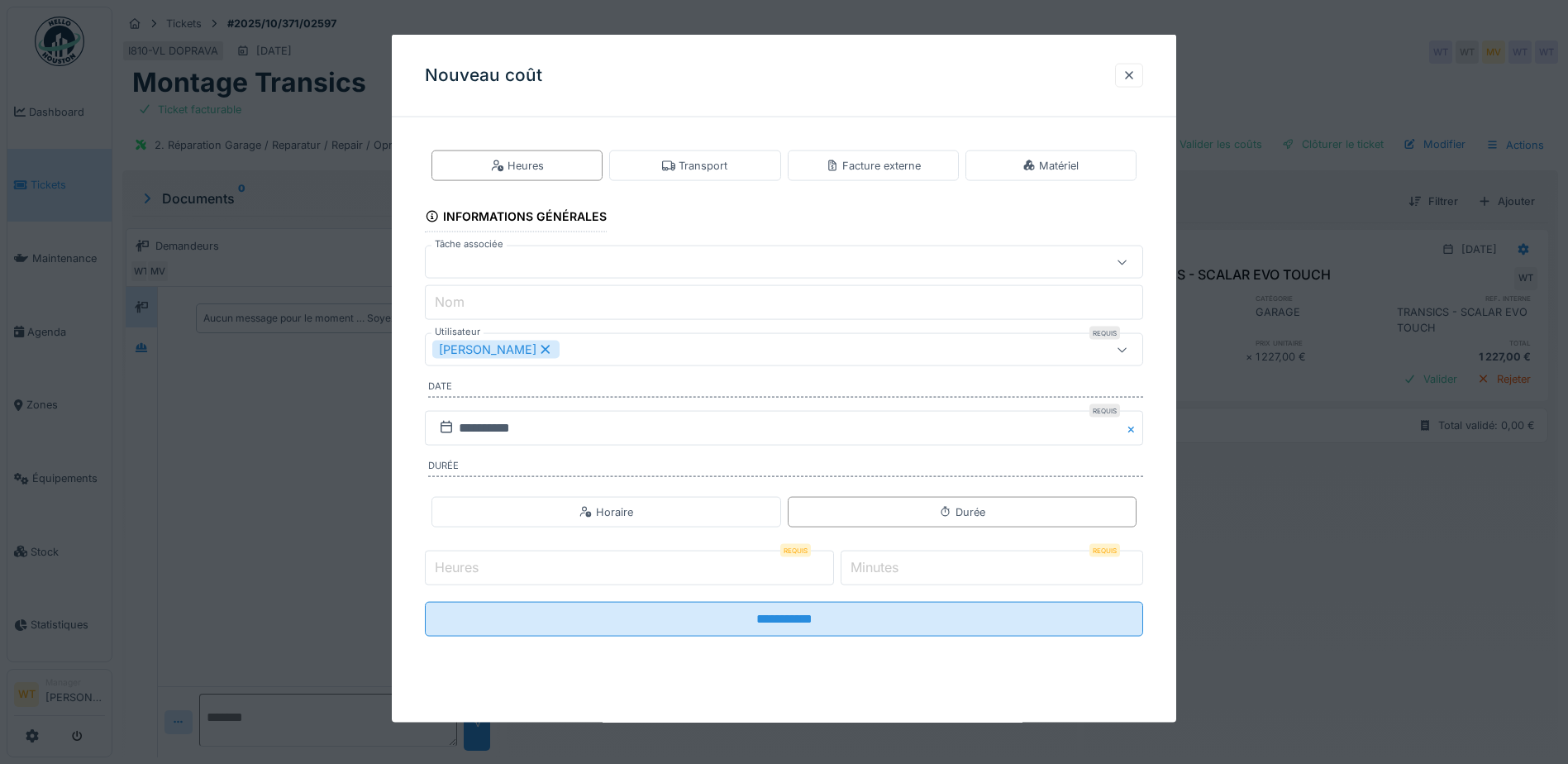
click at [589, 569] on input "Heures" at bounding box center [630, 568] width 409 height 35
type input "*"
click at [893, 579] on input "*" at bounding box center [992, 568] width 302 height 35
type input "**"
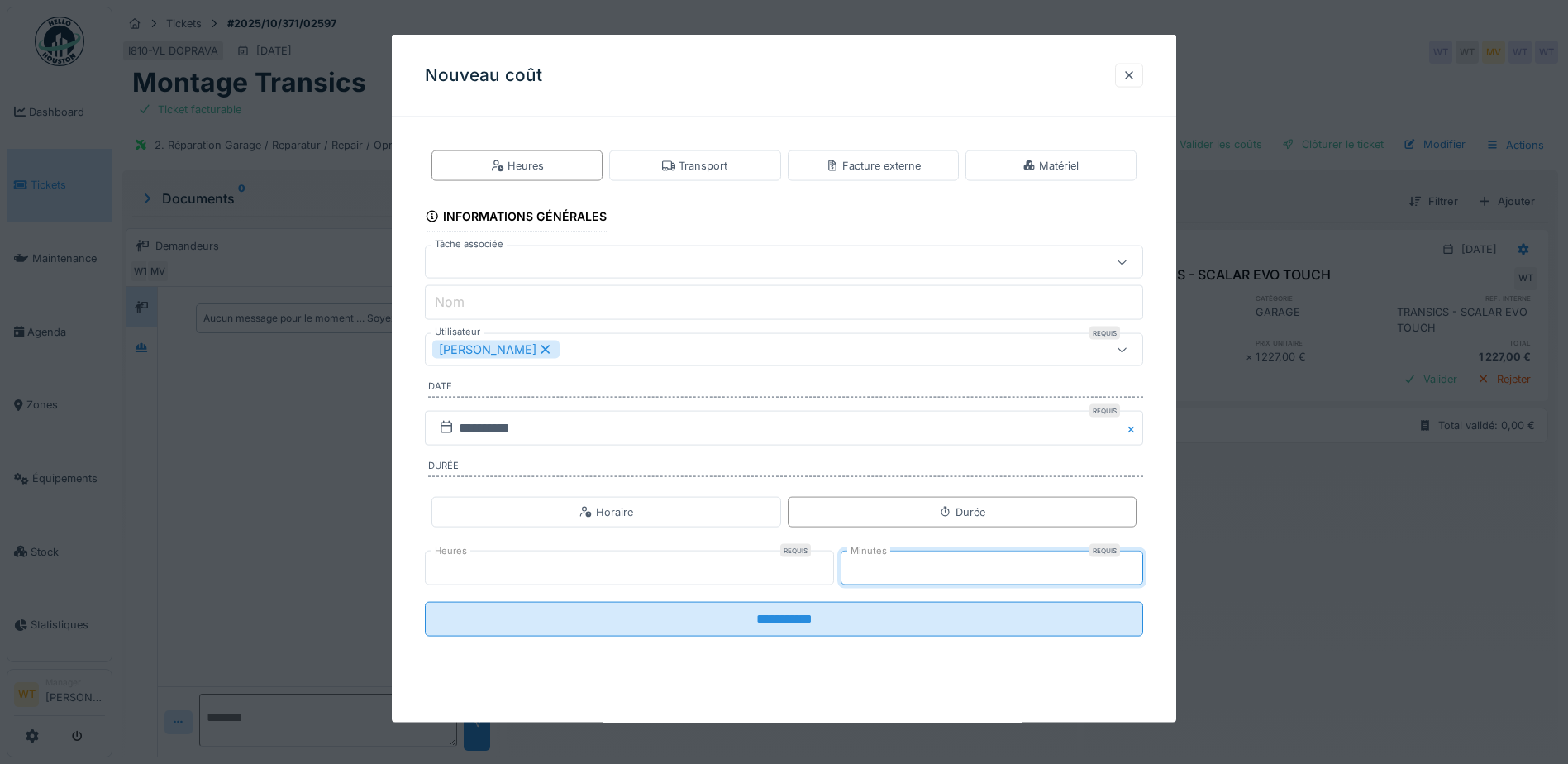
click at [657, 575] on input "*" at bounding box center [630, 568] width 409 height 35
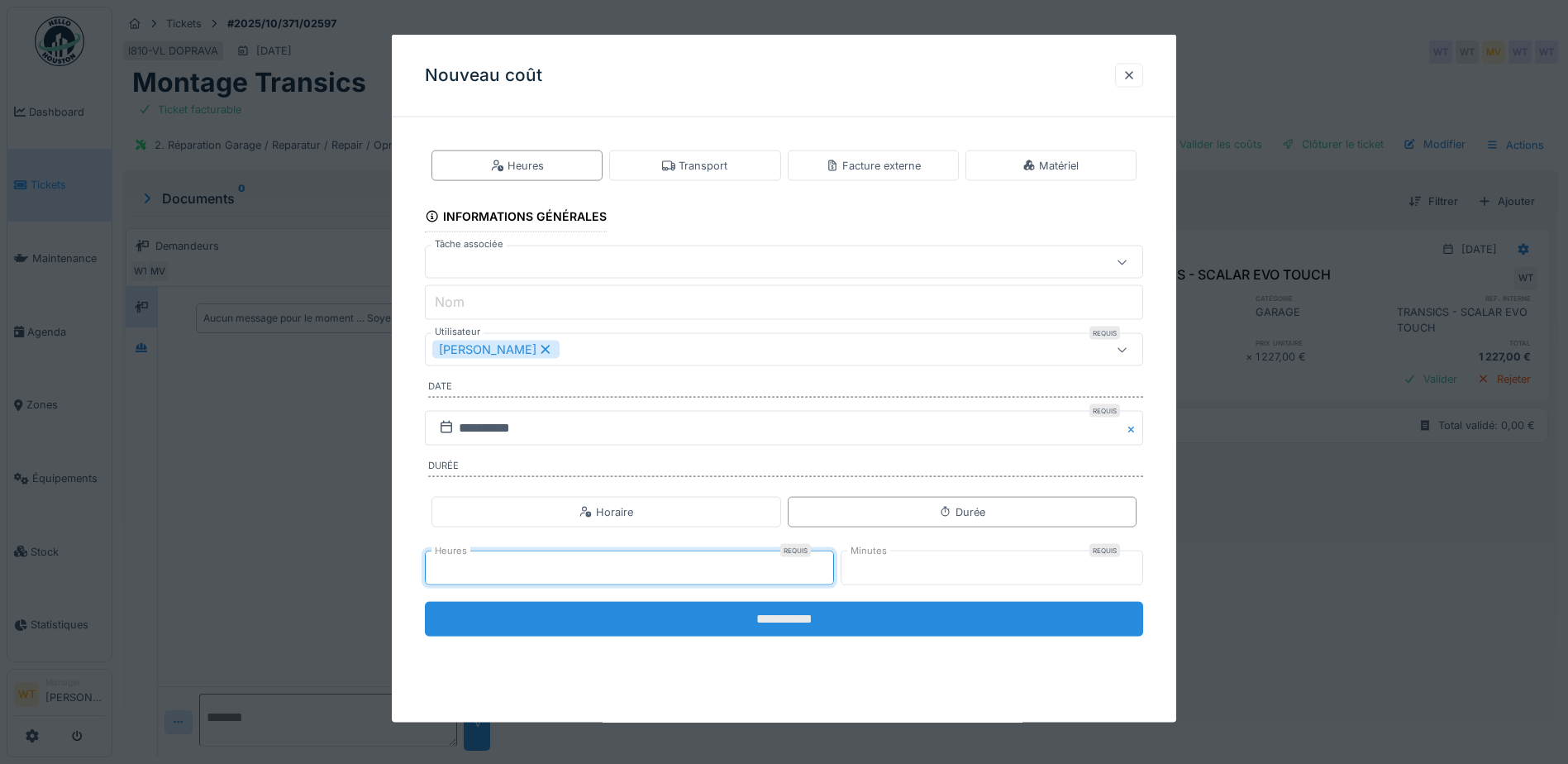
type input "*"
click at [832, 613] on input "**********" at bounding box center [784, 619] width 718 height 35
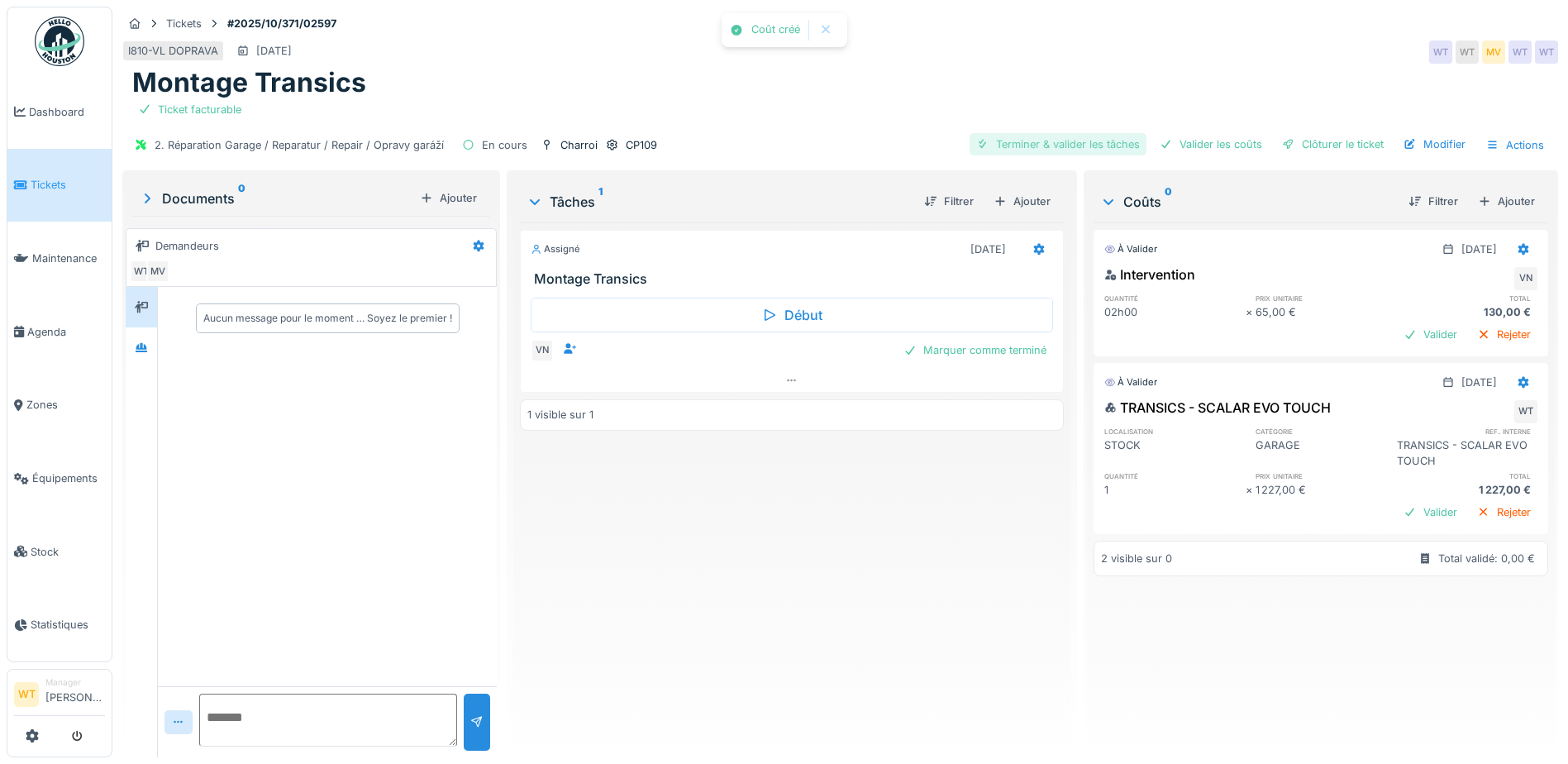
click at [1046, 133] on div "Terminer & valider les tâches" at bounding box center [1058, 144] width 177 height 22
click at [1167, 133] on div "Valider les coûts" at bounding box center [1211, 144] width 116 height 22
click at [1300, 133] on div "Clôturer le ticket" at bounding box center [1333, 144] width 115 height 22
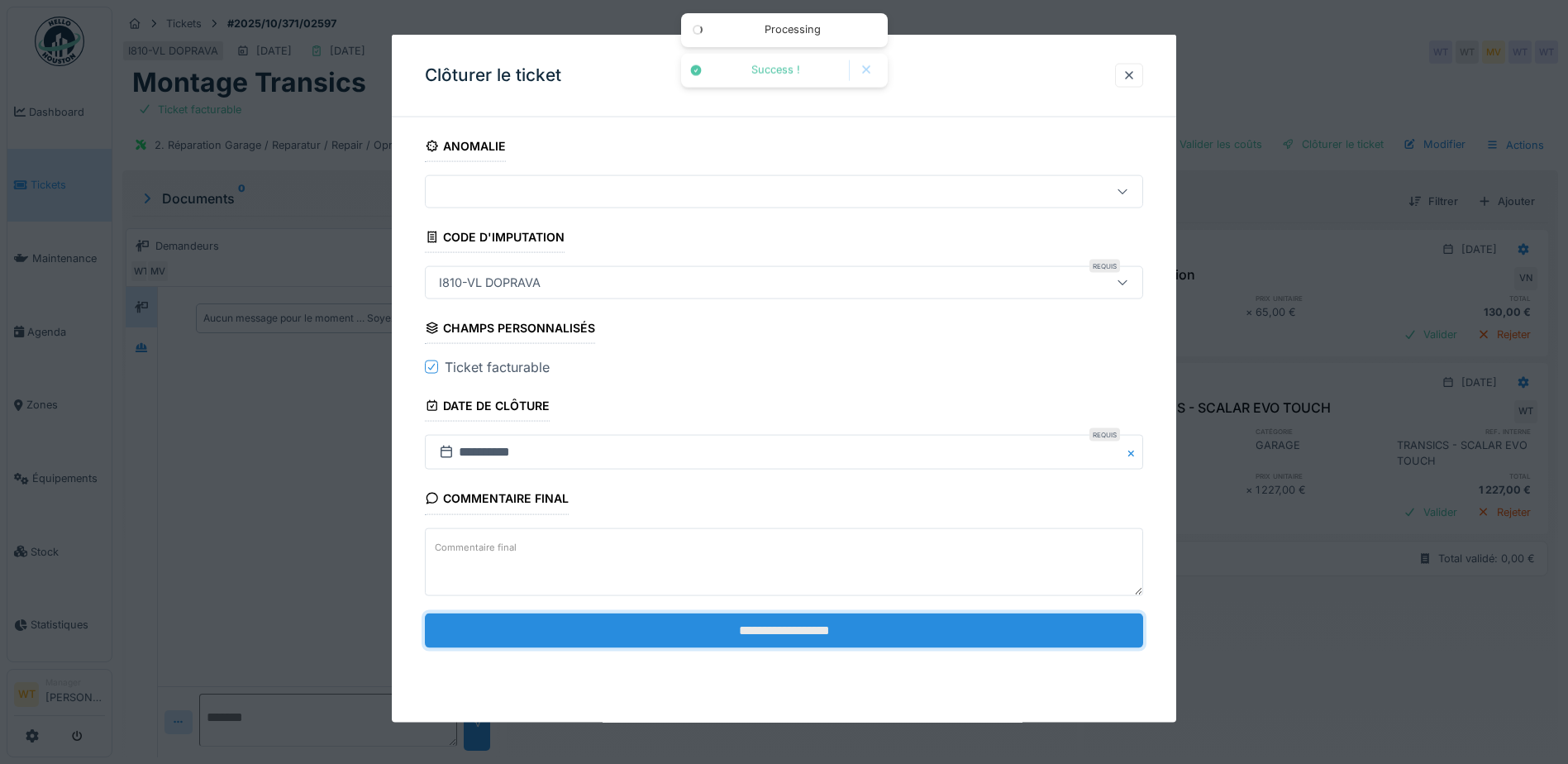
click at [646, 630] on input "**********" at bounding box center [784, 630] width 718 height 35
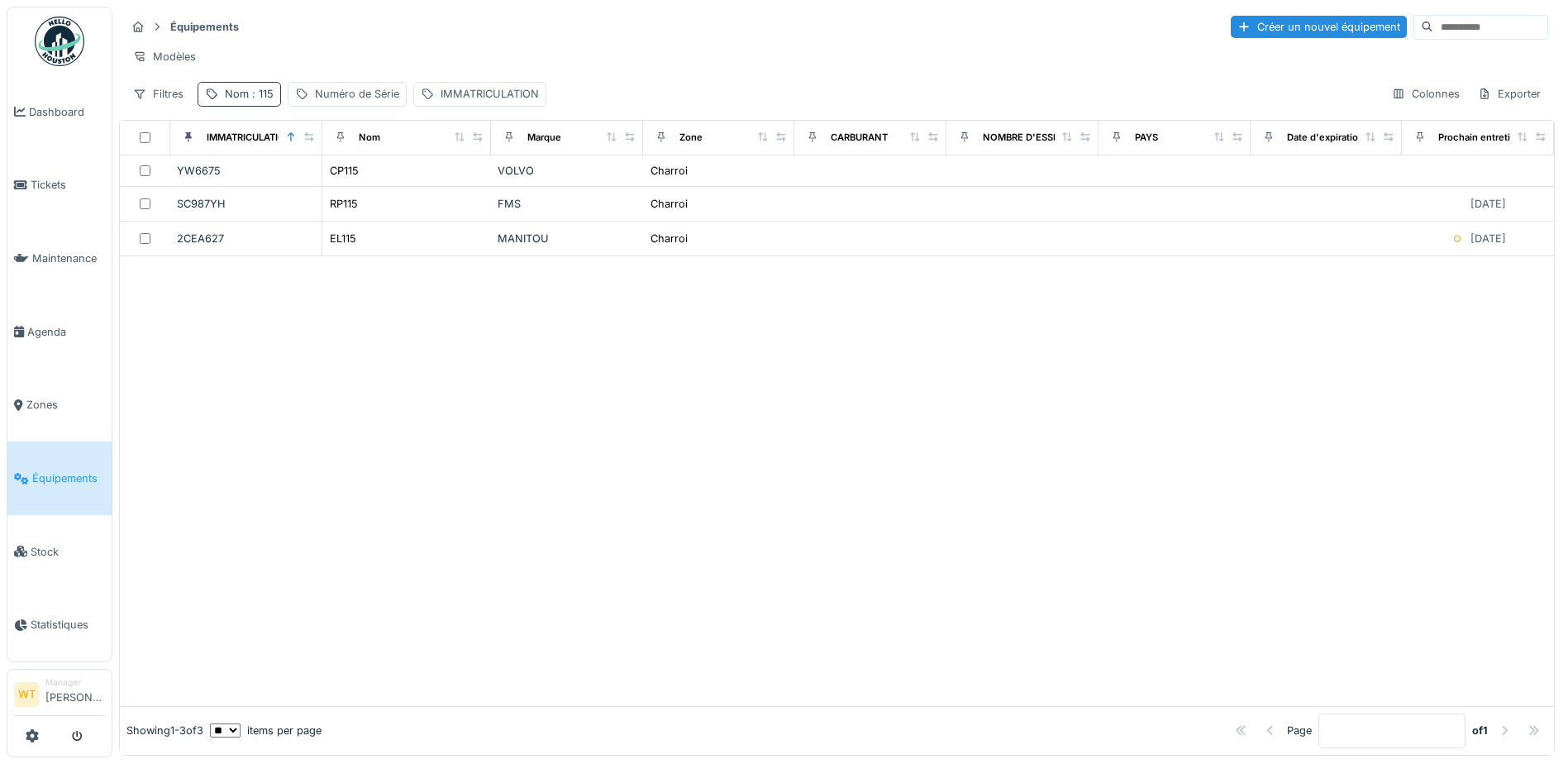
click at [255, 100] on div "Nom : 115" at bounding box center [249, 93] width 49 height 16
click at [354, 185] on icon at bounding box center [349, 185] width 8 height 8
click at [344, 184] on input "Nom" at bounding box center [287, 186] width 164 height 35
type input "***"
click at [564, 36] on div "Équipements Créer un nouvel équipement" at bounding box center [837, 27] width 1423 height 28
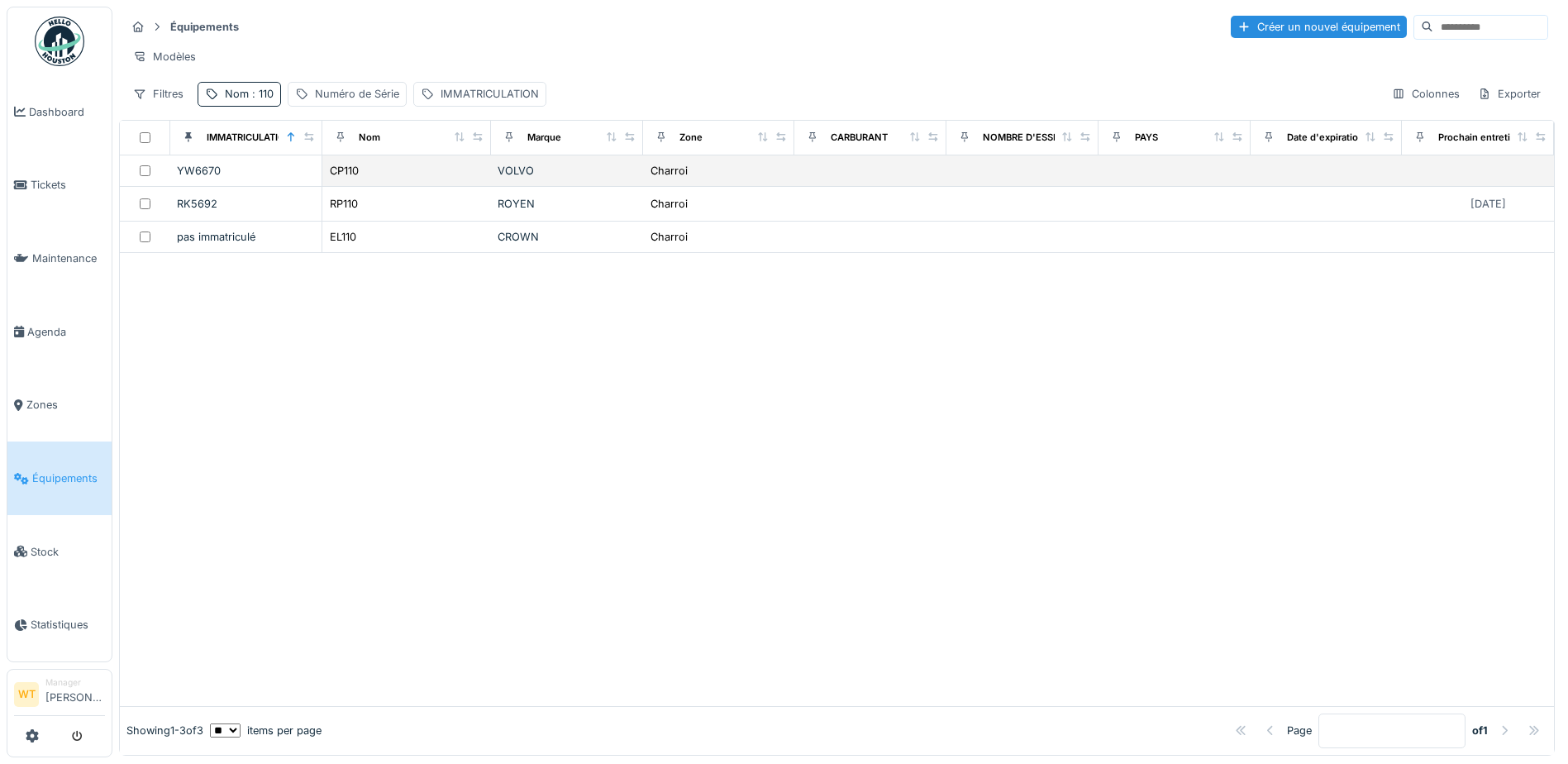
click at [500, 179] on div "VOLVO" at bounding box center [567, 170] width 139 height 16
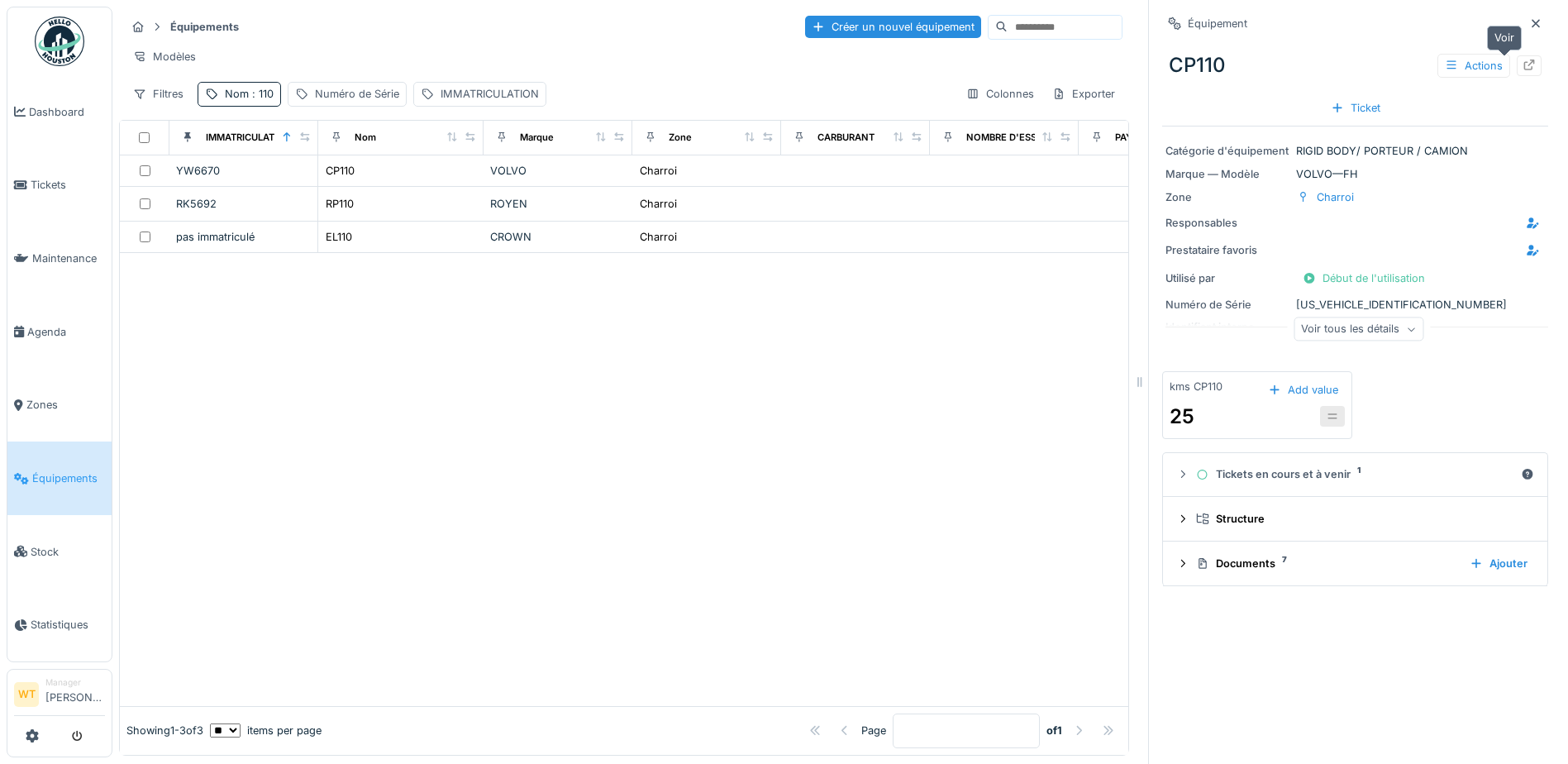
click at [1517, 74] on div at bounding box center [1529, 65] width 25 height 20
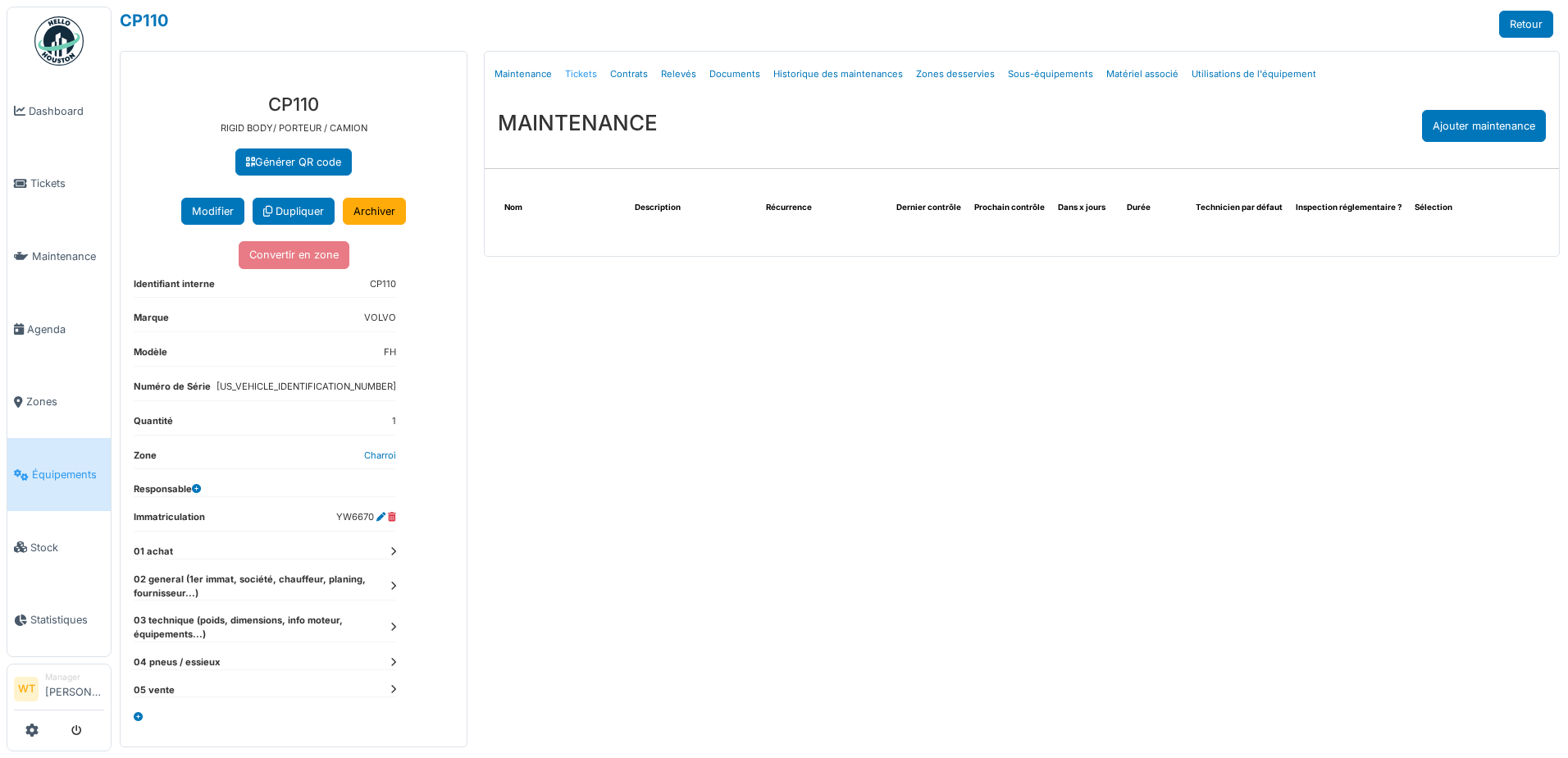
click at [584, 75] on link "Tickets" at bounding box center [581, 74] width 45 height 38
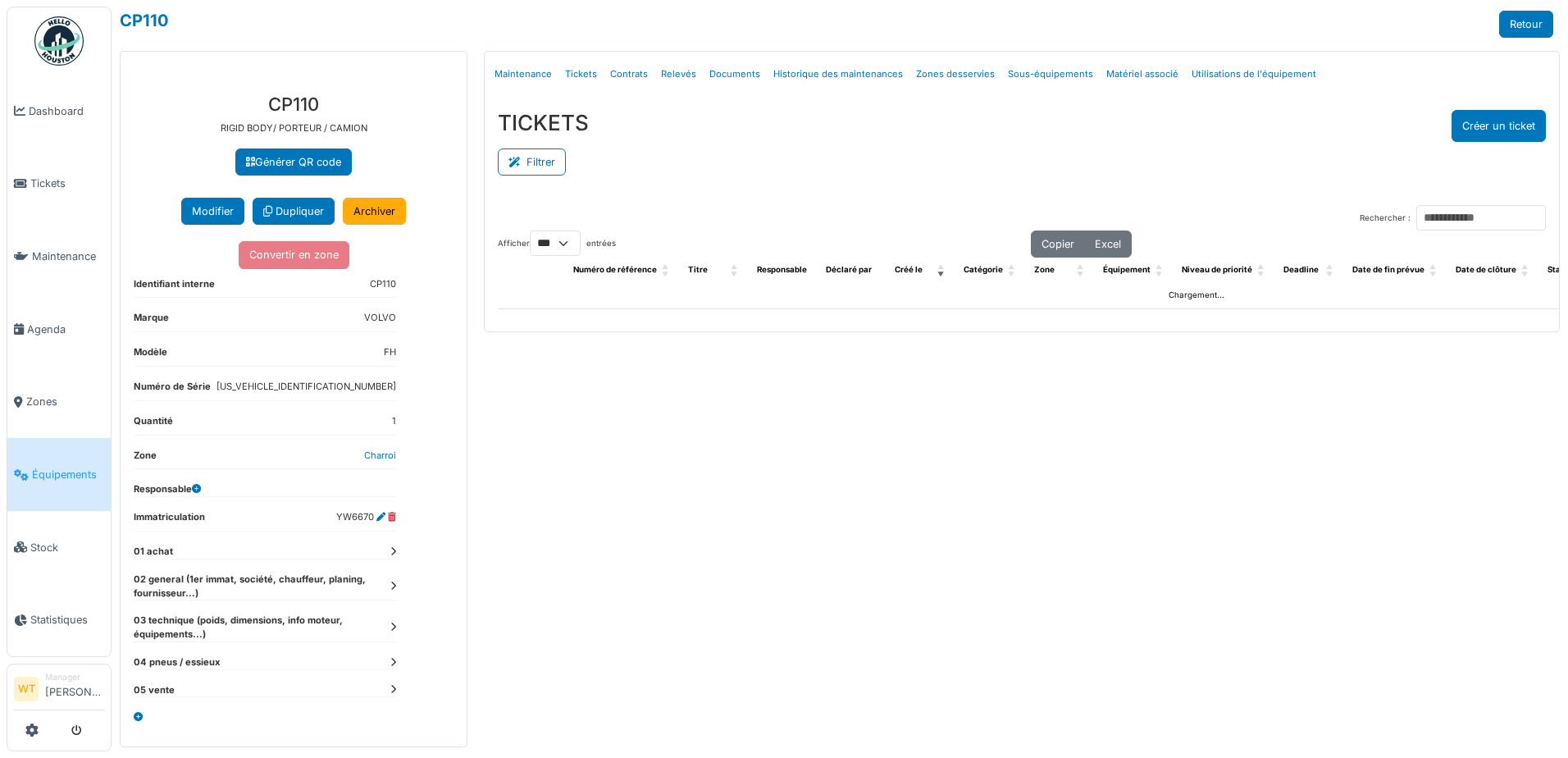
select select "***"
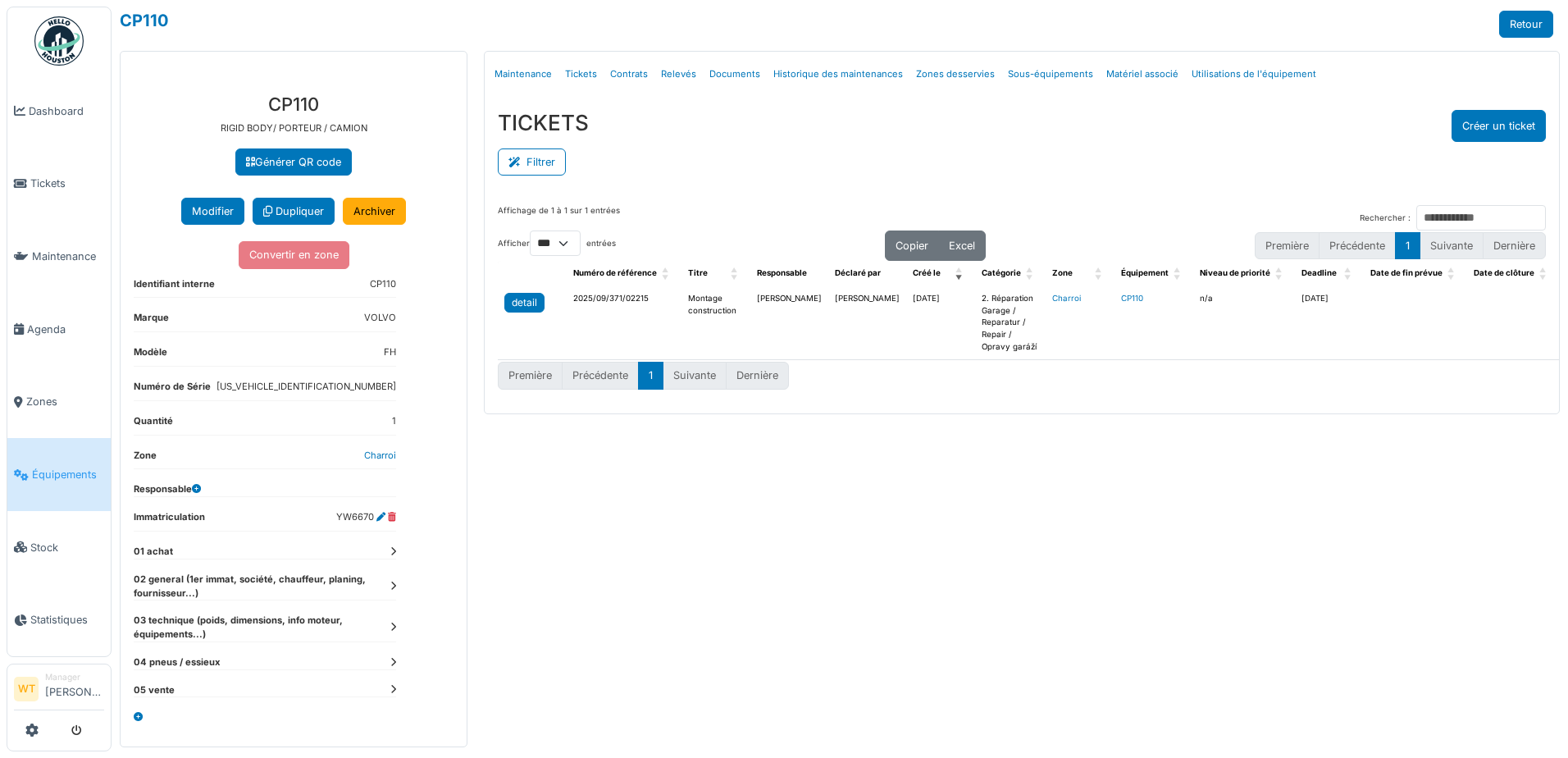
click at [536, 295] on div "detail" at bounding box center [525, 303] width 26 height 15
click at [73, 485] on link "Équipements" at bounding box center [59, 475] width 103 height 73
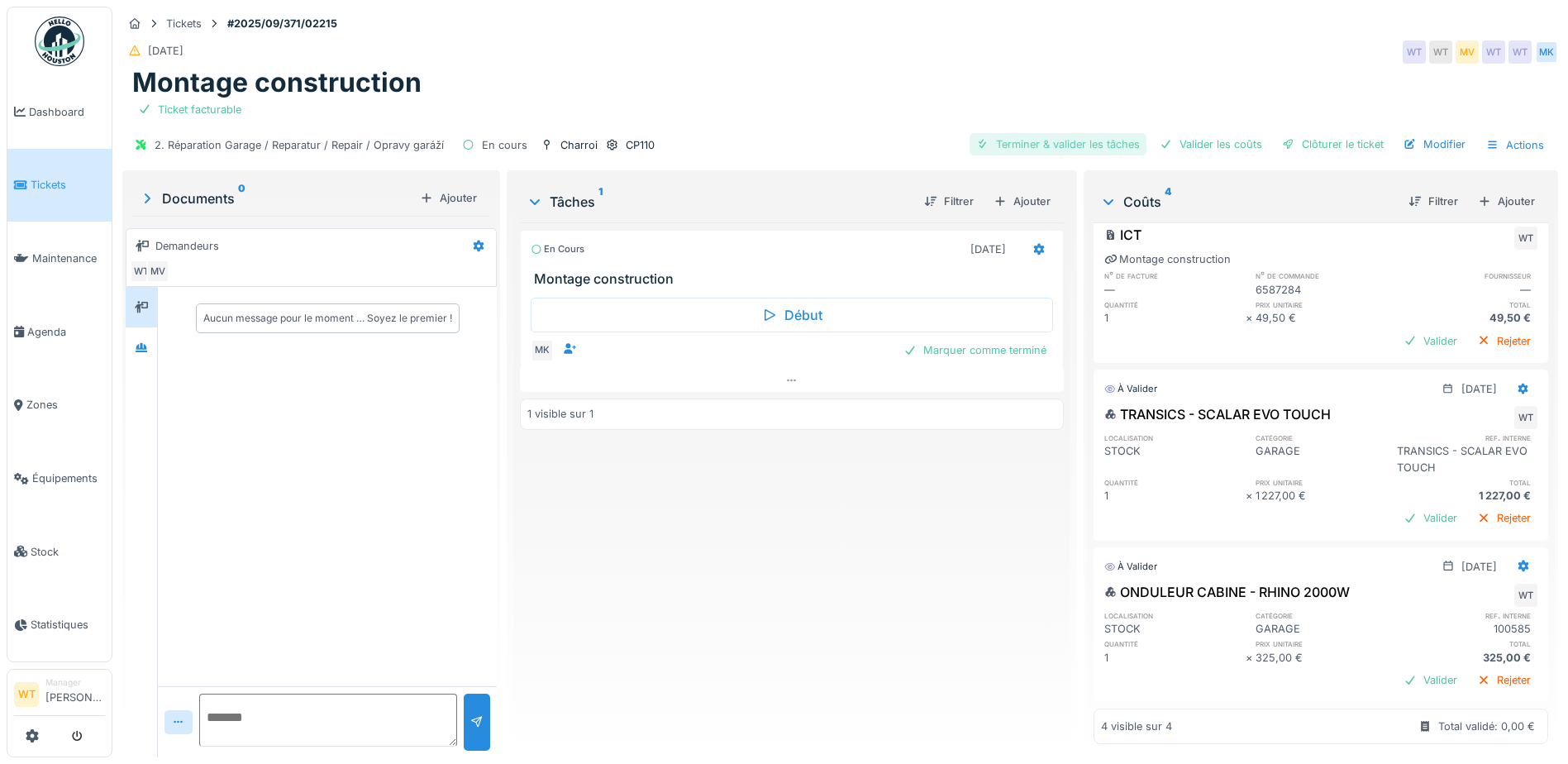
click at [1082, 149] on div "Terminer & valider les tâches" at bounding box center [1058, 144] width 177 height 22
click at [1185, 146] on div "Valider les coûts" at bounding box center [1211, 144] width 116 height 22
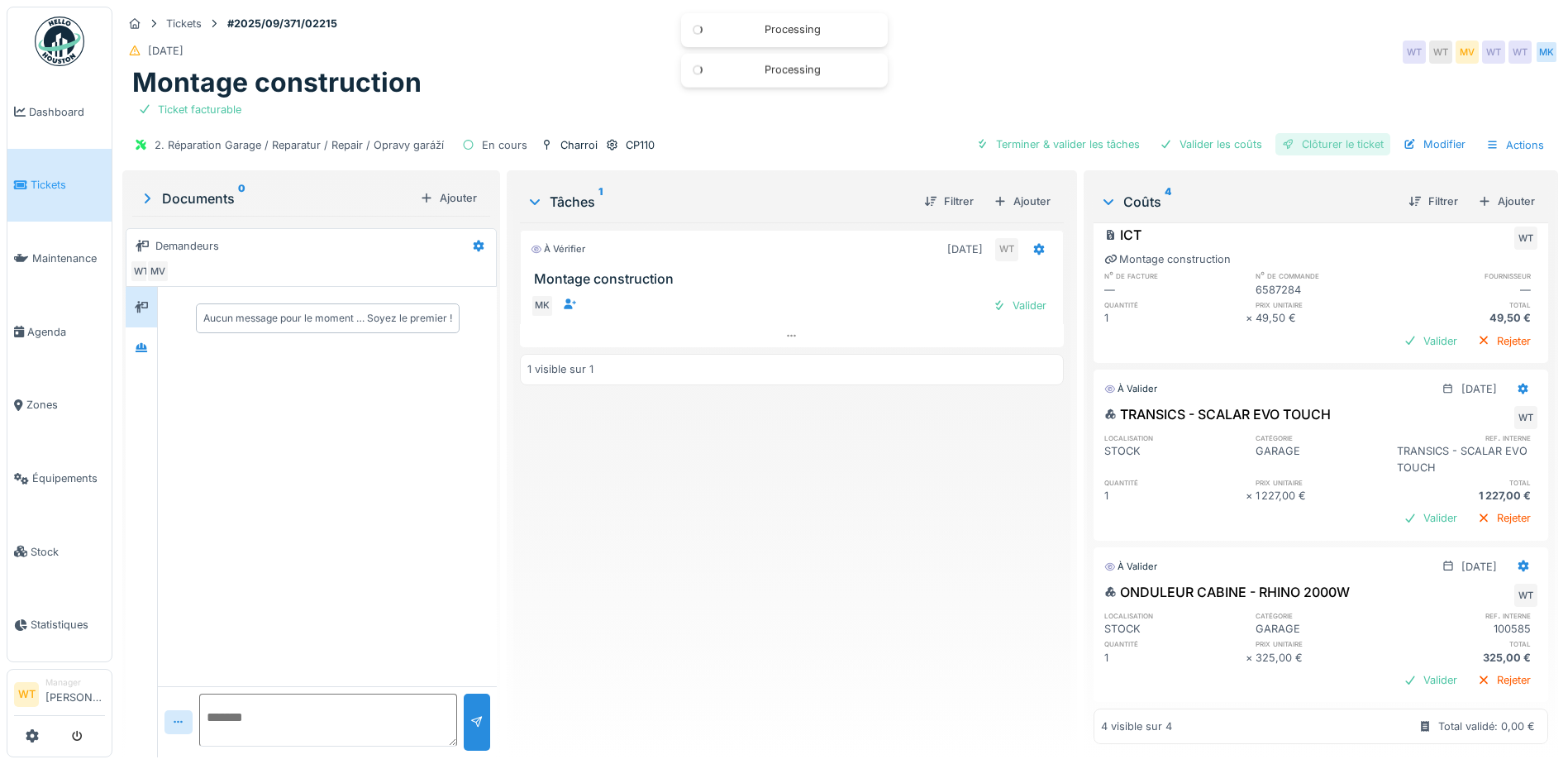
click at [1296, 148] on div "Clôturer le ticket" at bounding box center [1333, 144] width 115 height 22
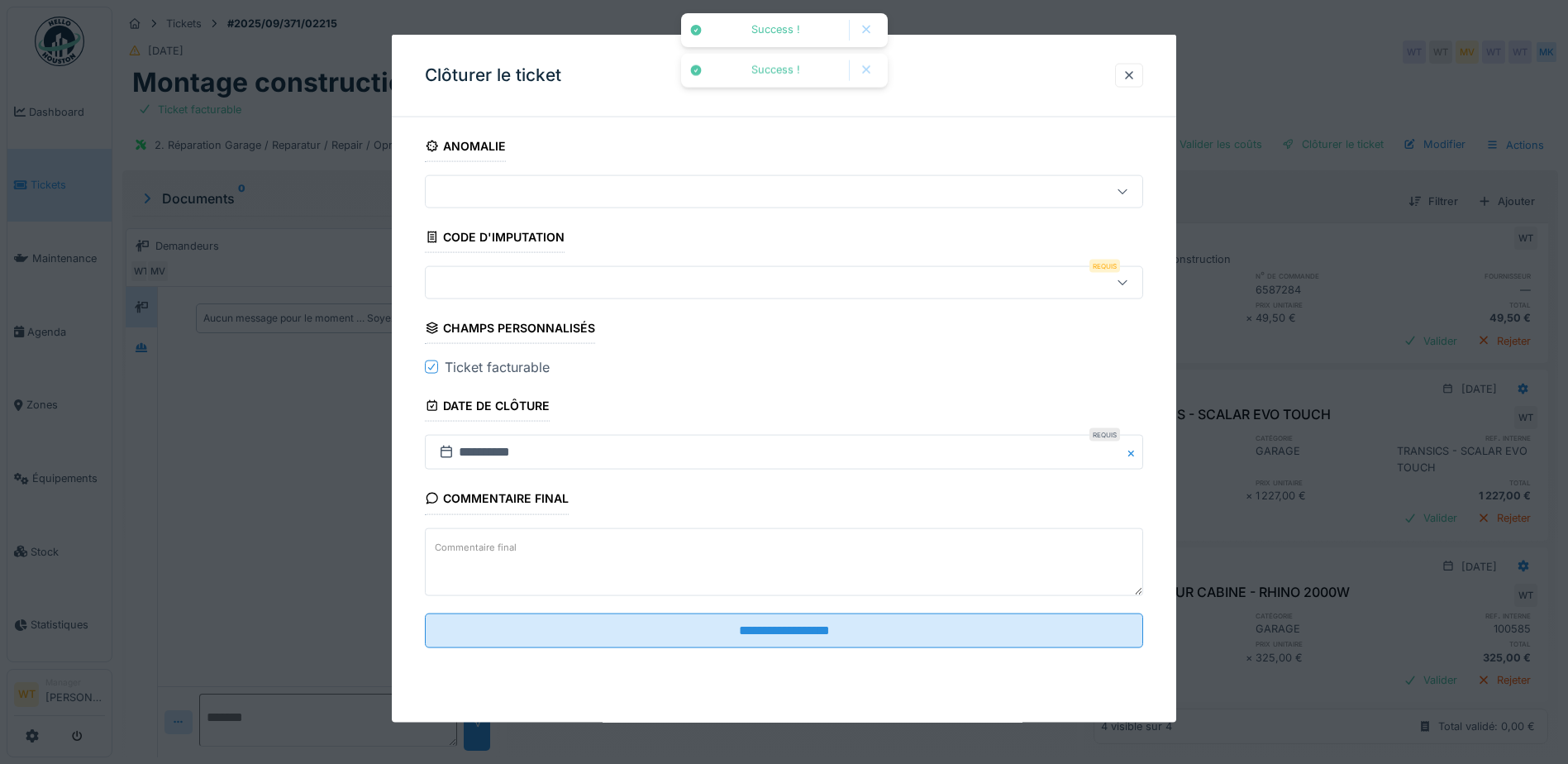
scroll to position [127, 0]
click at [1131, 76] on div at bounding box center [1129, 75] width 13 height 16
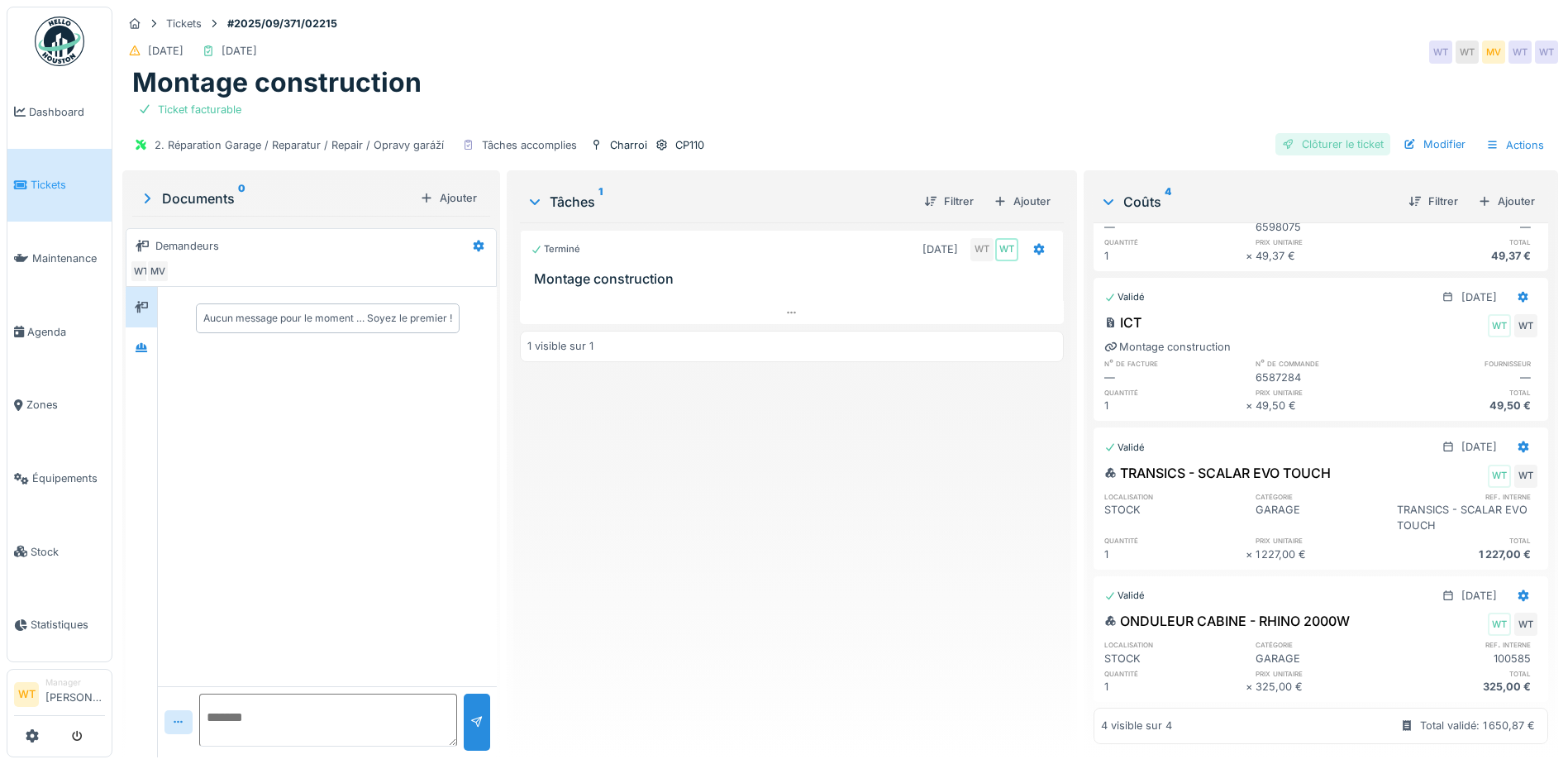
click at [1320, 147] on div "Clôturer le ticket" at bounding box center [1333, 144] width 115 height 22
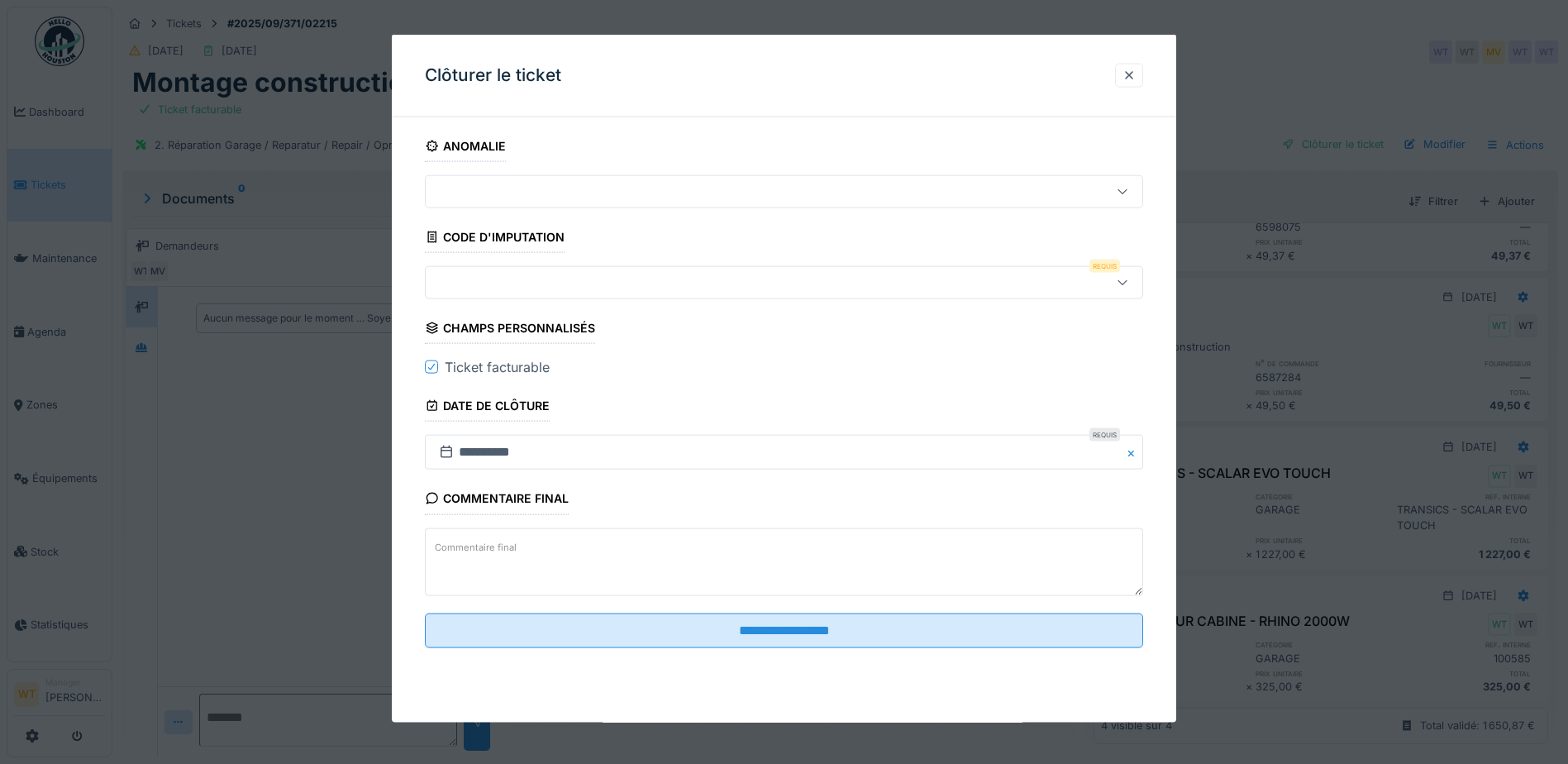
click at [565, 287] on div at bounding box center [742, 283] width 619 height 18
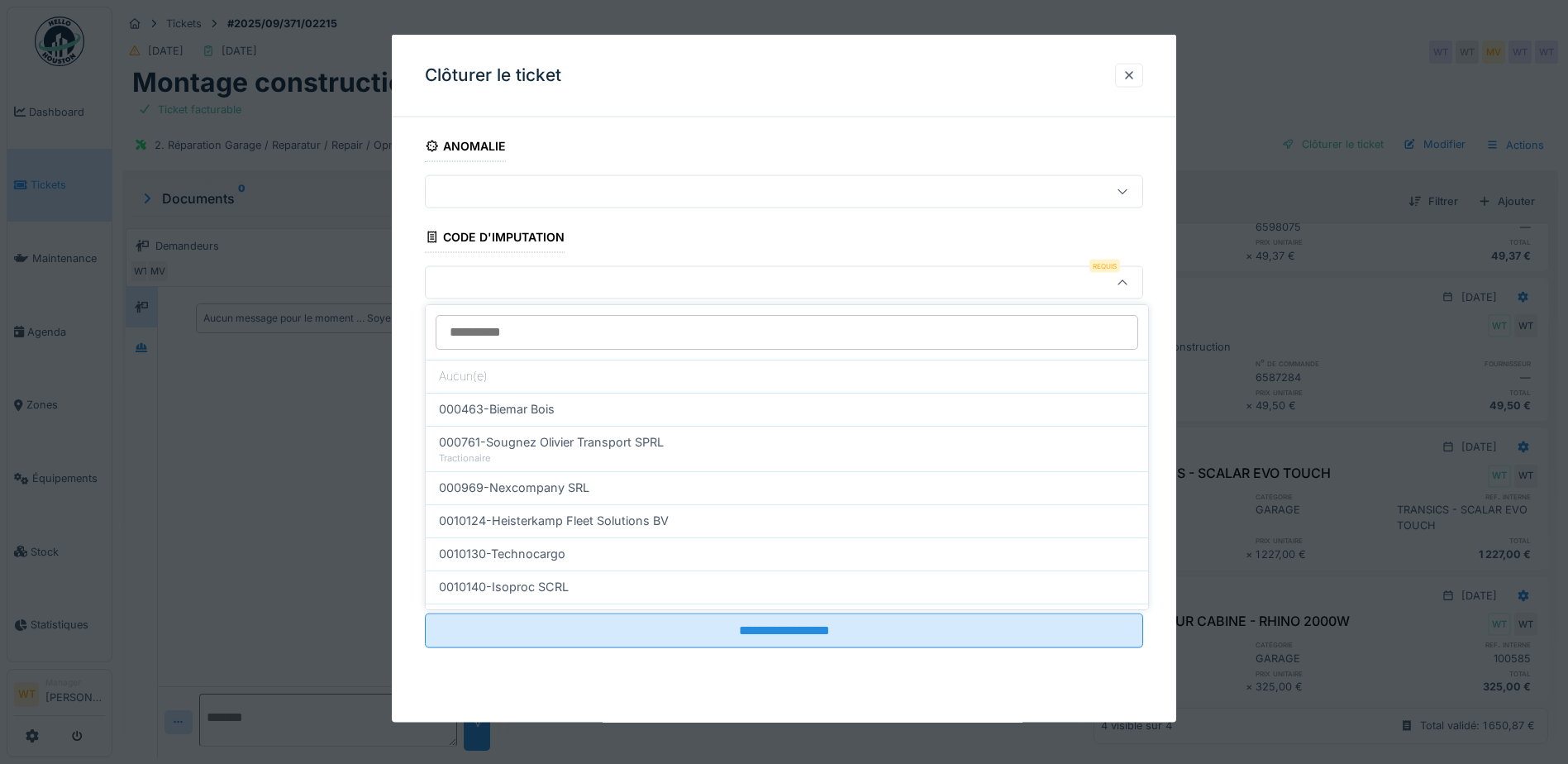
scroll to position [496, 0]
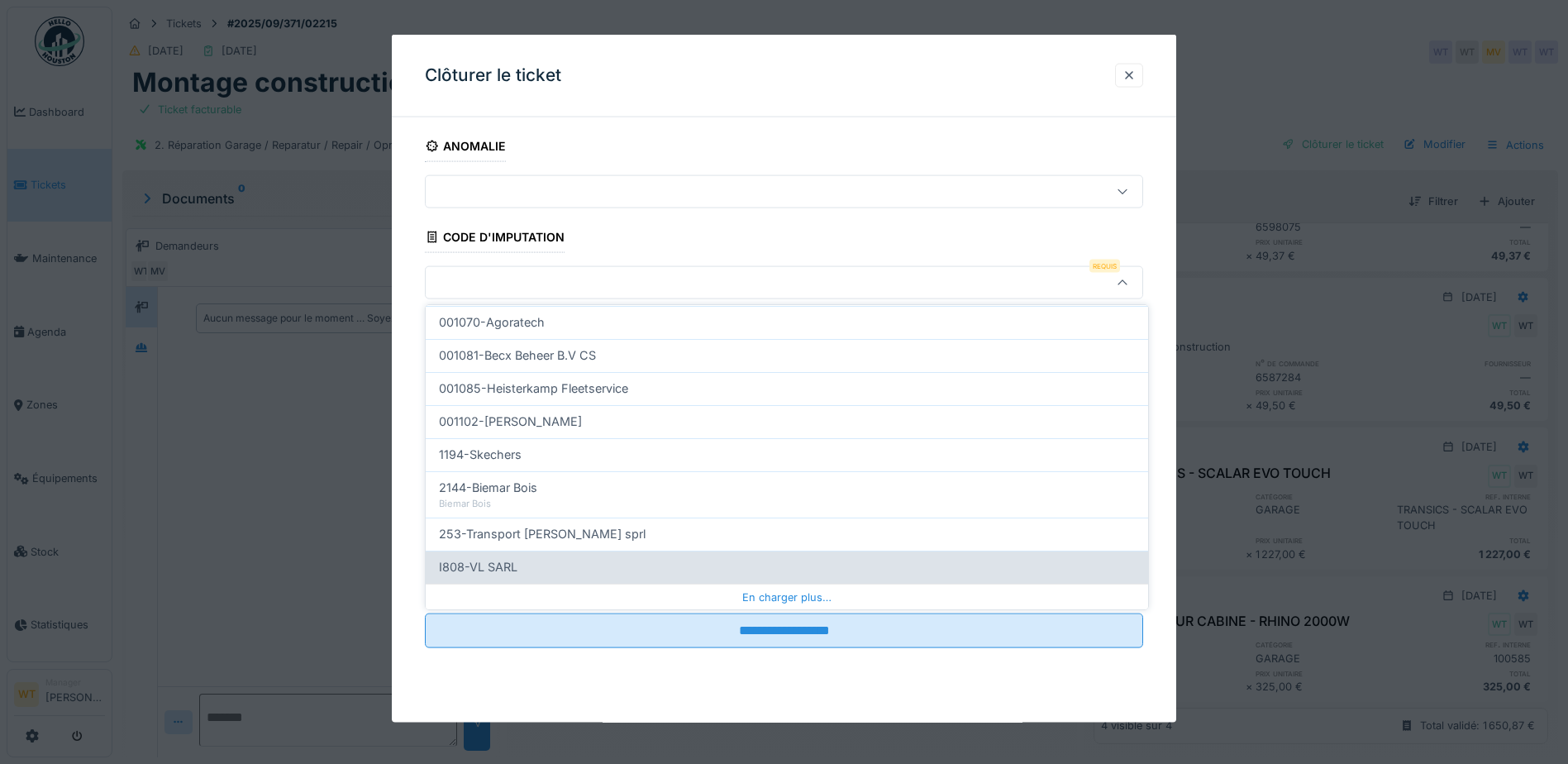
click at [647, 560] on div "I808-VL SARL" at bounding box center [786, 567] width 696 height 18
type input "***"
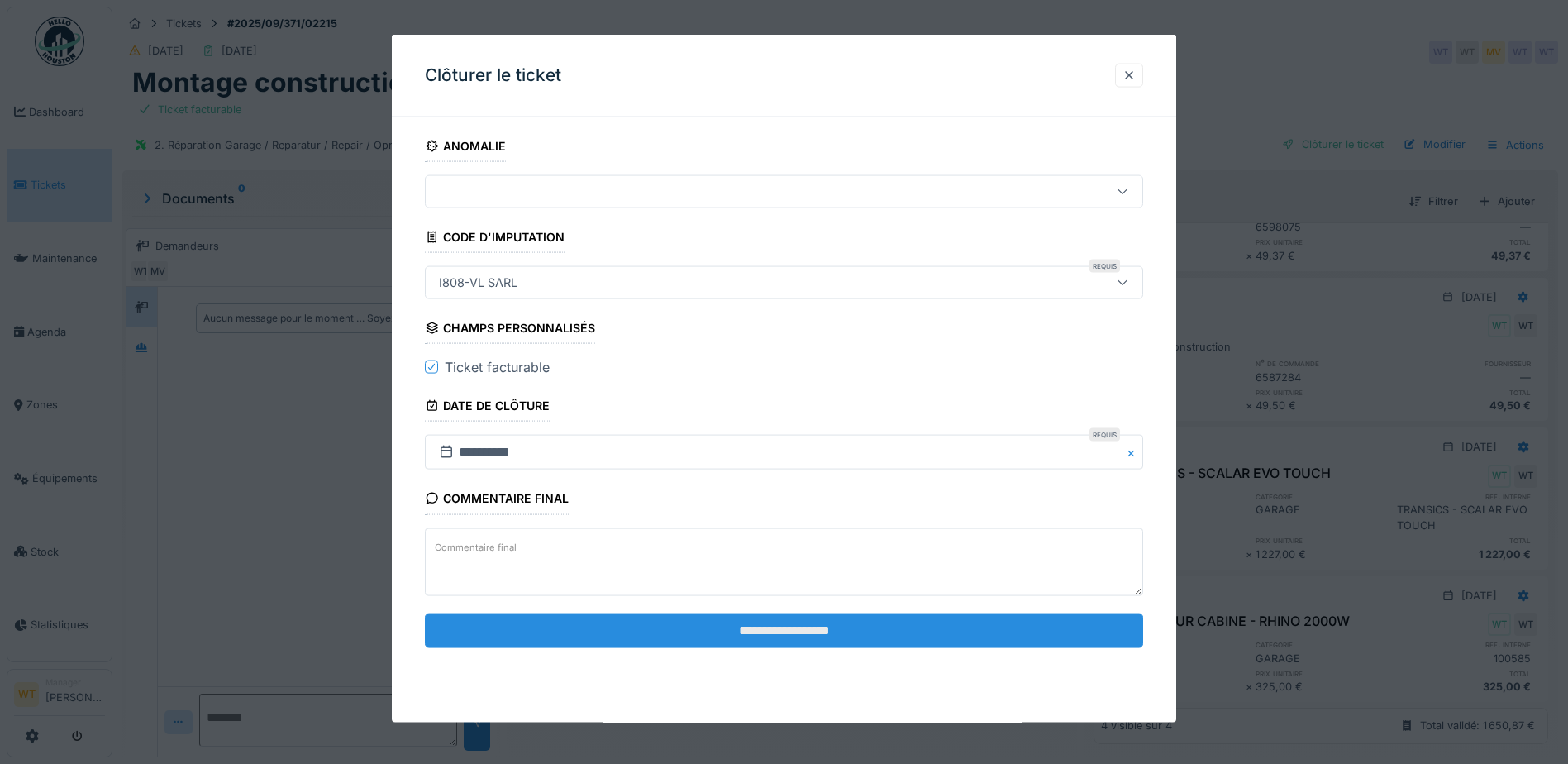
click at [686, 641] on input "**********" at bounding box center [784, 630] width 718 height 35
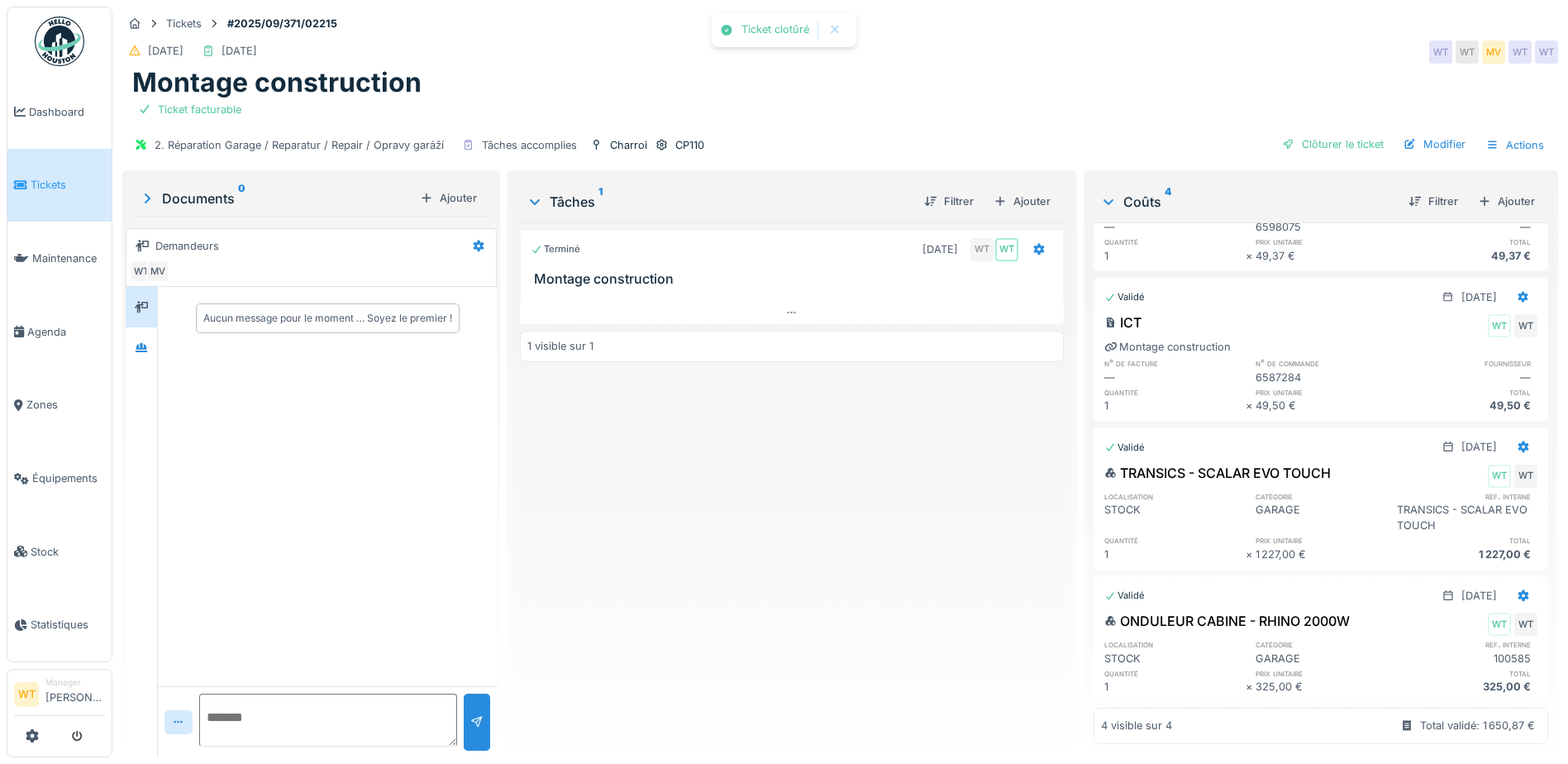
scroll to position [170, 0]
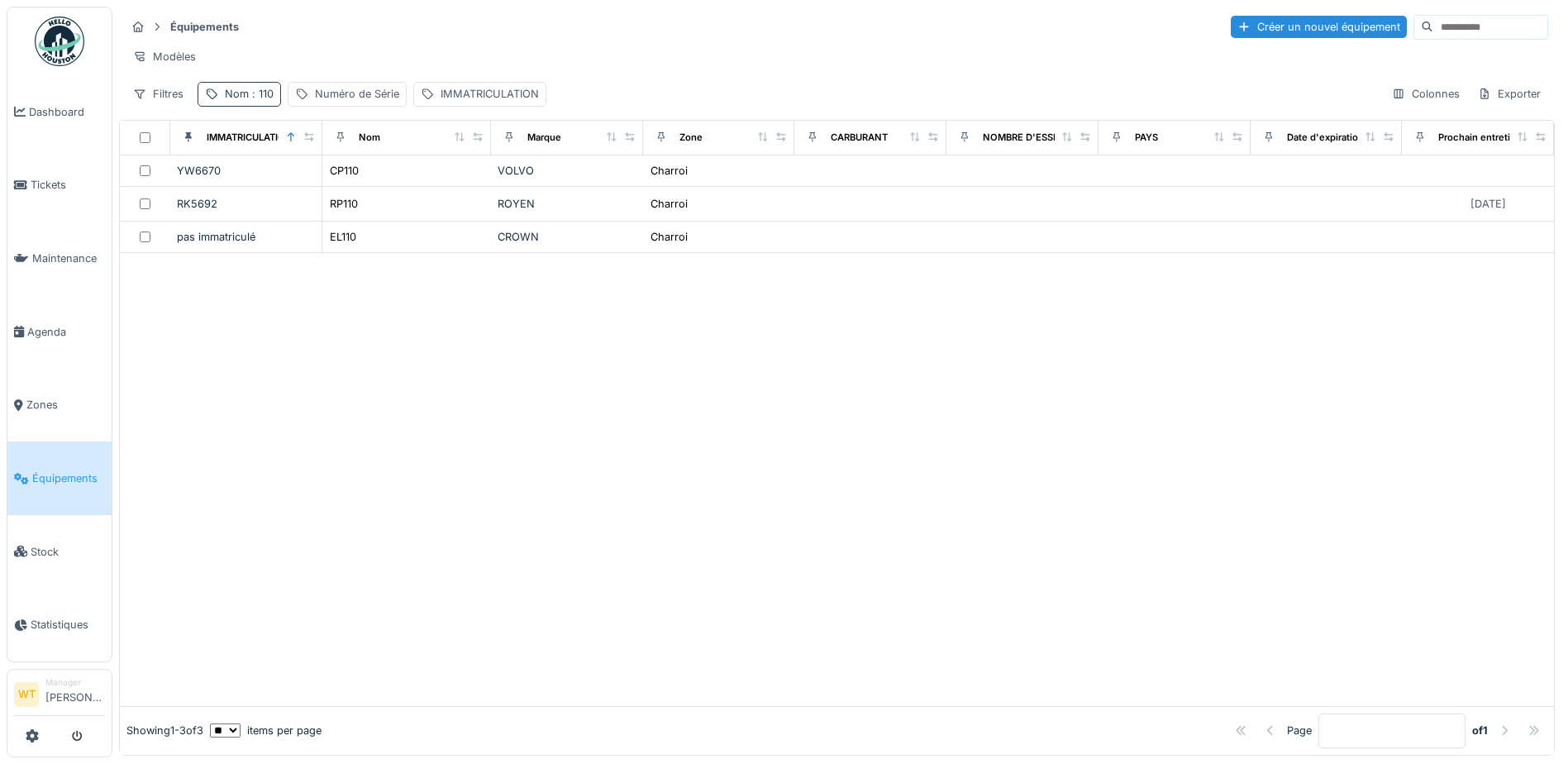
drag, startPoint x: 0, startPoint y: 0, endPoint x: 243, endPoint y: 103, distance: 263.9
click at [243, 101] on div "Nom : 110" at bounding box center [249, 93] width 49 height 16
drag, startPoint x: 373, startPoint y: 187, endPoint x: 329, endPoint y: 188, distance: 44.0
click at [357, 187] on icon at bounding box center [349, 186] width 13 height 11
click at [329, 188] on input "Nom" at bounding box center [287, 186] width 164 height 35
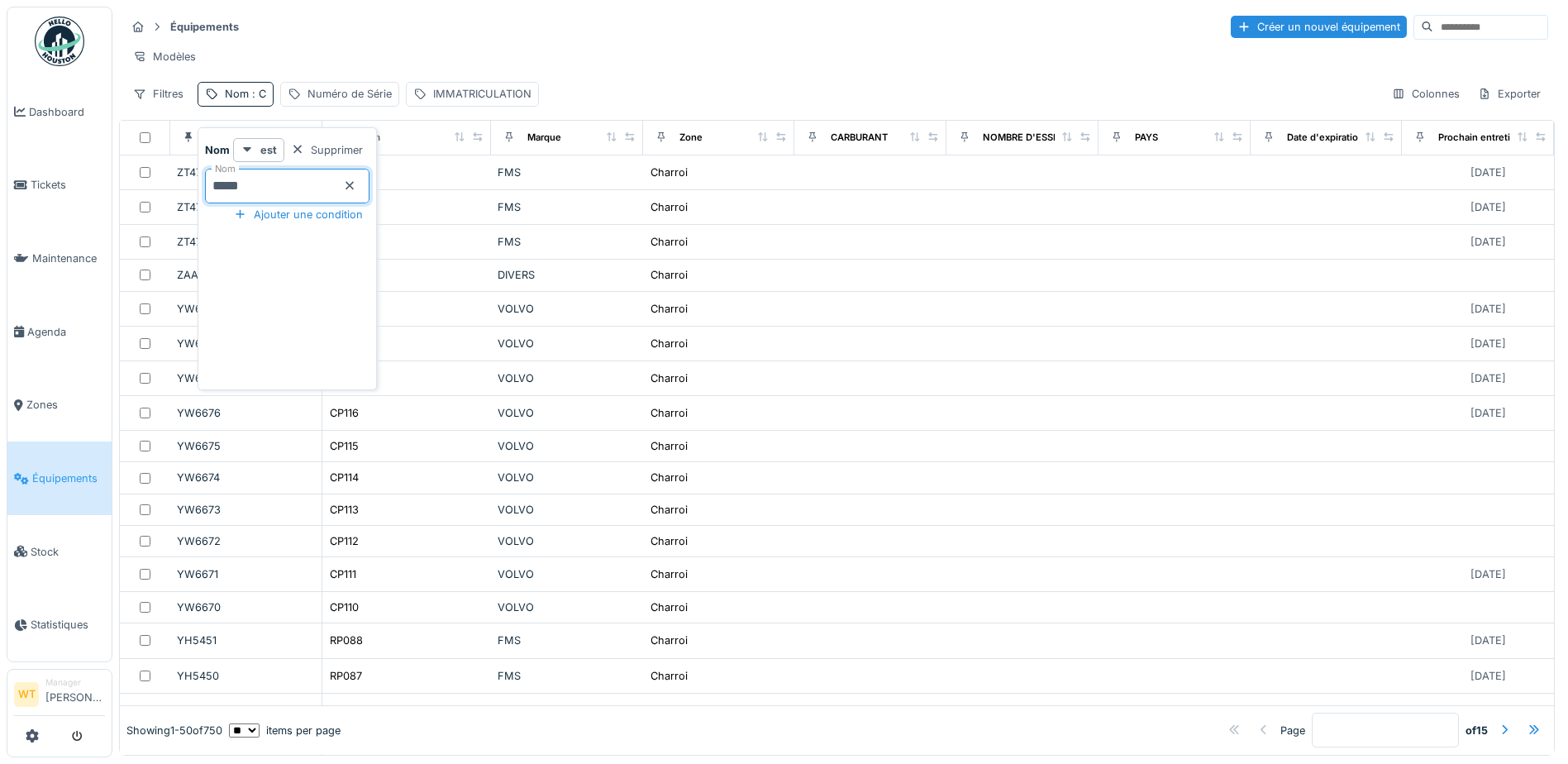
type input "*****"
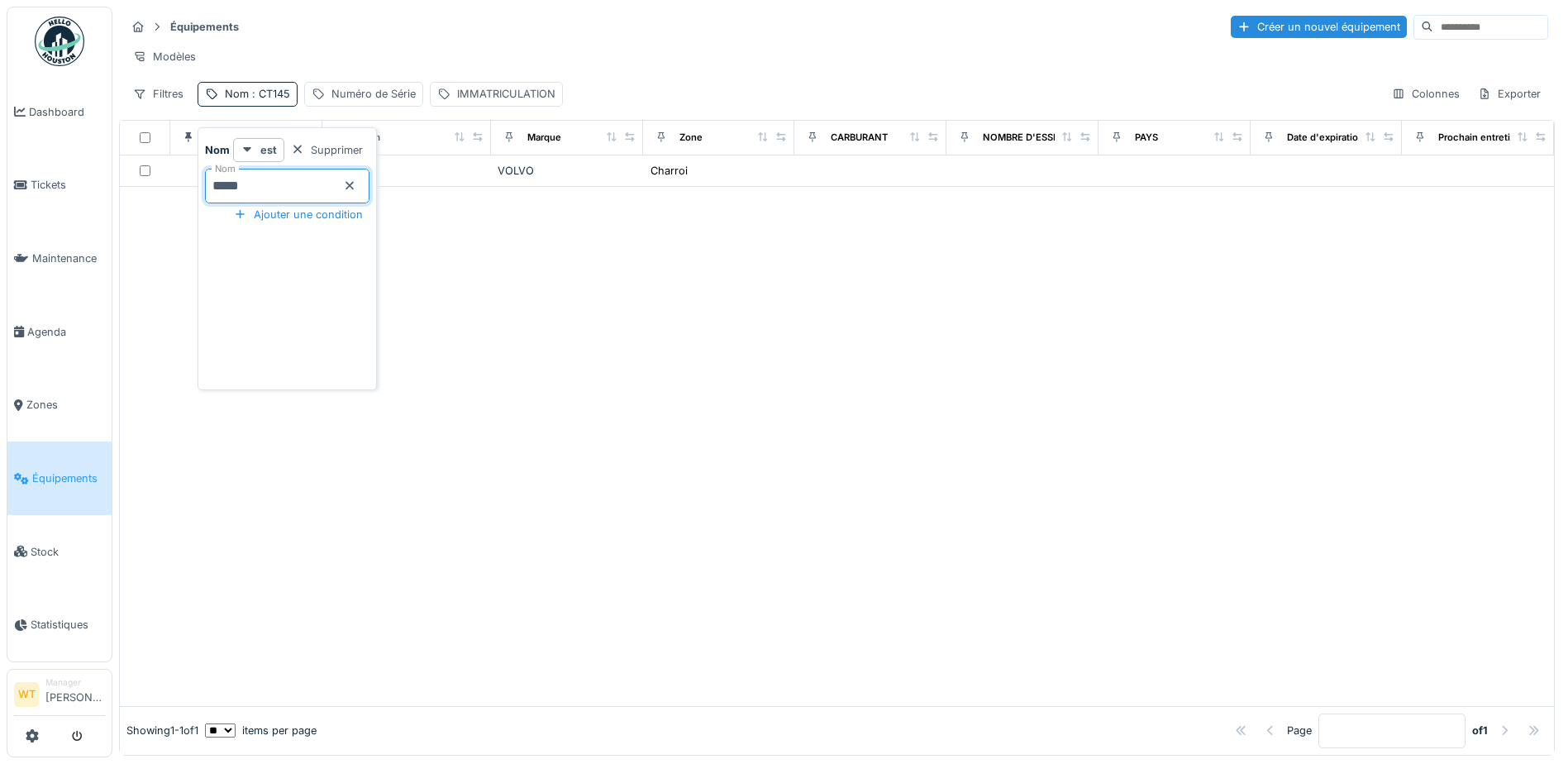
click at [893, 599] on div at bounding box center [837, 446] width 1434 height 519
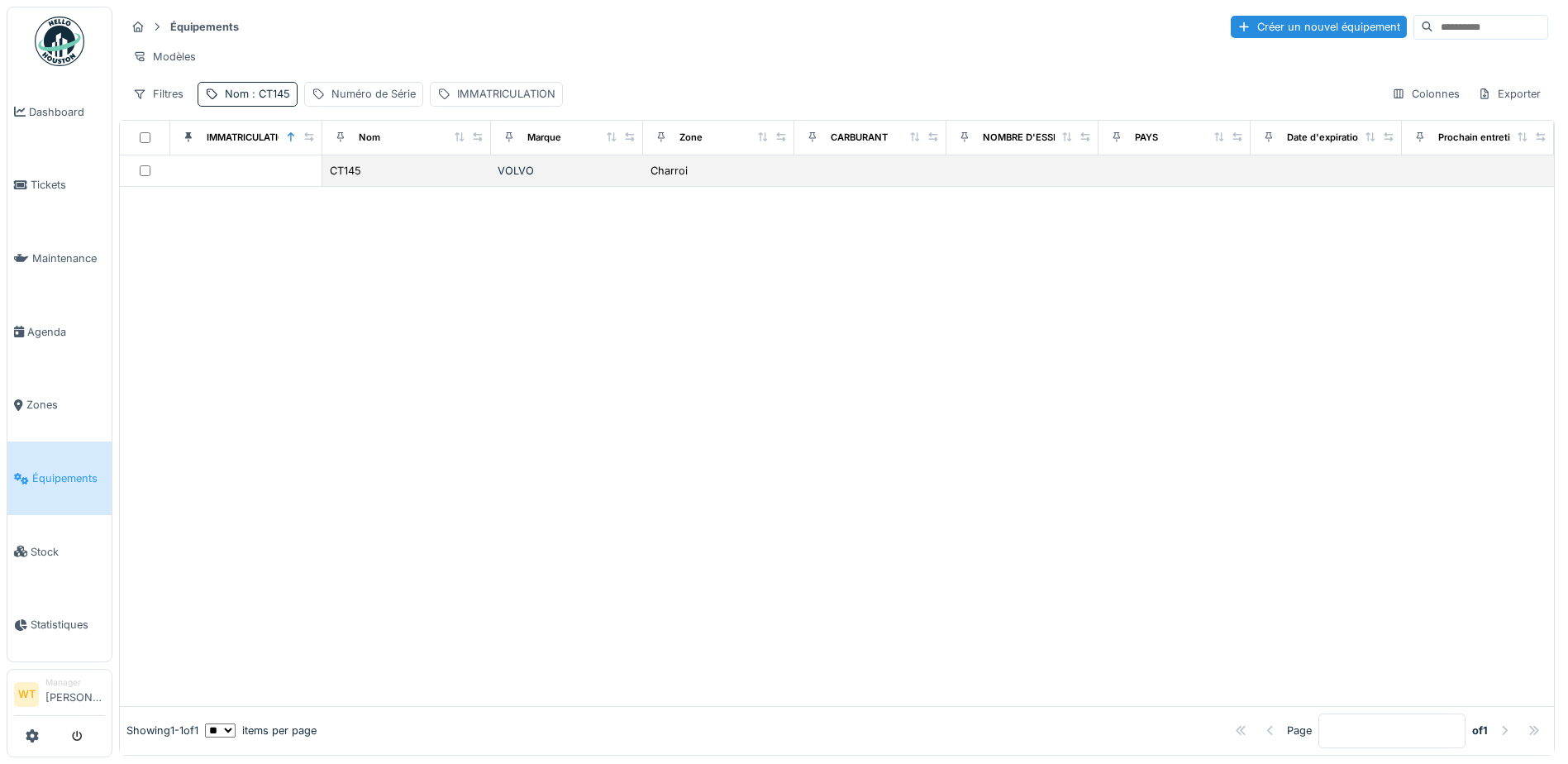
click at [438, 187] on td "CT145" at bounding box center [407, 171] width 169 height 31
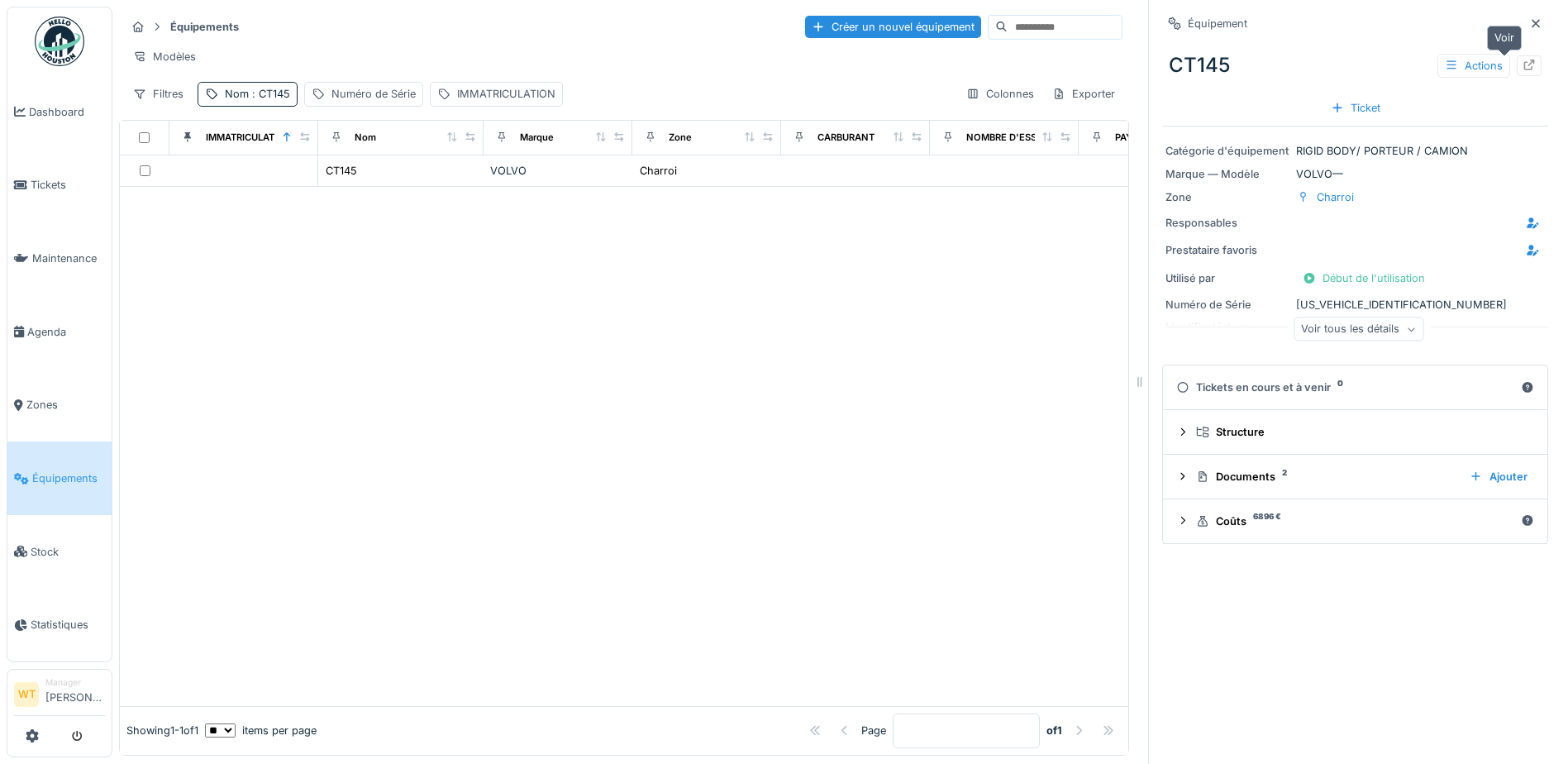
click at [1523, 64] on icon at bounding box center [1529, 65] width 13 height 11
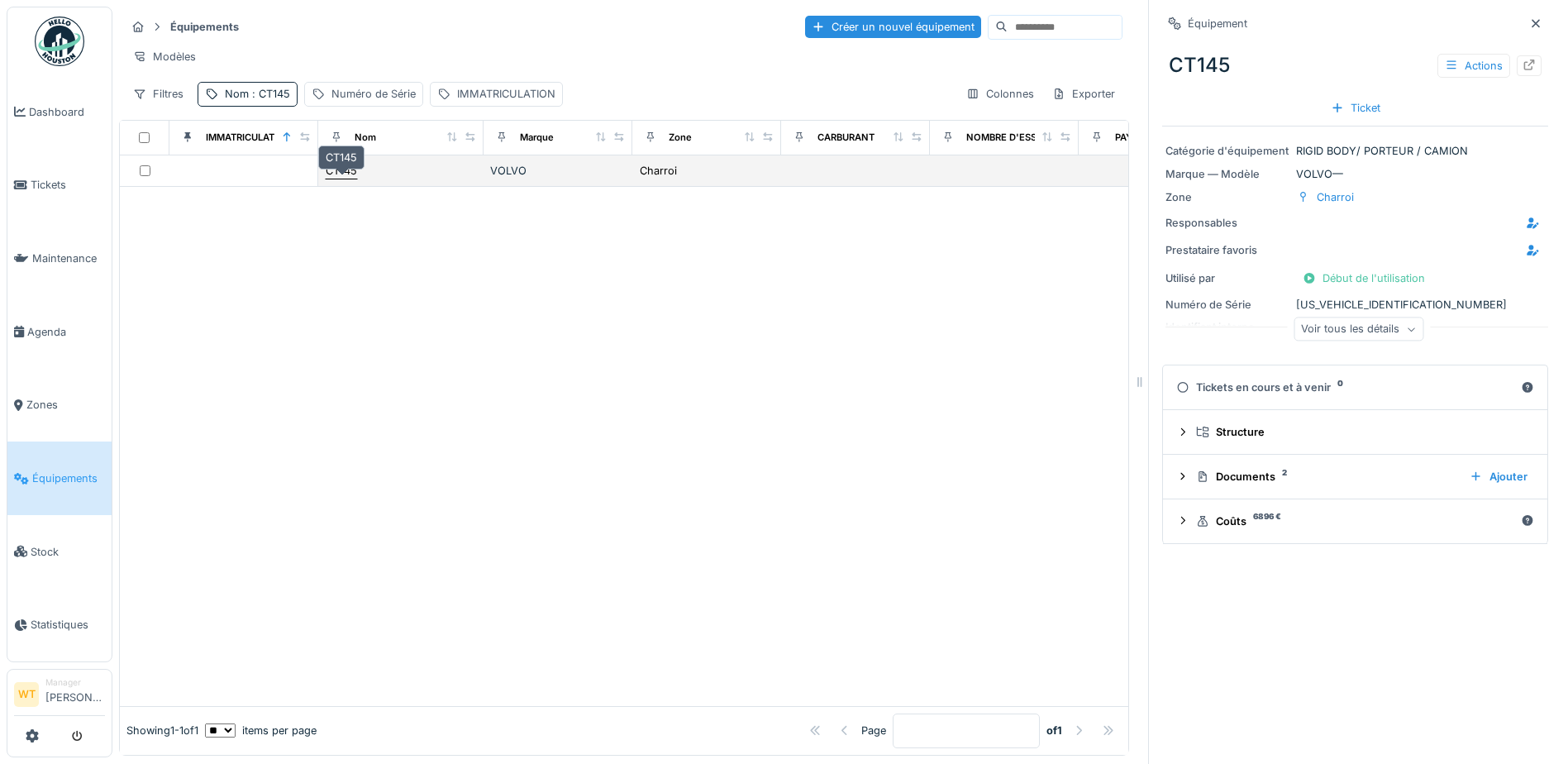
click at [355, 175] on div "CT145" at bounding box center [341, 170] width 31 height 16
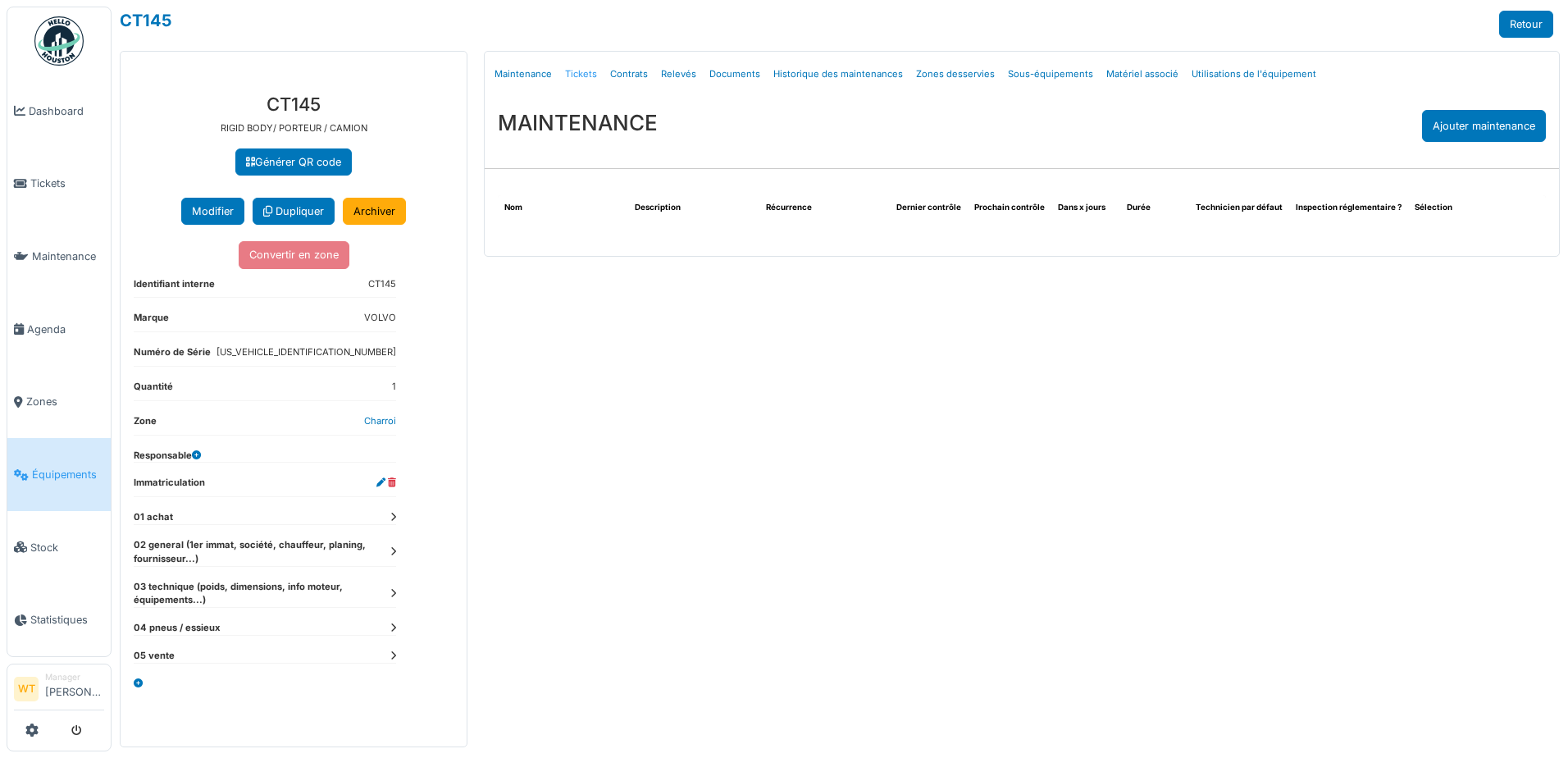
click at [584, 75] on link "Tickets" at bounding box center [581, 74] width 45 height 38
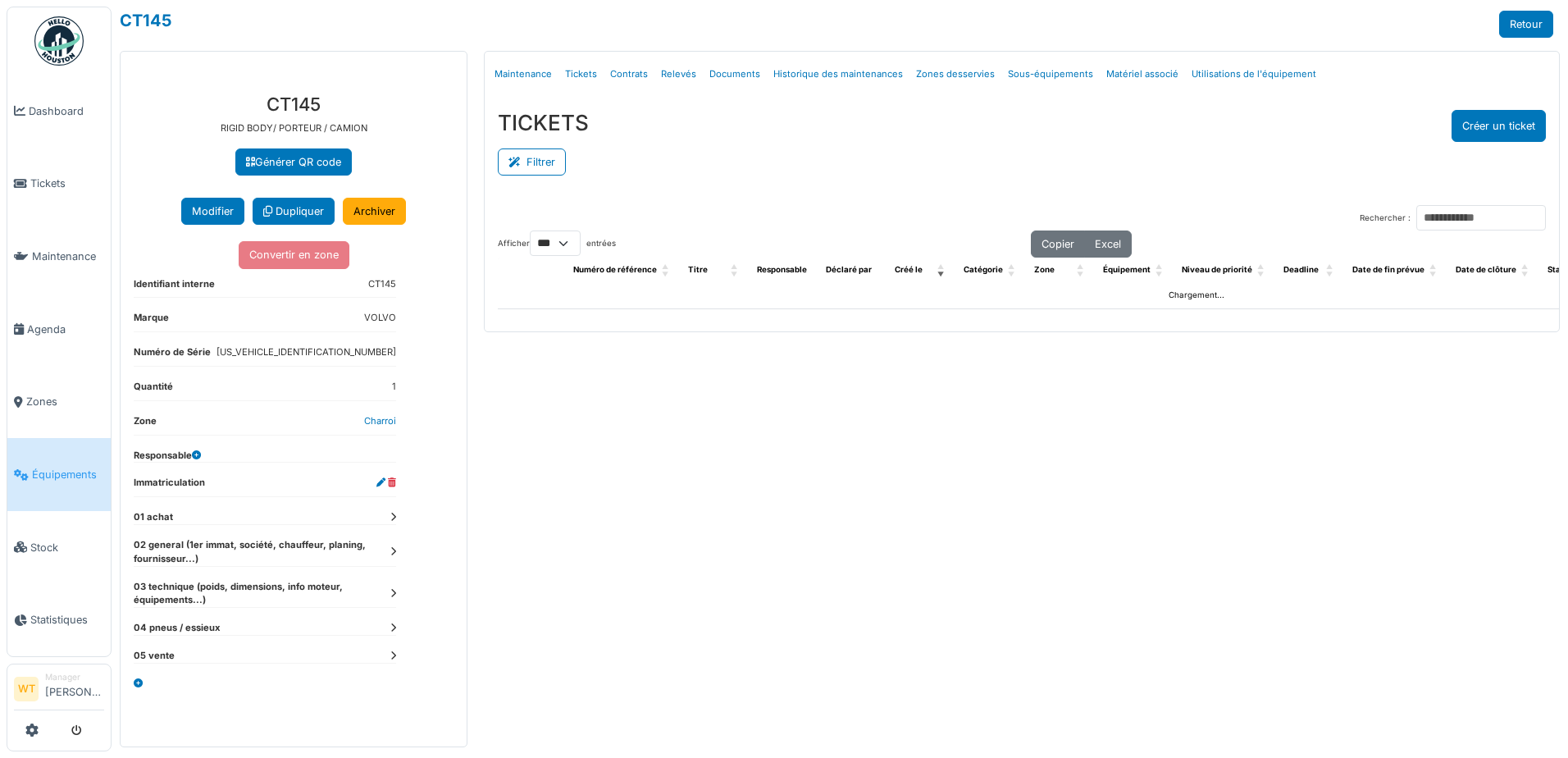
select select "***"
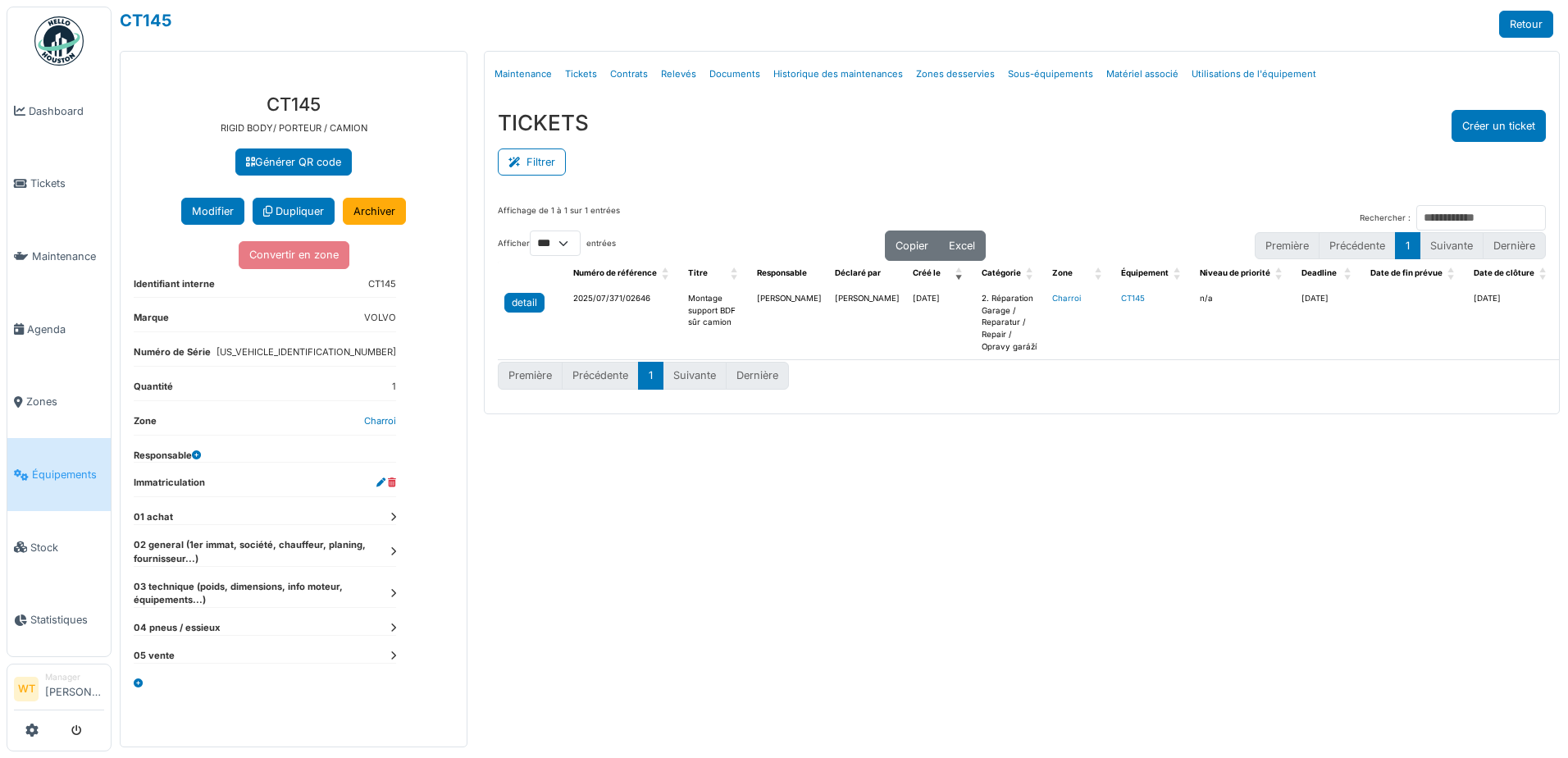
click at [528, 302] on div "detail" at bounding box center [525, 303] width 26 height 15
click at [51, 176] on span "Tickets" at bounding box center [67, 183] width 74 height 16
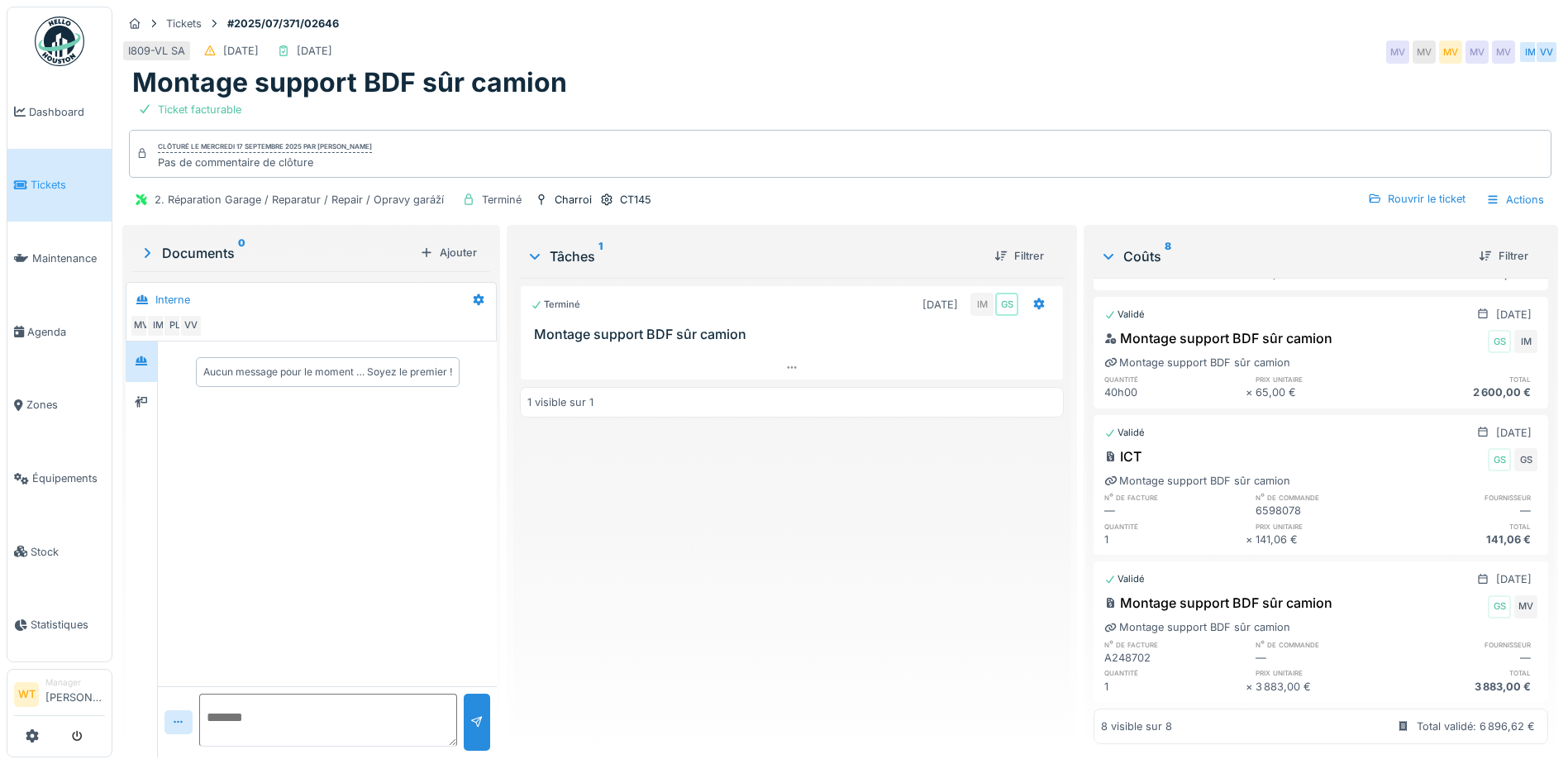
scroll to position [747, 0]
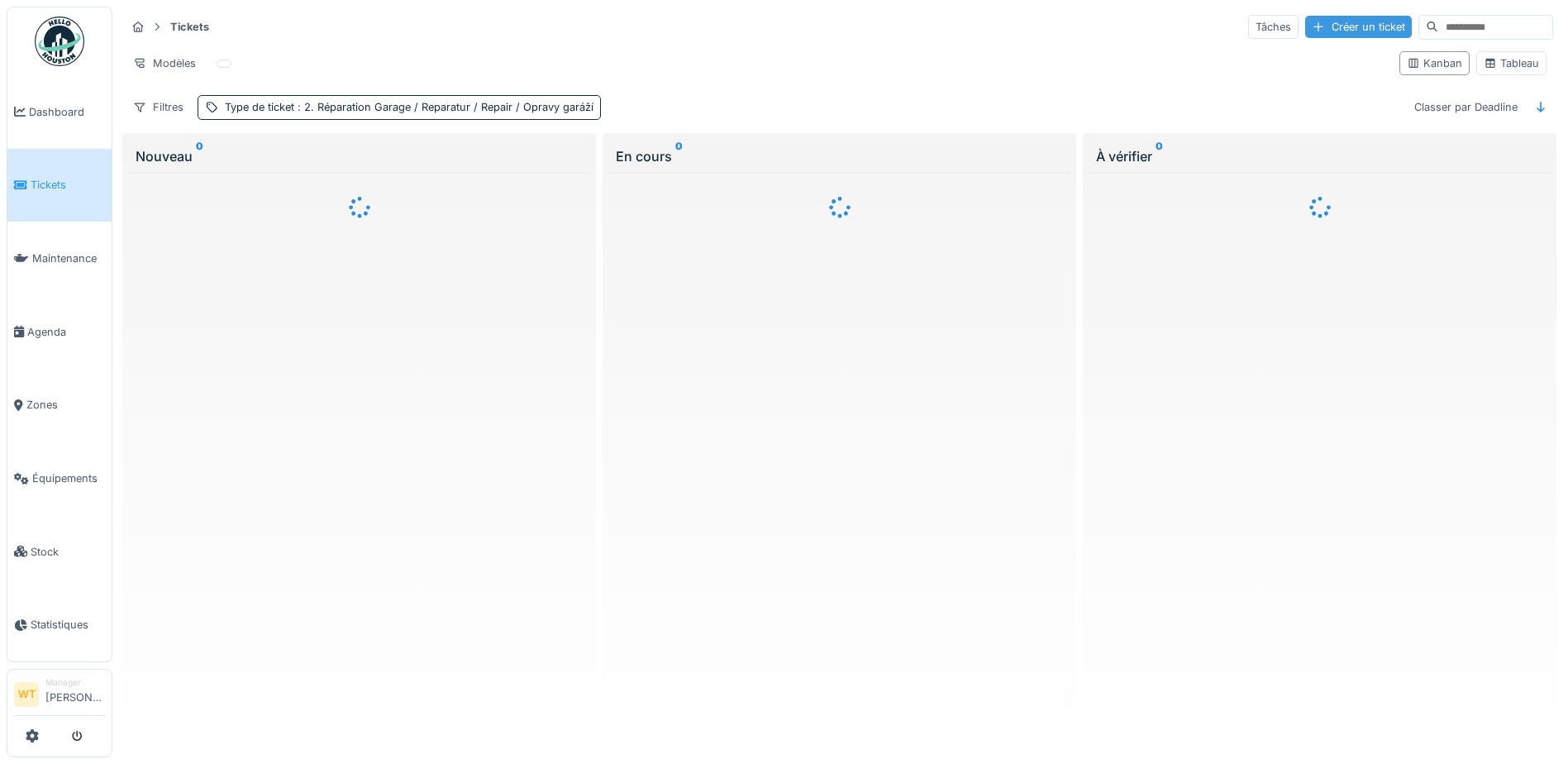
click at [1305, 33] on div "Créer un ticket" at bounding box center [1359, 27] width 107 height 22
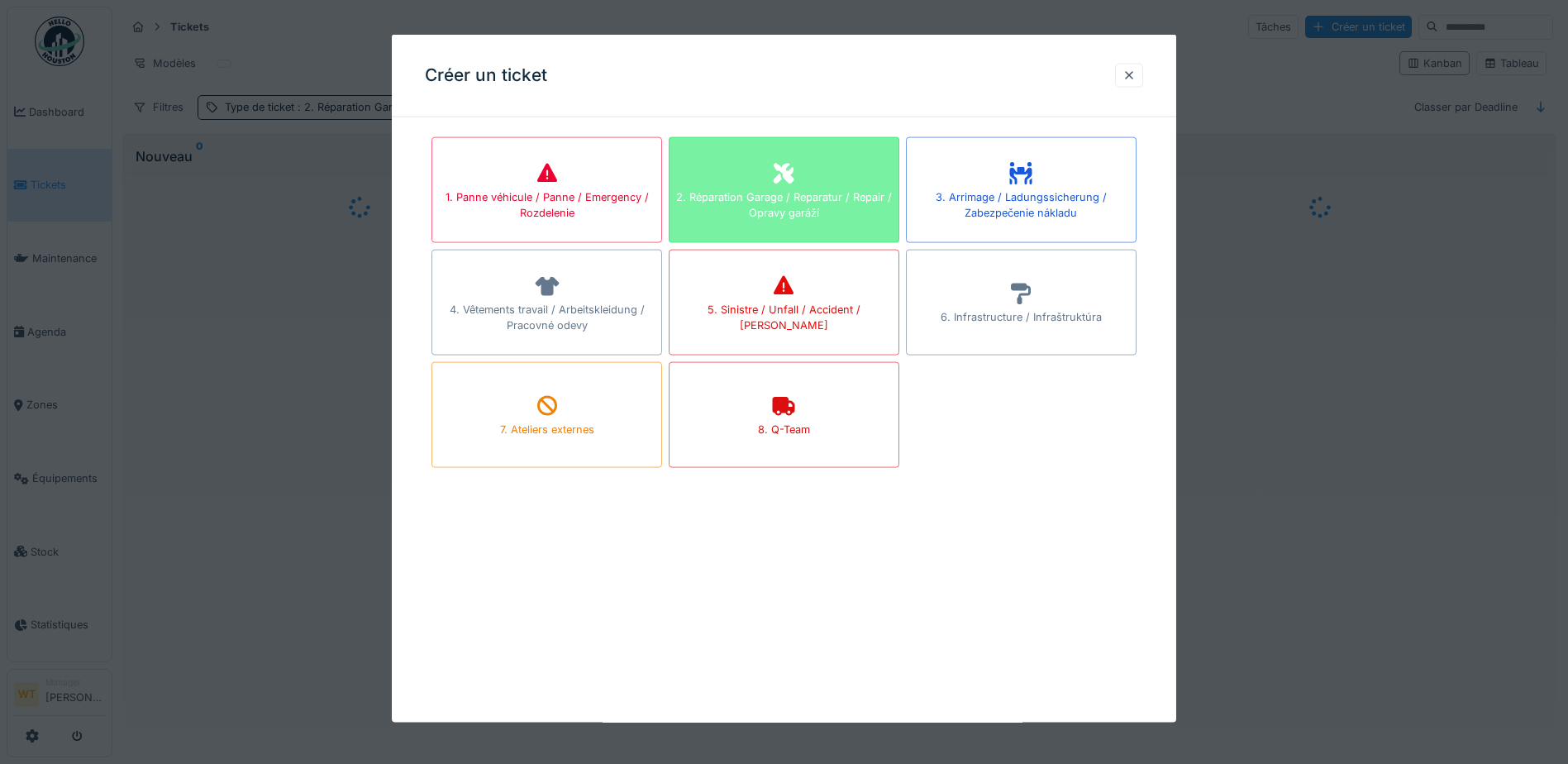
click at [713, 197] on div "2. Réparation Garage / Reparatur / Repair / Opravy garáží" at bounding box center [784, 204] width 229 height 31
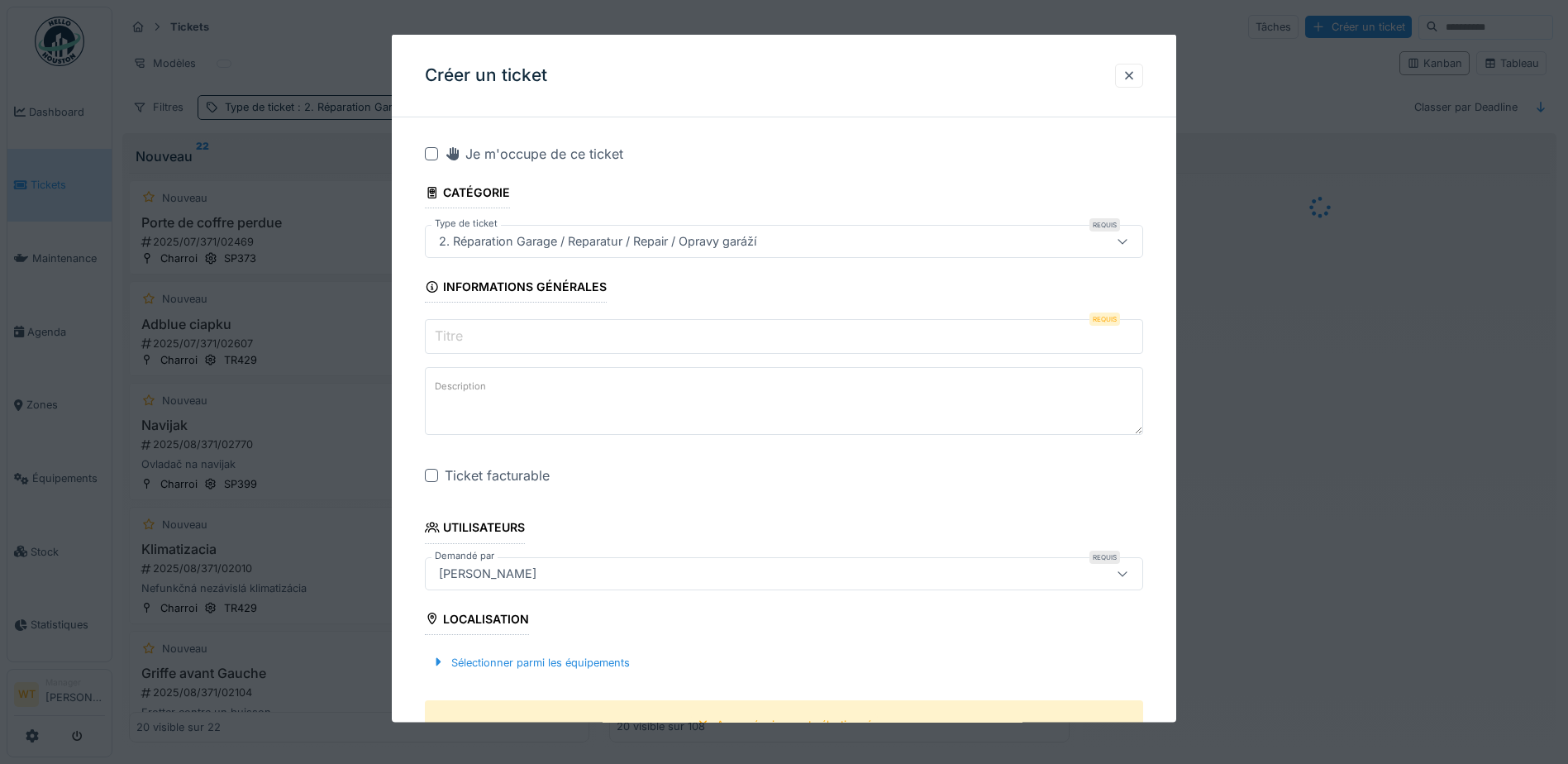
click at [540, 321] on input "Titre" at bounding box center [784, 336] width 718 height 35
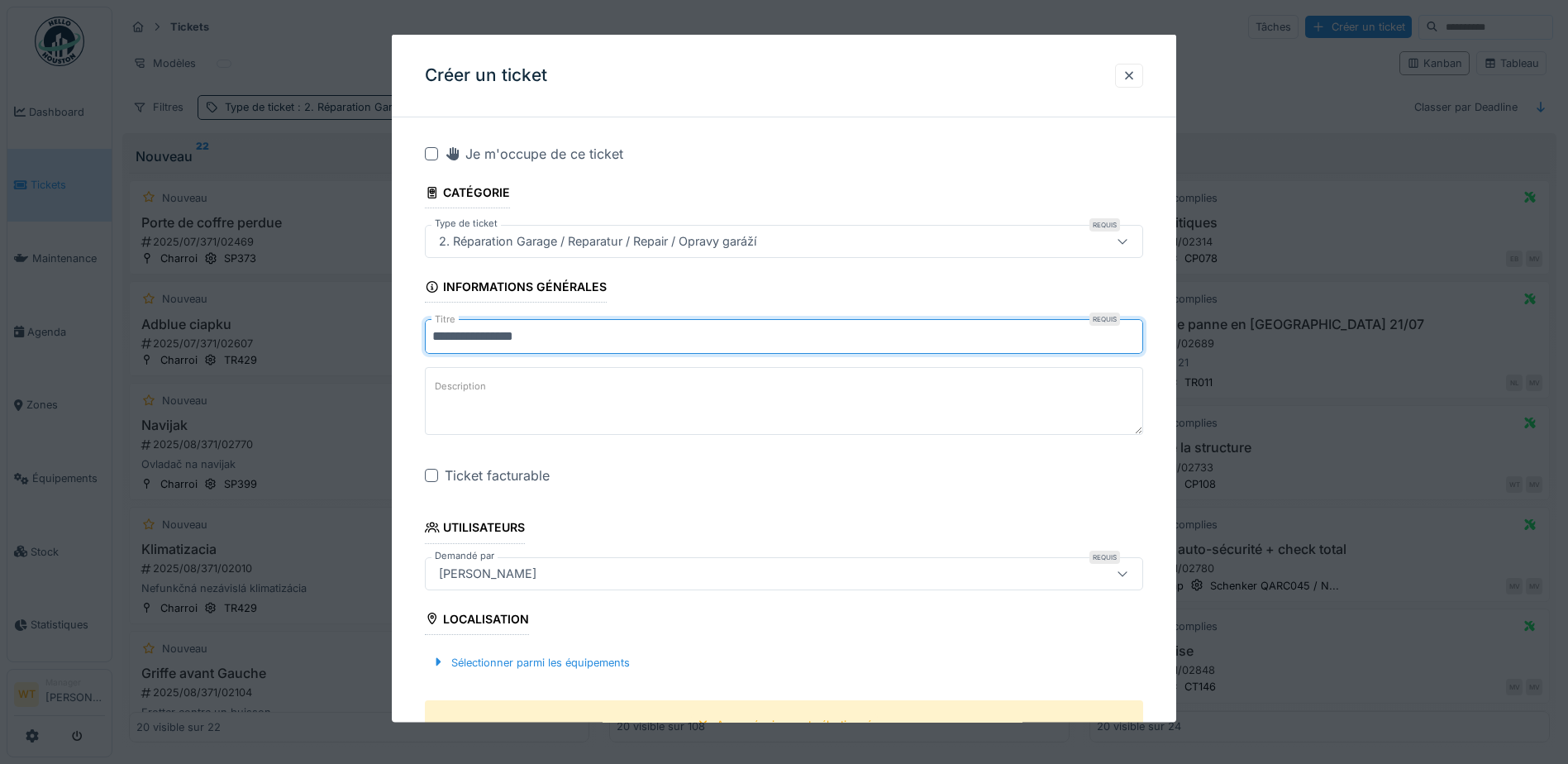
type input "**********"
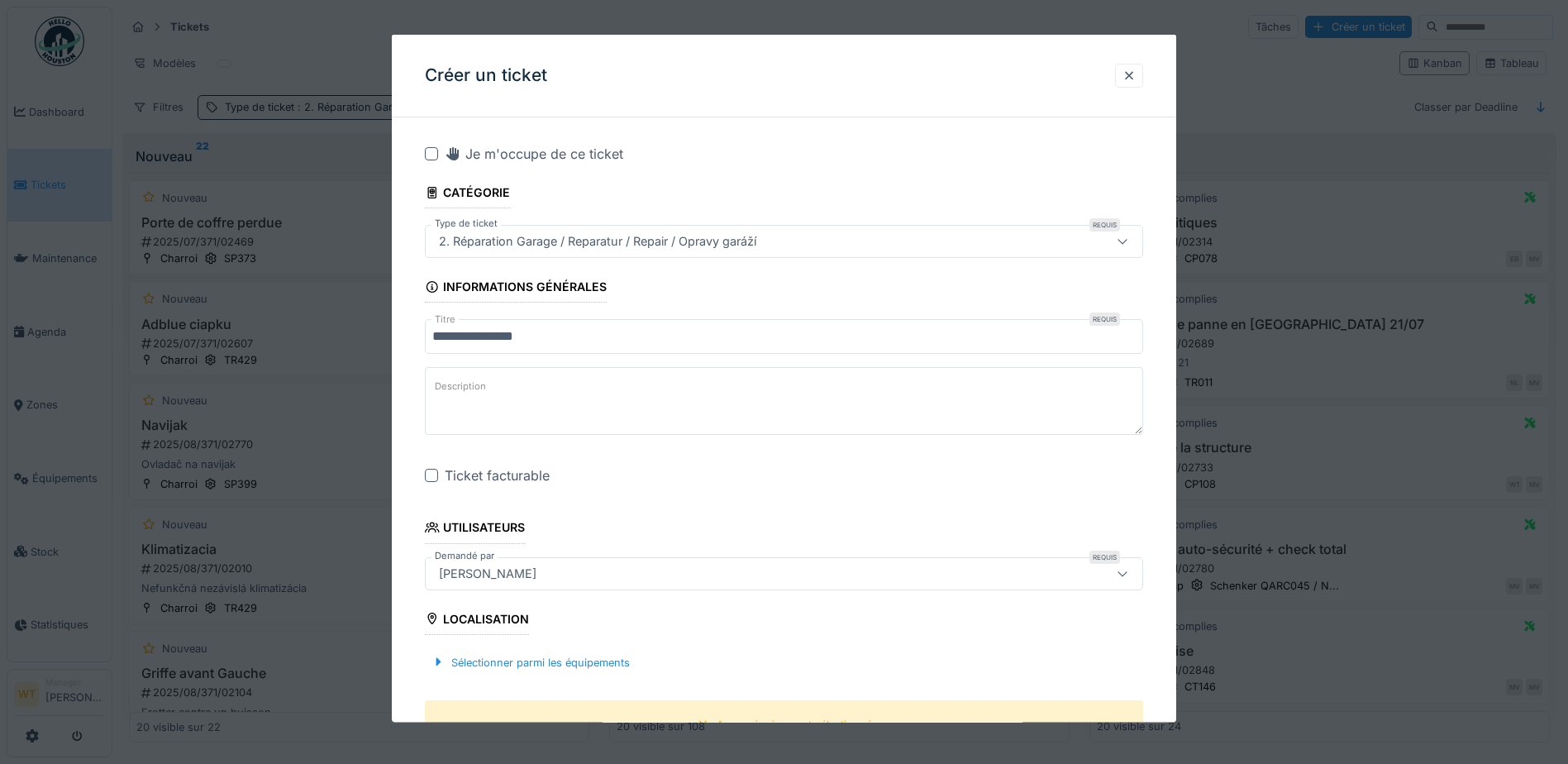
click at [435, 471] on div at bounding box center [431, 476] width 13 height 13
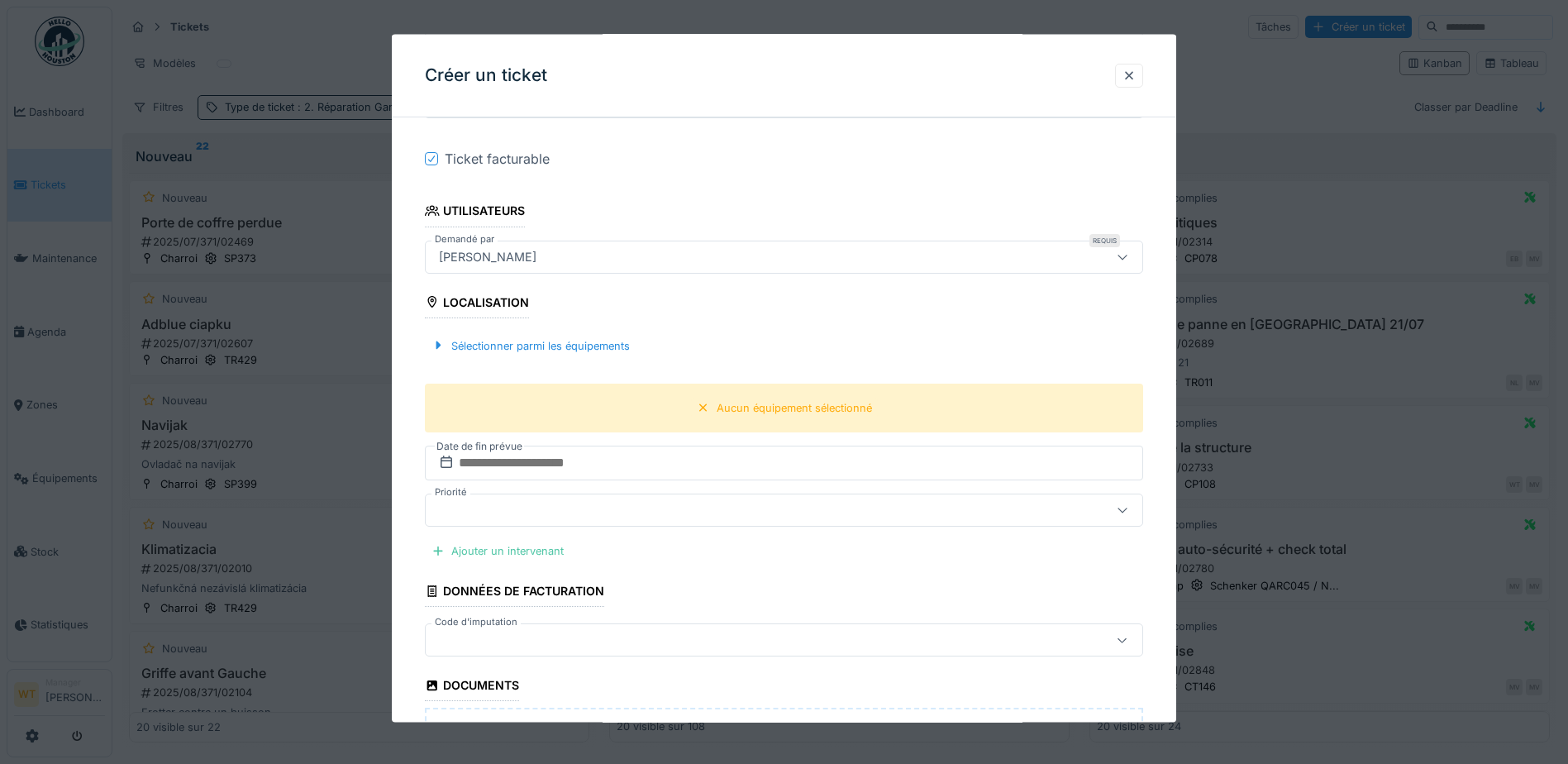
scroll to position [331, 0]
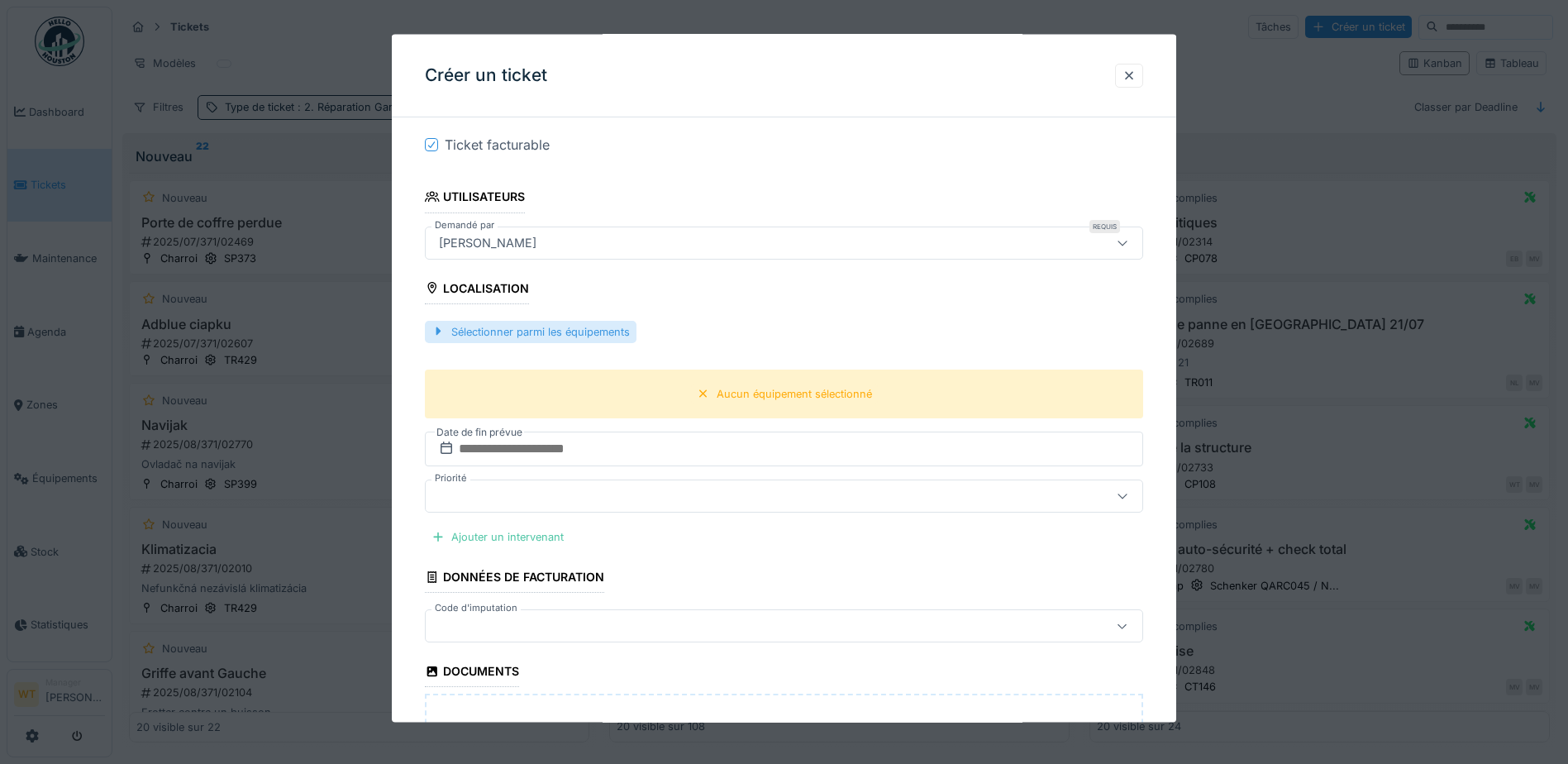
click at [586, 332] on div "Sélectionner parmi les équipements" at bounding box center [531, 331] width 212 height 22
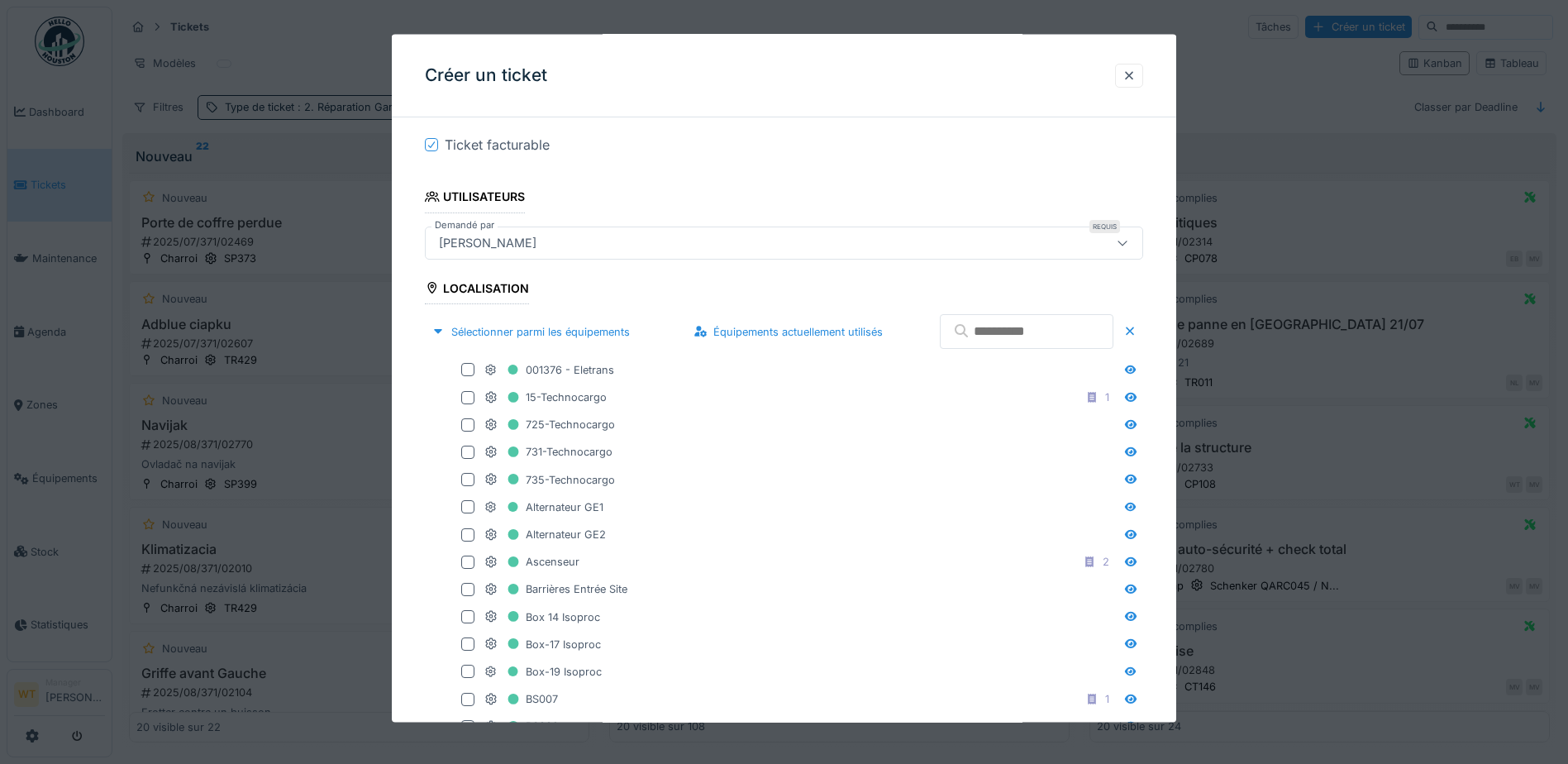
click at [962, 336] on input "text" at bounding box center [1027, 332] width 173 height 35
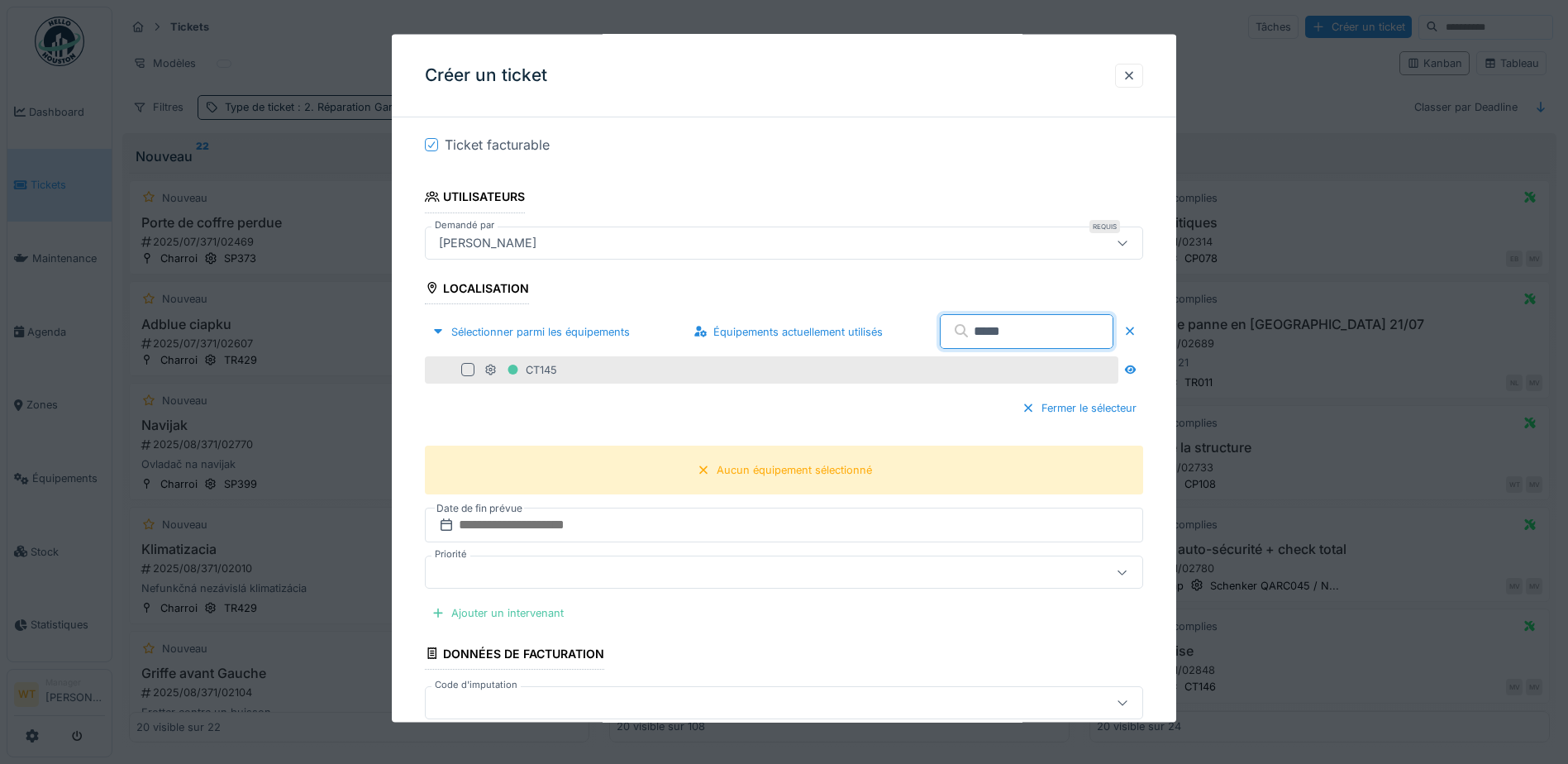
type input "*****"
click at [637, 372] on div "CT145" at bounding box center [800, 369] width 631 height 20
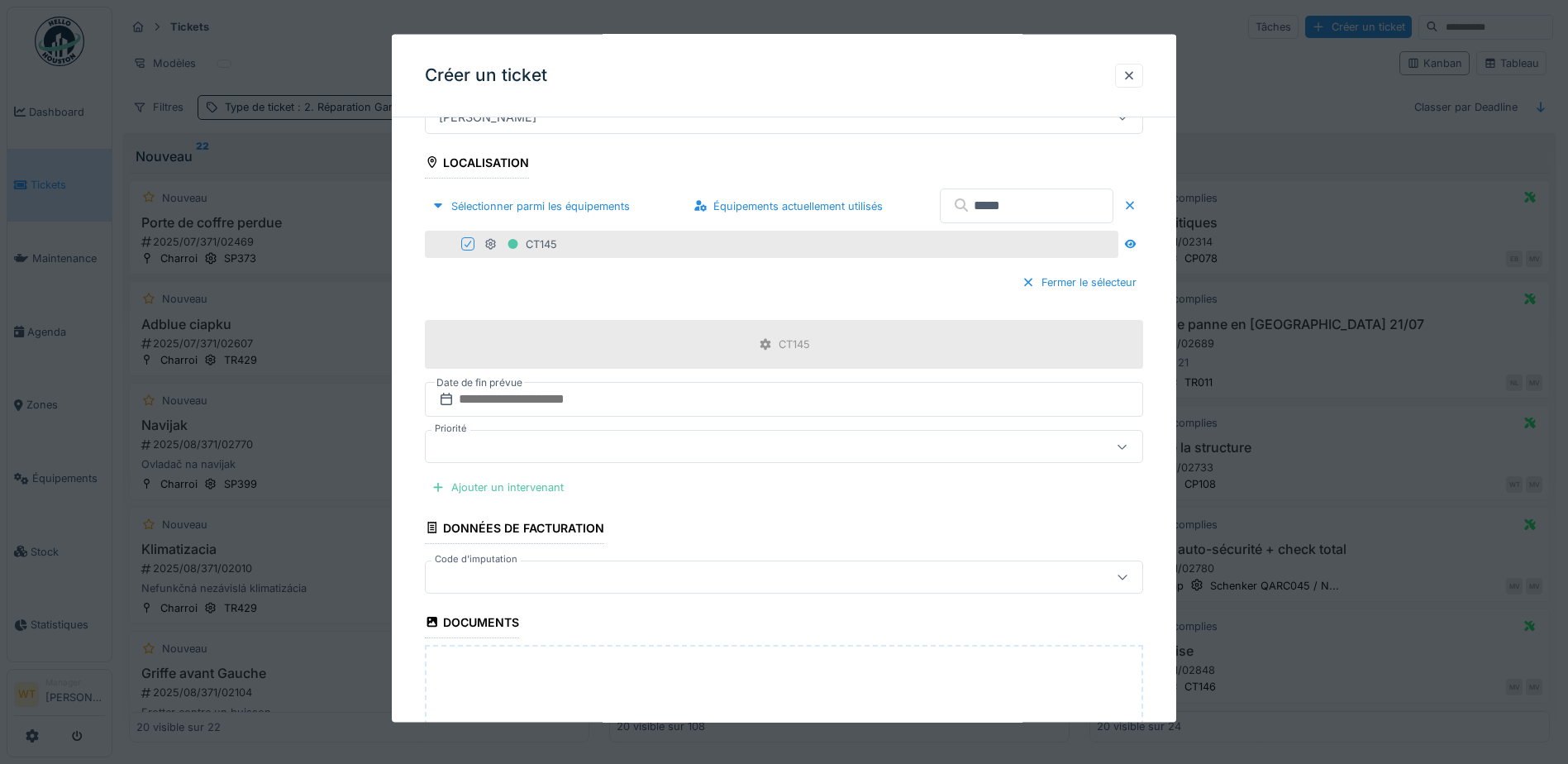
scroll to position [496, 0]
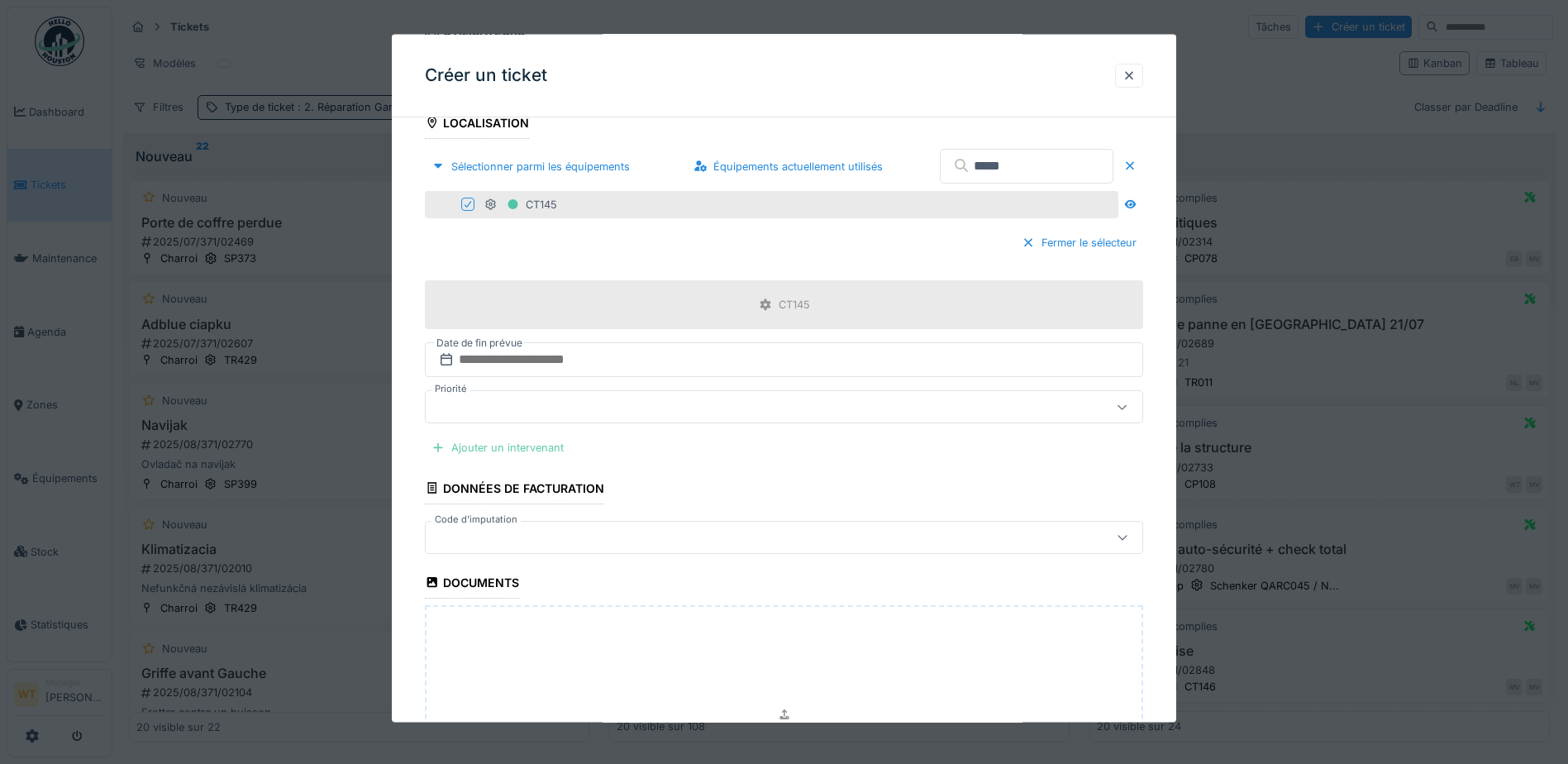
click at [517, 449] on div "Ajouter un intervenant" at bounding box center [498, 448] width 146 height 22
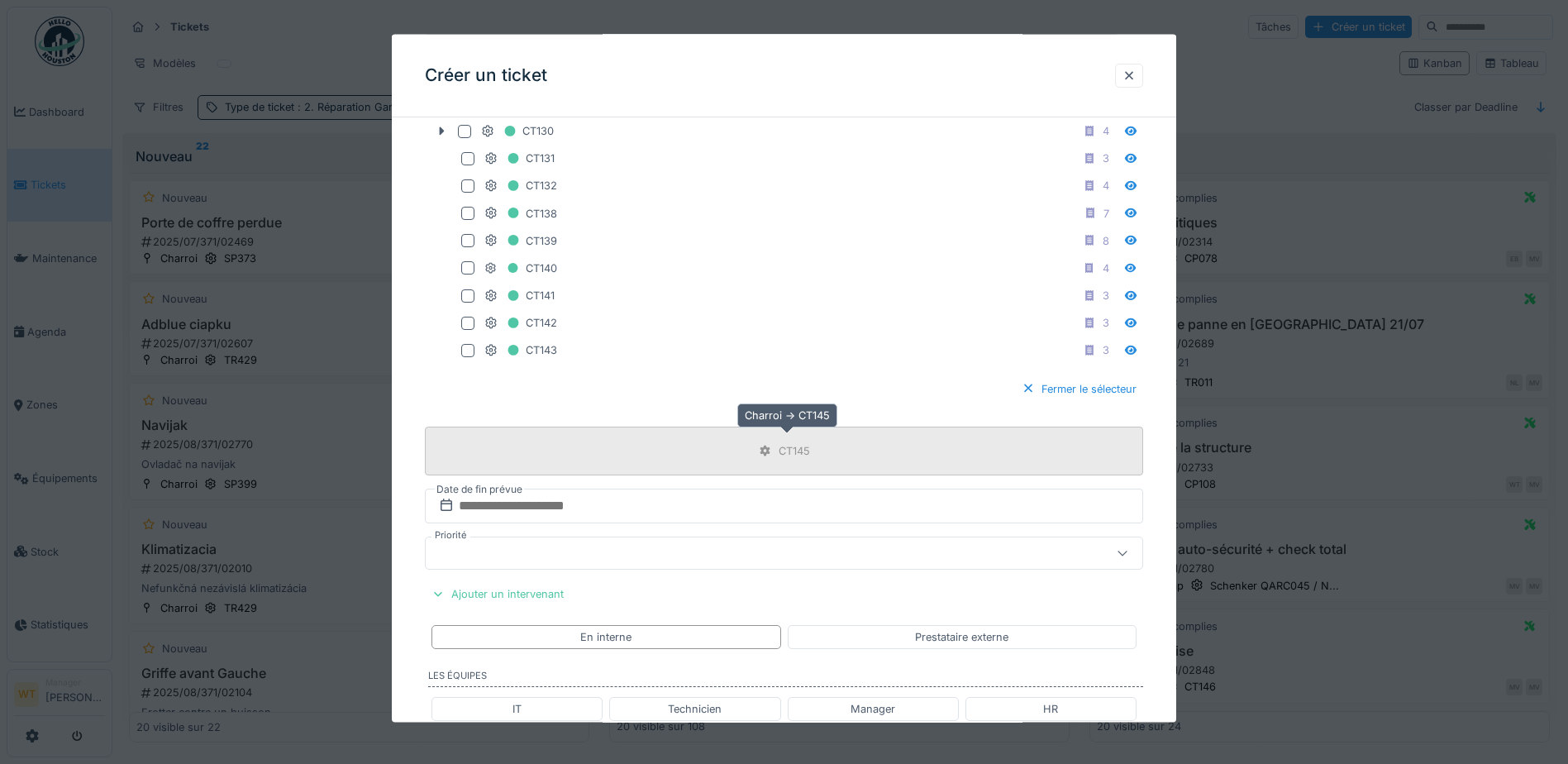
scroll to position [744, 0]
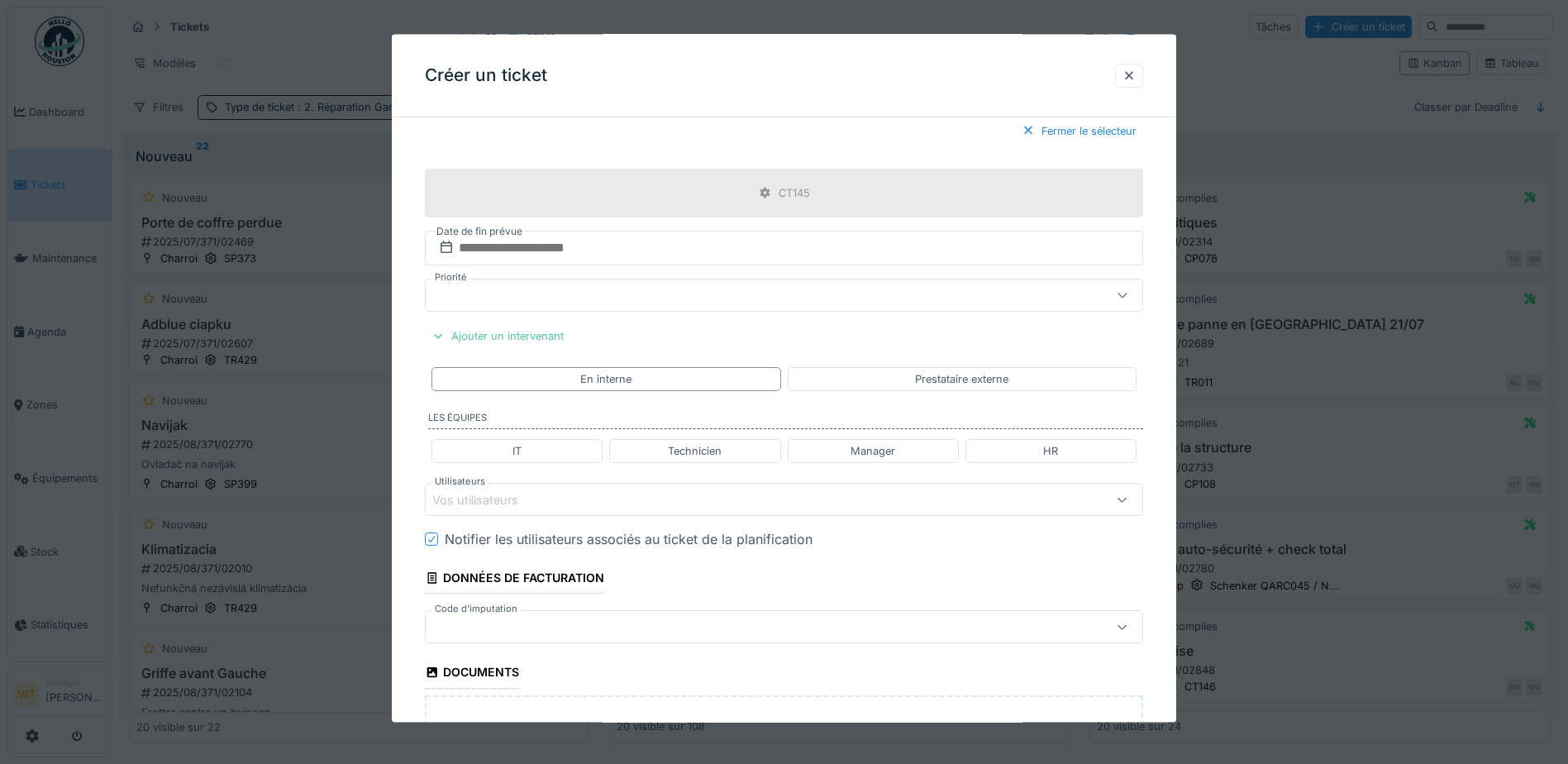
click at [523, 497] on div "Vos utilisateurs" at bounding box center [487, 500] width 109 height 18
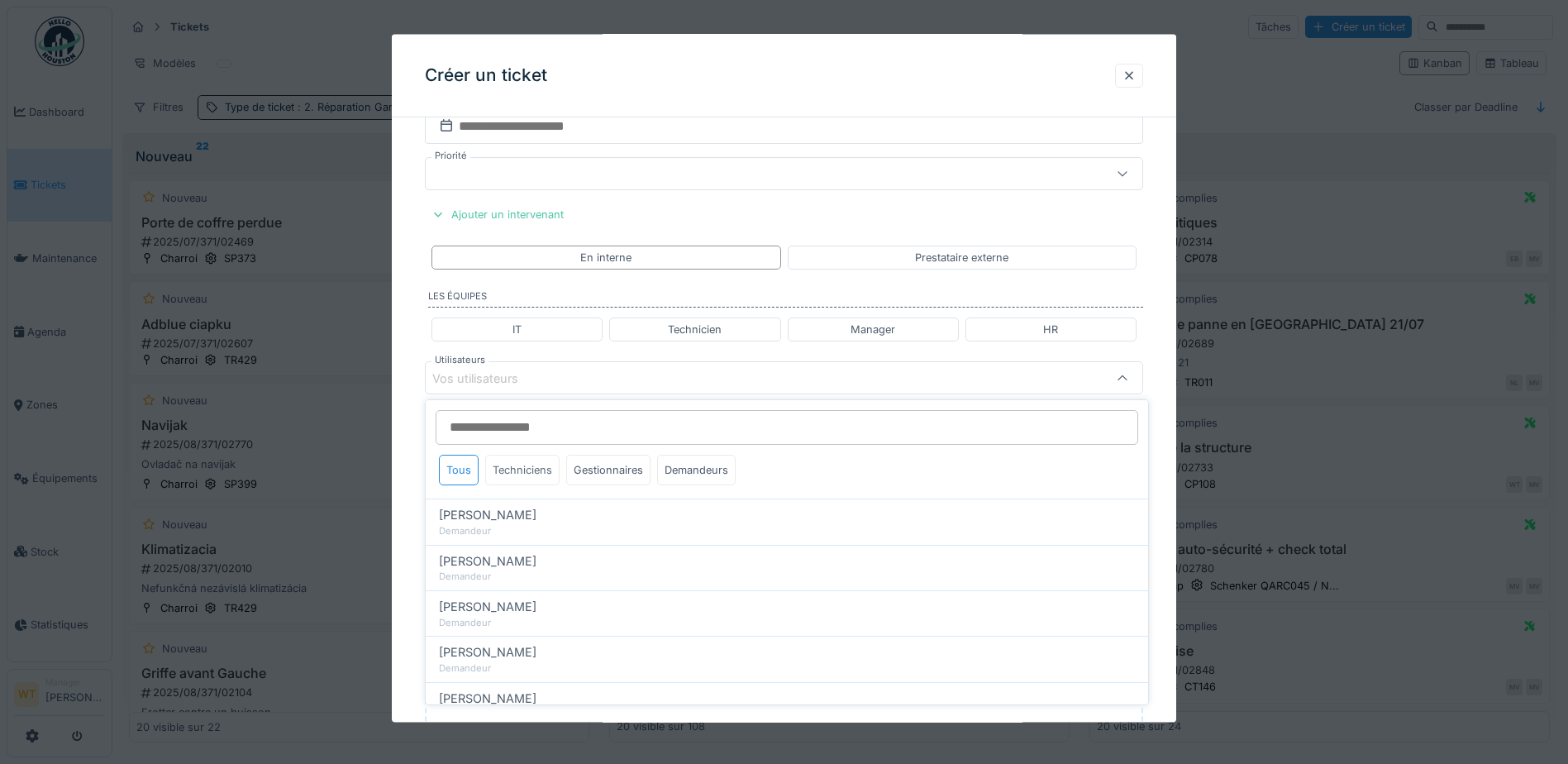
click at [522, 473] on div "Techniciens" at bounding box center [522, 469] width 75 height 30
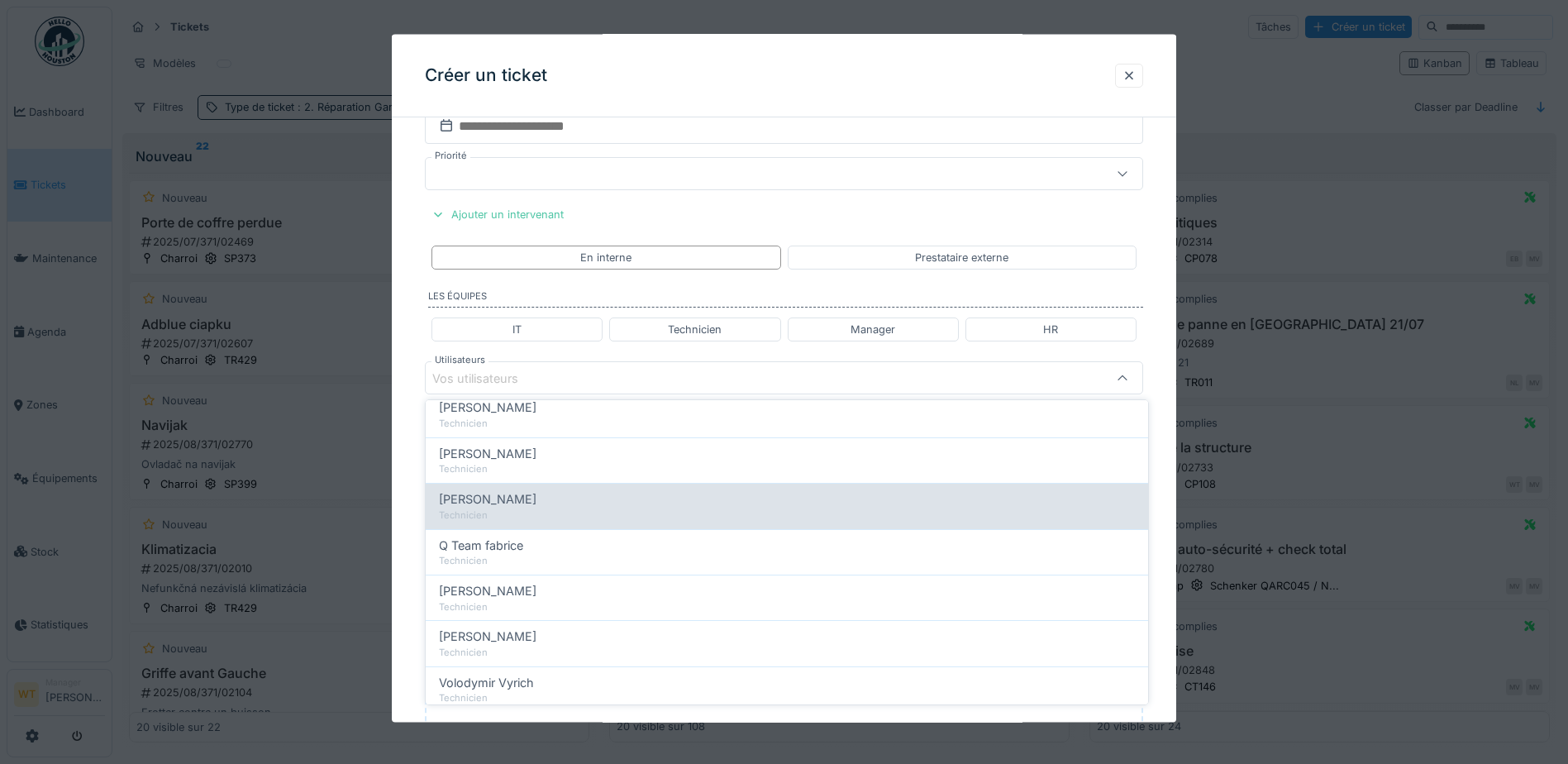
scroll to position [282, 0]
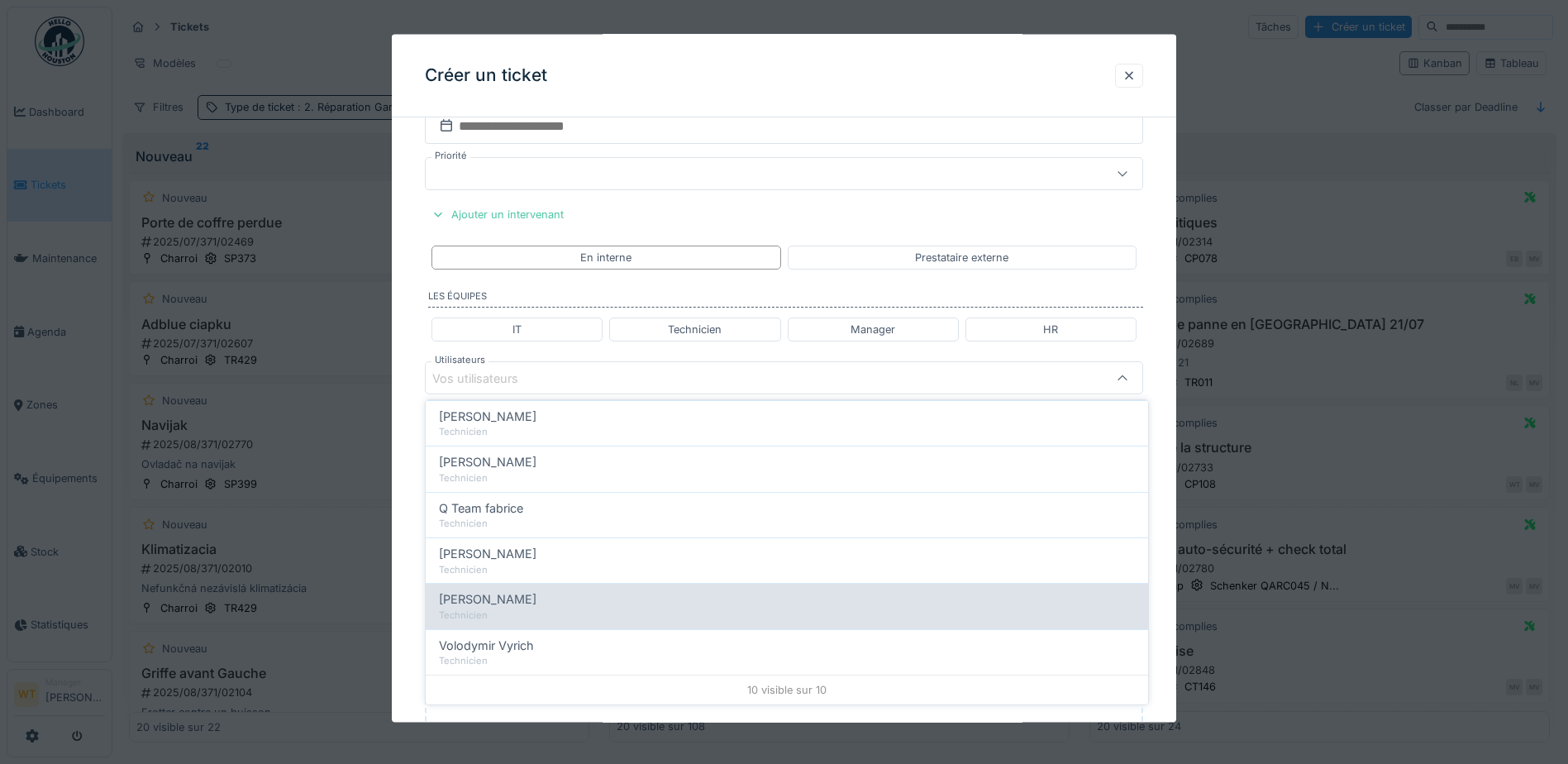
click at [548, 602] on div "[PERSON_NAME]" at bounding box center [786, 599] width 696 height 18
type input "****"
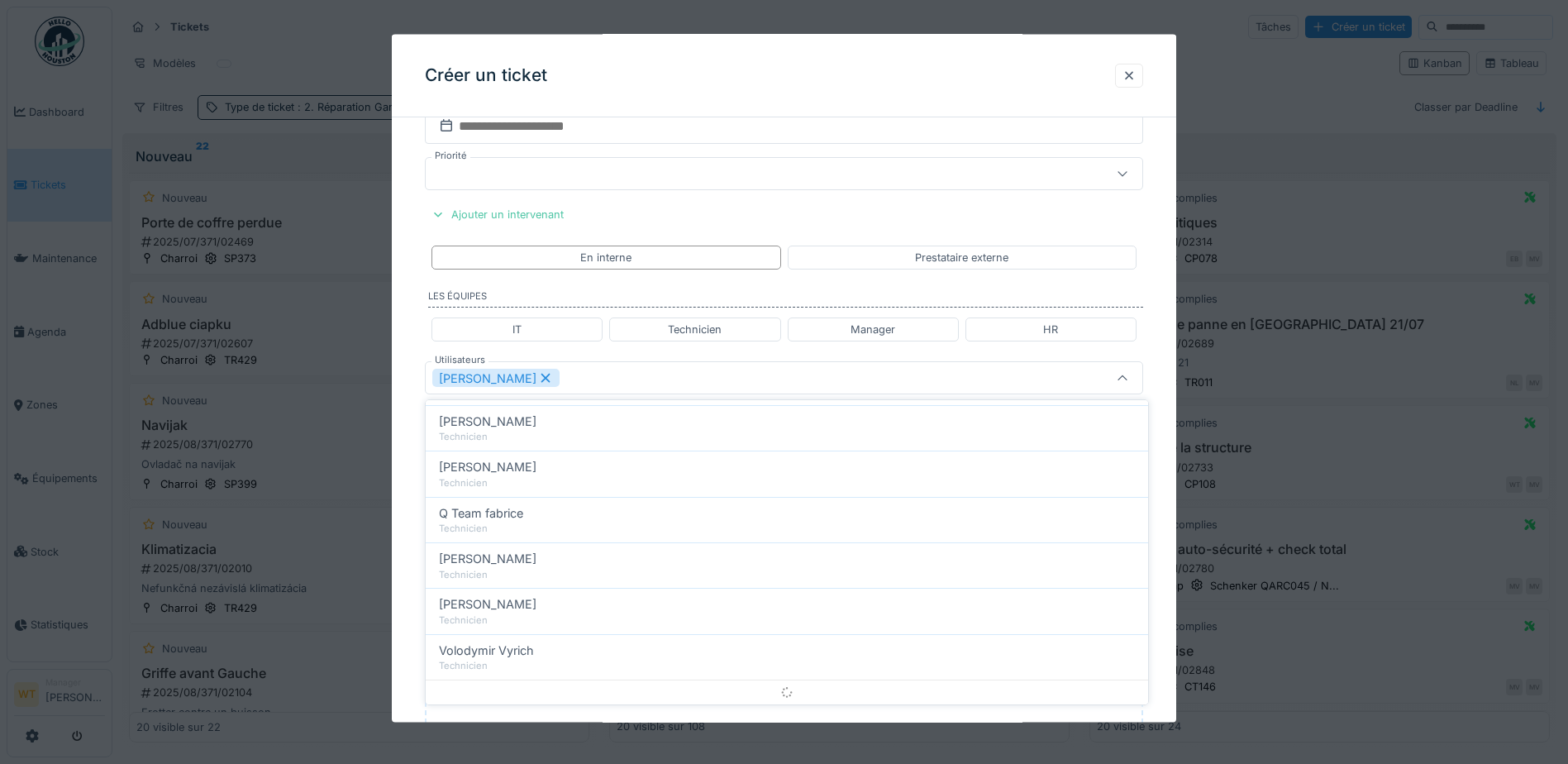
scroll to position [0, 0]
click at [658, 387] on div "[PERSON_NAME]" at bounding box center [784, 378] width 718 height 33
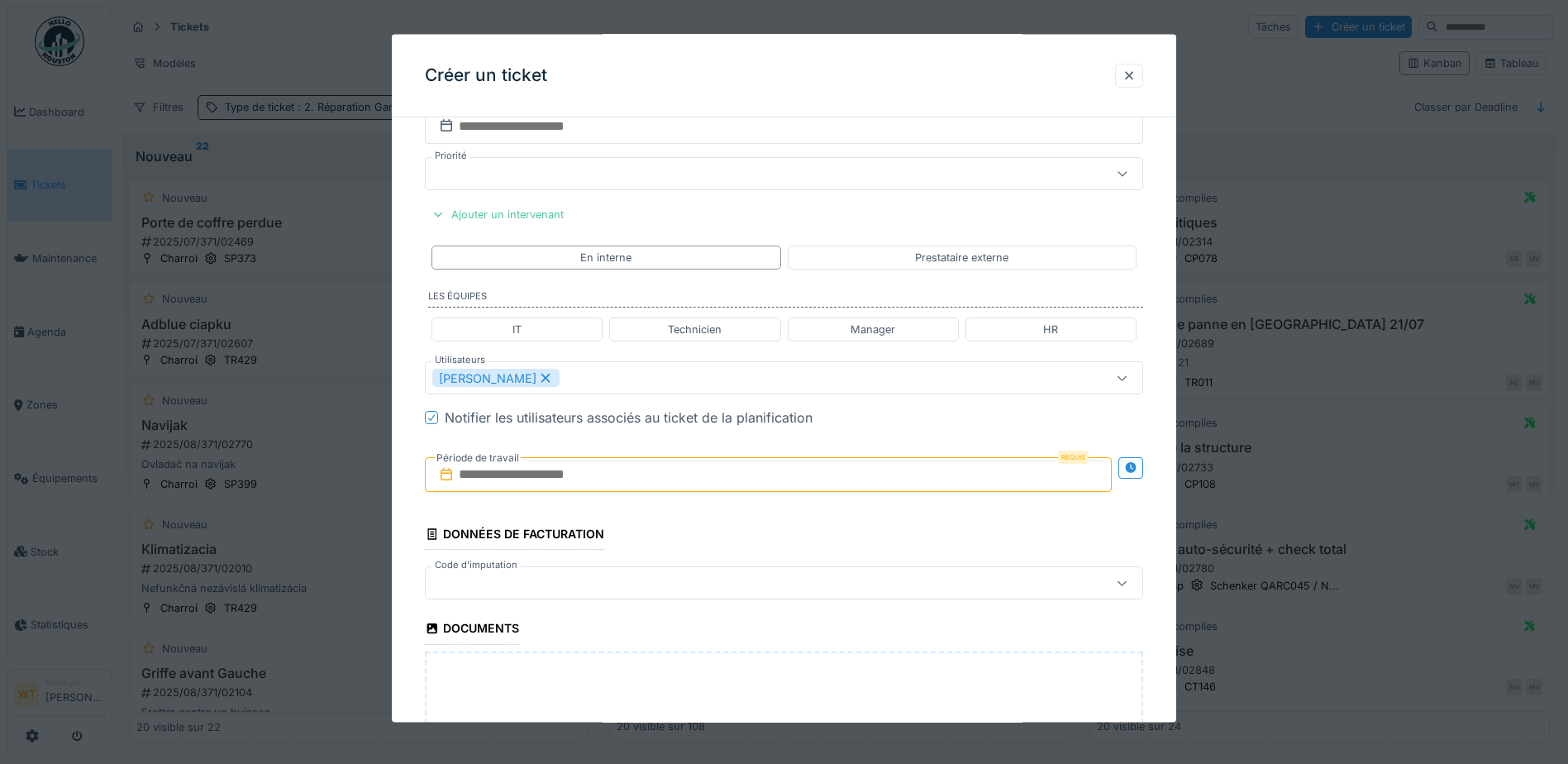
click at [576, 476] on input "text" at bounding box center [768, 475] width 687 height 35
click at [717, 690] on div "30" at bounding box center [718, 690] width 22 height 24
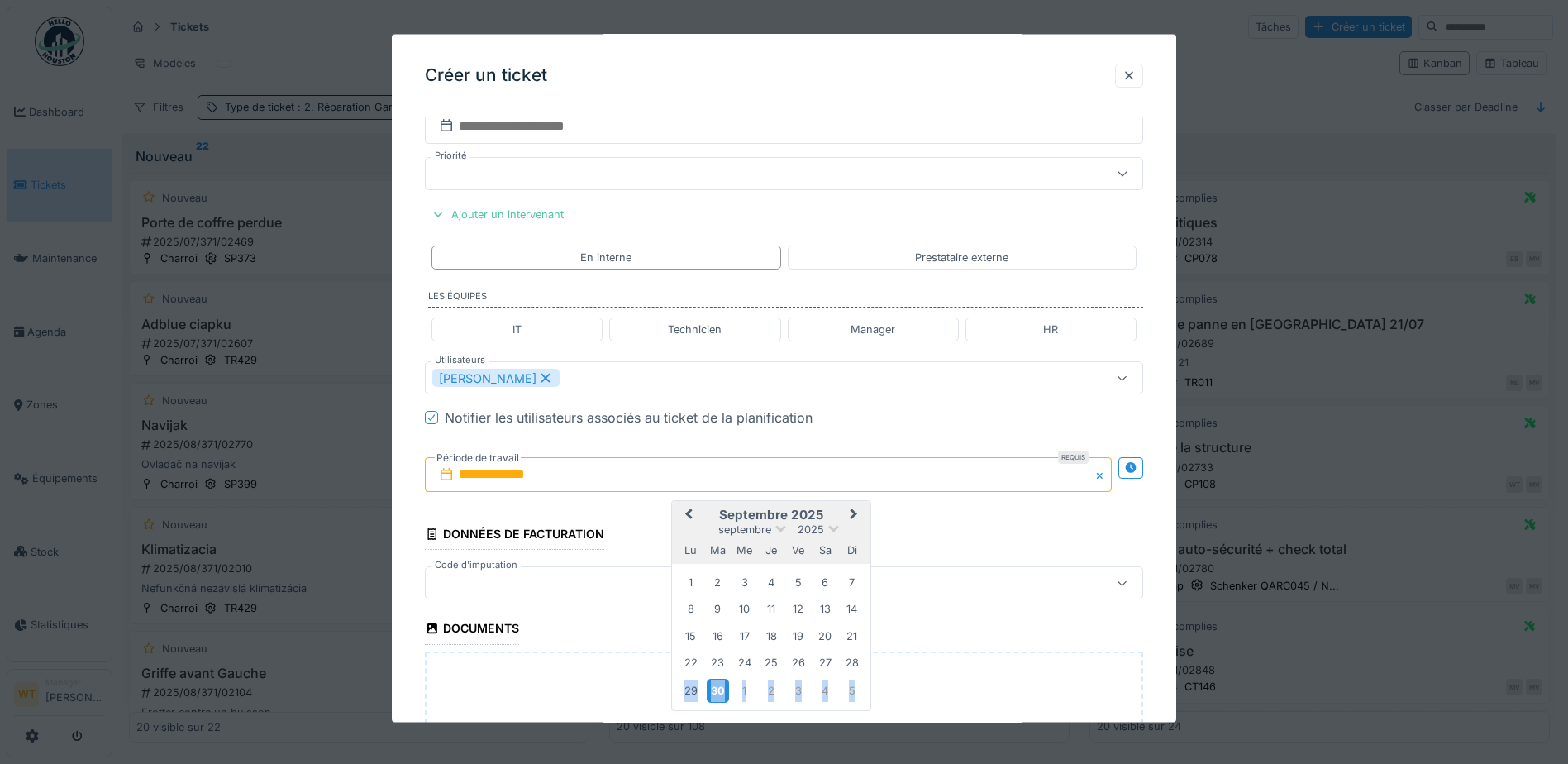
click at [717, 690] on div "30" at bounding box center [718, 690] width 22 height 24
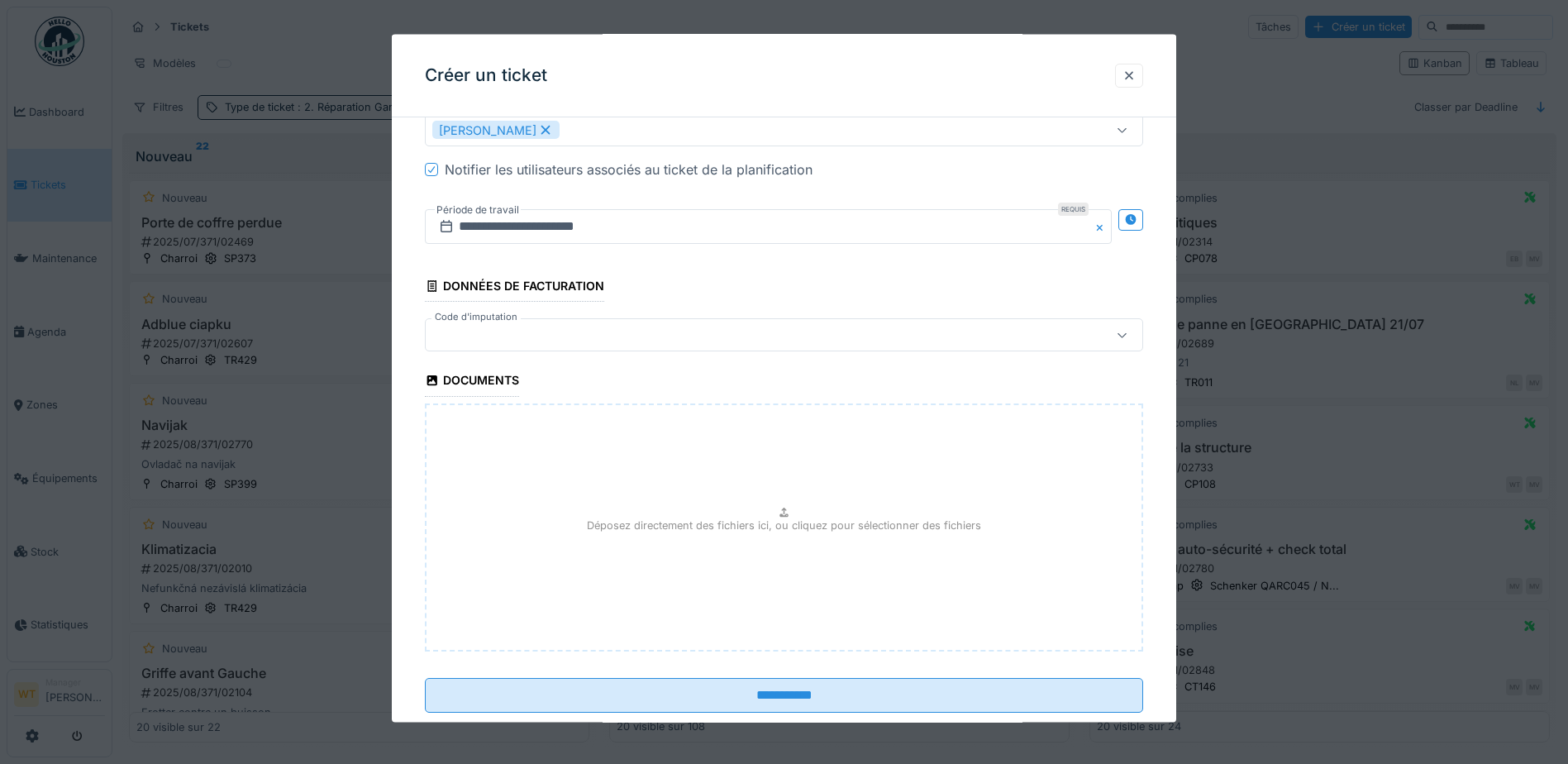
click at [549, 334] on div at bounding box center [742, 335] width 619 height 18
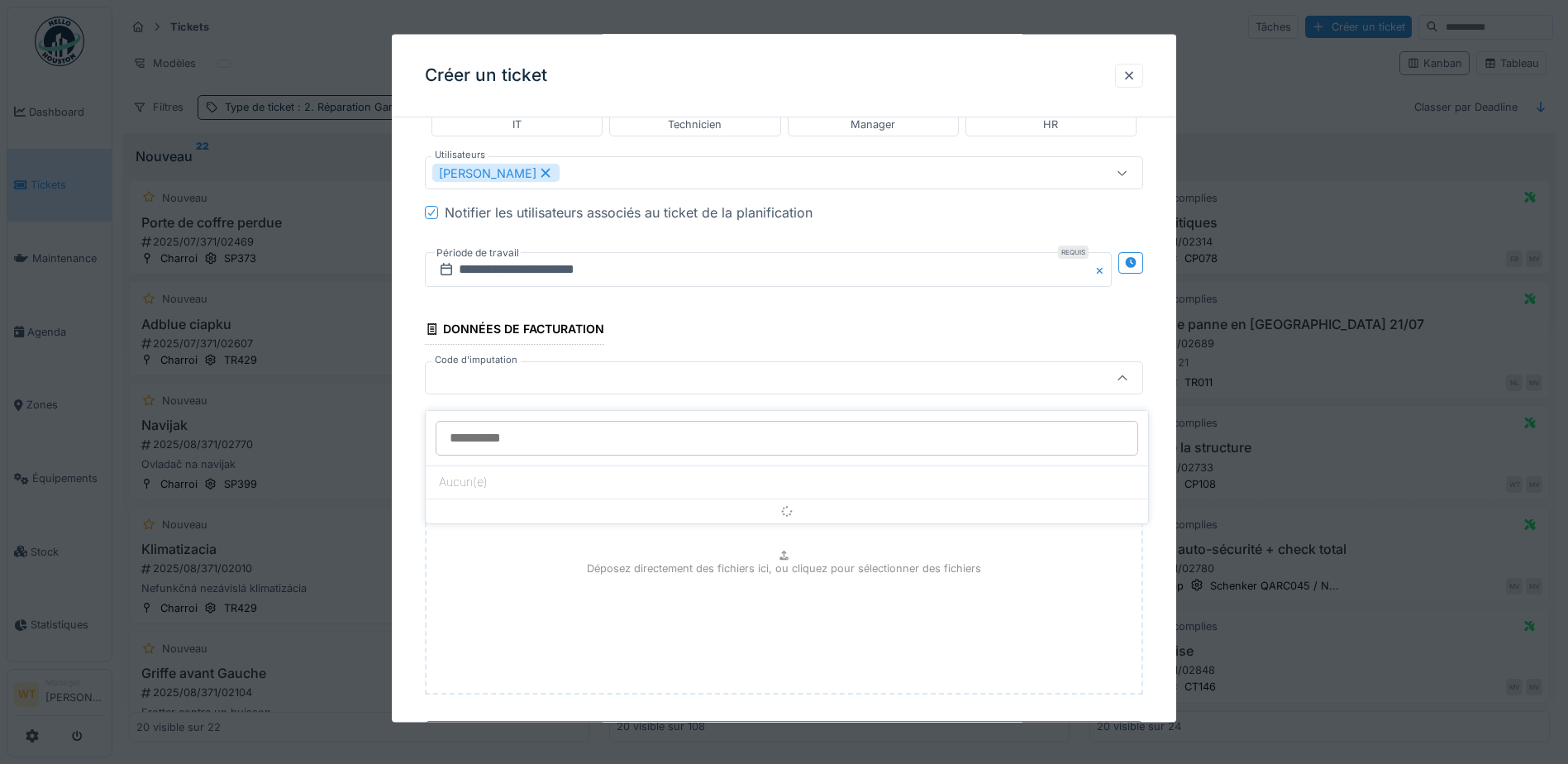
scroll to position [11, 0]
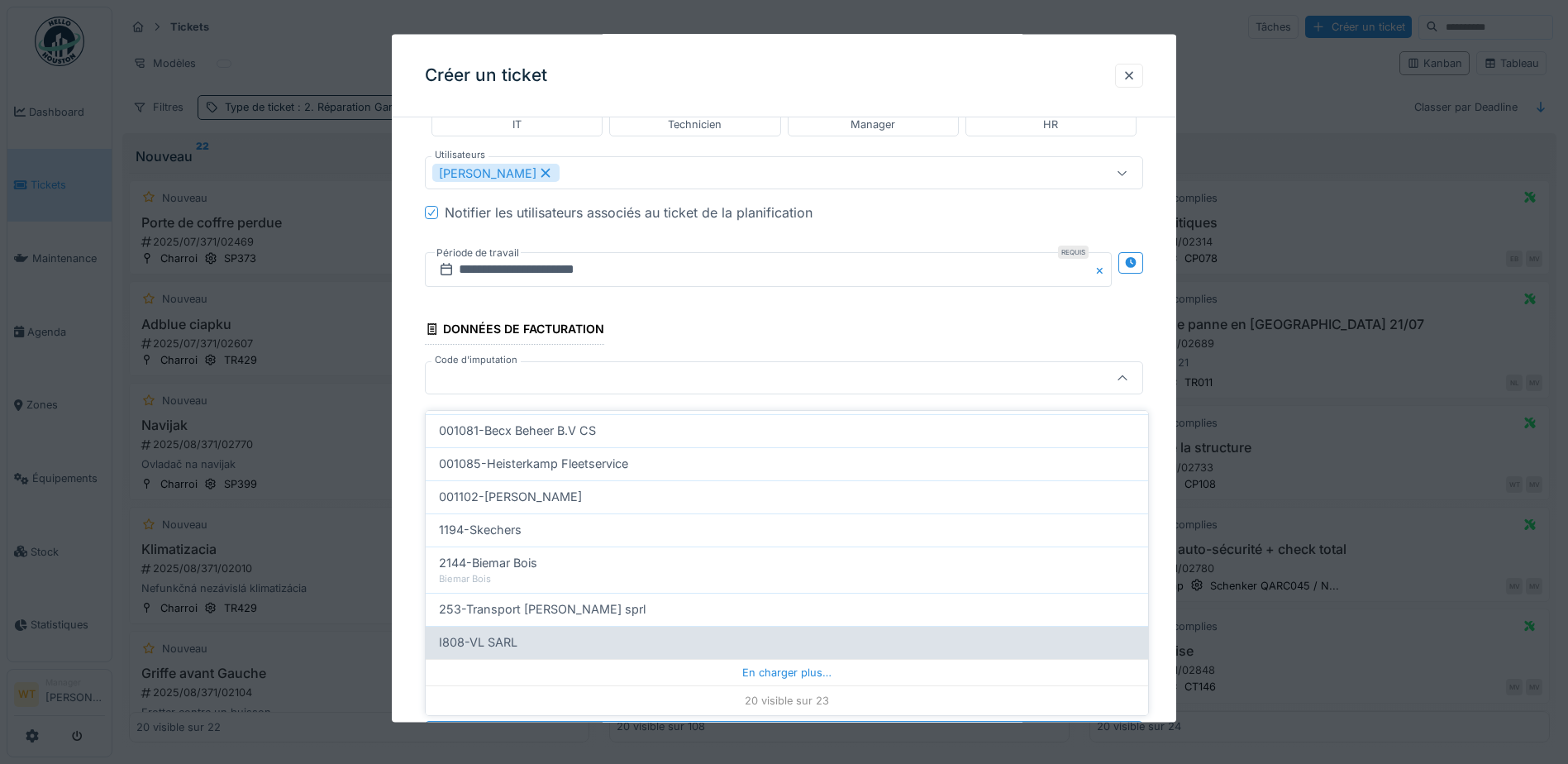
drag, startPoint x: 728, startPoint y: 662, endPoint x: 694, endPoint y: 653, distance: 35.2
click at [729, 662] on div "En charger plus…" at bounding box center [787, 672] width 723 height 27
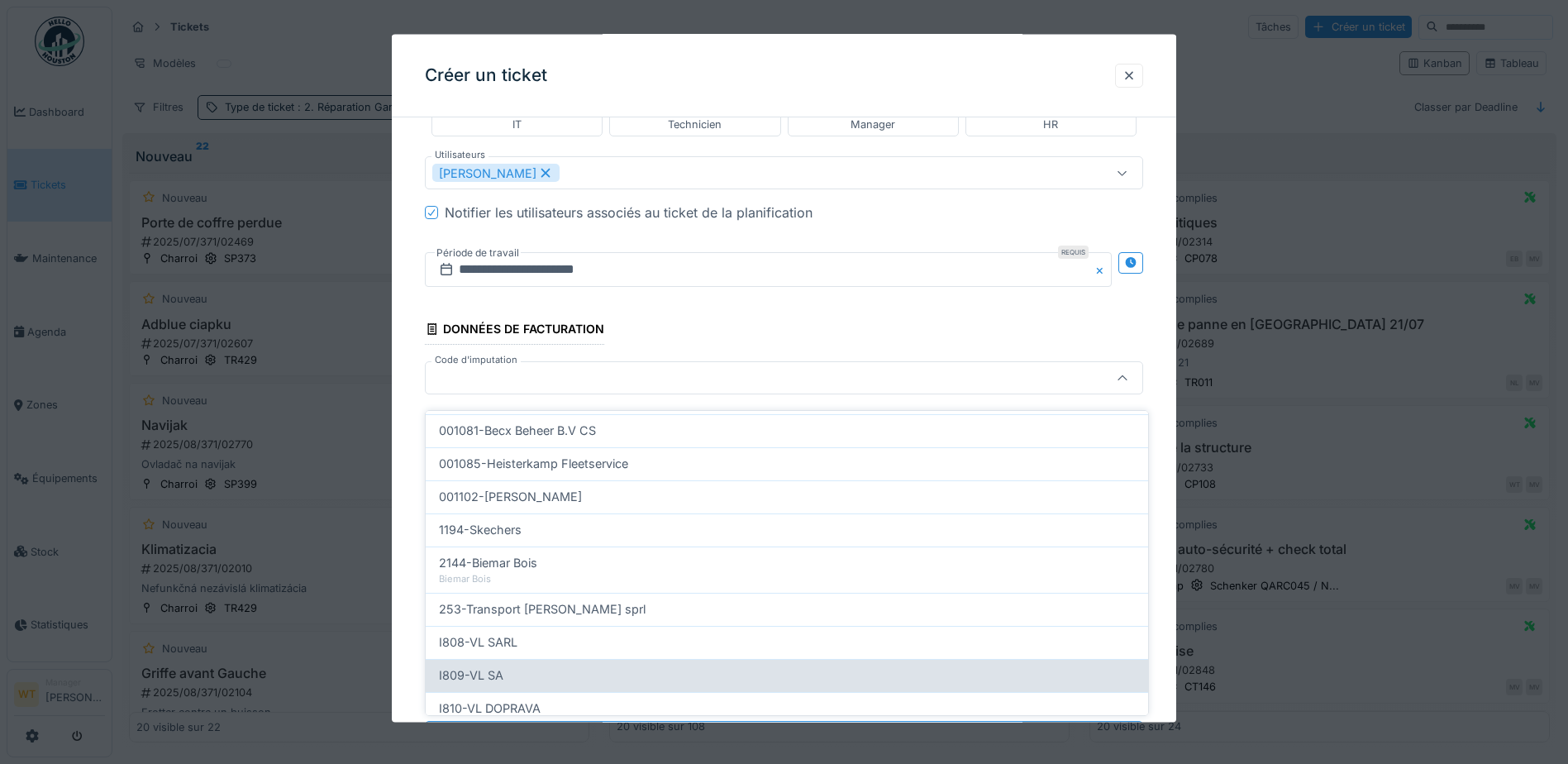
scroll to position [599, 0]
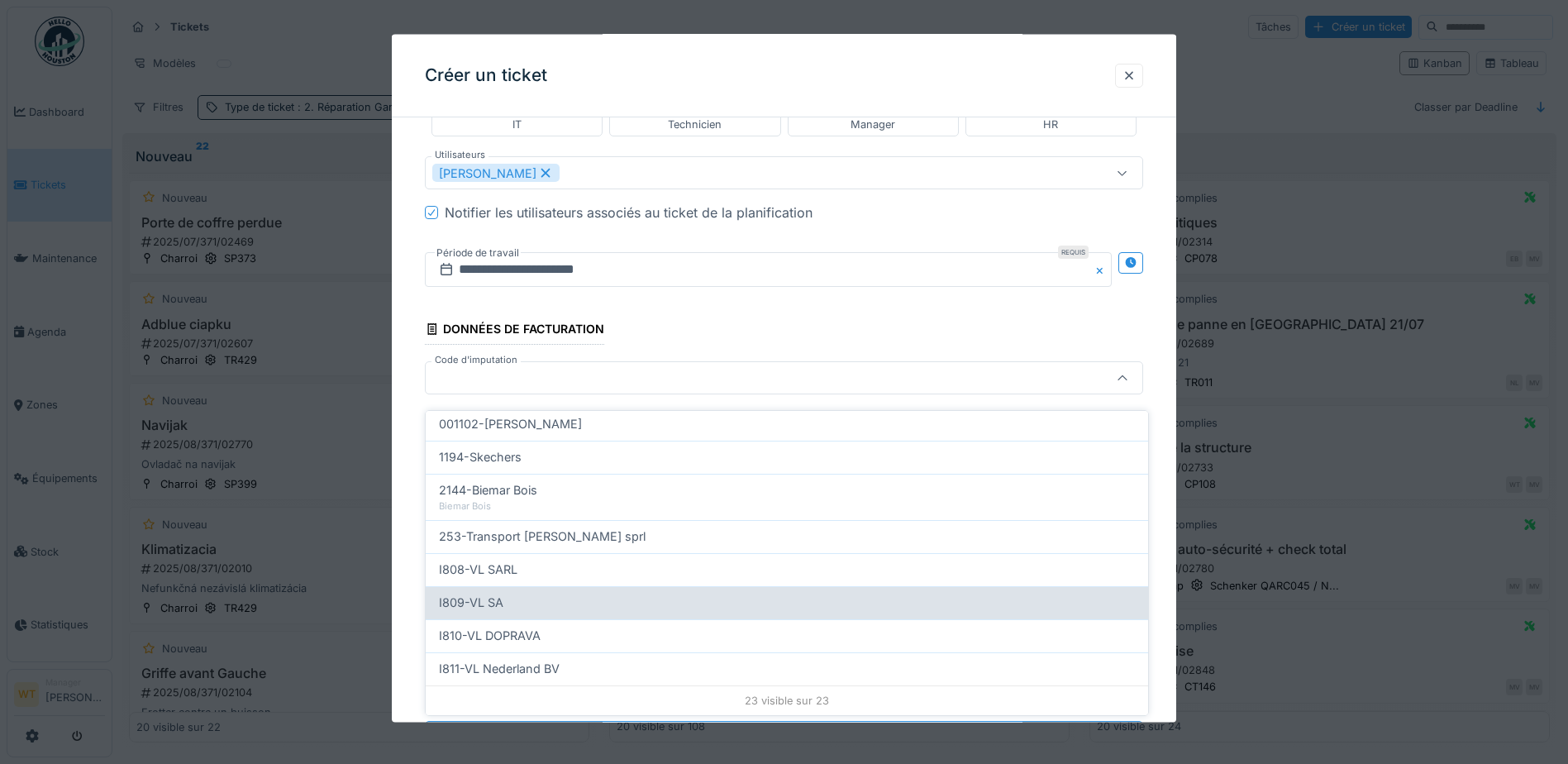
click at [525, 586] on div "I809-VL SA" at bounding box center [787, 603] width 723 height 33
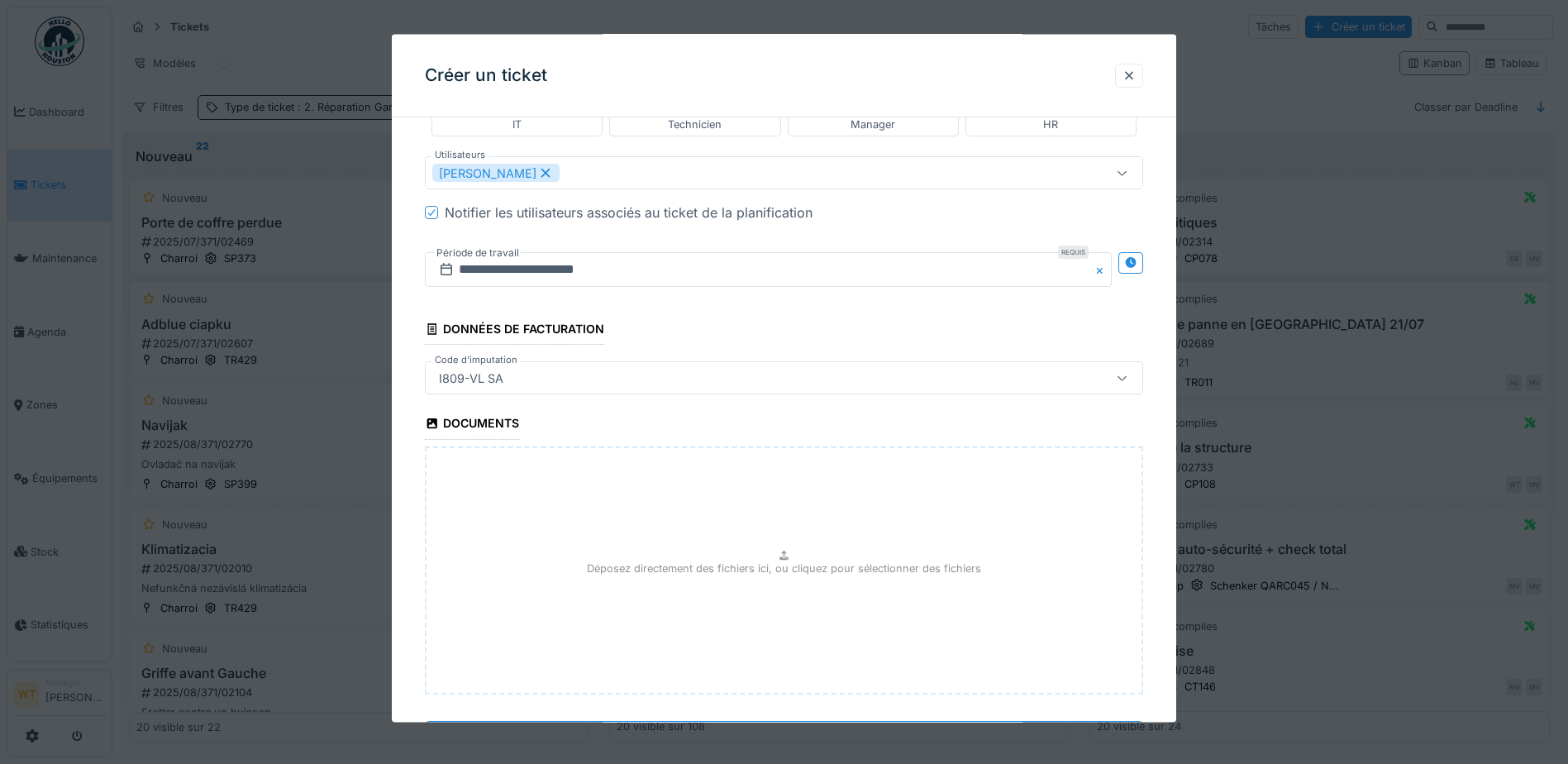
type input "***"
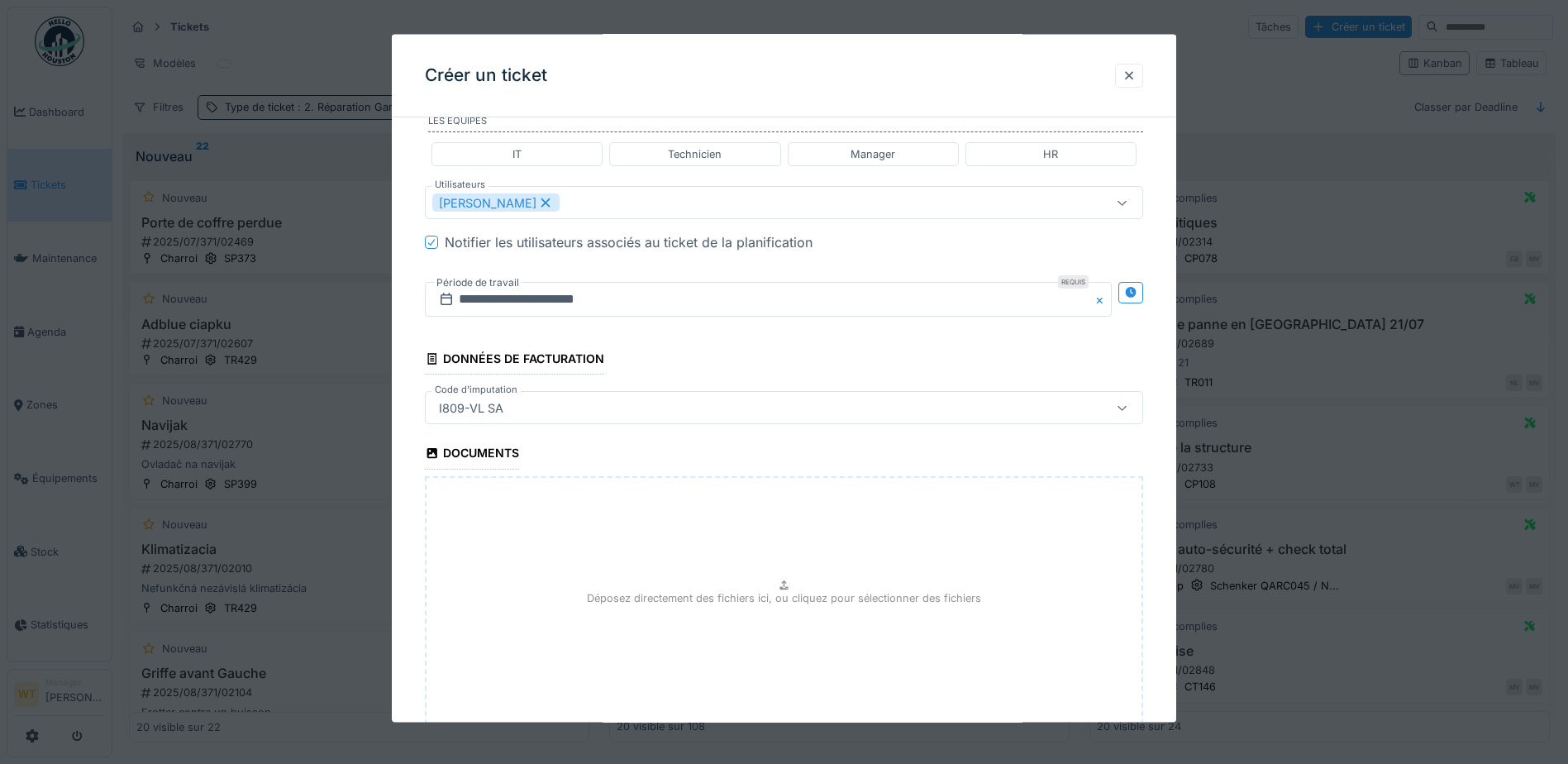
scroll to position [1398, 0]
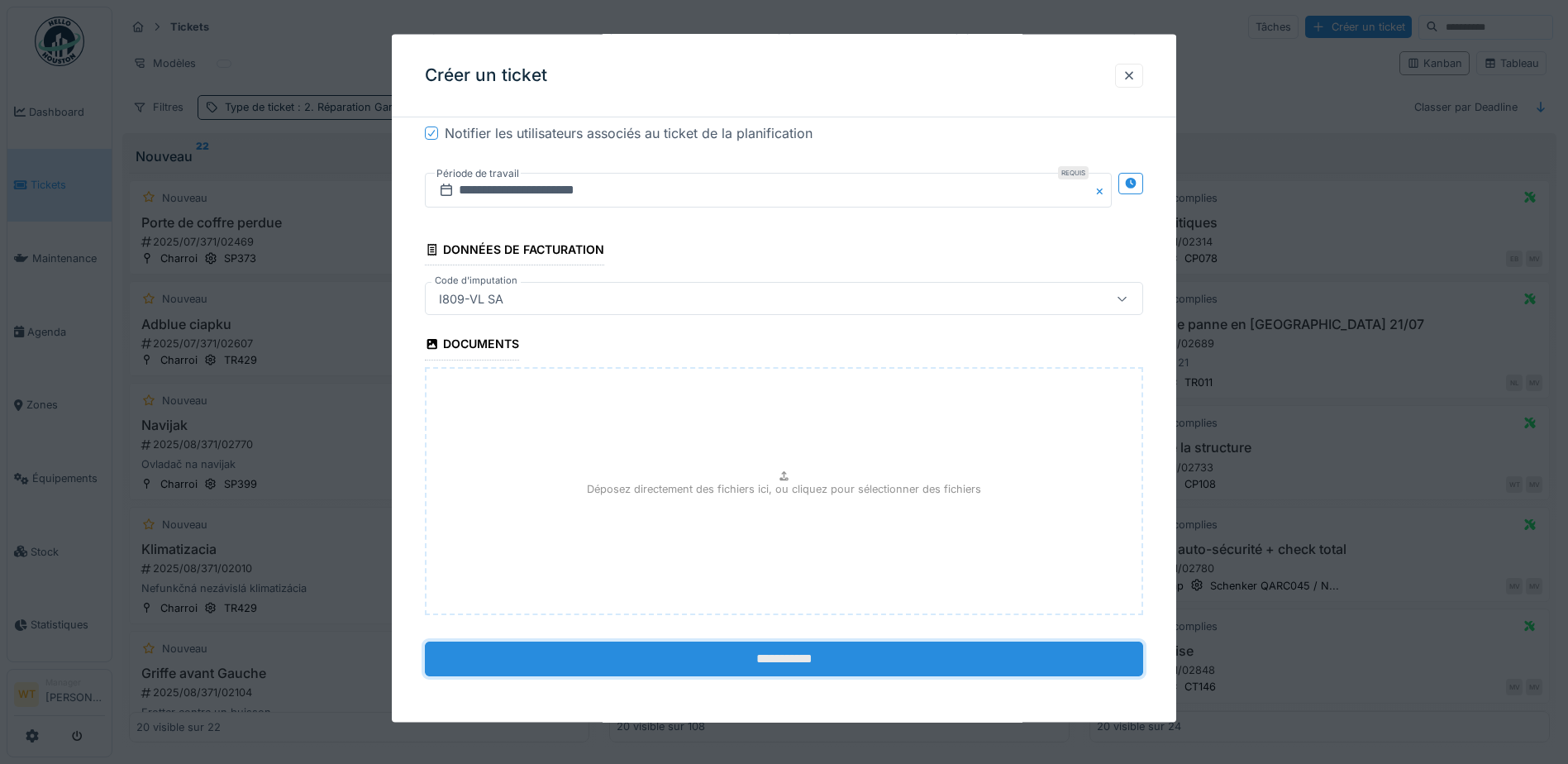
click at [685, 660] on input "**********" at bounding box center [784, 658] width 718 height 35
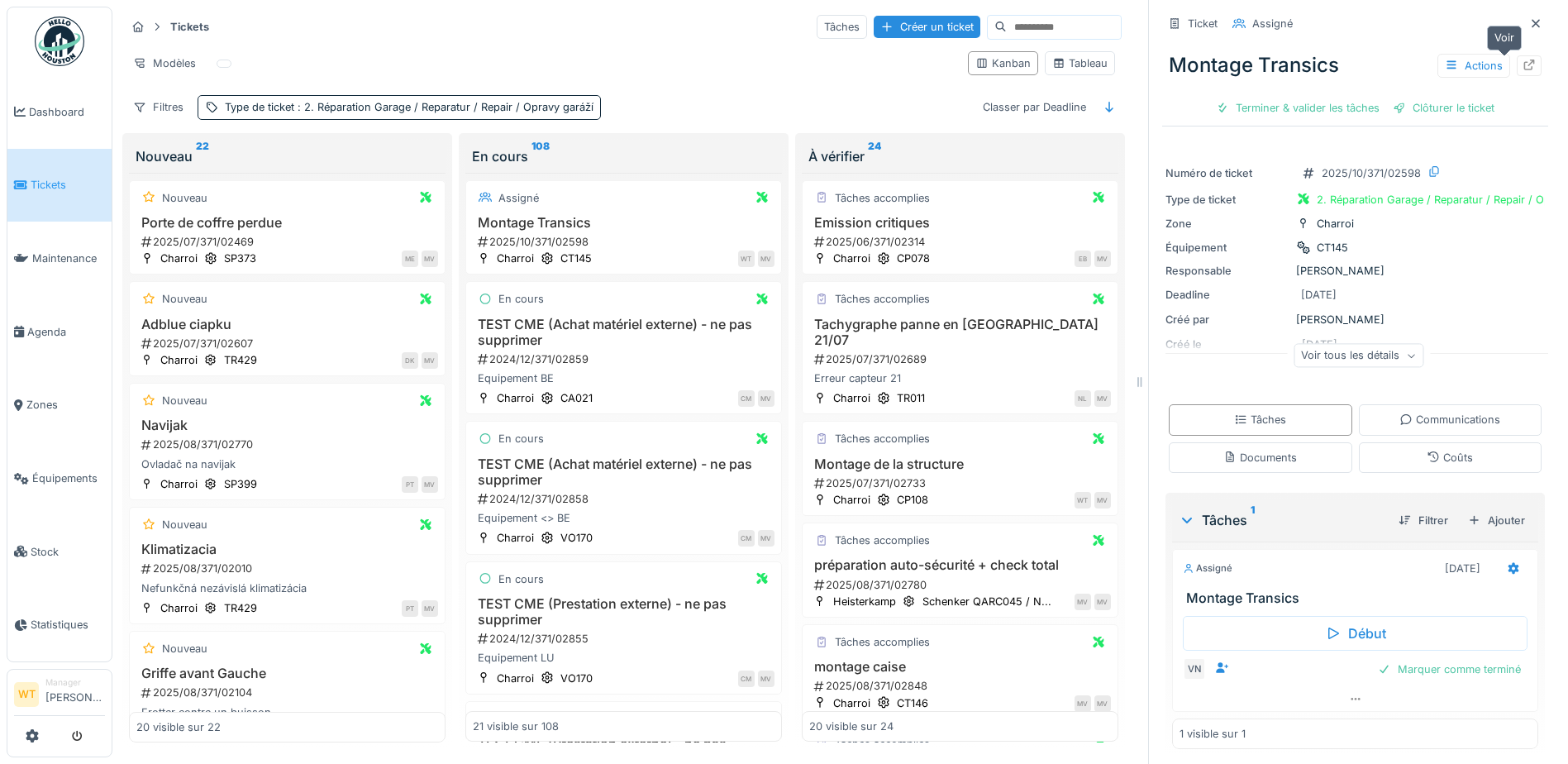
click at [1517, 56] on div at bounding box center [1529, 65] width 25 height 20
click at [73, 476] on span "Équipements" at bounding box center [68, 477] width 73 height 16
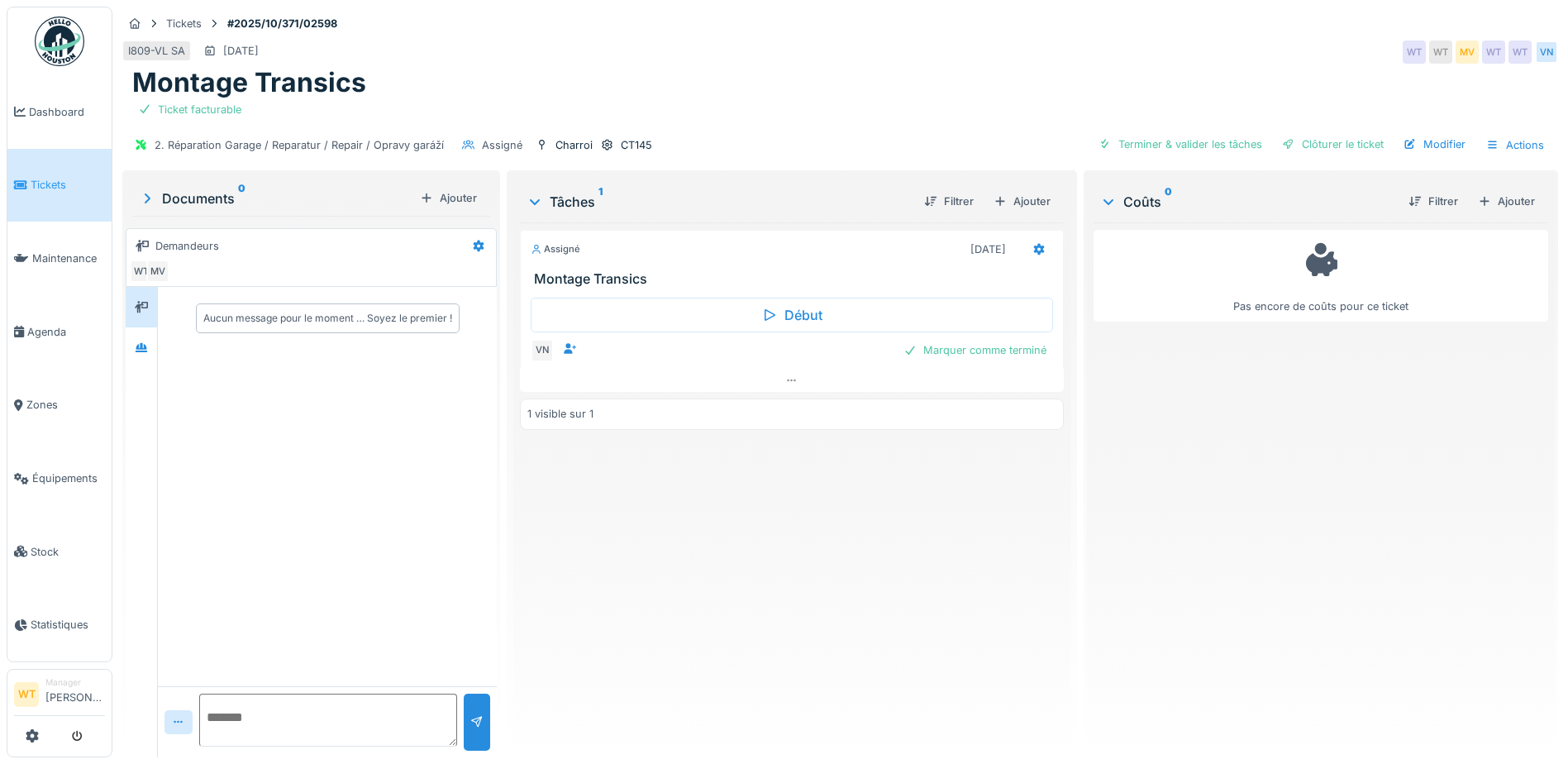
drag, startPoint x: 1492, startPoint y: 188, endPoint x: 1480, endPoint y: 201, distance: 17.7
click at [1491, 188] on div "Filtrer Ajouter" at bounding box center [1468, 201] width 147 height 29
click at [1480, 202] on div "Ajouter" at bounding box center [1506, 201] width 70 height 22
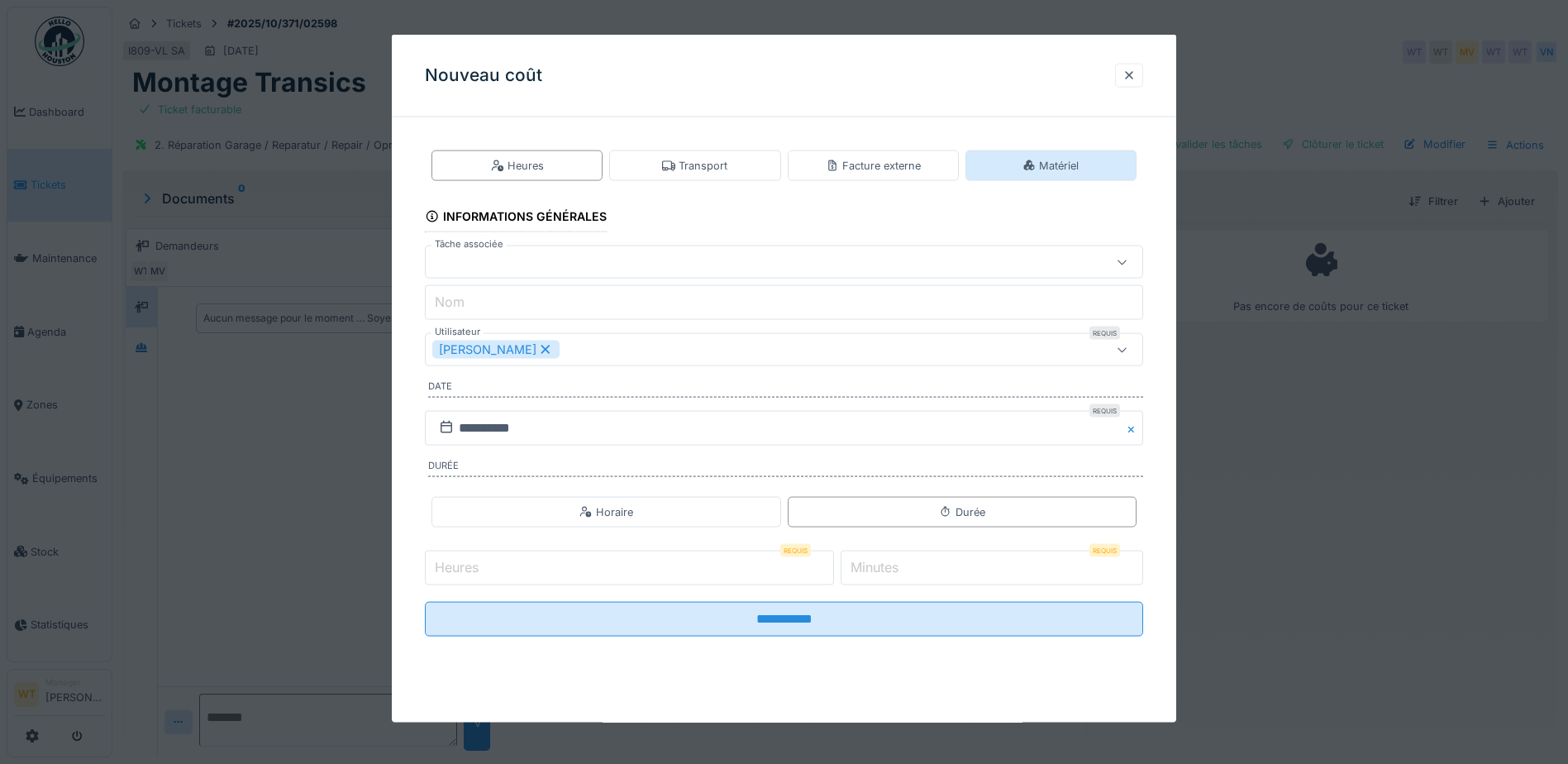
click at [1046, 166] on div "Matériel" at bounding box center [1050, 165] width 56 height 16
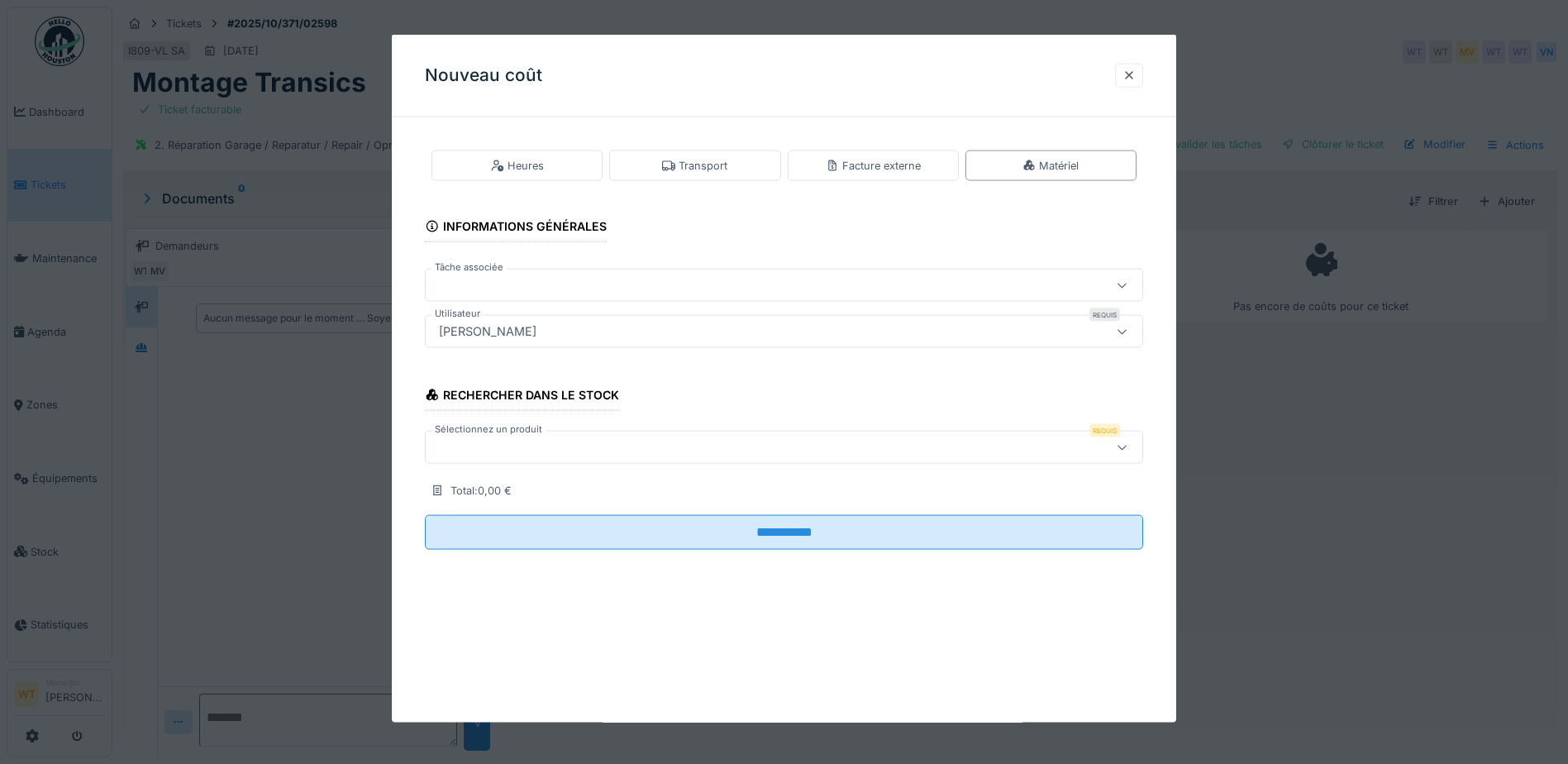
click at [607, 456] on div at bounding box center [784, 447] width 718 height 33
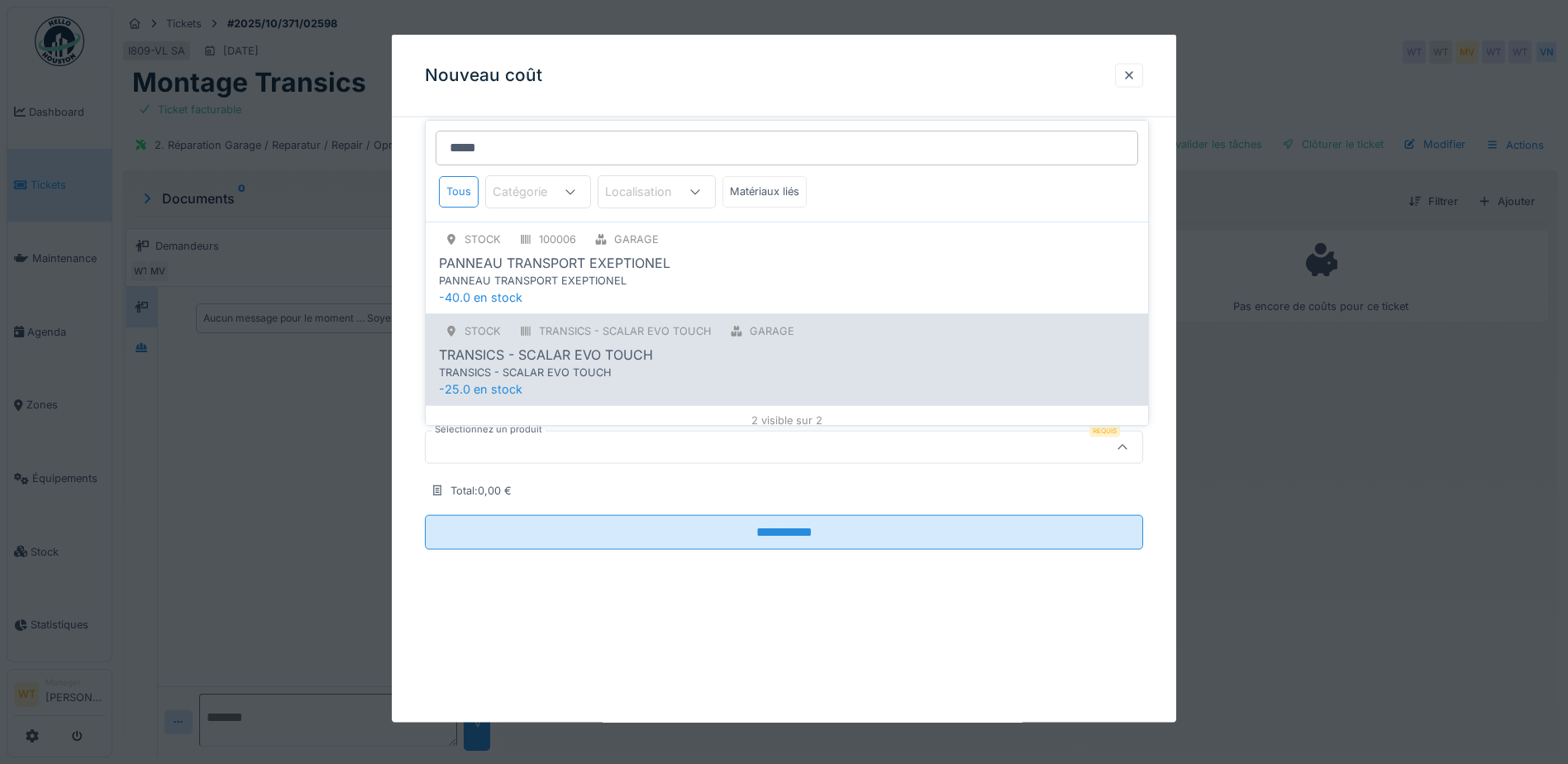
type input "*****"
click at [673, 376] on div "TRANSICS - SCALAR EVO TOUCH" at bounding box center [752, 372] width 628 height 16
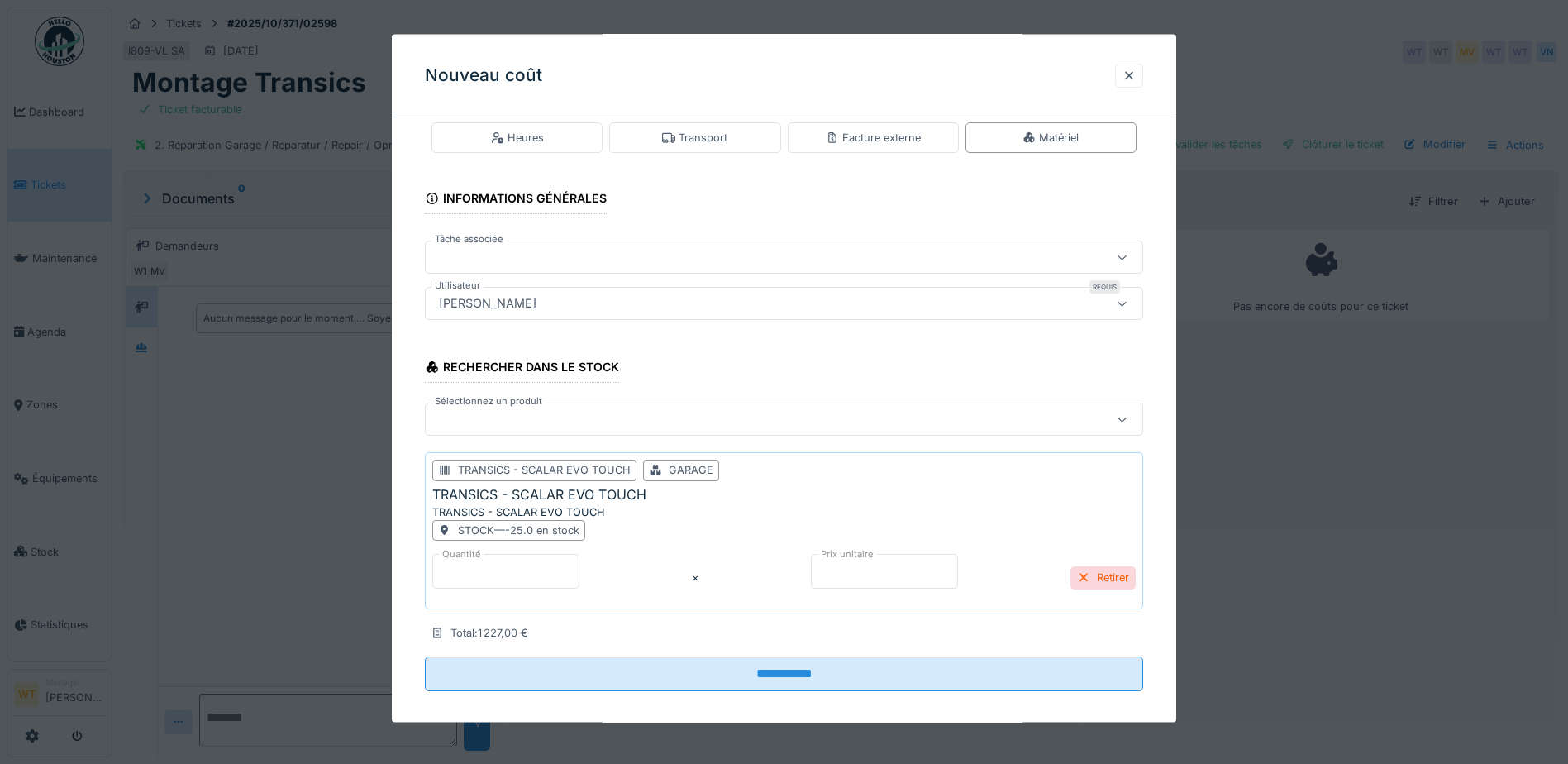
scroll to position [43, 0]
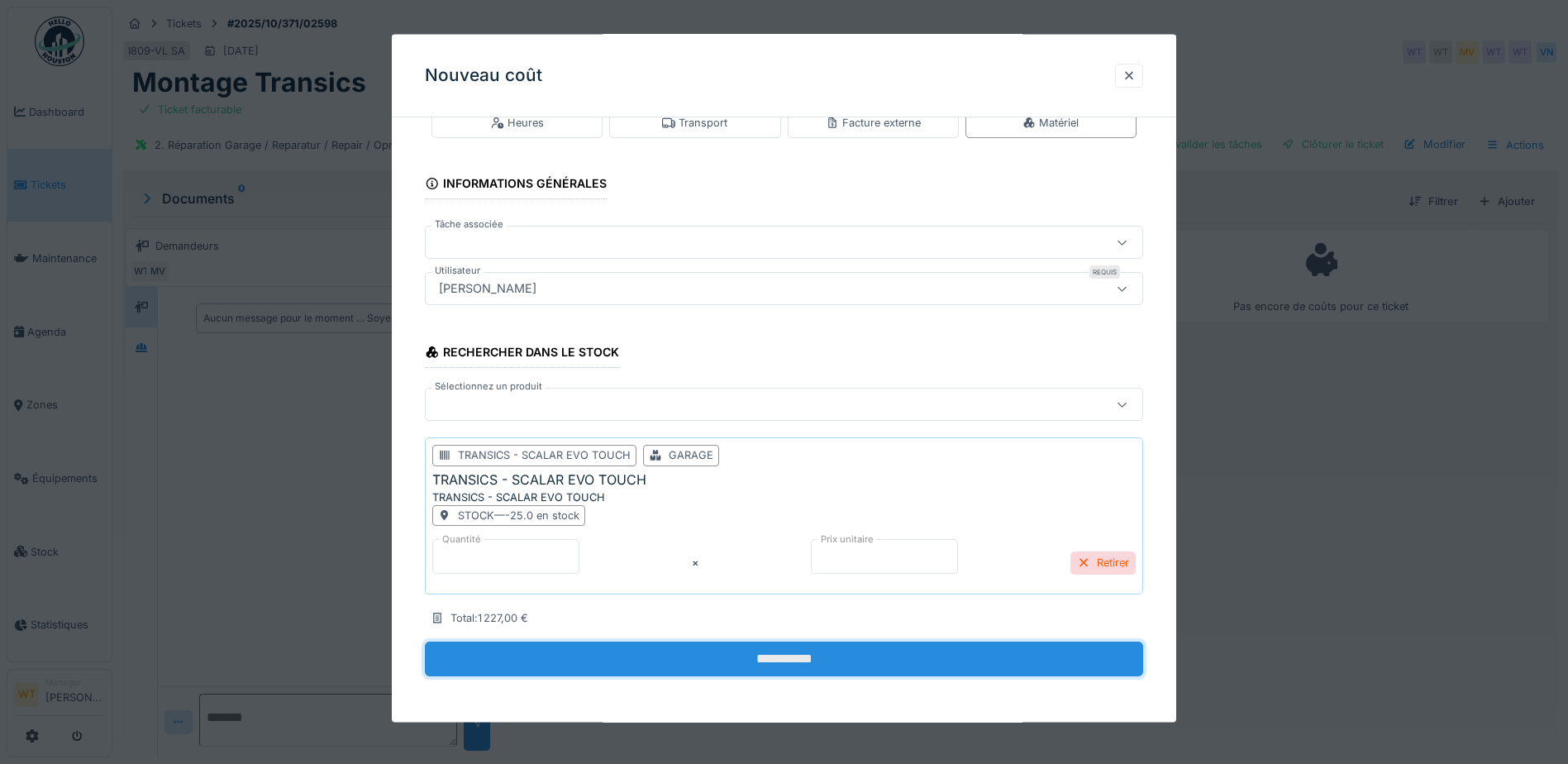
click at [651, 661] on input "**********" at bounding box center [784, 659] width 718 height 35
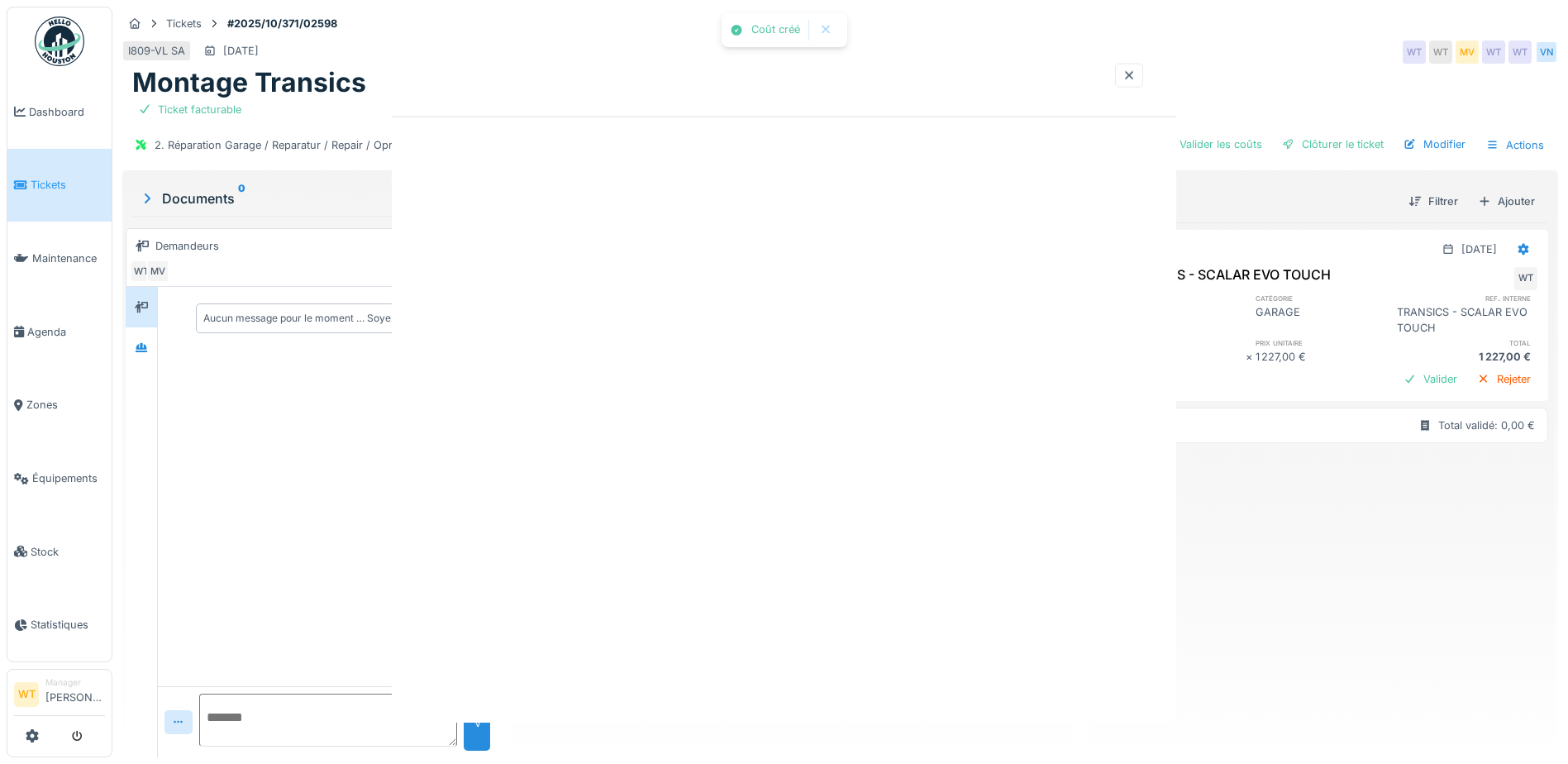
scroll to position [0, 0]
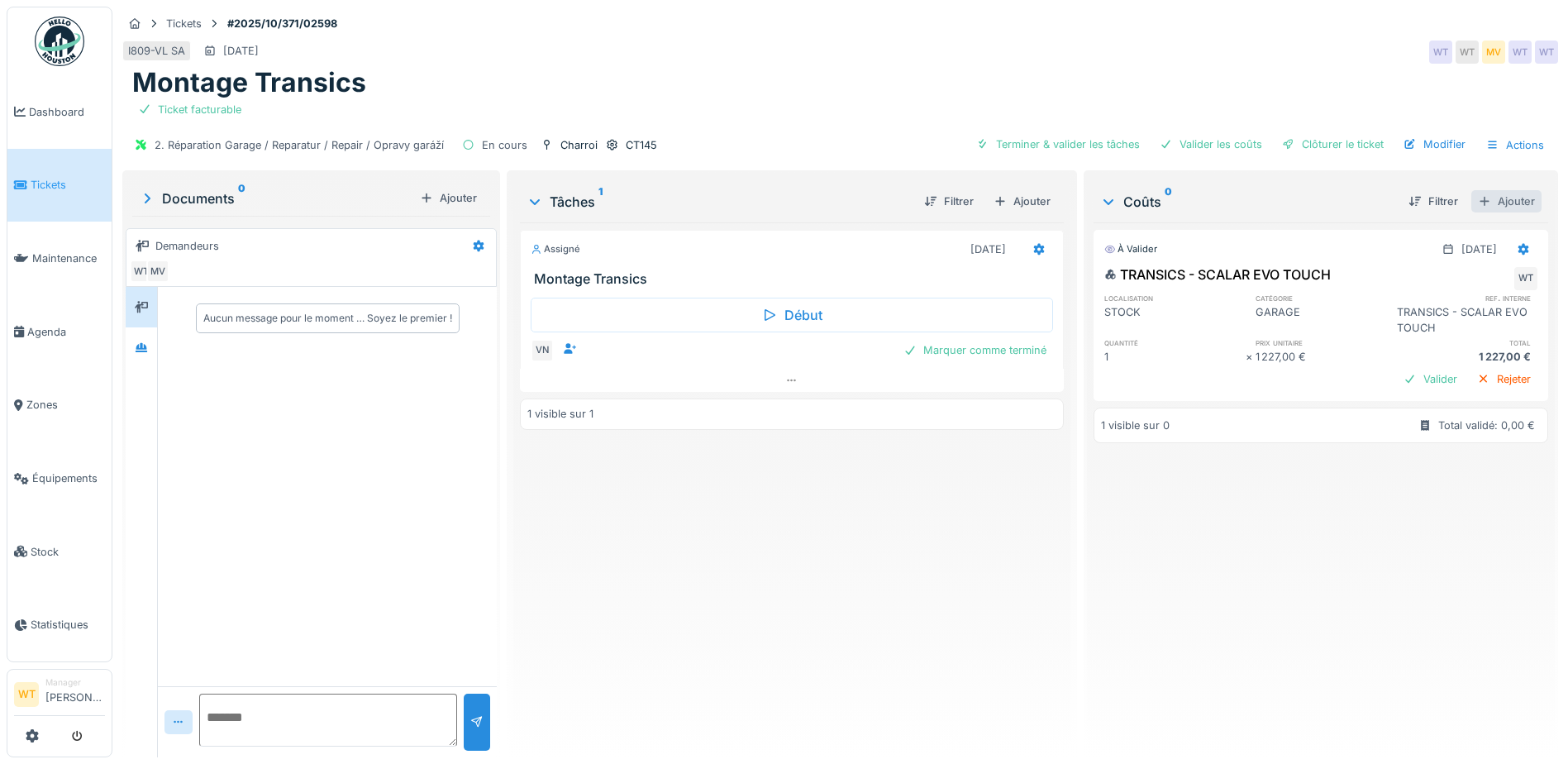
click at [1503, 202] on div "Ajouter" at bounding box center [1506, 201] width 70 height 22
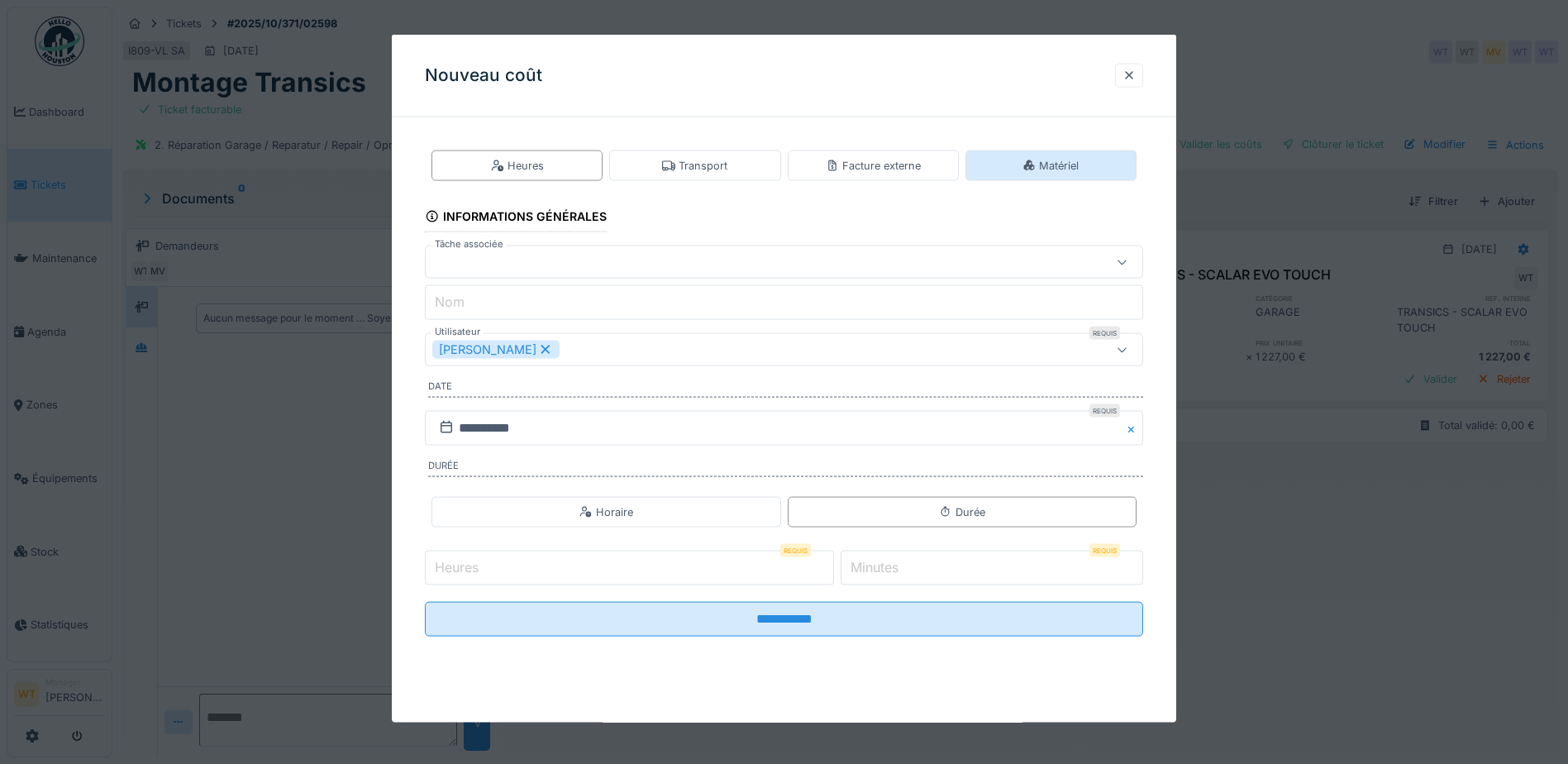
click at [1014, 170] on div "Matériel" at bounding box center [1052, 165] width 171 height 30
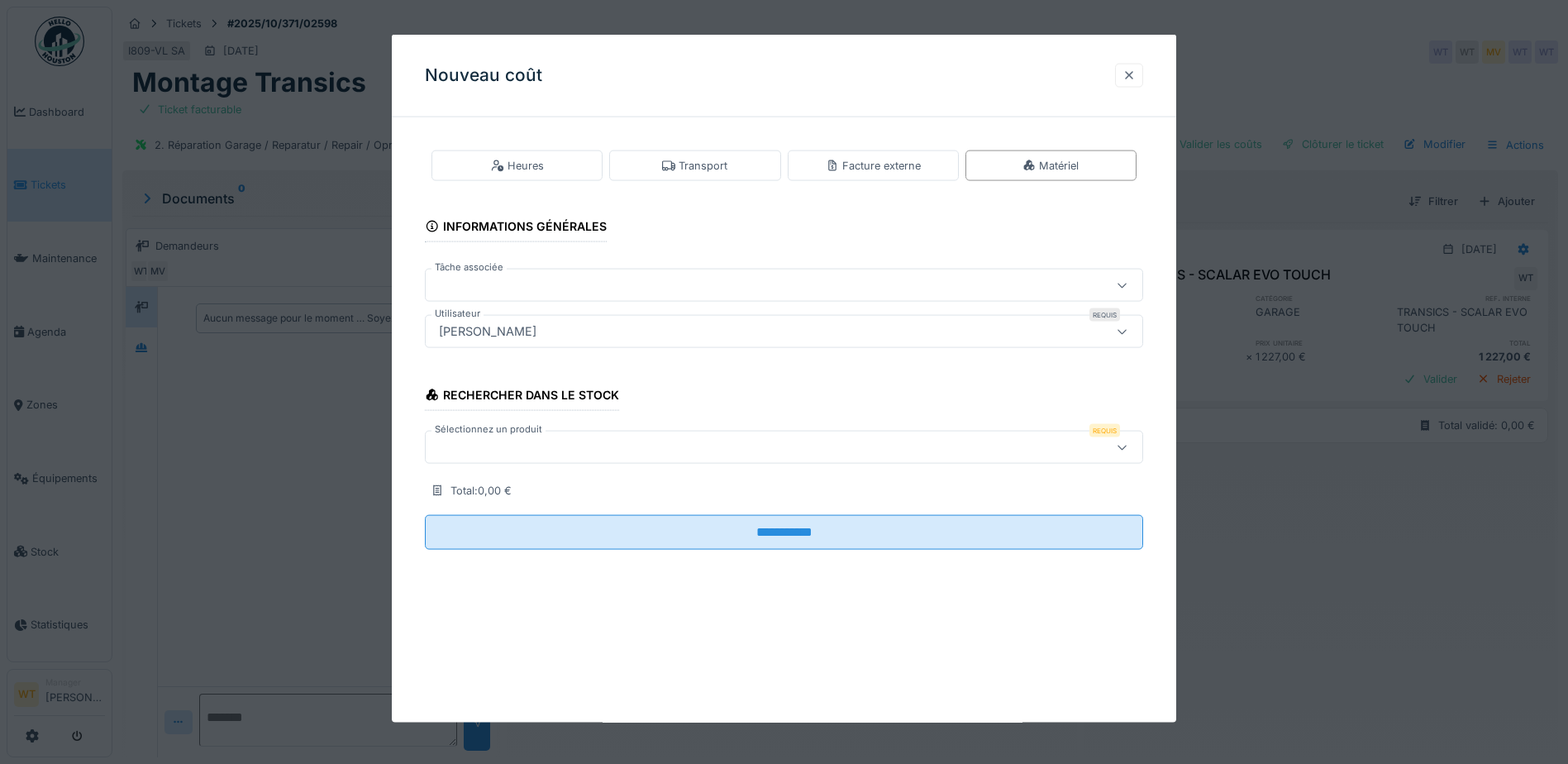
click at [1130, 68] on div at bounding box center [1129, 75] width 13 height 16
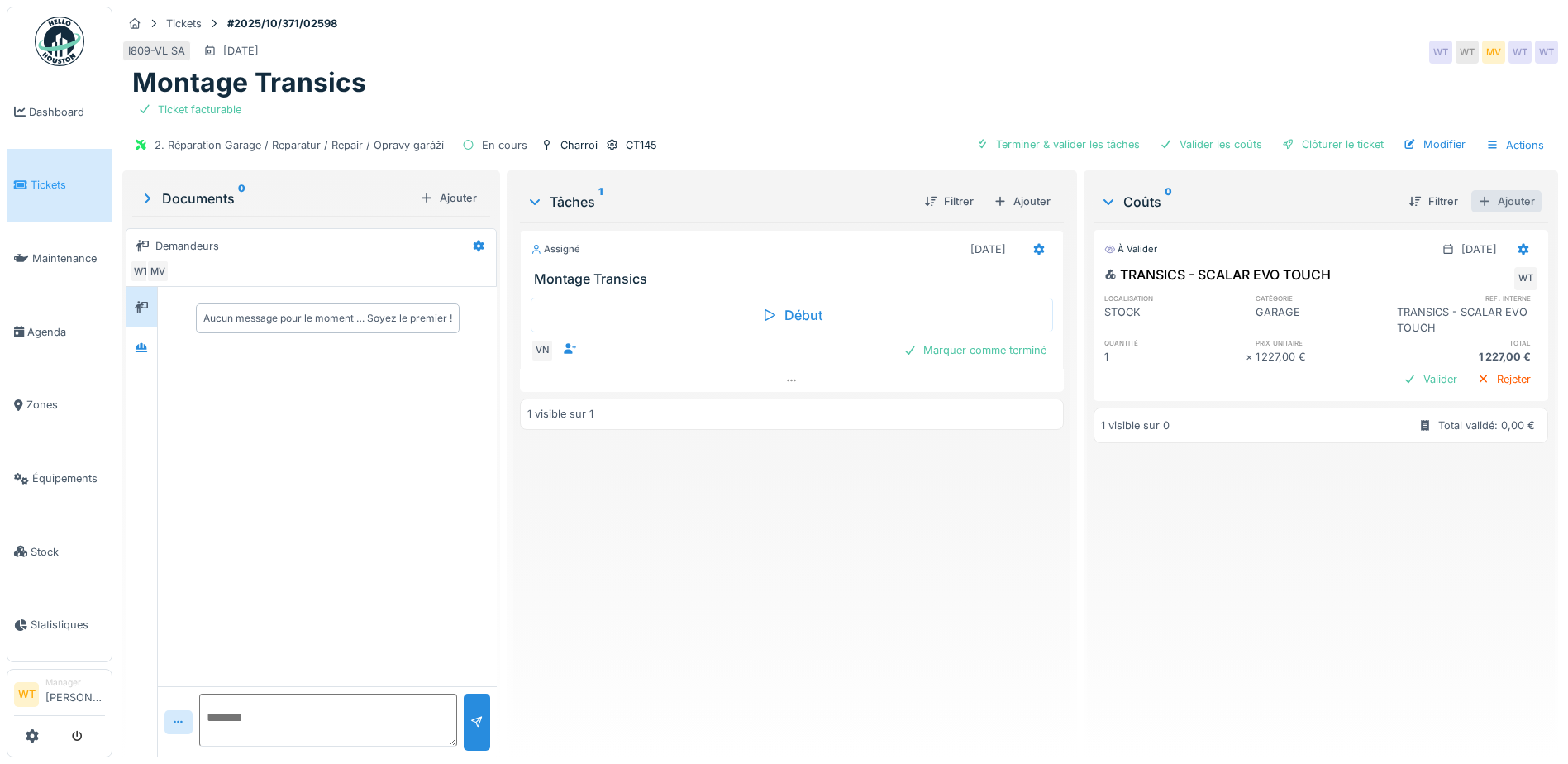
click at [1491, 201] on div "Ajouter" at bounding box center [1506, 201] width 70 height 22
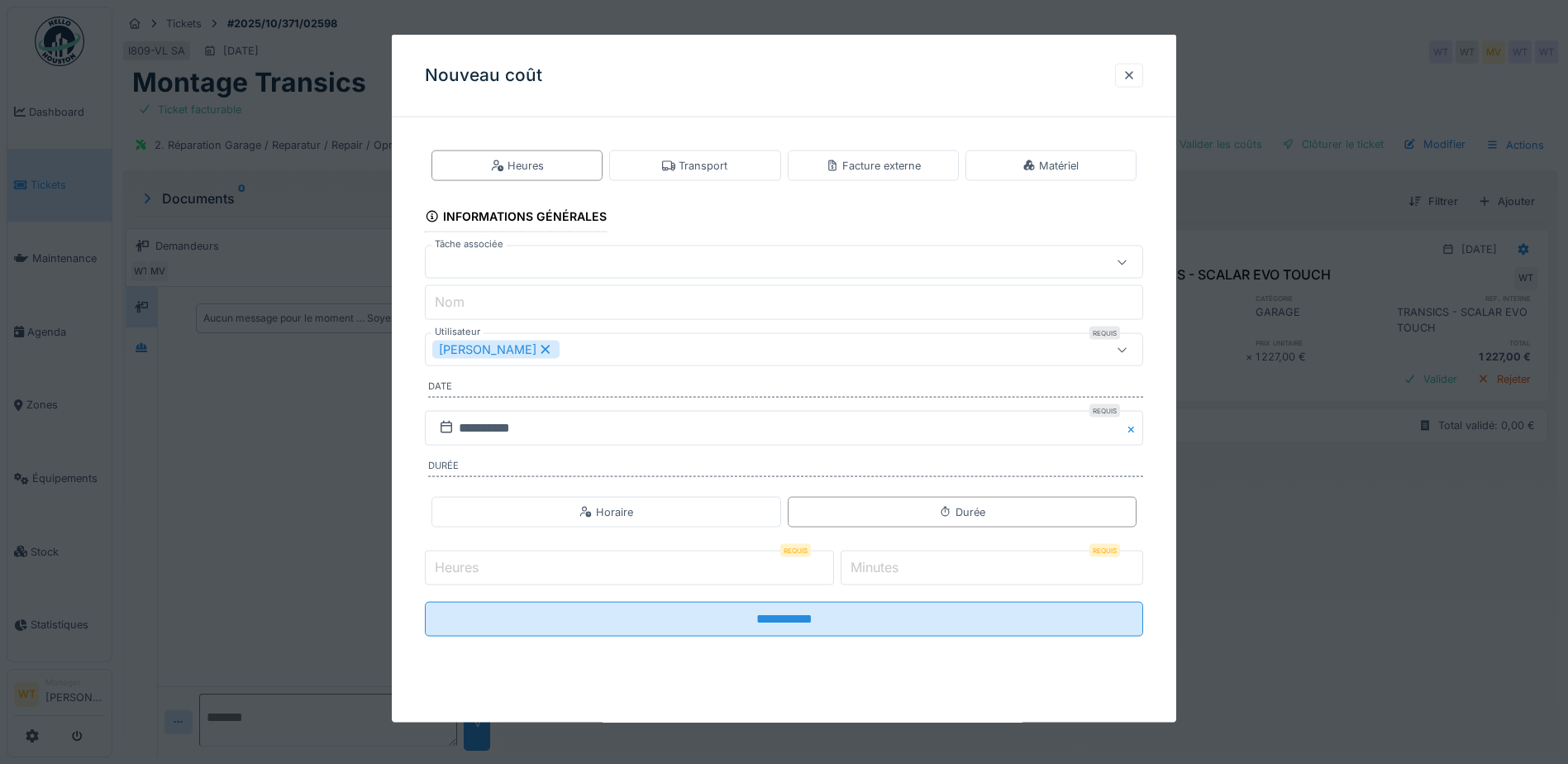
click at [541, 348] on icon at bounding box center [546, 349] width 9 height 9
click at [524, 358] on div "Utilisateurs" at bounding box center [784, 349] width 718 height 33
click at [530, 351] on div "Utilisateurs" at bounding box center [742, 350] width 619 height 18
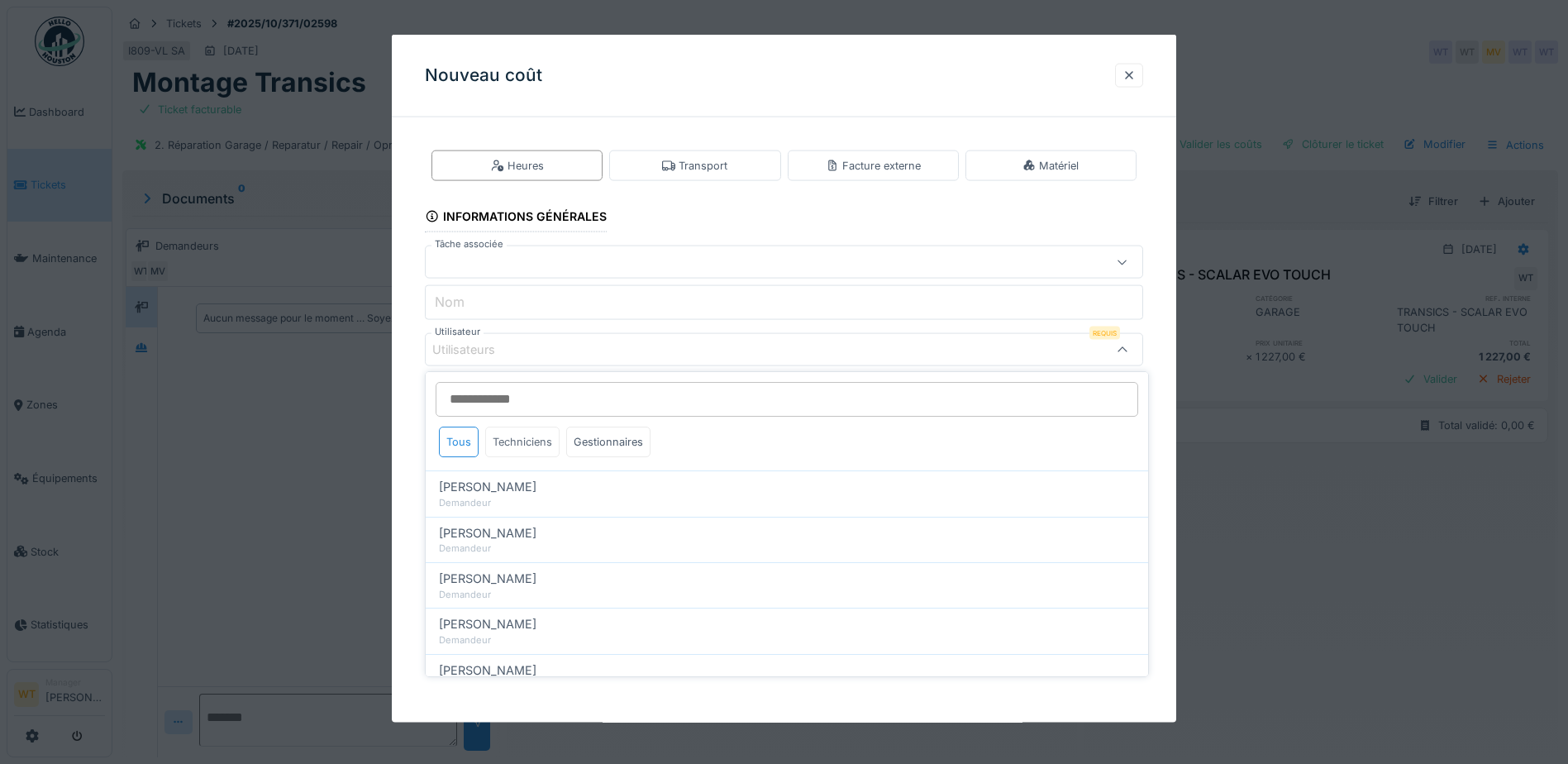
click at [529, 451] on div "Techniciens" at bounding box center [522, 441] width 75 height 30
click at [517, 439] on div "Techniciens" at bounding box center [522, 441] width 75 height 30
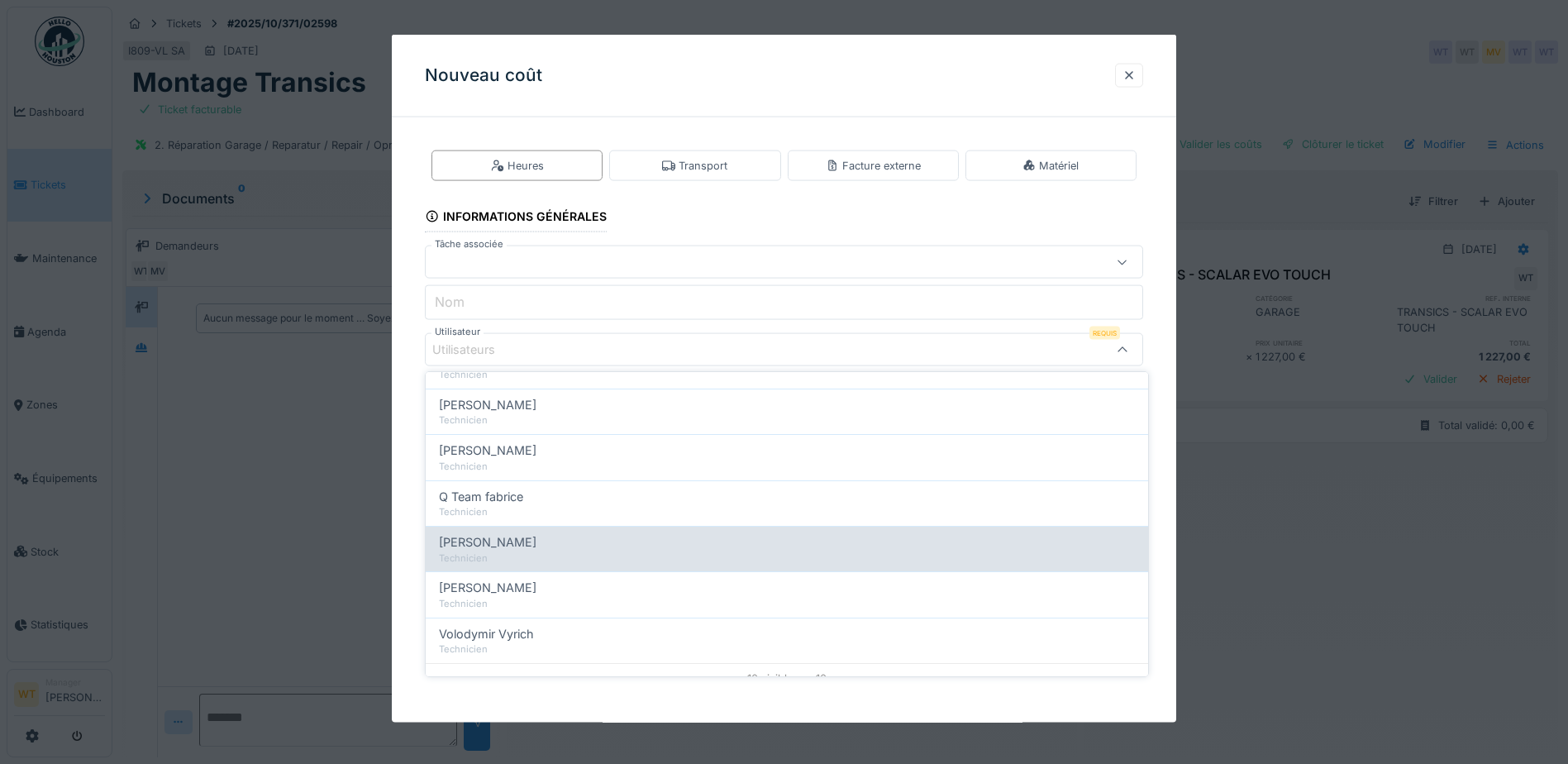
scroll to position [282, 0]
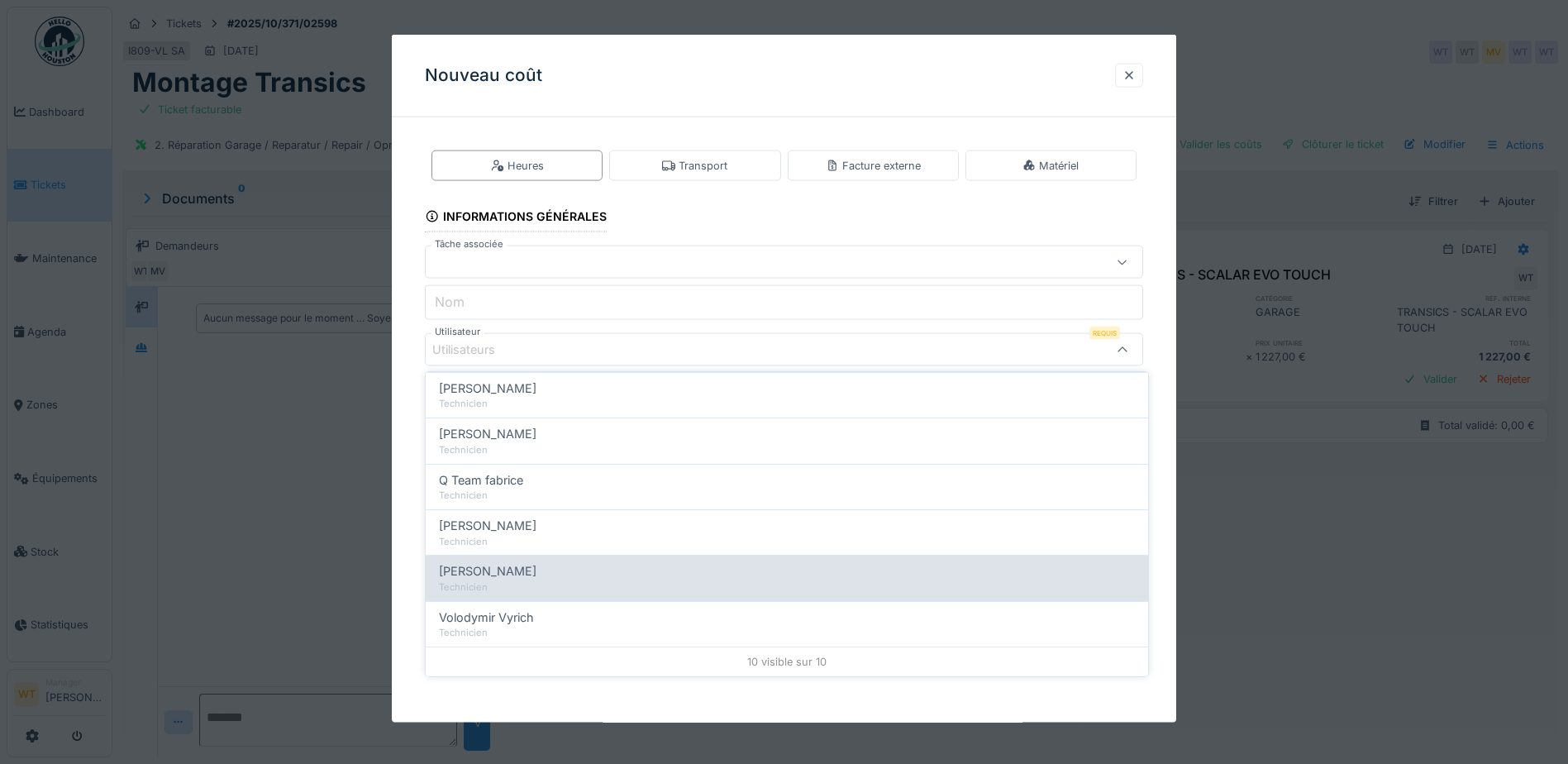
click at [558, 576] on div "[PERSON_NAME]" at bounding box center [786, 571] width 696 height 18
type input "****"
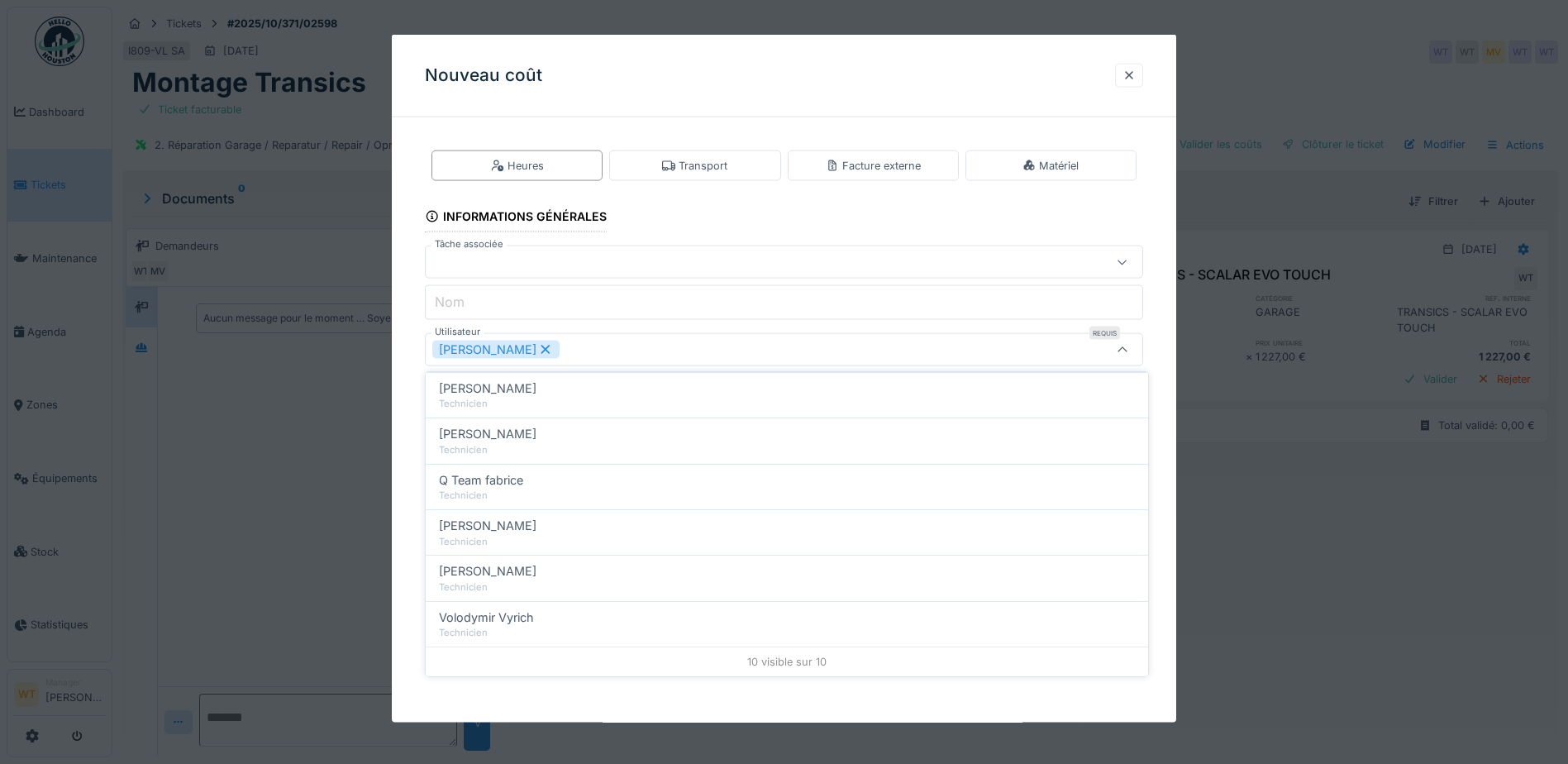
click at [640, 352] on div "[PERSON_NAME]" at bounding box center [742, 350] width 619 height 18
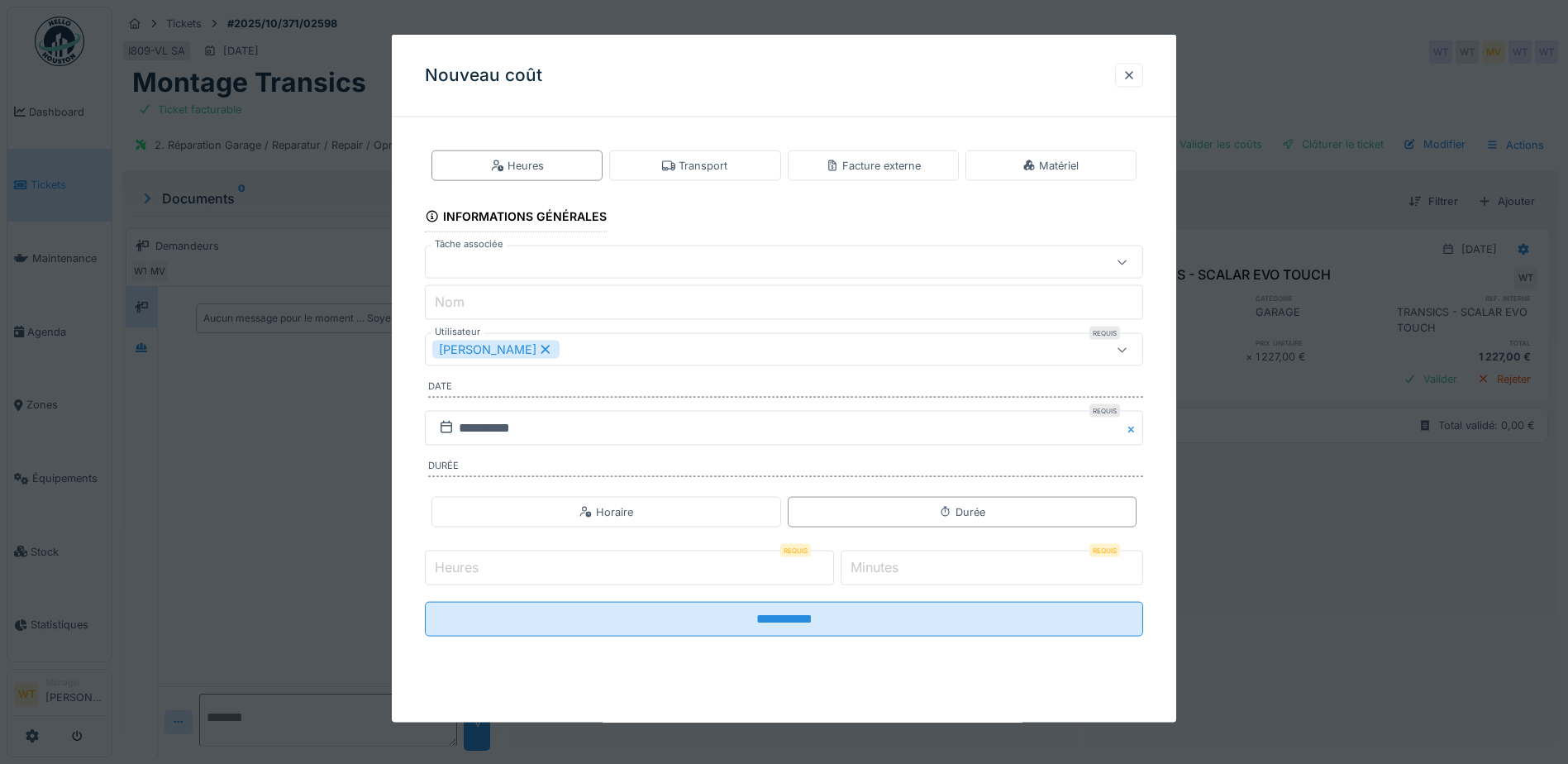
click at [635, 574] on input "Heures" at bounding box center [630, 568] width 409 height 35
type input "*"
click at [928, 566] on input "*" at bounding box center [992, 568] width 302 height 35
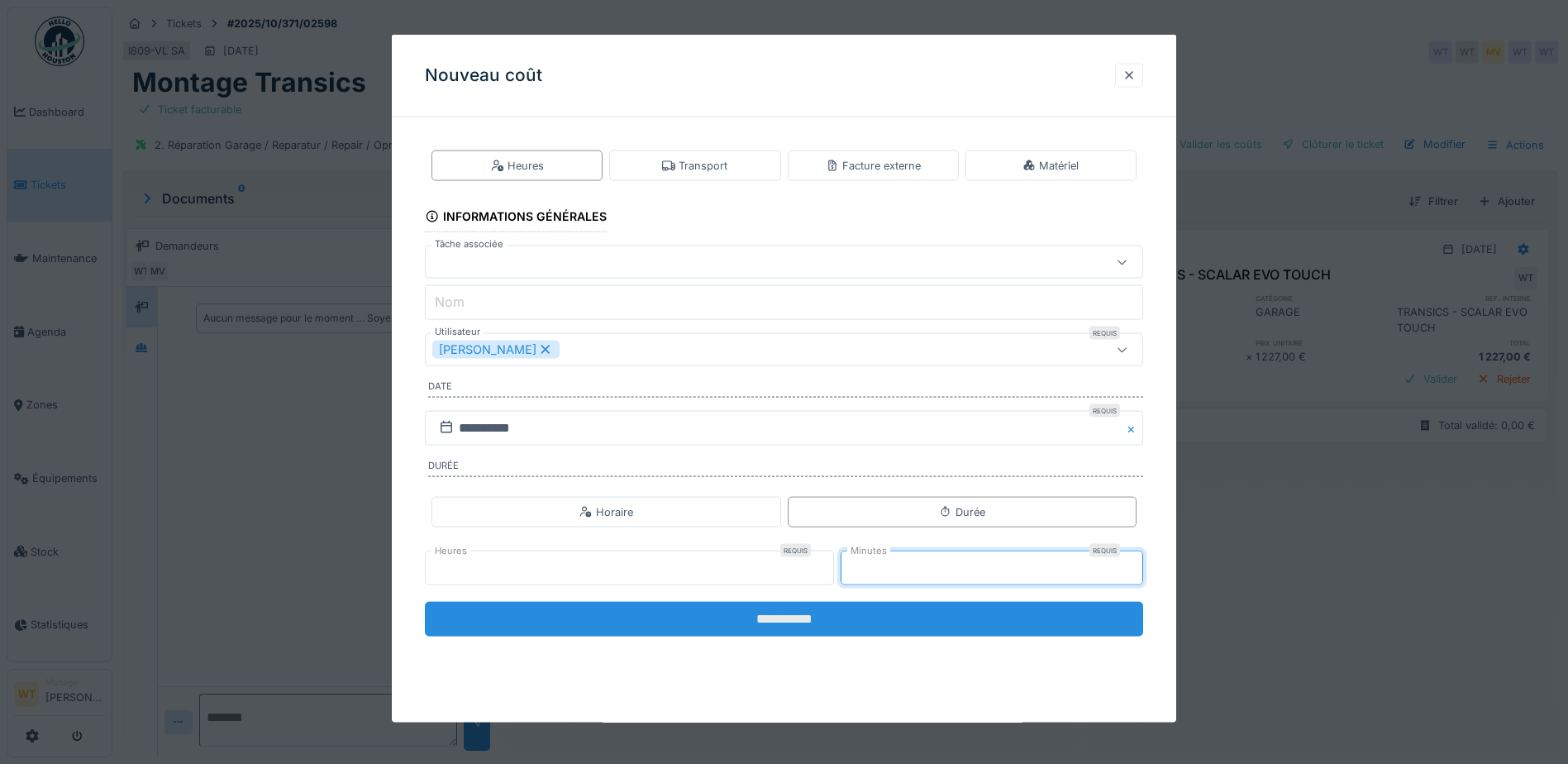
scroll to position [12, 0]
type input "**"
click at [796, 616] on input "**********" at bounding box center [784, 619] width 718 height 35
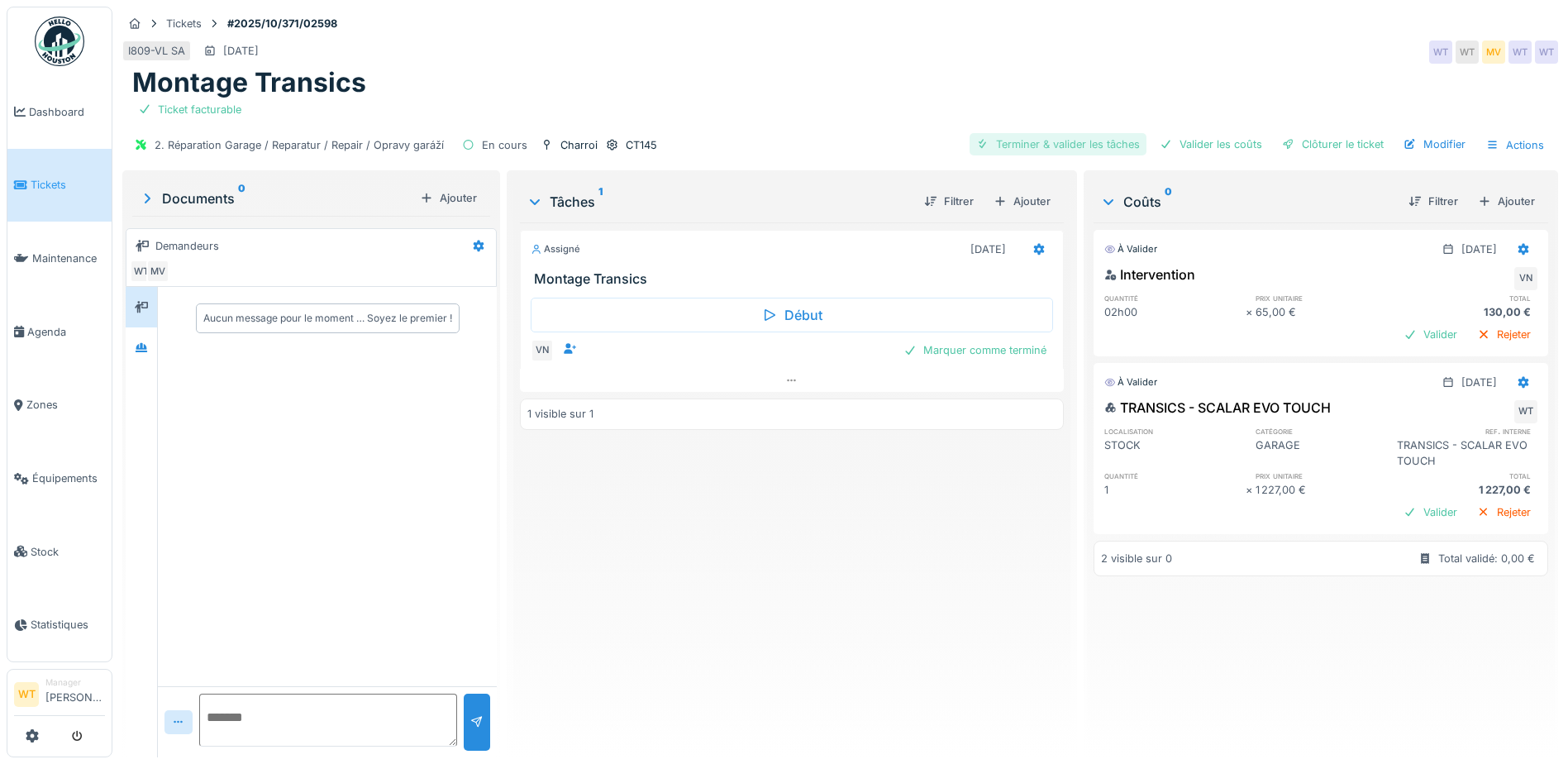
click at [1002, 135] on div "Terminer & valider les tâches" at bounding box center [1058, 144] width 177 height 22
click at [1208, 133] on div "Valider les coûts" at bounding box center [1211, 144] width 116 height 22
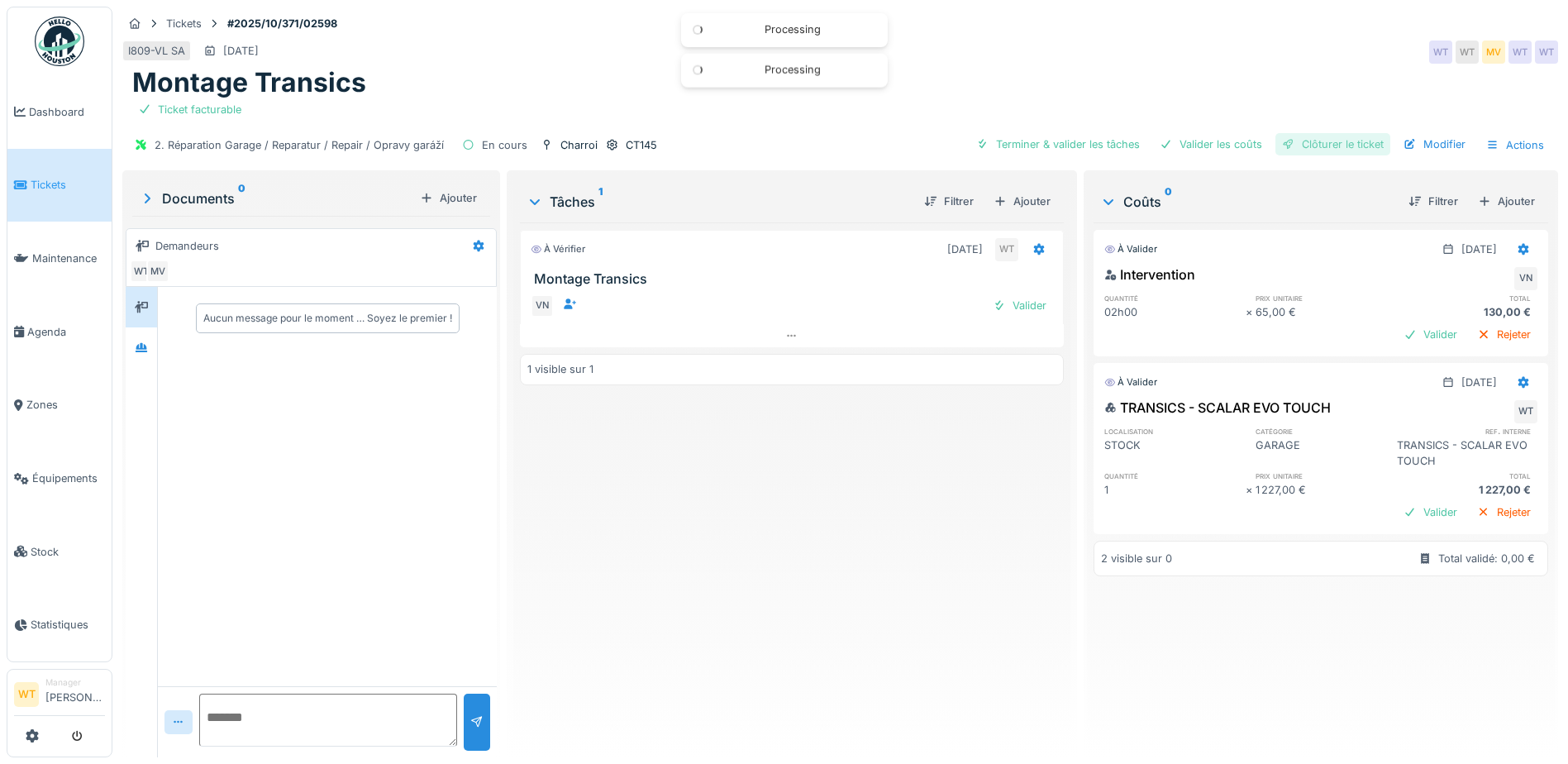
click at [1312, 133] on div "Clôturer le ticket" at bounding box center [1333, 144] width 115 height 22
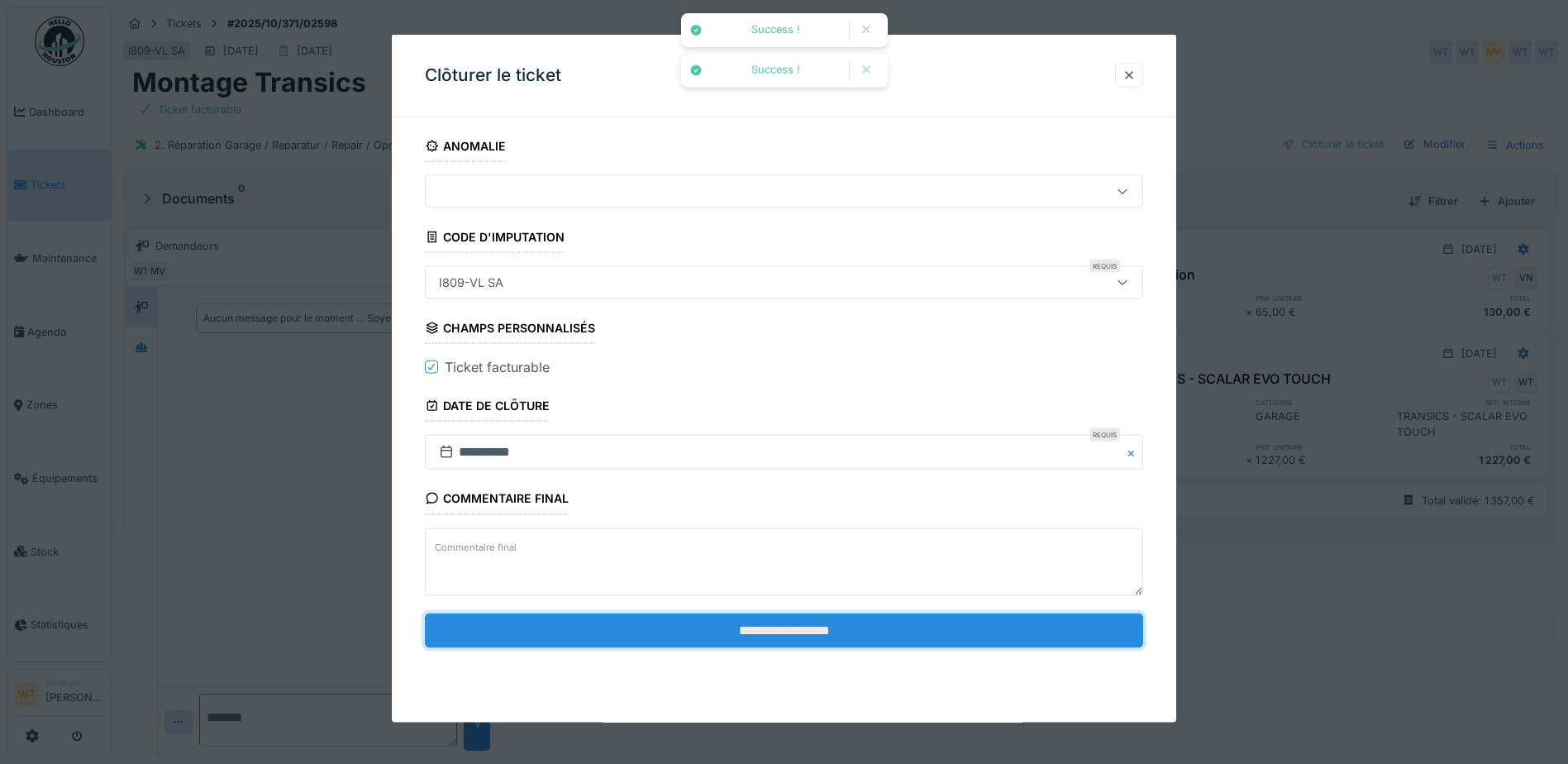
drag, startPoint x: 663, startPoint y: 645, endPoint x: 674, endPoint y: 641, distance: 11.7
click at [664, 645] on input "**********" at bounding box center [784, 630] width 718 height 35
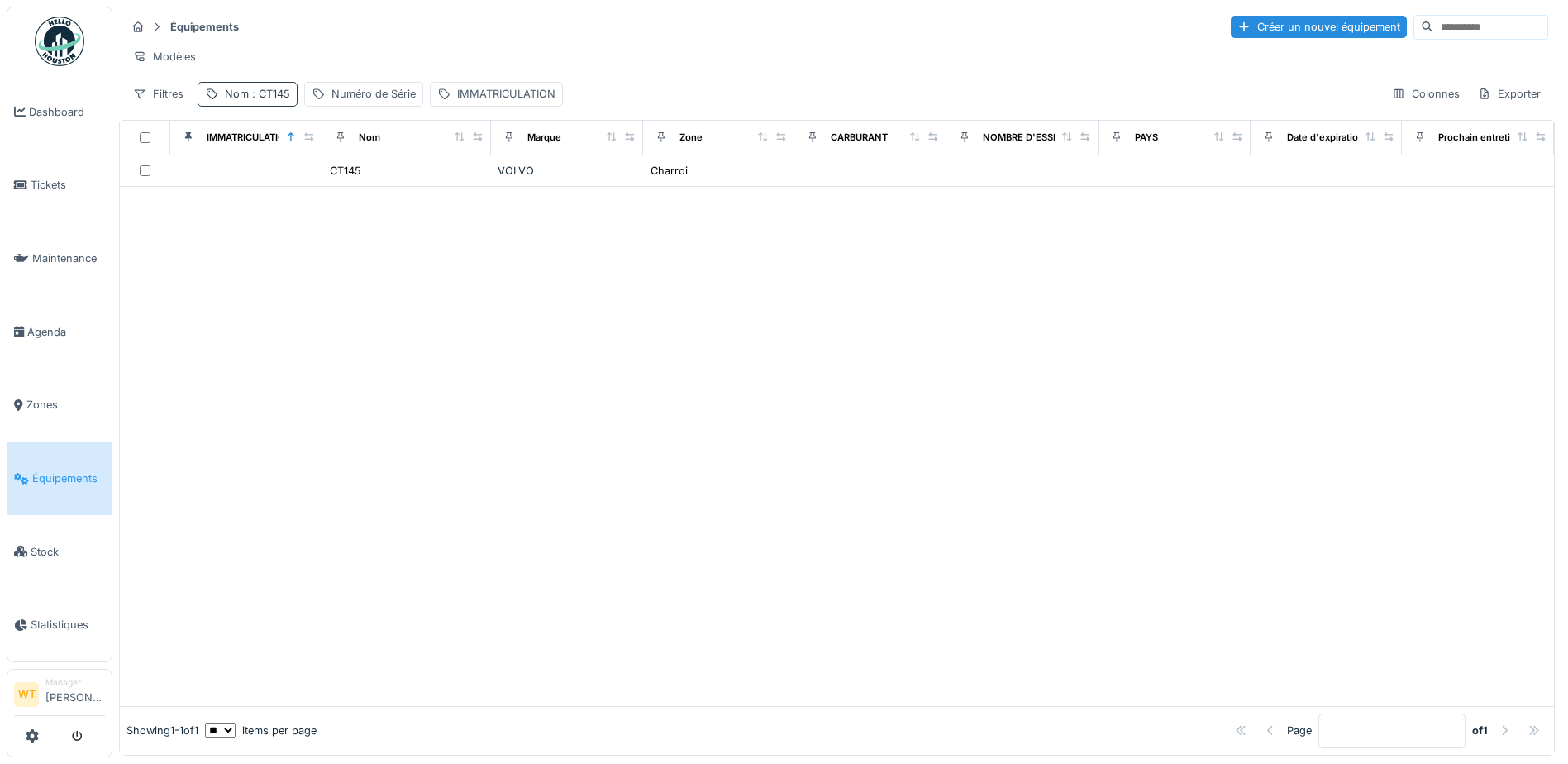
click at [246, 101] on div "Nom : CT145" at bounding box center [257, 93] width 65 height 16
click at [330, 196] on input "*****" at bounding box center [287, 186] width 164 height 35
type input "*****"
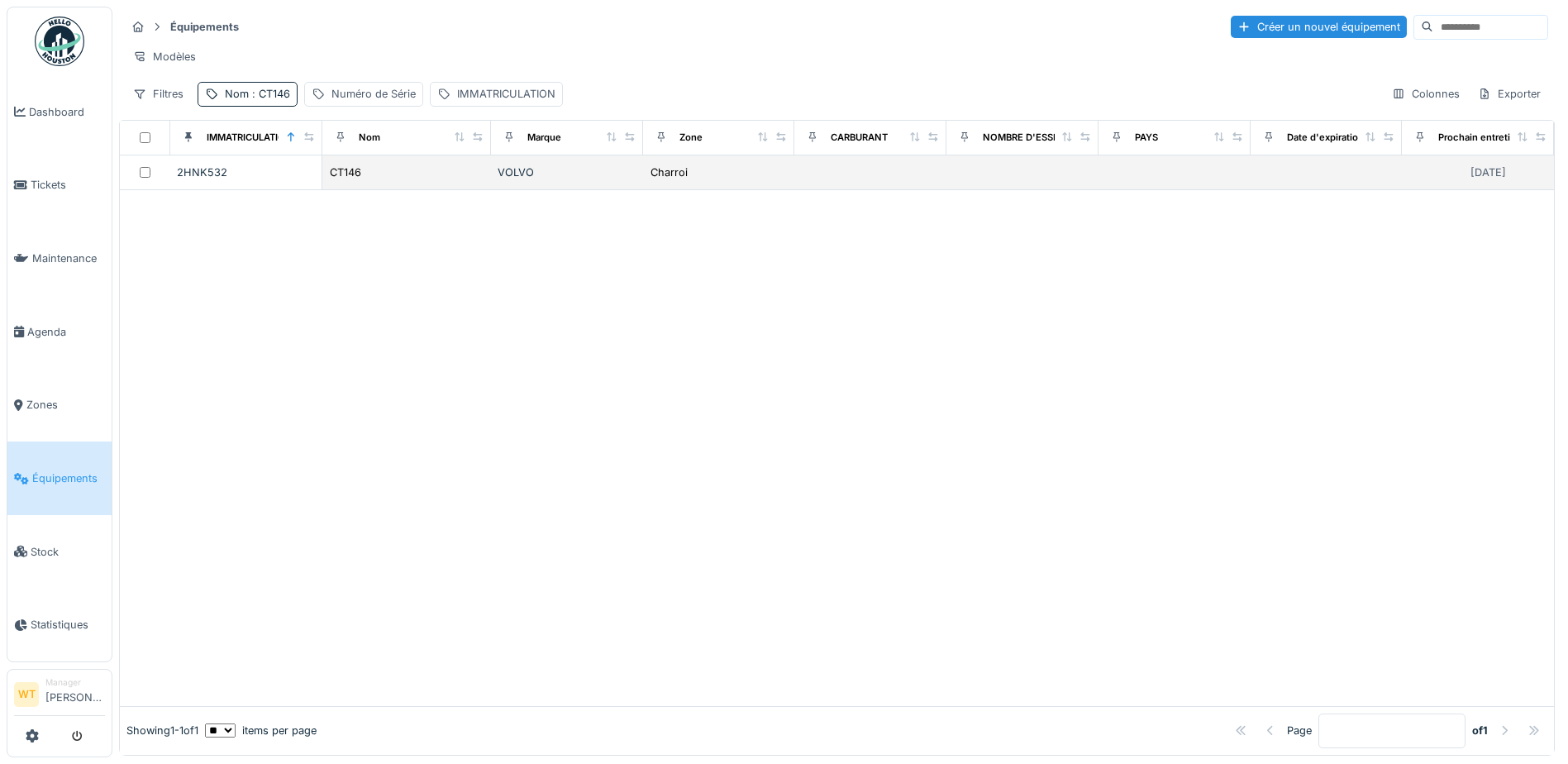
click at [383, 181] on div "CT146" at bounding box center [407, 172] width 156 height 18
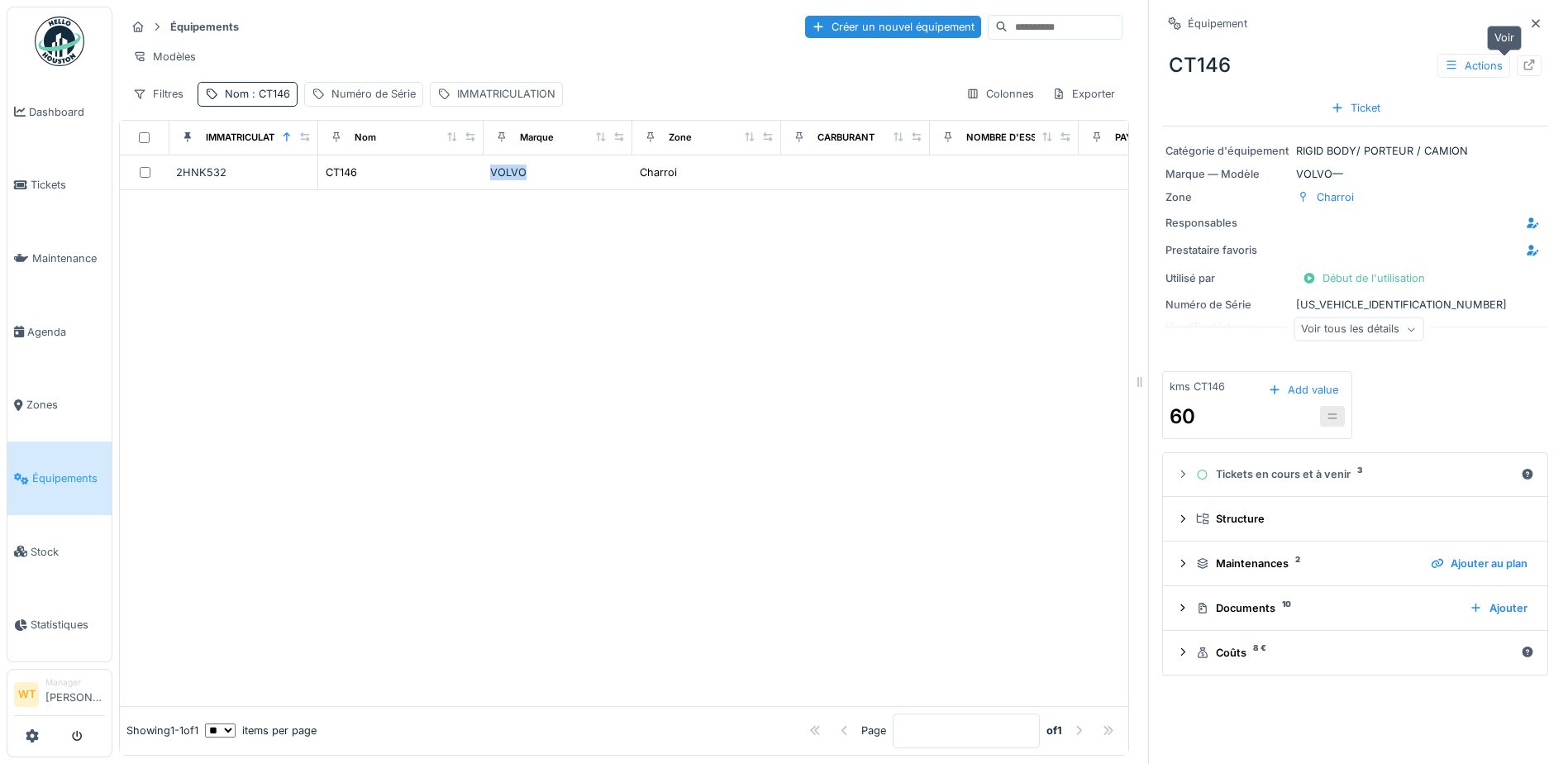
click at [1523, 68] on icon at bounding box center [1529, 65] width 13 height 11
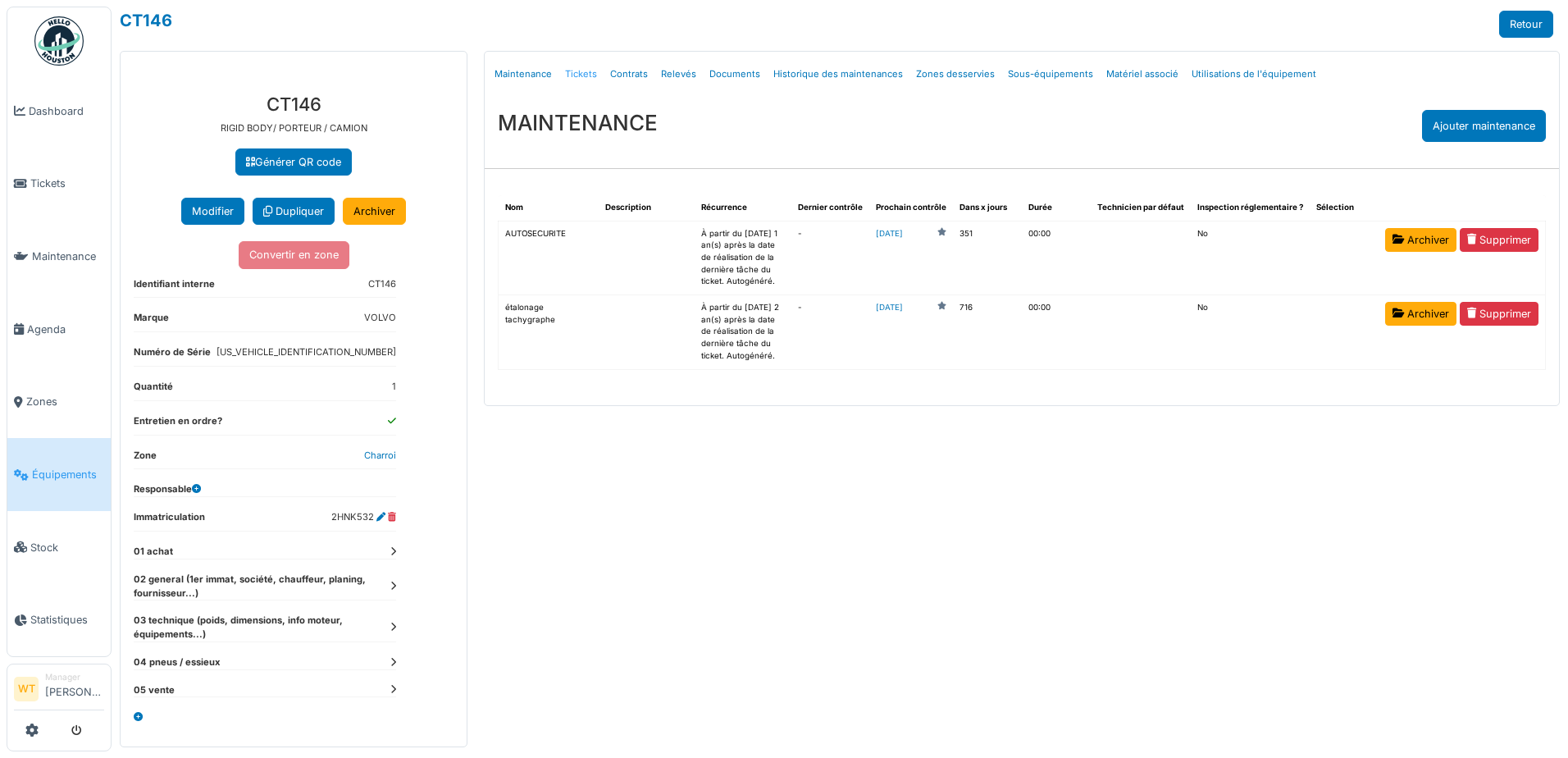
click at [584, 76] on link "Tickets" at bounding box center [581, 74] width 45 height 38
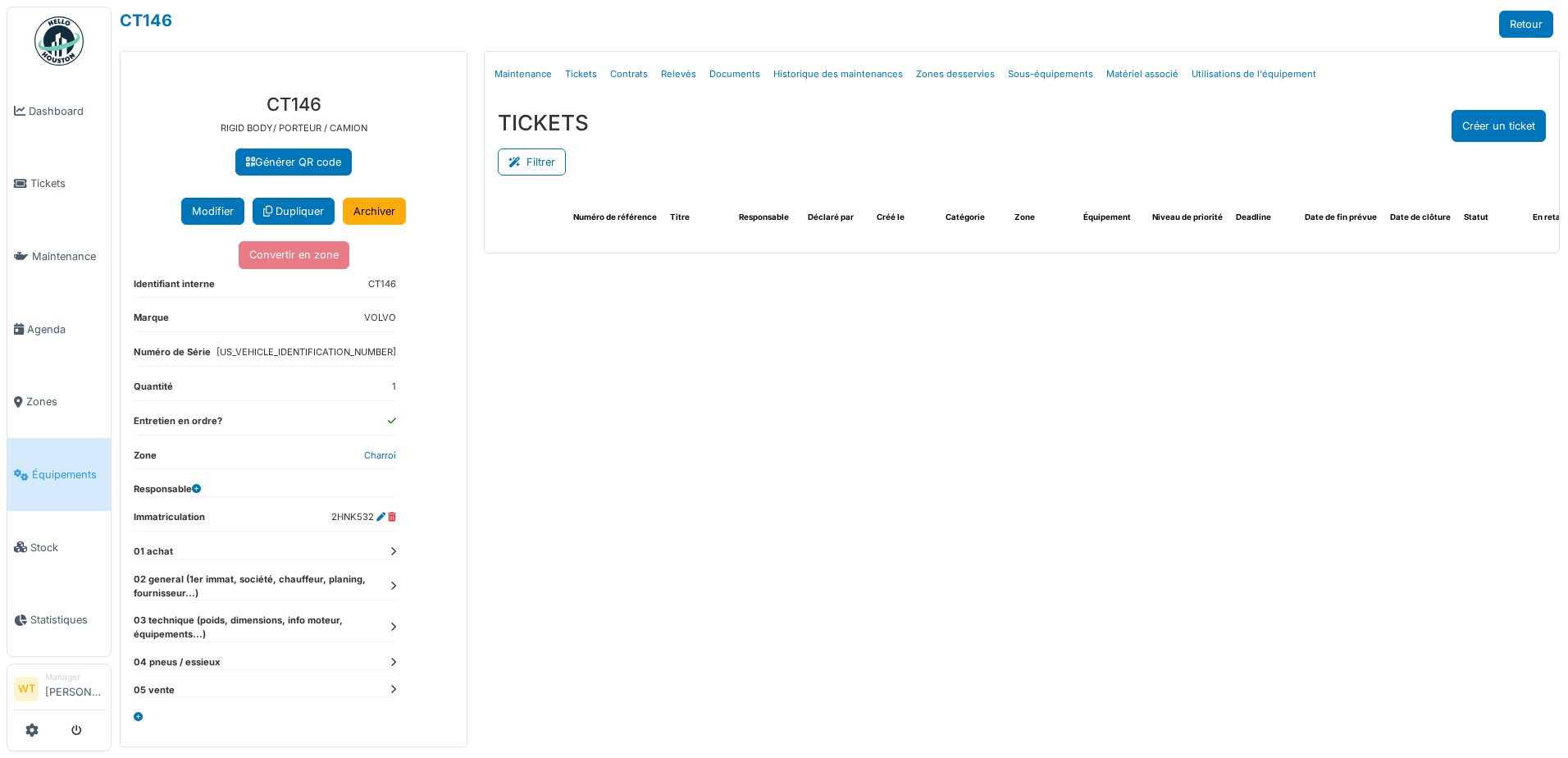
select select "***"
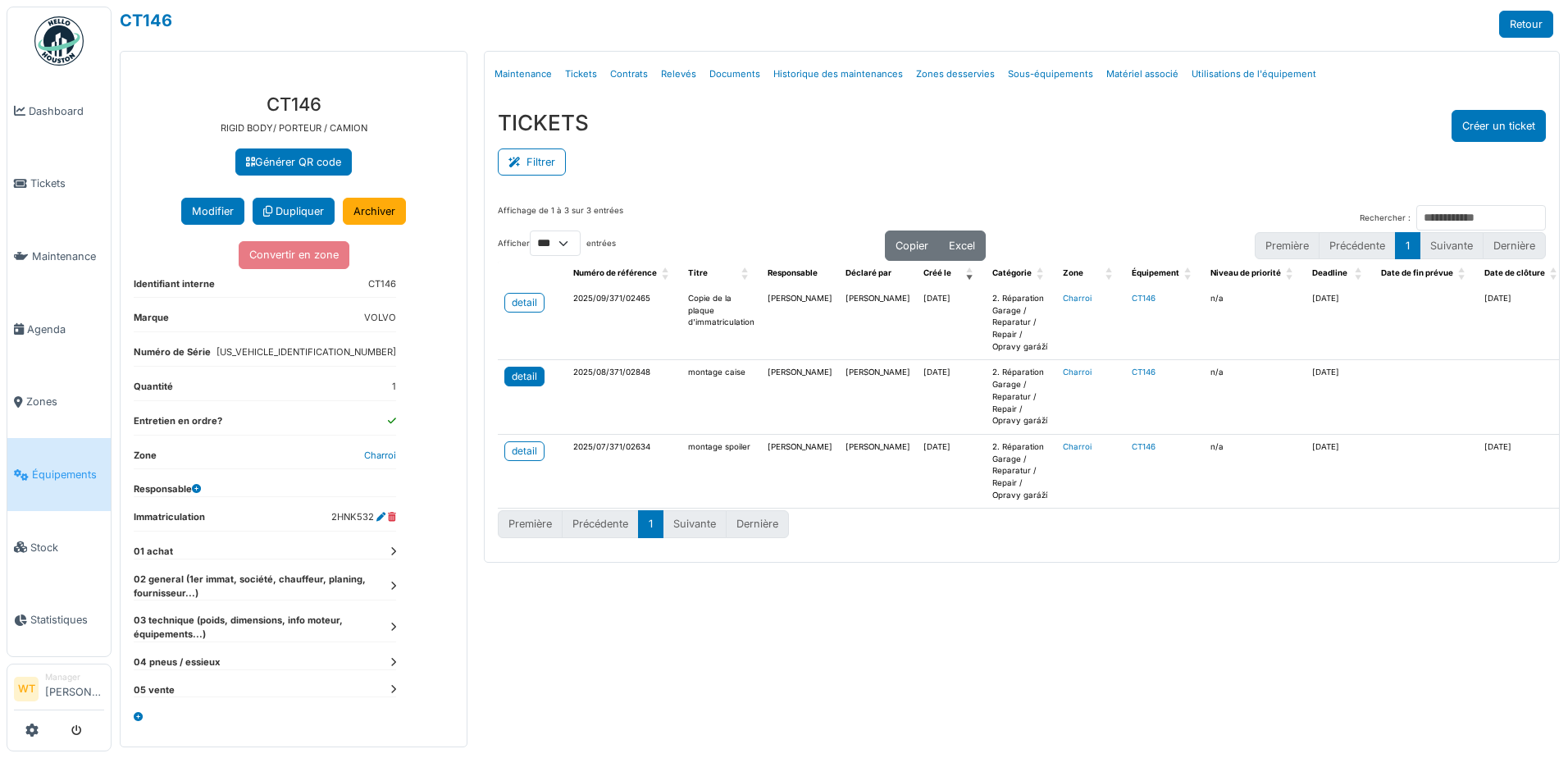
click at [519, 369] on div "detail" at bounding box center [525, 377] width 26 height 15
